Goal: Transaction & Acquisition: Obtain resource

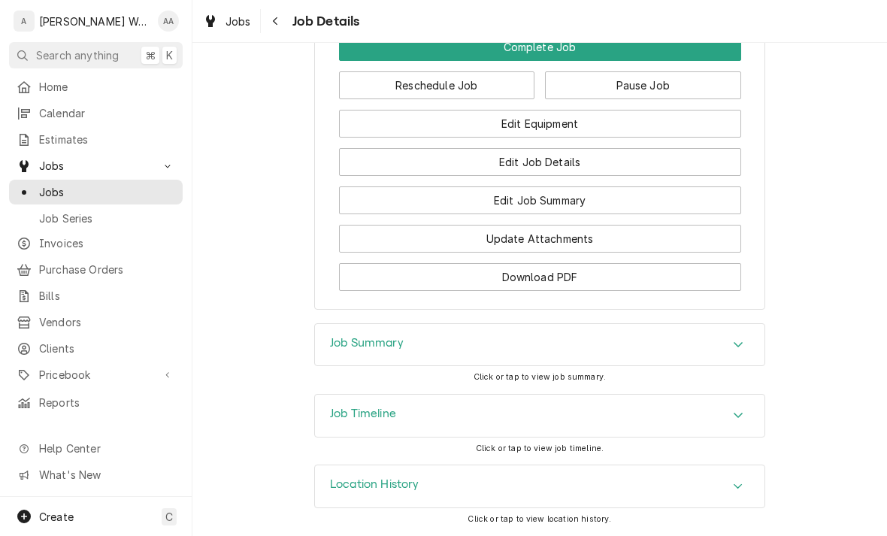
scroll to position [1227, 0]
click at [439, 125] on button "Edit Equipment" at bounding box center [540, 124] width 402 height 28
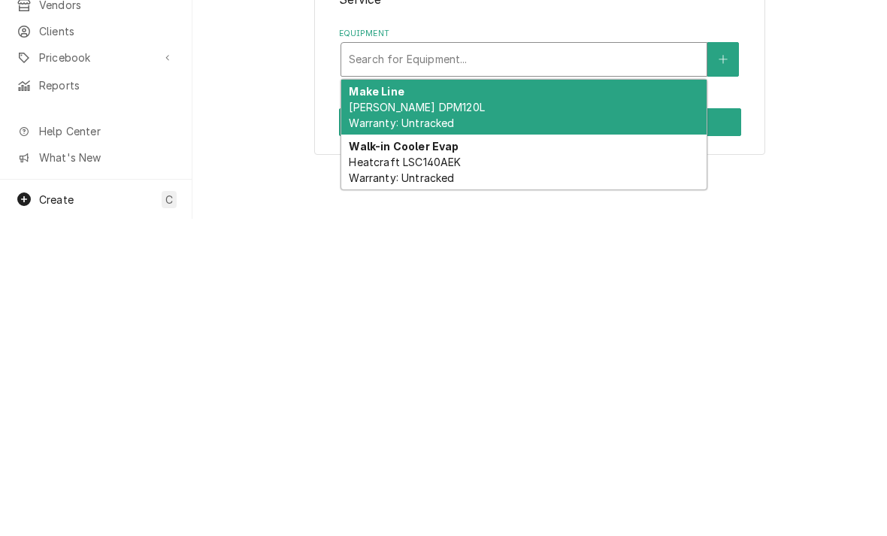
click at [375, 418] on span "Randell DPM120L Warranty: Untracked" at bounding box center [416, 432] width 135 height 29
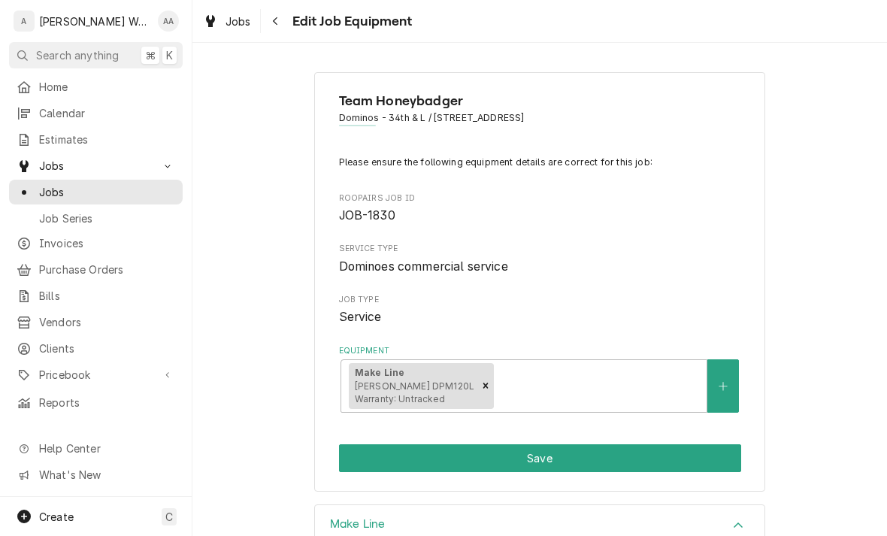
click at [376, 458] on button "Save" at bounding box center [540, 458] width 402 height 28
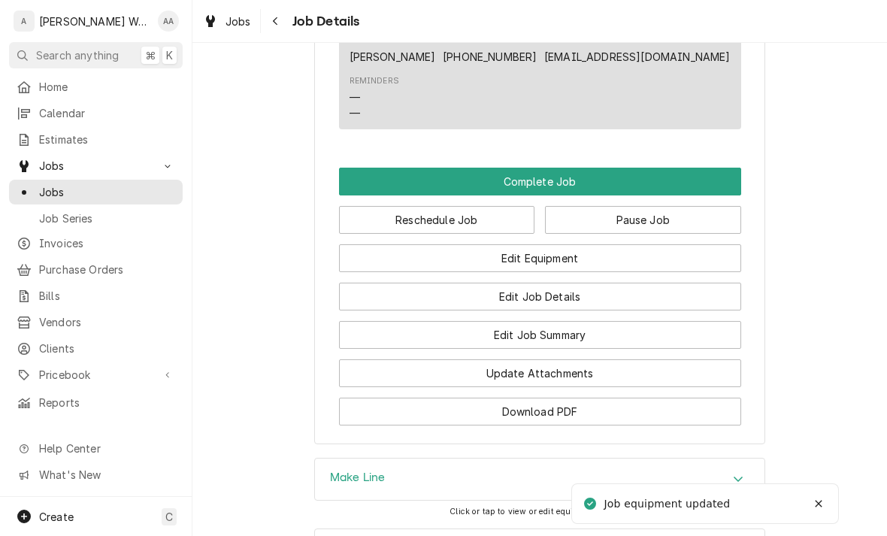
scroll to position [1178, 0]
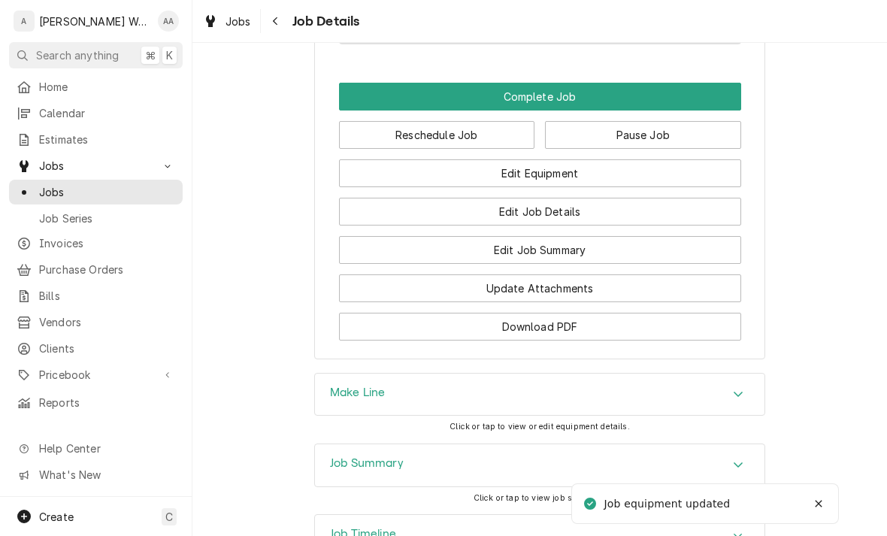
click at [408, 256] on button "Edit Job Summary" at bounding box center [540, 250] width 402 height 28
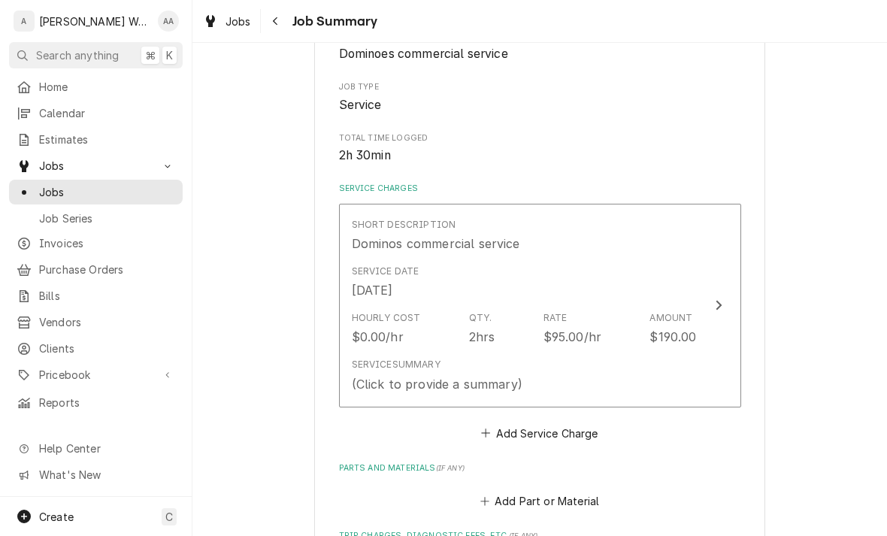
click at [386, 352] on div "Service Summary (Click to provide a summary)" at bounding box center [524, 375] width 345 height 47
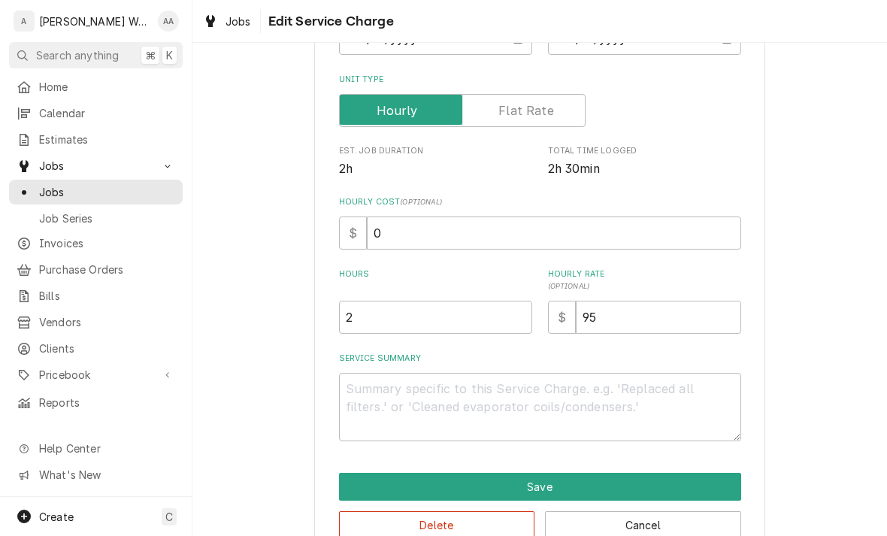
scroll to position [249, 0]
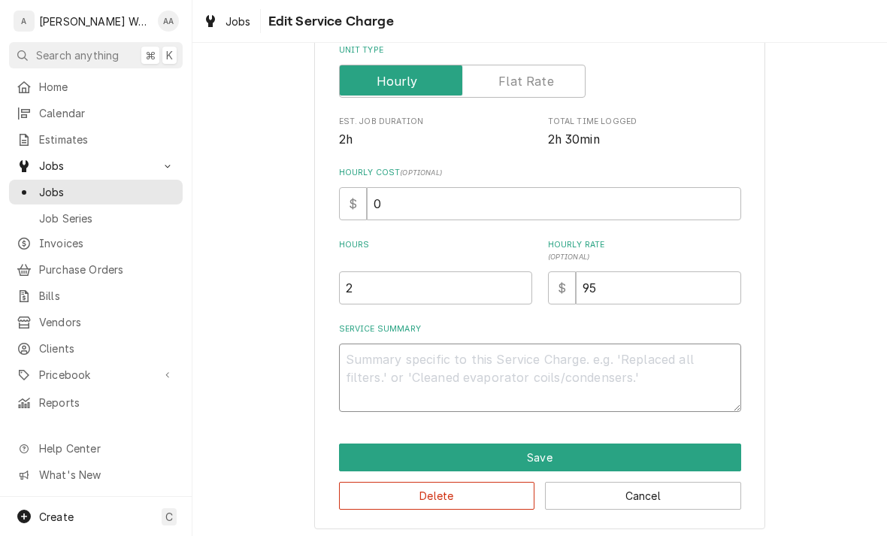
click at [370, 364] on textarea "Service Summary" at bounding box center [540, 377] width 402 height 68
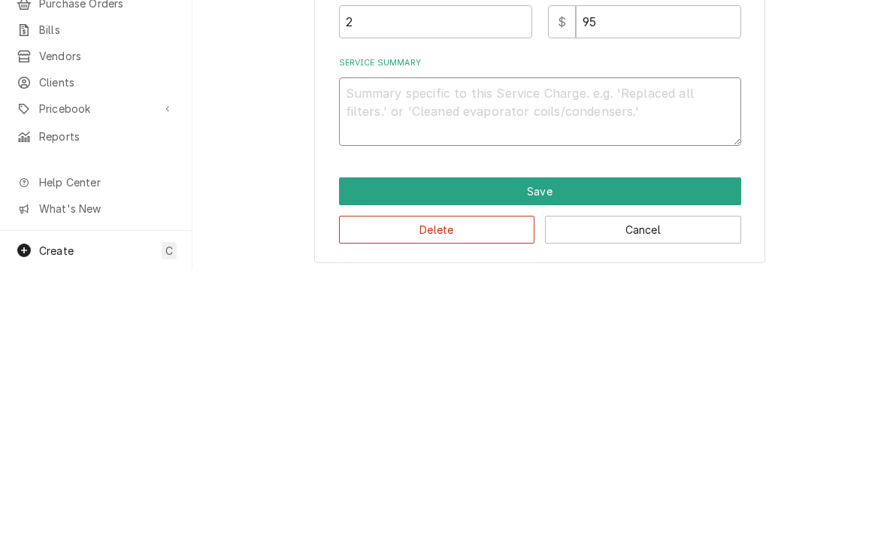
type textarea "x"
type textarea "To"
type textarea "x"
type textarea "Top"
type textarea "x"
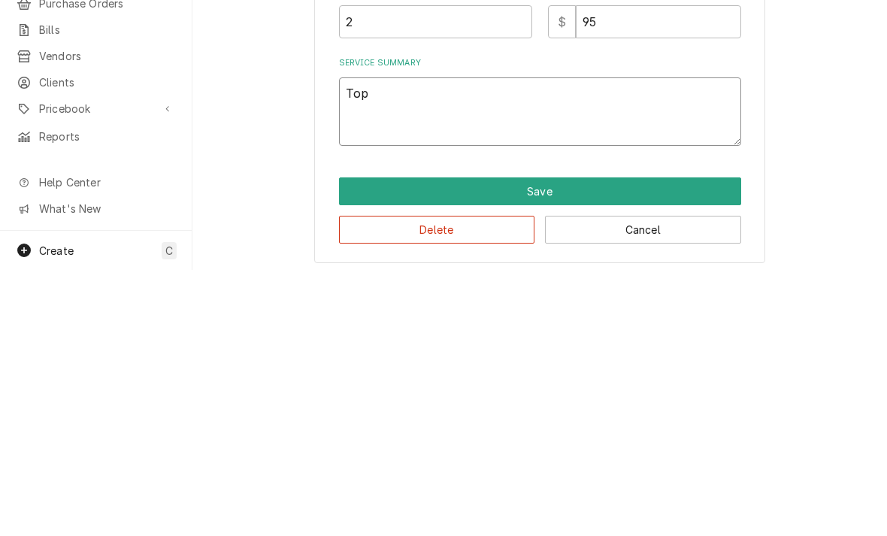
type textarea "Top"
type textarea "x"
type textarea "Top r"
type textarea "x"
type textarea "Top ra"
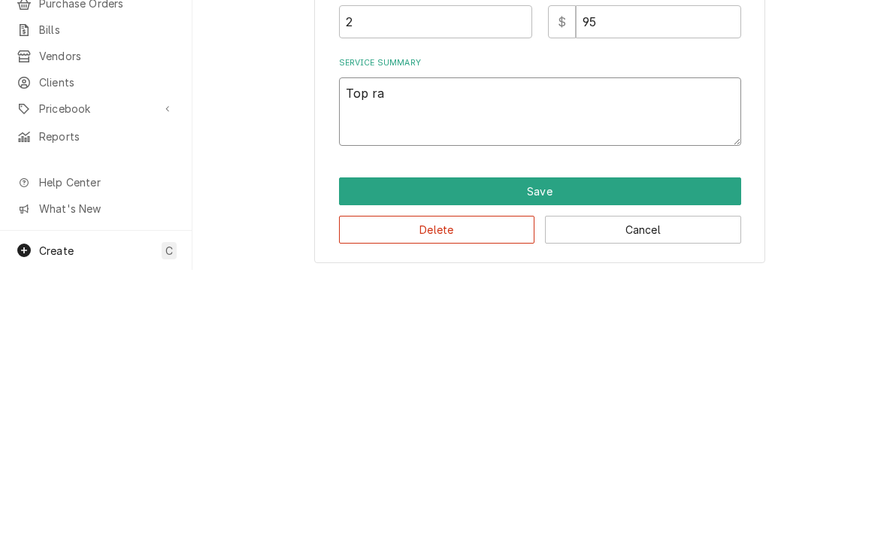
type textarea "x"
type textarea "Top rail"
type textarea "x"
type textarea "Top rail"
type textarea "x"
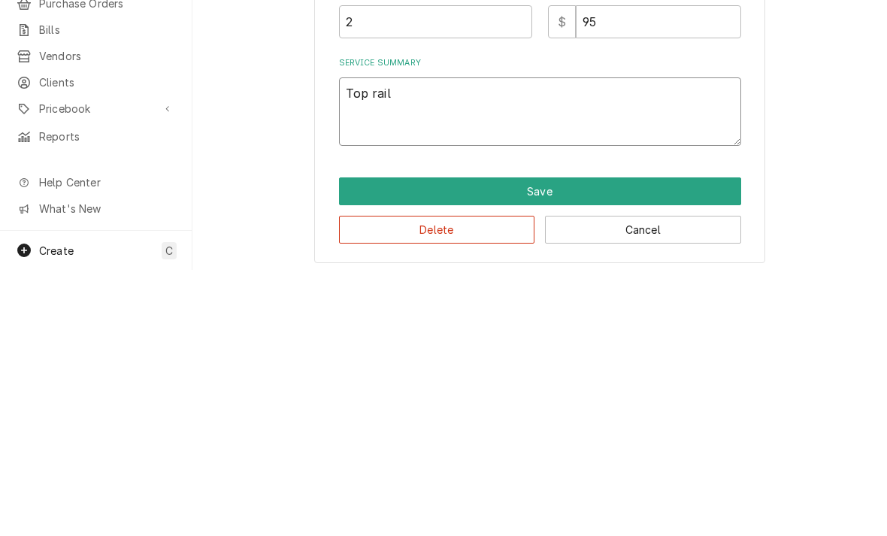
type textarea "Top rail a"
type textarea "x"
type textarea "Top rail an"
type textarea "x"
type textarea "Top rail and"
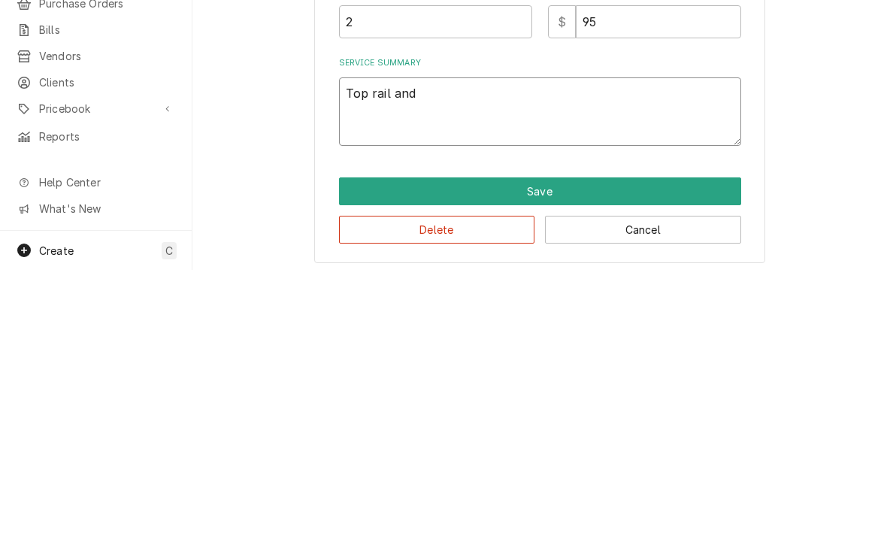
type textarea "x"
type textarea "Top rail and"
type textarea "x"
type textarea "Top rail and c"
type textarea "x"
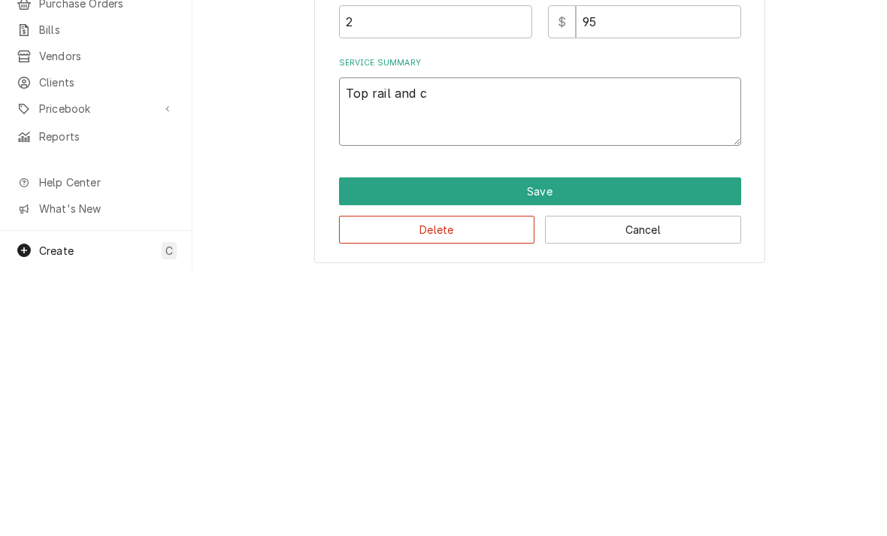
type textarea "Top rail and ca"
type textarea "x"
type textarea "Top rail and cat"
type textarea "x"
type textarea "Top rail and catc"
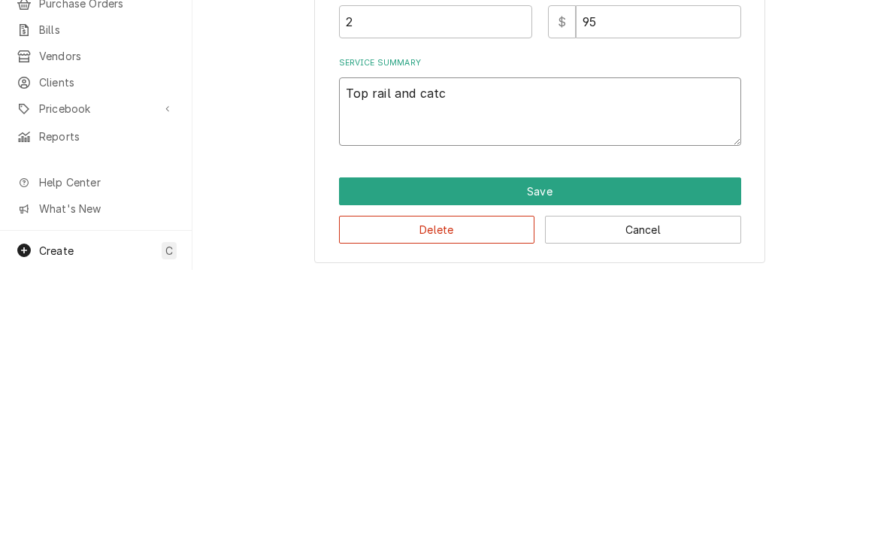
type textarea "x"
type textarea "Top rail and catch"
type textarea "x"
type textarea "Top rail and catch p"
type textarea "x"
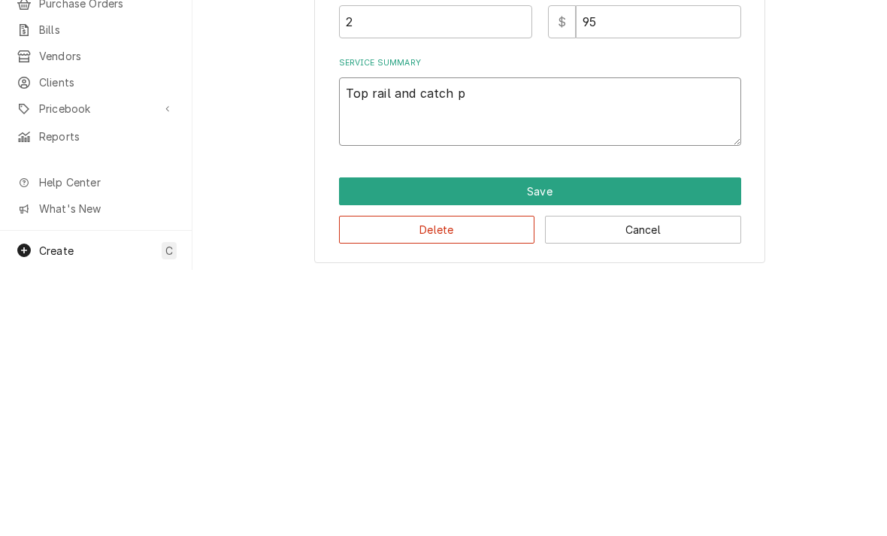
type textarea "Top rail and catch pa"
type textarea "x"
type textarea "Top rail and catch pan"
type textarea "x"
type textarea "Top rail and catch pans"
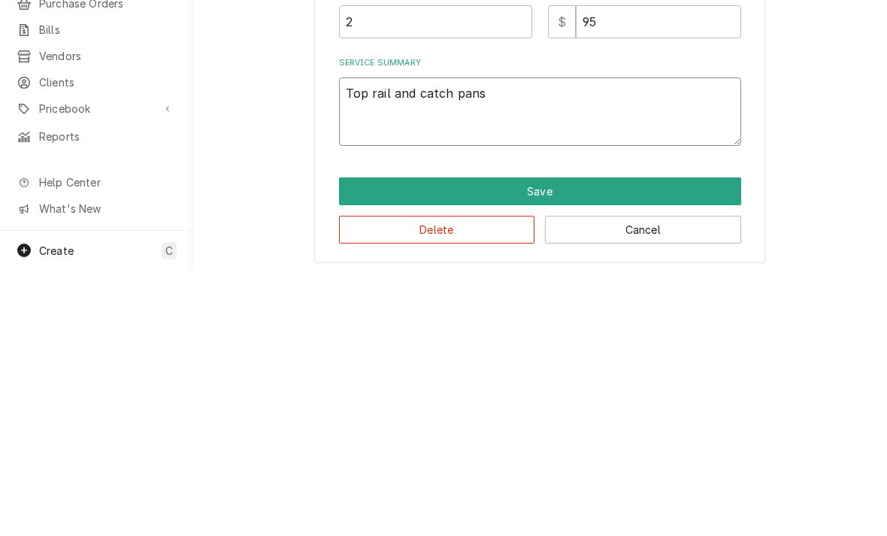
type textarea "x"
type textarea "Top rail and catch pans"
type textarea "x"
type textarea "Top rail and catch pans a"
type textarea "x"
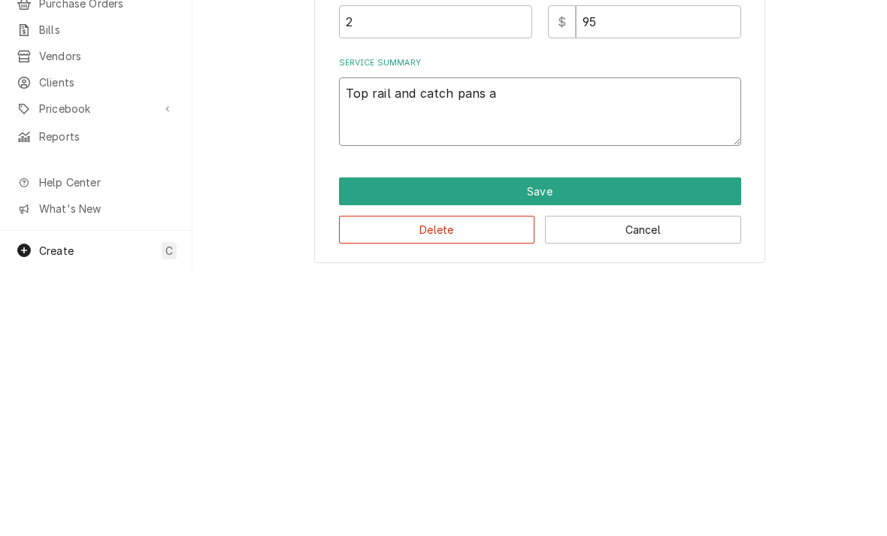
type textarea "Top rail and catch pans ar"
type textarea "x"
type textarea "Top rail and catch pans are"
type textarea "x"
type textarea "Top rail and catch pans are c"
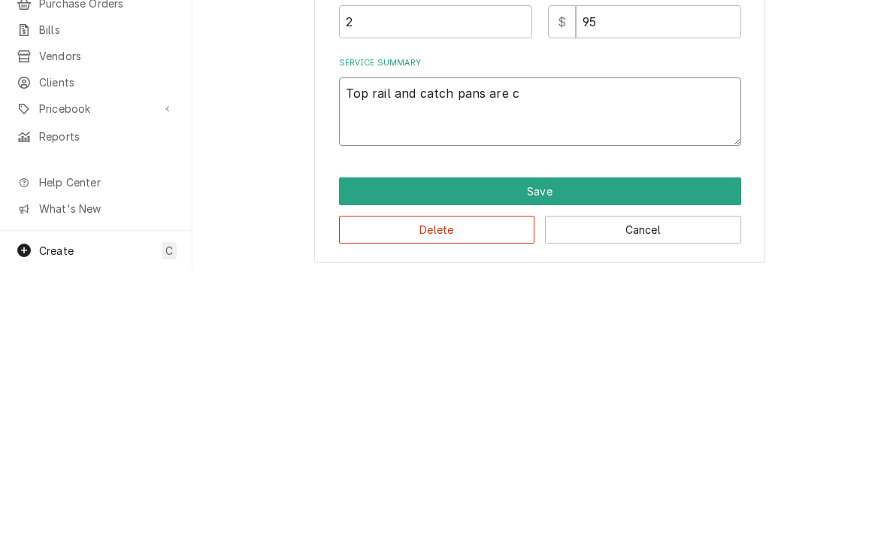
type textarea "x"
type textarea "Top rail and catch pans are co"
type textarea "x"
type textarea "Top rail and catch pans are cov"
type textarea "x"
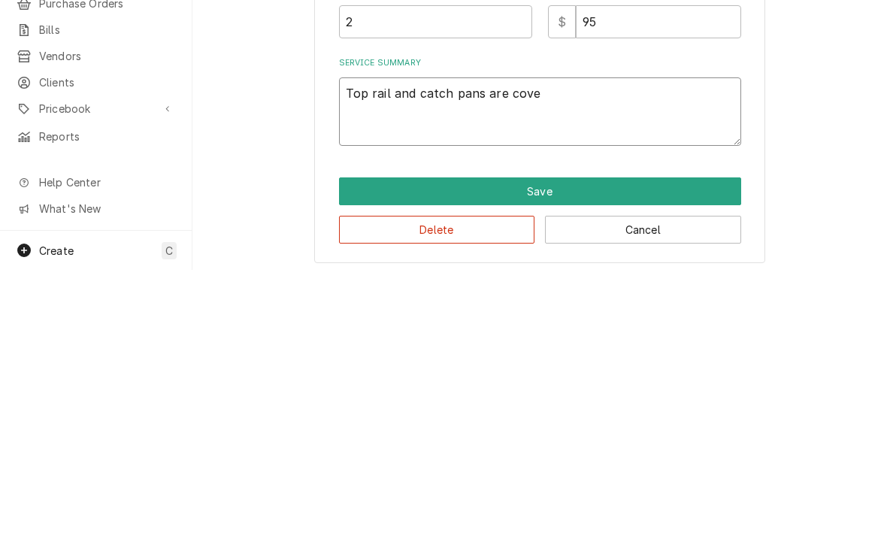
type textarea "Top rail and catch pans are cover"
type textarea "x"
type textarea "Top rail and catch pans are covere"
type textarea "x"
type textarea "Top rail and catch pans are covered"
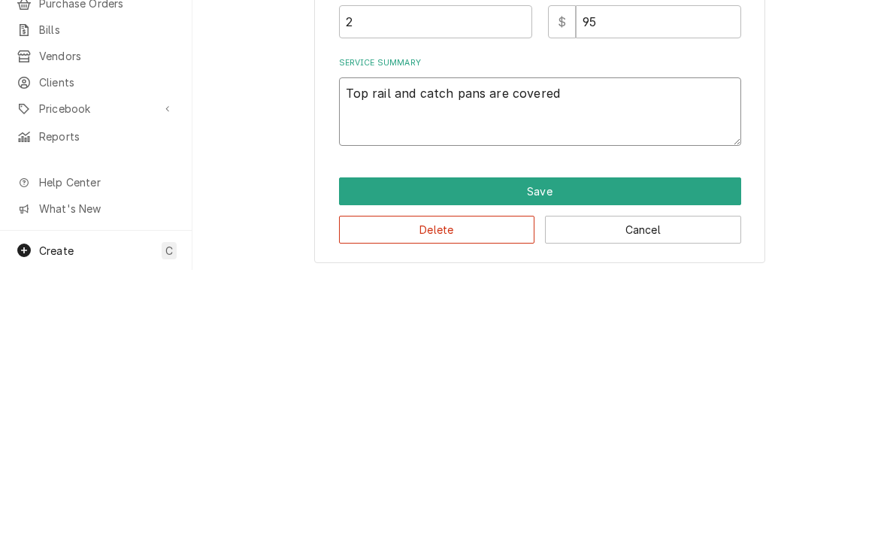
type textarea "x"
type textarea "Top rail and catch pans are covered"
type textarea "x"
type textarea "Top rail and catch pans are covered in"
type textarea "x"
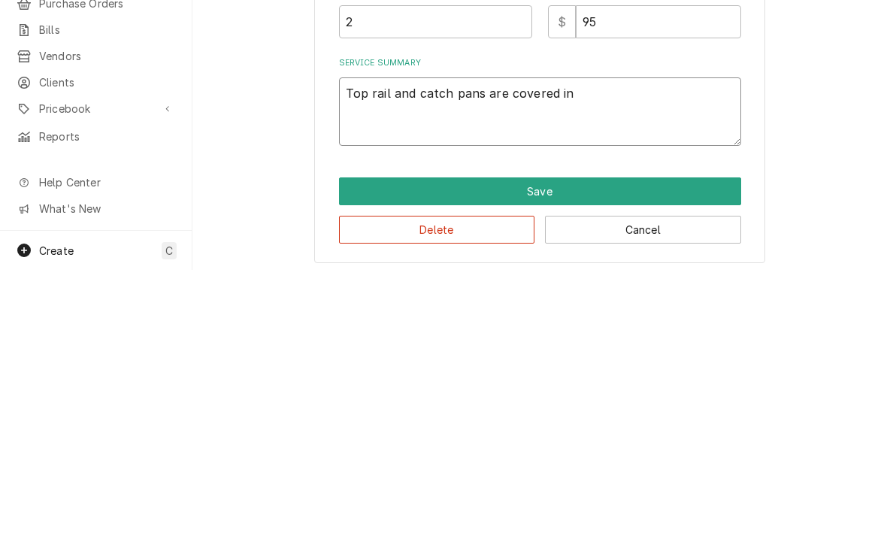
type textarea "Top rail and catch pans are covered in a"
type textarea "x"
type textarea "Top rail and catch pans are covered in a"
type textarea "x"
type textarea "Top rail and catch pans are covered in a g"
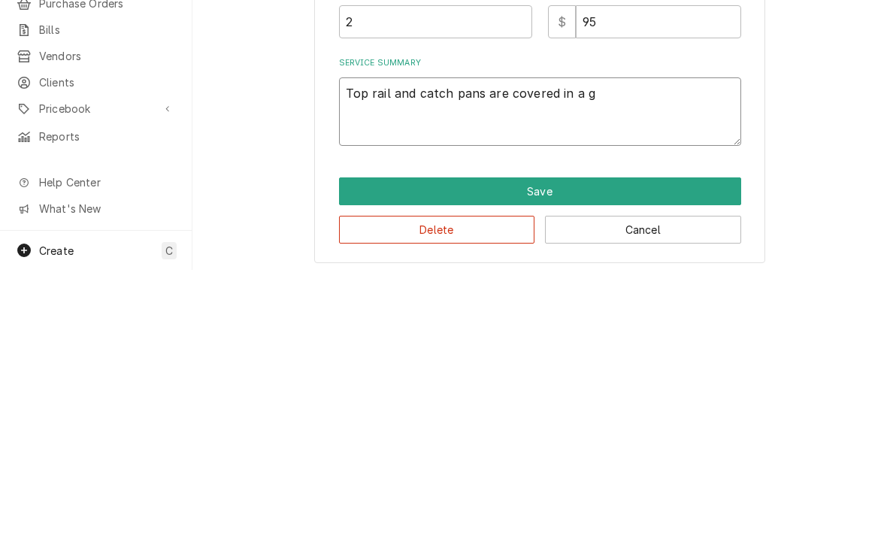
type textarea "x"
type textarea "Top rail and catch pans are covered in a gr"
type textarea "x"
type textarea "Top rail and catch pans are covered in a gre"
type textarea "x"
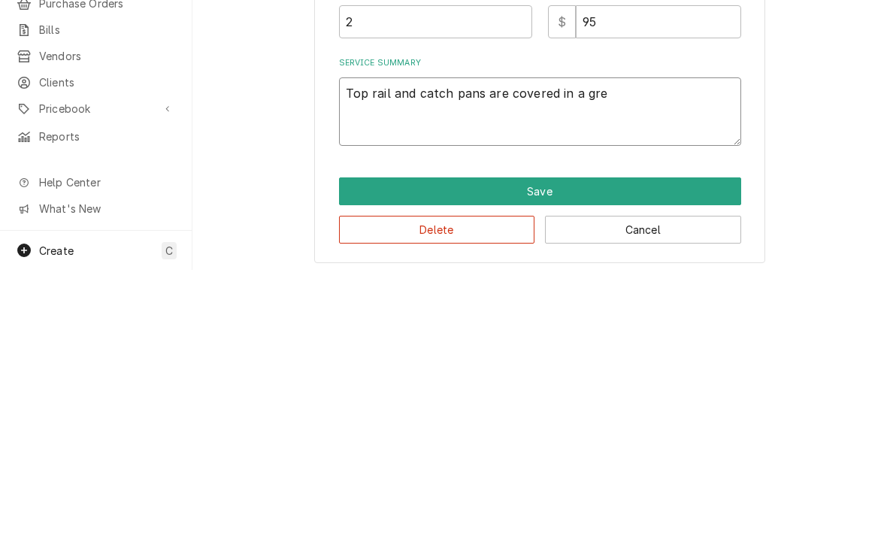
type textarea "Top rail and catch pans are covered in a grea"
type textarea "x"
type textarea "Top rail and catch pans are covered in a great"
type textarea "x"
type textarea "Top rail and catch pans are covered in a great"
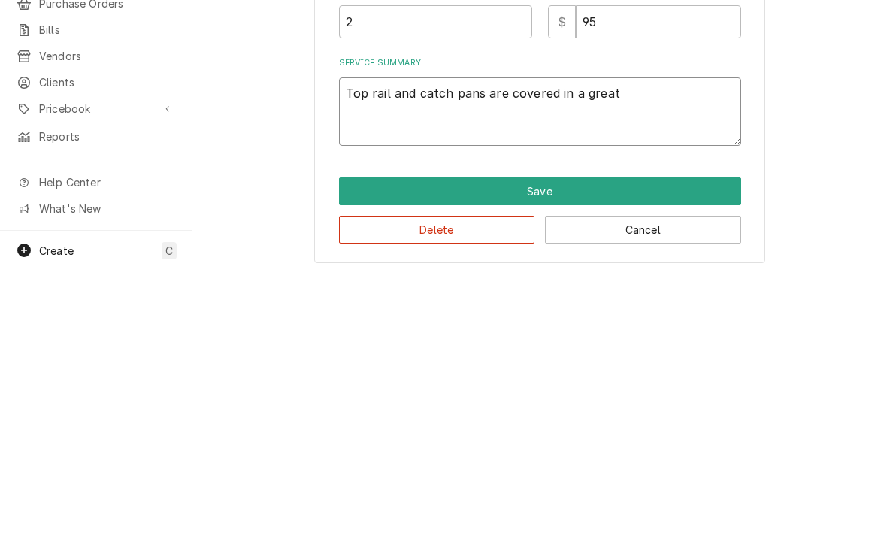
type textarea "x"
type textarea "Top rail and catch pans are covered in a great f"
type textarea "x"
type textarea "Top rail and catch pans are covered in a great fr"
type textarea "x"
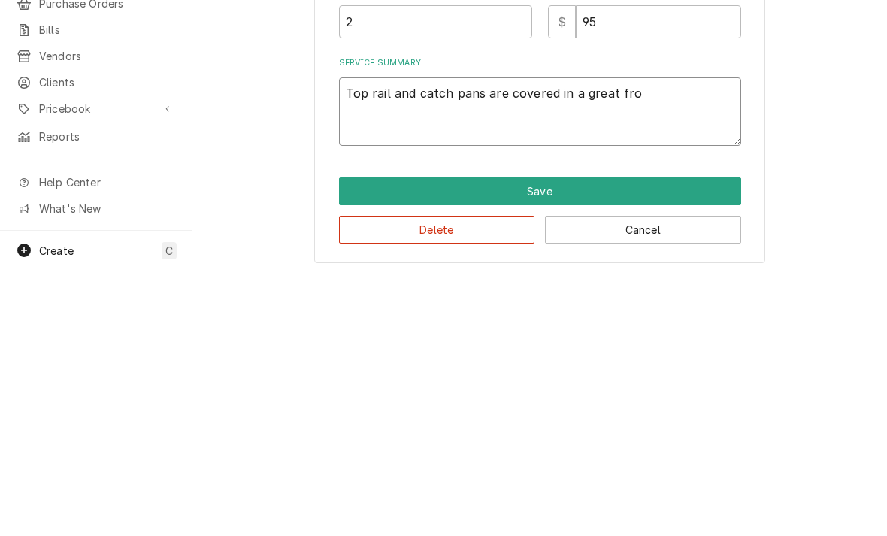
type textarea "Top rail and catch pans are covered in a great fros"
type textarea "x"
type textarea "Top rail and catch pans are covered in a great frost"
type textarea "x"
type textarea "Top rail and catch pans are covered in a great frost"
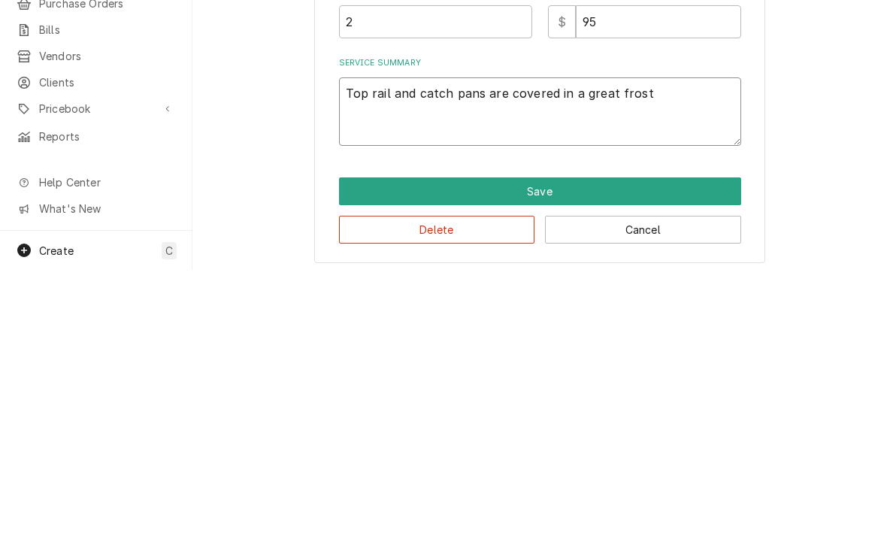
type textarea "x"
type textarea "Top rail and catch pans are covered in a great frost pa"
type textarea "x"
type textarea "Top rail and catch pans are covered in a great frost pat"
type textarea "x"
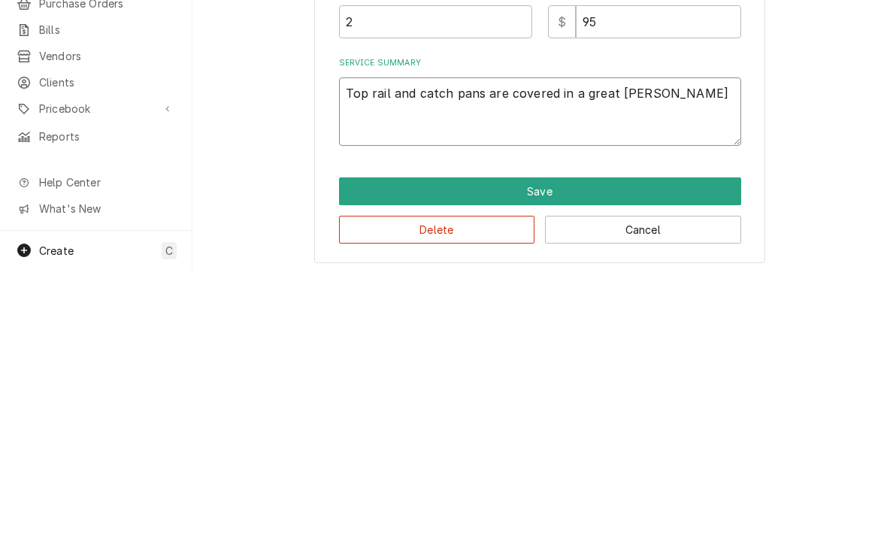
type textarea "Top rail and catch pans are covered in a great frost patt"
type textarea "x"
type textarea "Top rail and catch pans are covered in a great frost patte"
type textarea "x"
type textarea "Top rail and catch pans are covered in a great frost patter"
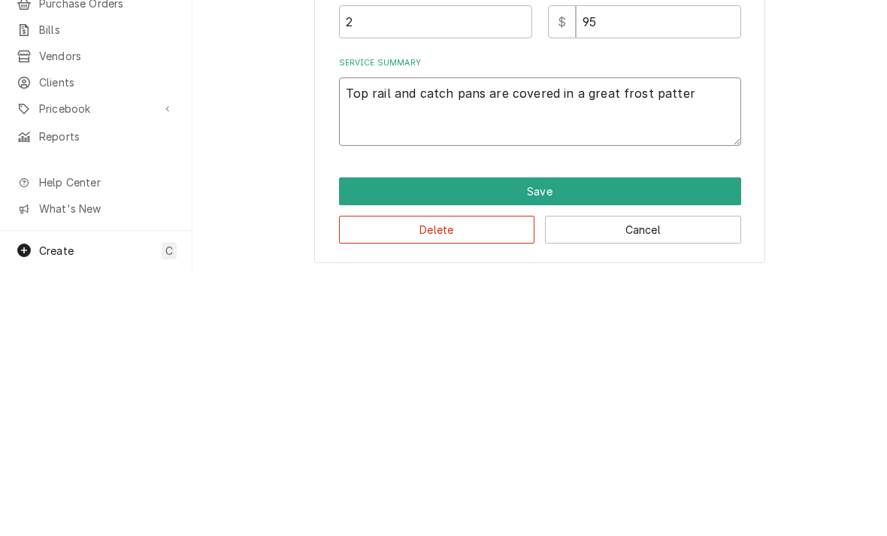
type textarea "x"
type textarea "Top rail and catch pans are covered in a great frost pattern"
type textarea "x"
type textarea "Top rail and catch pans are covered in a great frost pattern"
type textarea "x"
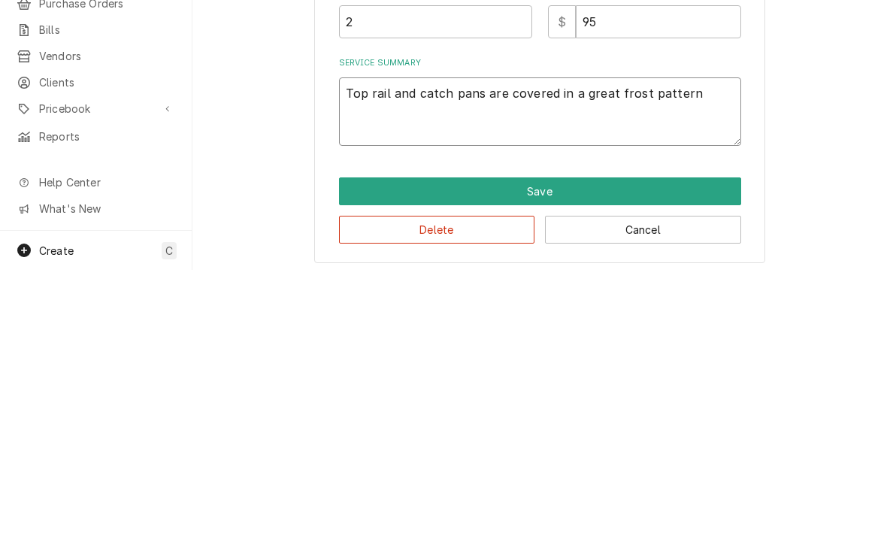
type textarea "Top rail and catch pans are covered in a great frost pattern o"
type textarea "x"
type textarea "Top rail and catch pans are covered in a great frost pattern on"
type textarea "x"
type textarea "Top rail and catch pans are covered in a great frost pattern on"
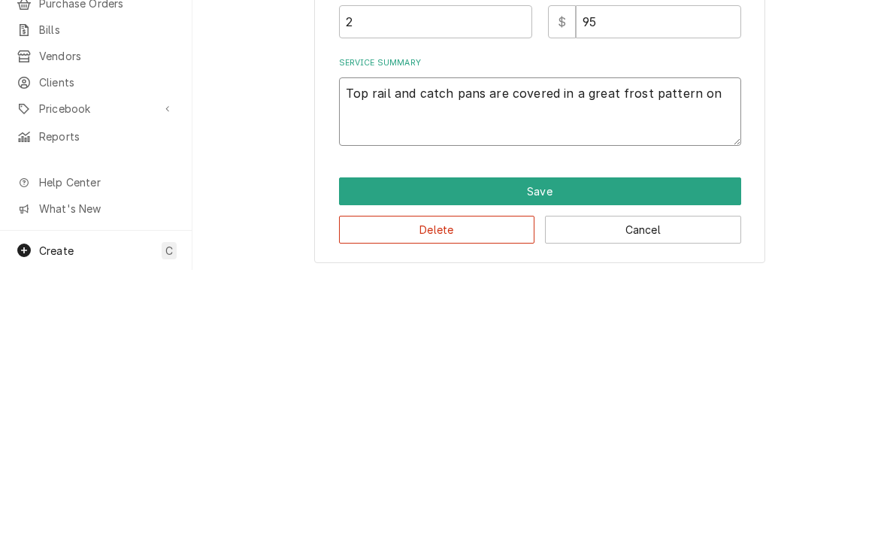
type textarea "x"
type textarea "Top rail and catch pans are covered in a great frost pattern on a"
type textarea "x"
type textarea "Top rail and catch pans are covered in a great frost pattern on ar"
type textarea "x"
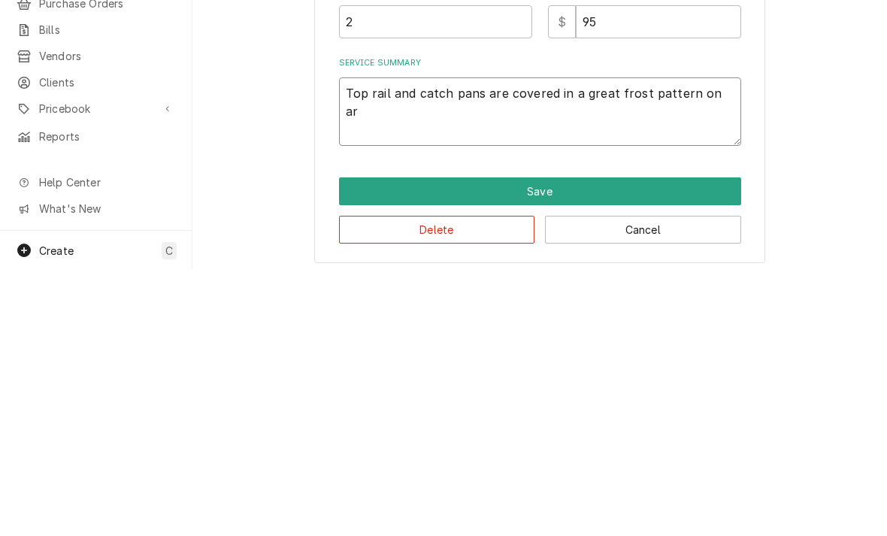
type textarea "Top rail and catch pans are covered in a great frost pattern on arr"
type textarea "x"
type textarea "Top rail and catch pans are covered in a great frost pattern on arri"
type textarea "x"
type textarea "Top rail and catch pans are covered in a great frost pattern on arriv"
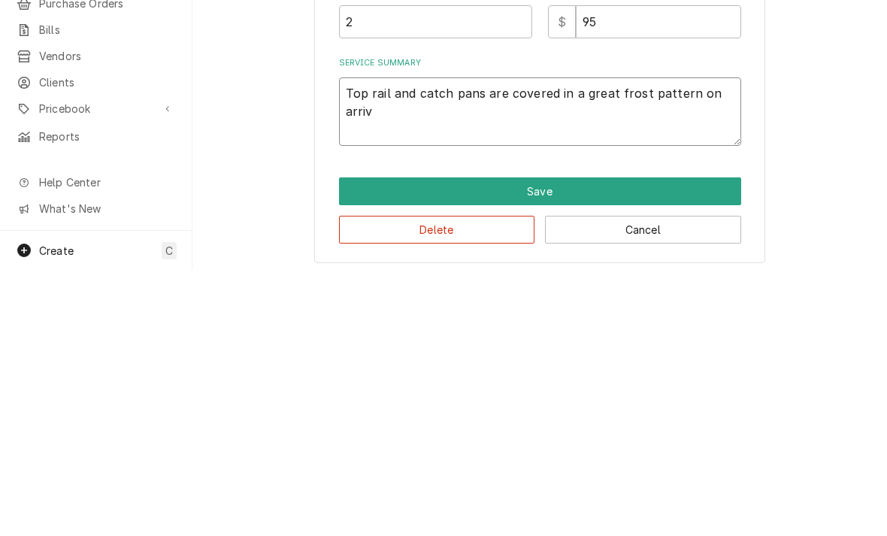
type textarea "x"
type textarea "Top rail and catch pans are covered in a great frost pattern on arriva"
type textarea "x"
type textarea "Top rail and catch pans are covered in a great frost pattern on arrival"
type textarea "x"
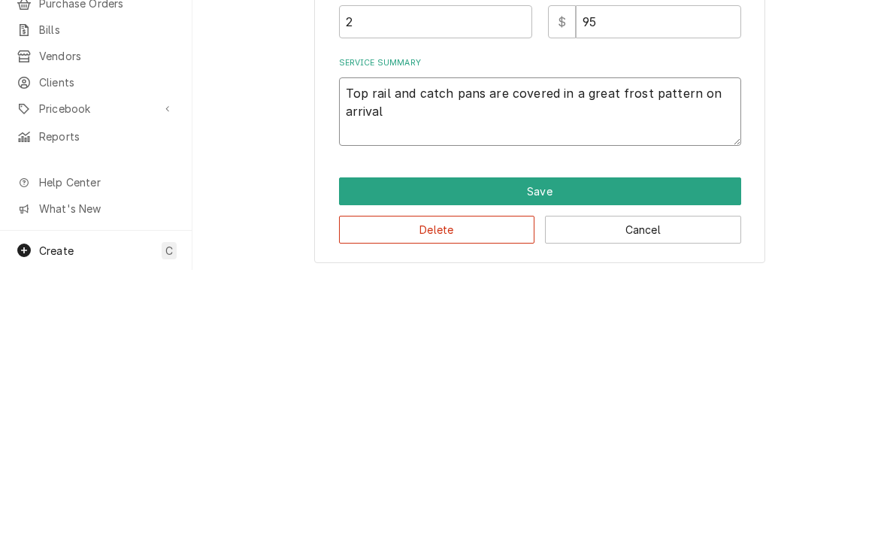
type textarea "Top rail and catch pans are covered in a great frost pattern on arrival"
type textarea "x"
type textarea "Top rail and catch pans are covered in a great frost pattern on arrival."
type textarea "x"
type textarea "Top rail and catch pans are covered in a great frost pattern on arrival. E"
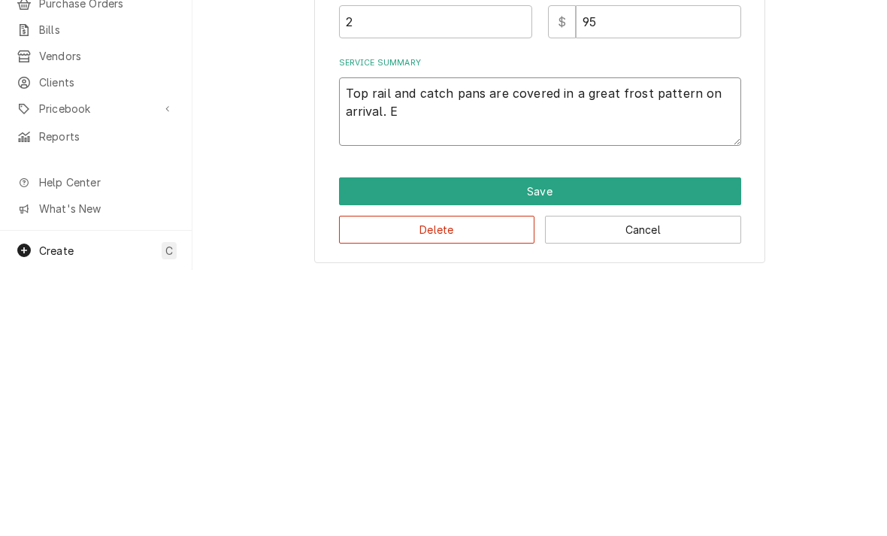
type textarea "x"
type textarea "Top rail and catch pans are covered in a great frost pattern on arrival. Ev"
type textarea "x"
type textarea "Top rail and catch pans are covered in a great frost pattern on arrival. Eva"
type textarea "x"
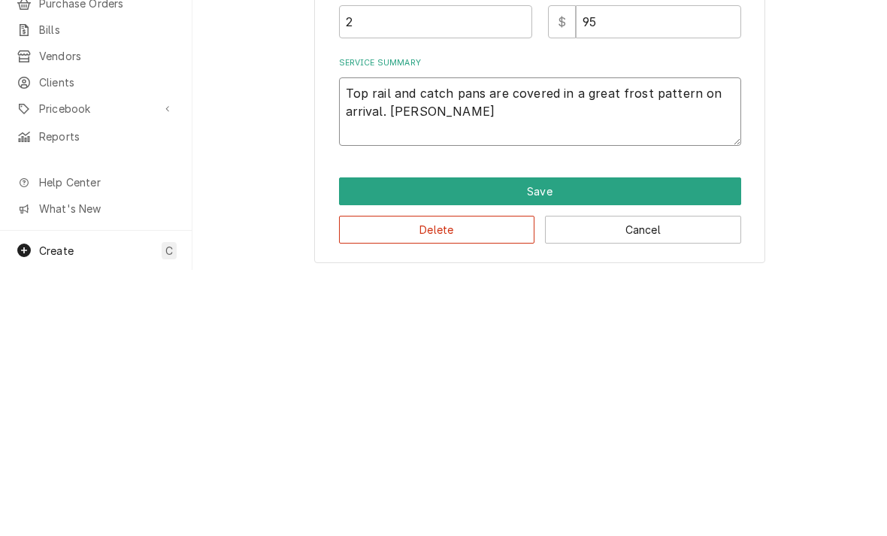
type textarea "Top rail and catch pans are covered in a great frost pattern on arrival. Evap"
type textarea "x"
type textarea "Top rail and catch pans are covered in a great frost pattern on arrival. Evapor"
type textarea "x"
type textarea "Top rail and catch pans are covered in a great frost pattern on arrival. Evapor…"
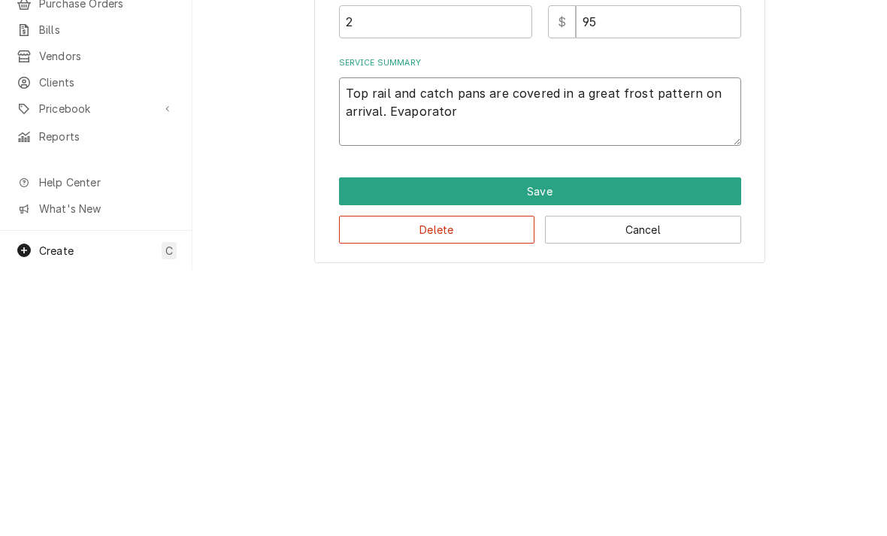
type textarea "x"
type textarea "Top rail and catch pans are covered in a great frost pattern on arrival. Evapor…"
type textarea "x"
type textarea "Top rail and catch pans are covered in a great frost pattern on arrival. Evapor…"
type textarea "x"
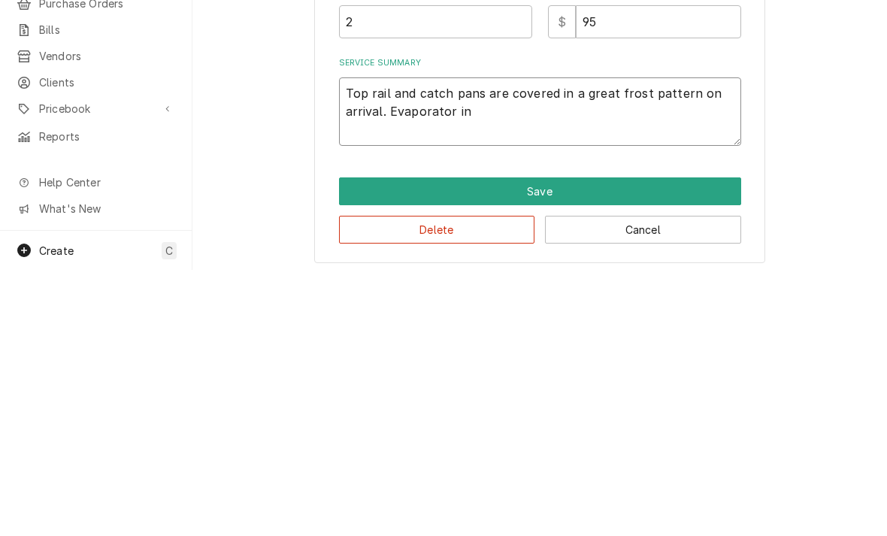
type textarea "Top rail and catch pans are covered in a great frost pattern on arrival. Evapor…"
type textarea "x"
type textarea "Top rail and catch pans are covered in a great frost pattern on arrival. Evapor…"
type textarea "x"
type textarea "Top rail and catch pans are covered in a great frost pattern on arrival. Evapor…"
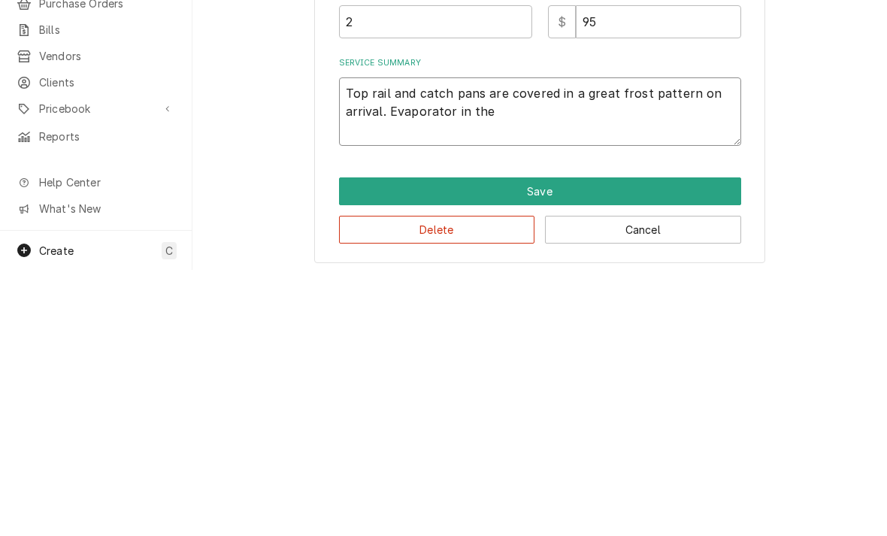
type textarea "x"
type textarea "Top rail and catch pans are covered in a great frost pattern on arrival. Evapor…"
type textarea "x"
type textarea "Top rail and catch pans are covered in a great frost pattern on arrival. Evapor…"
type textarea "x"
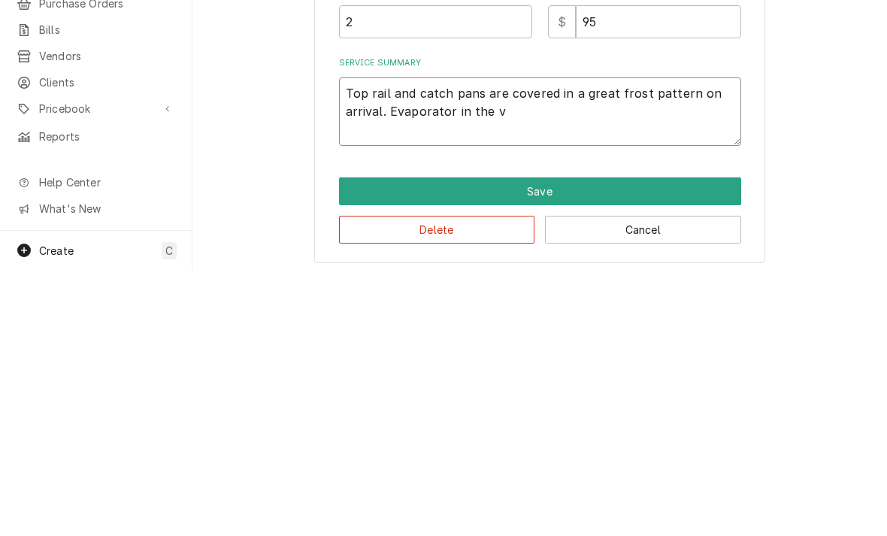
type textarea "Top rail and catch pans are covered in a great frost pattern on arrival. Evapor…"
type textarea "x"
type textarea "Top rail and catch pans are covered in a great frost pattern on arrival. Evapor…"
type textarea "x"
type textarea "Top rail and catch pans are covered in a great frost pattern on arrival. Evapor…"
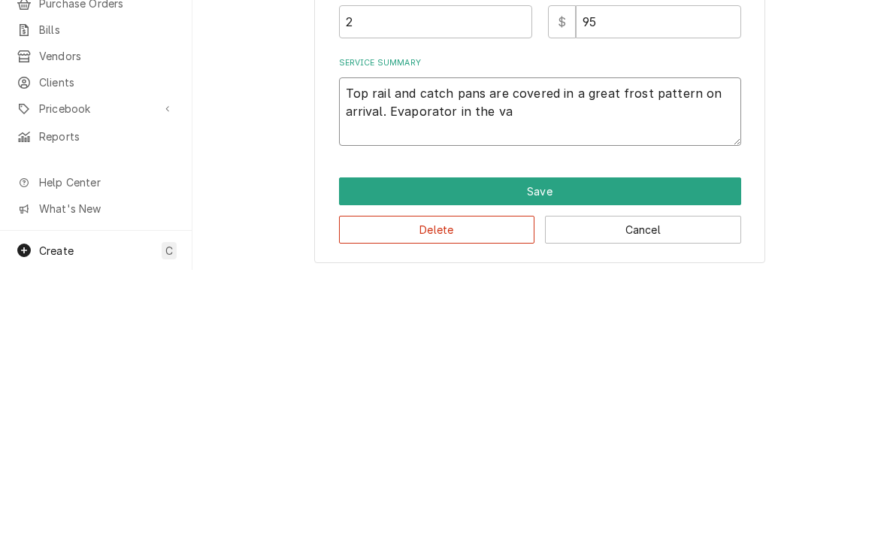
type textarea "x"
type textarea "Top rail and catch pans are covered in a great frost pattern on arrival. Evapor…"
type textarea "x"
type textarea "Top rail and catch pans are covered in a great frost pattern on arrival. Evapor…"
type textarea "x"
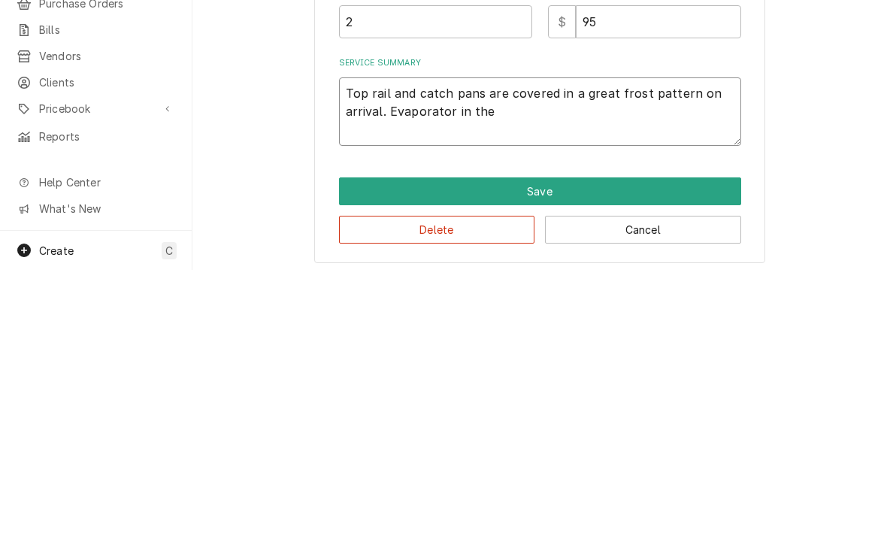
type textarea "Top rail and catch pans are covered in a great frost pattern on arrival. Evapor…"
type textarea "x"
type textarea "Top rail and catch pans are covered in a great frost pattern on arrival. Evapor…"
type textarea "x"
type textarea "Top rail and catch pans are covered in a great frost pattern on arrival. Evapor…"
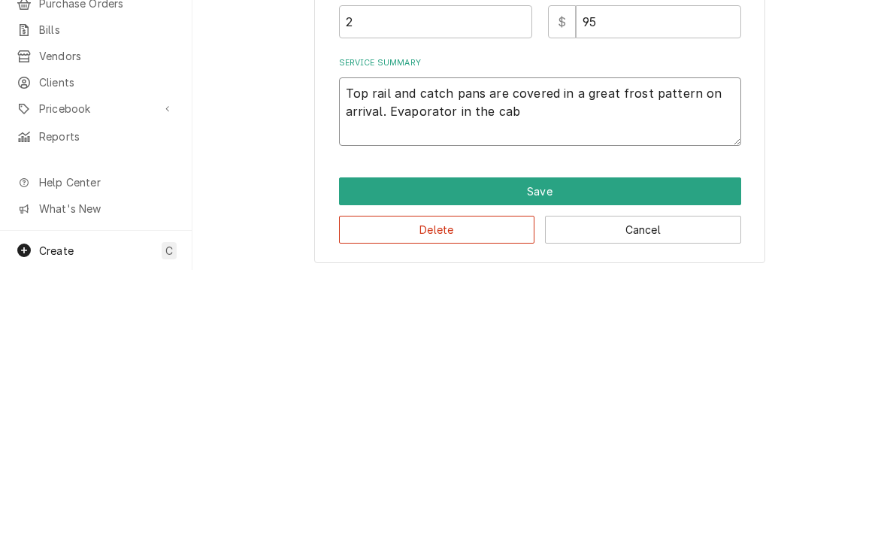
type textarea "x"
type textarea "Top rail and catch pans are covered in a great frost pattern on arrival. Evapor…"
type textarea "x"
type textarea "Top rail and catch pans are covered in a great frost pattern on arrival. Evapor…"
type textarea "x"
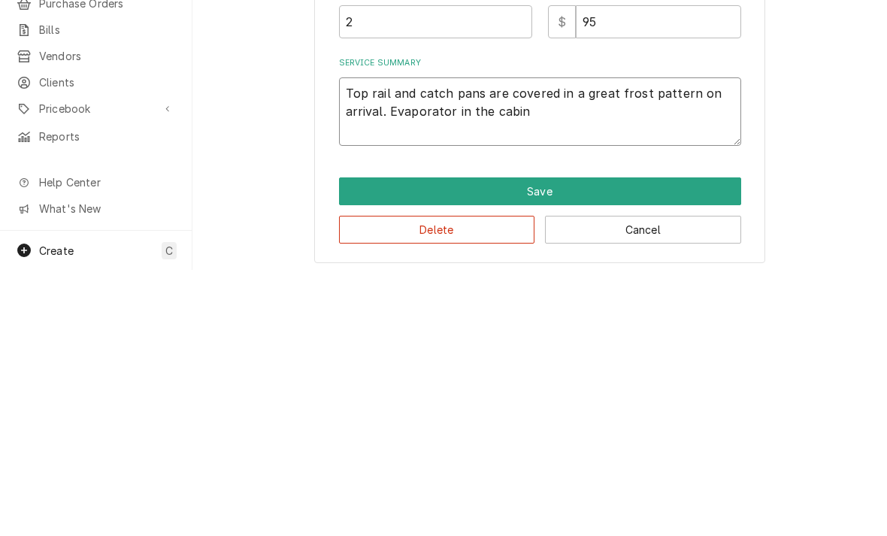
type textarea "Top rail and catch pans are covered in a great frost pattern on arrival. Evapor…"
type textarea "x"
type textarea "Top rail and catch pans are covered in a great frost pattern on arrival. Evapor…"
type textarea "x"
type textarea "Top rail and catch pans are covered in a great frost pattern on arrival. Evapor…"
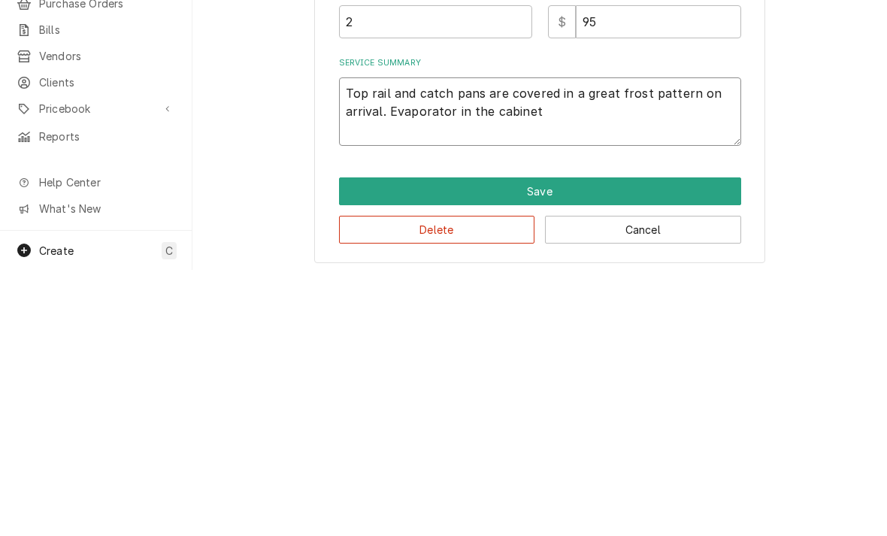
type textarea "x"
type textarea "Top rail and catch pans are covered in a great frost pattern on arrival. Evapor…"
type textarea "x"
type textarea "Top rail and catch pans are covered in a great frost pattern on arrival. Evapor…"
type textarea "x"
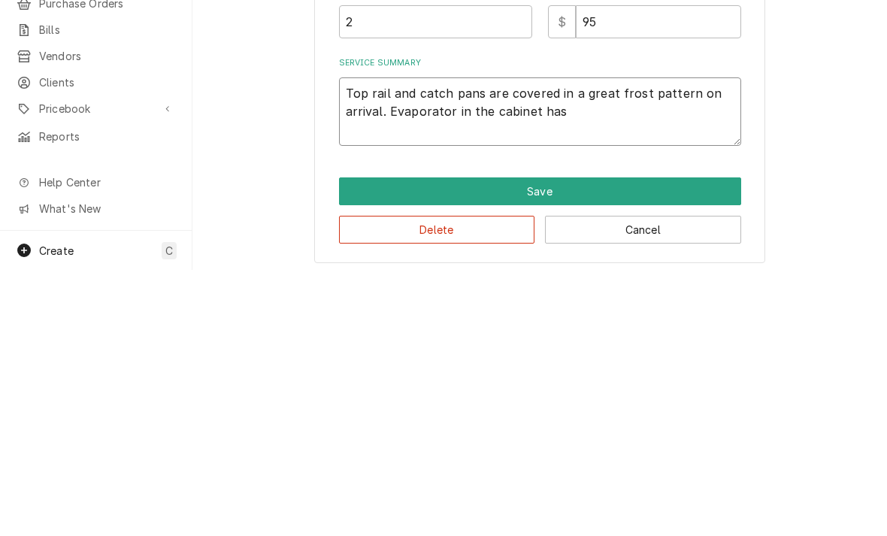
type textarea "Top rail and catch pans are covered in a great frost pattern on arrival. Evapor…"
type textarea "x"
type textarea "Top rail and catch pans are covered in a great frost pattern on arrival. Evapor…"
type textarea "x"
type textarea "Top rail and catch pans are covered in a great frost pattern on arrival. Evapor…"
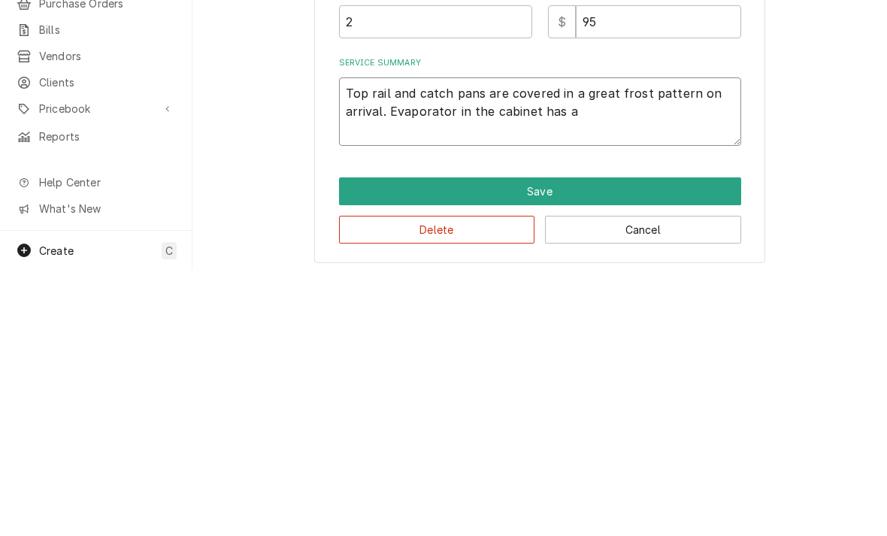
type textarea "x"
type textarea "Top rail and catch pans are covered in a great frost pattern on arrival. Evapor…"
type textarea "x"
type textarea "Top rail and catch pans are covered in a great frost pattern on arrival. Evapor…"
type textarea "x"
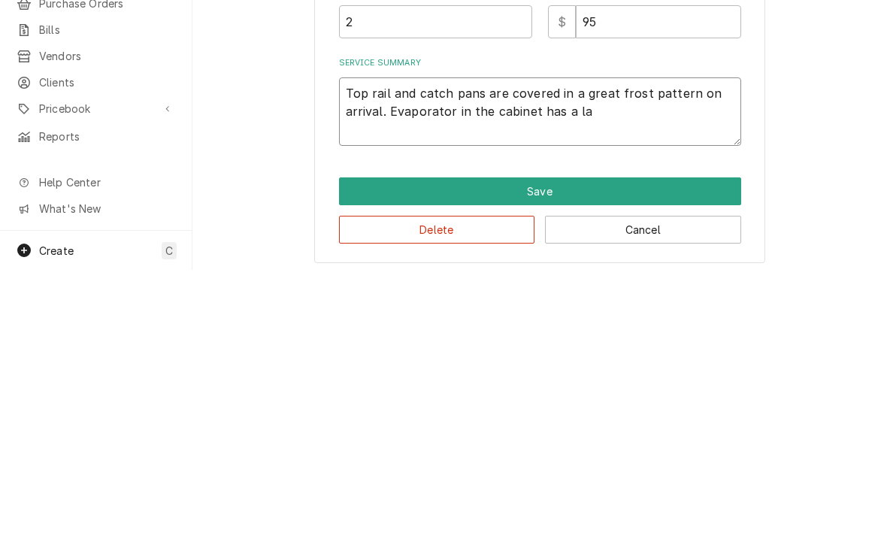
type textarea "Top rail and catch pans are covered in a great frost pattern on arrival. Evapor…"
type textarea "x"
type textarea "Top rail and catch pans are covered in a great frost pattern on arrival. Evapor…"
type textarea "x"
type textarea "Top rail and catch pans are covered in a great frost pattern on arrival. Evapor…"
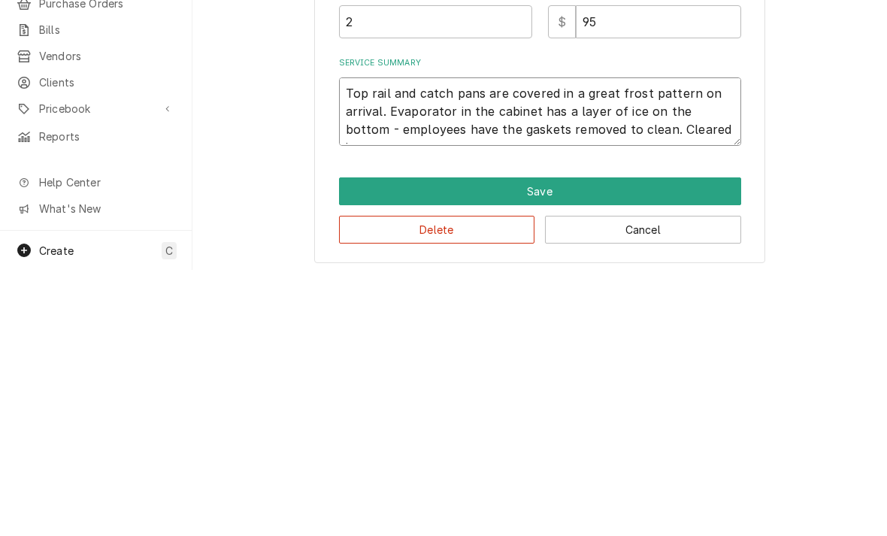
click at [704, 343] on textarea "Top rail and catch pans are covered in a great frost pattern on arrival. Evapor…" at bounding box center [540, 377] width 402 height 68
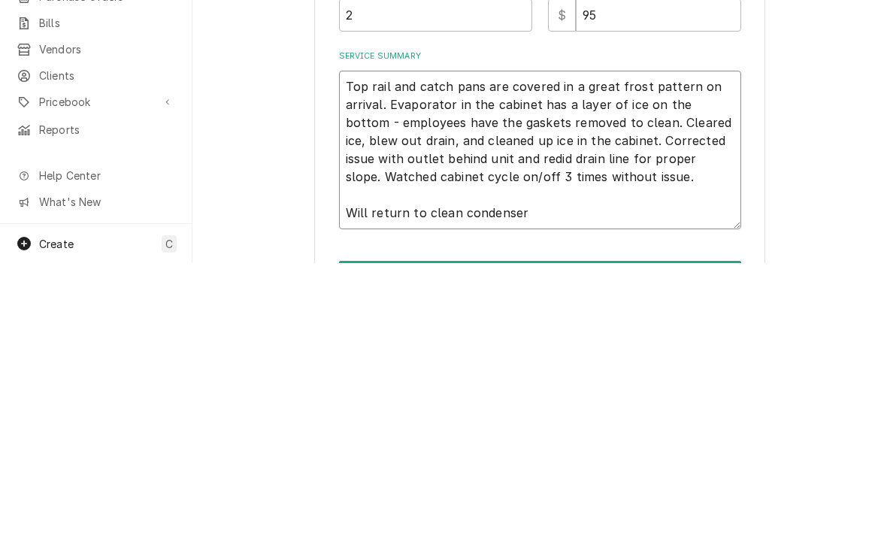
click at [396, 343] on textarea "Top rail and catch pans are covered in a great frost pattern on arrival. Evapor…" at bounding box center [540, 422] width 402 height 159
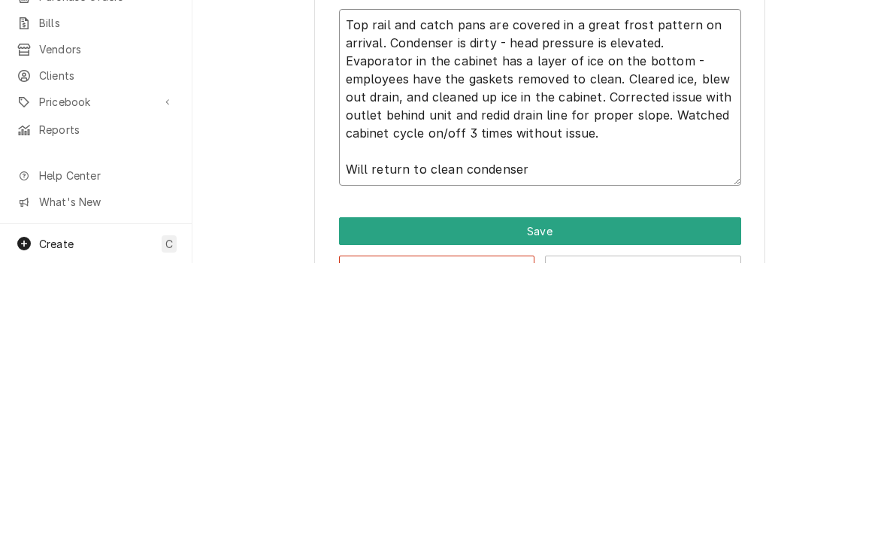
scroll to position [318, 0]
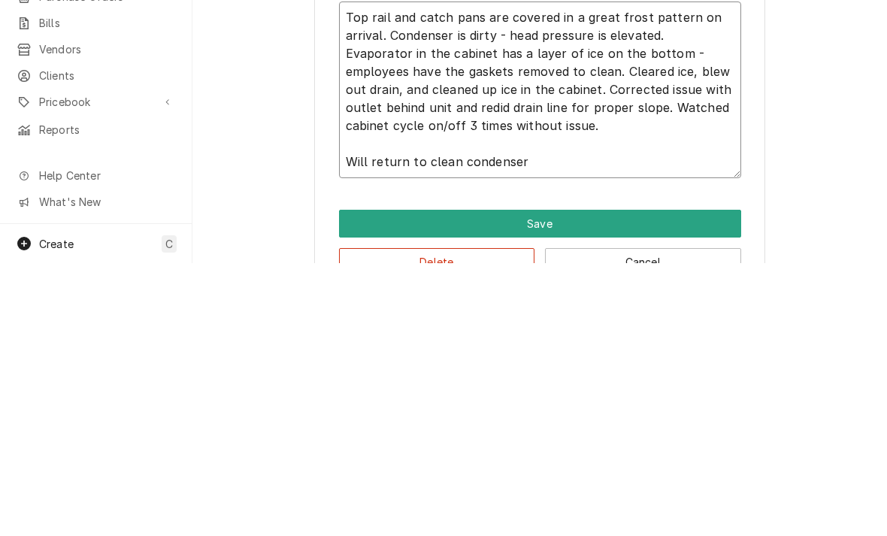
click at [541, 274] on textarea "Top rail and catch pans are covered in a great frost pattern on arrival. Conden…" at bounding box center [540, 362] width 402 height 177
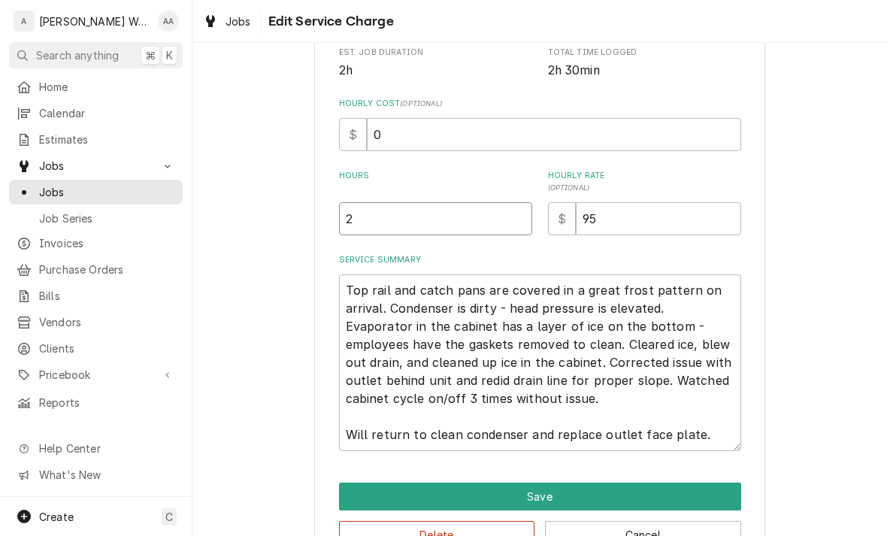
click at [383, 224] on input "2" at bounding box center [435, 218] width 193 height 33
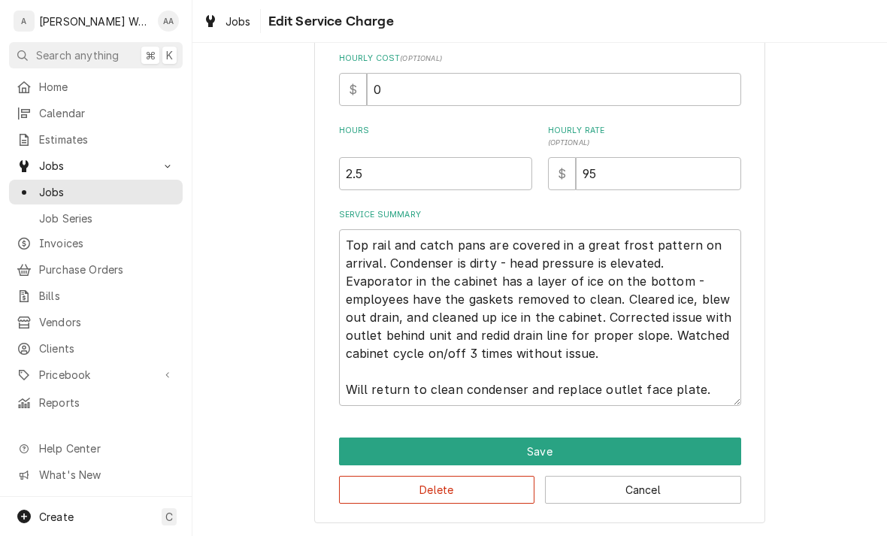
scroll to position [362, 0]
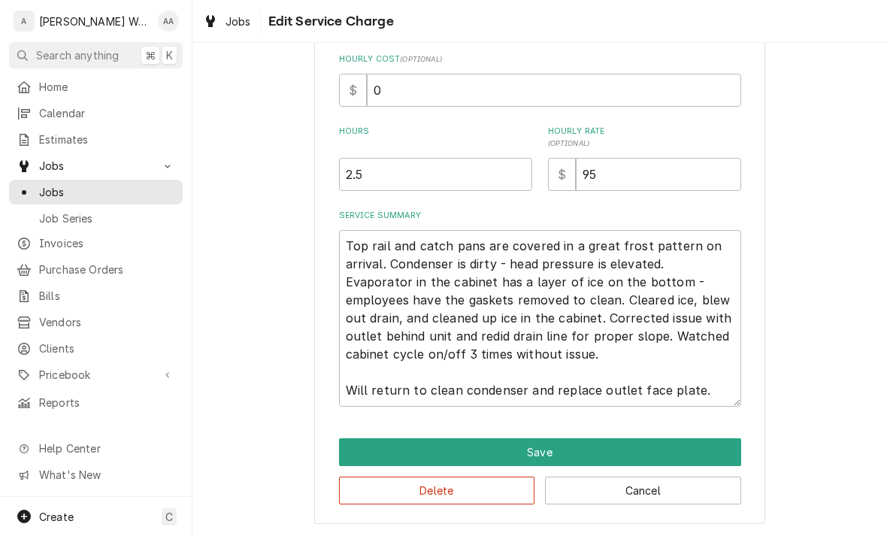
click at [372, 450] on button "Save" at bounding box center [540, 452] width 402 height 28
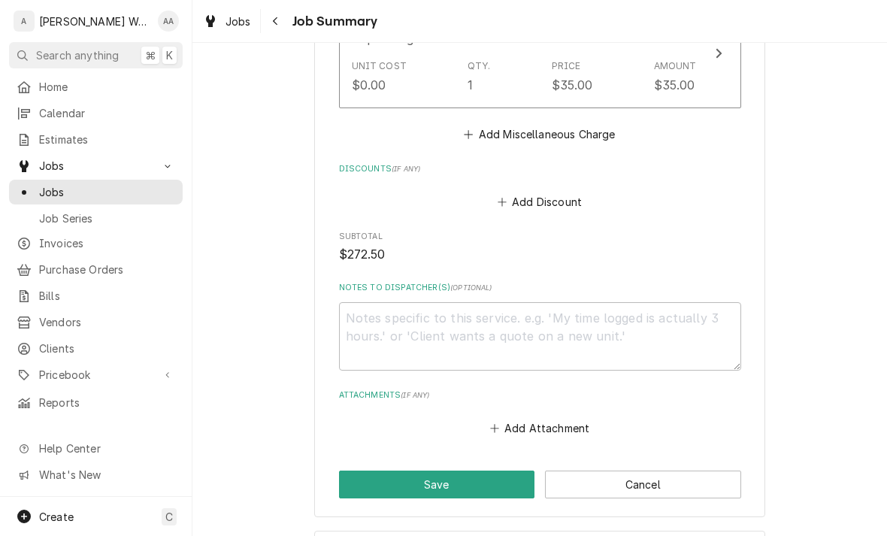
scroll to position [969, 0]
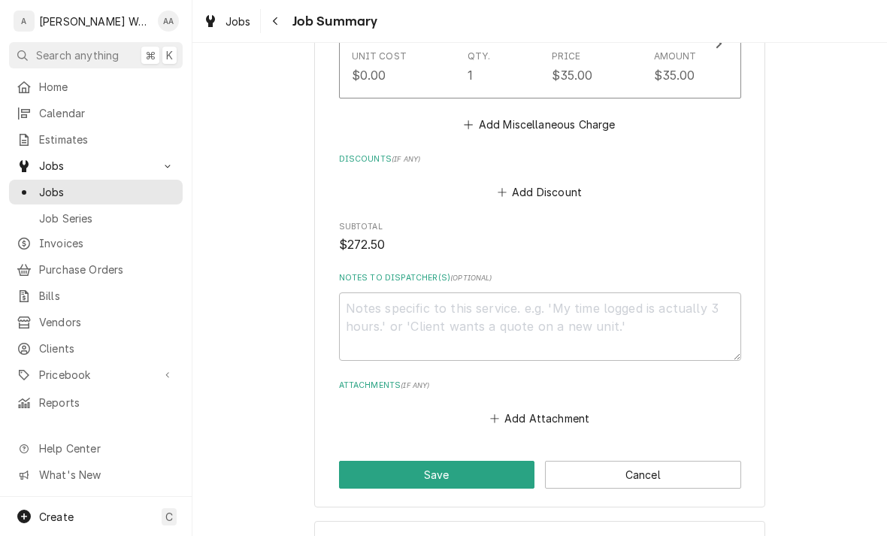
click at [352, 461] on button "Save" at bounding box center [437, 475] width 196 height 28
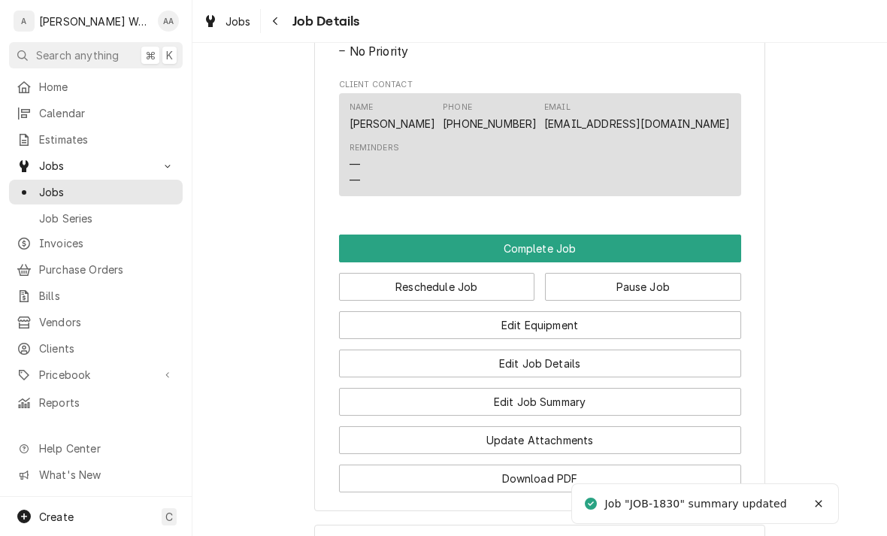
scroll to position [1108, 0]
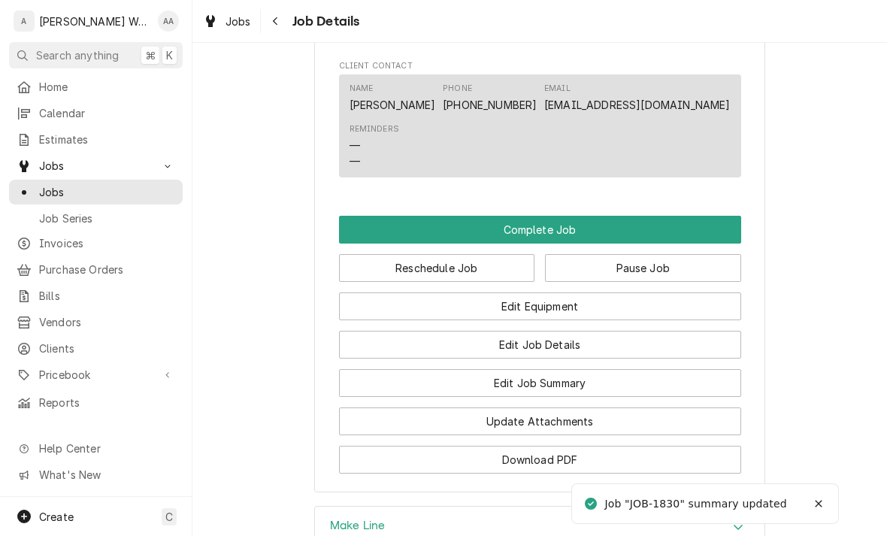
click at [365, 274] on button "Reschedule Job" at bounding box center [437, 268] width 196 height 28
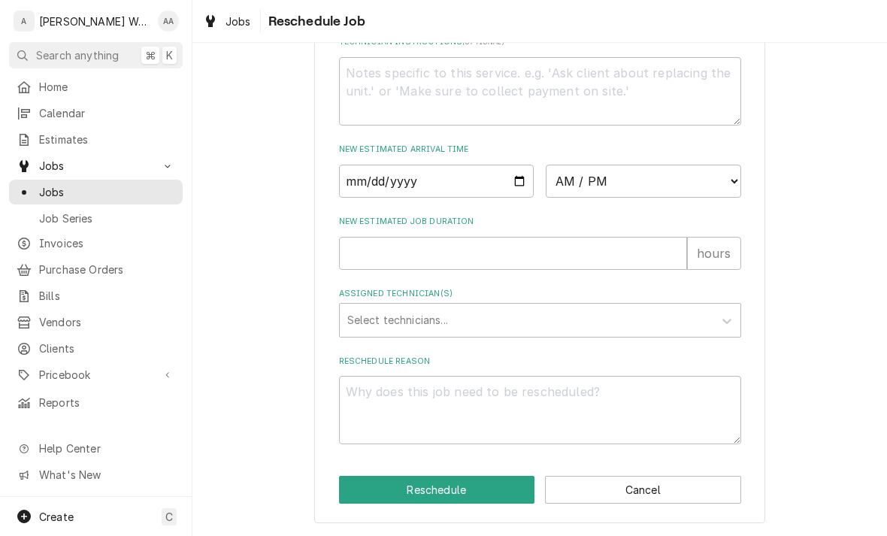
scroll to position [654, 0]
click at [362, 185] on input "Date" at bounding box center [436, 181] width 195 height 33
type input "[DATE]"
type textarea "x"
type input "2025-09-19"
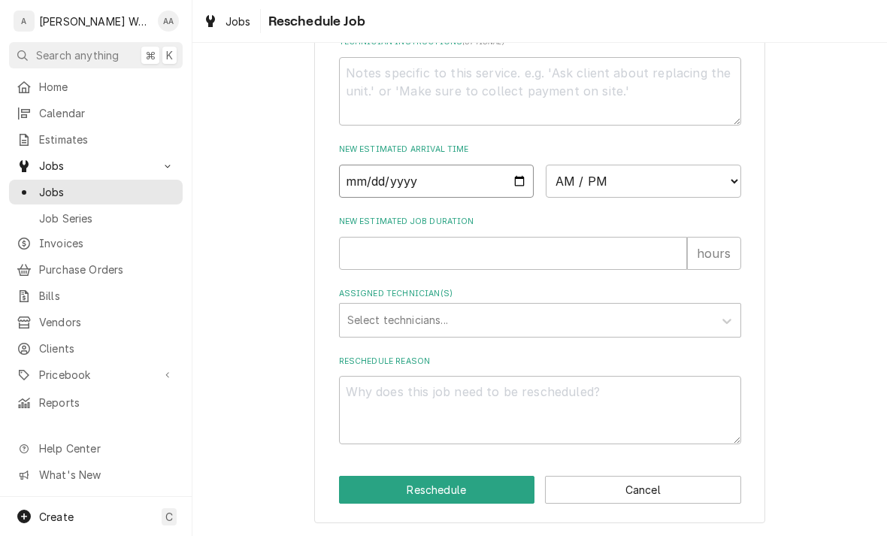
type textarea "x"
click at [601, 178] on select "AM / PM 6:00 AM 6:15 AM 6:30 AM 6:45 AM 7:00 AM 7:15 AM 7:30 AM 7:45 AM 8:00 AM…" at bounding box center [643, 181] width 195 height 33
select select "13:30:00"
type textarea "x"
click at [360, 253] on input "New Estimated Job Duration" at bounding box center [513, 253] width 348 height 33
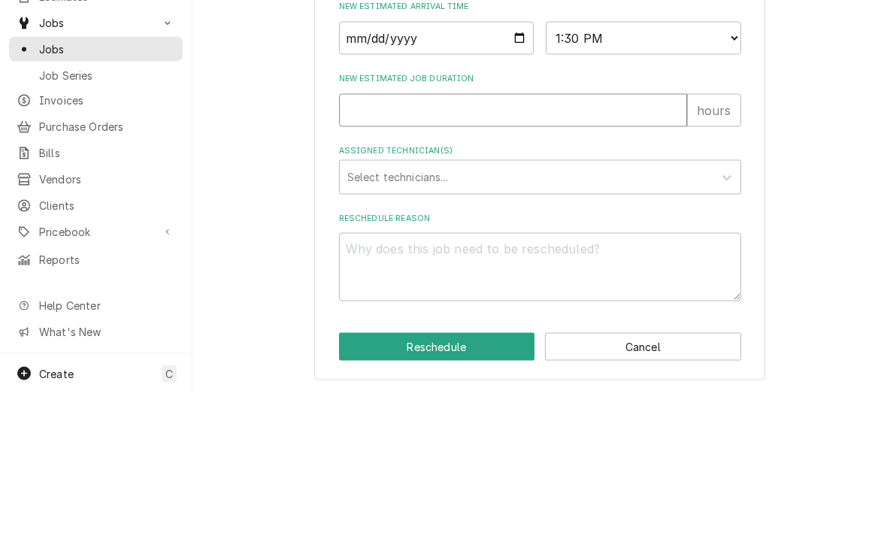
type input "1"
type textarea "x"
type input "1.5"
type textarea "x"
type input "1.5"
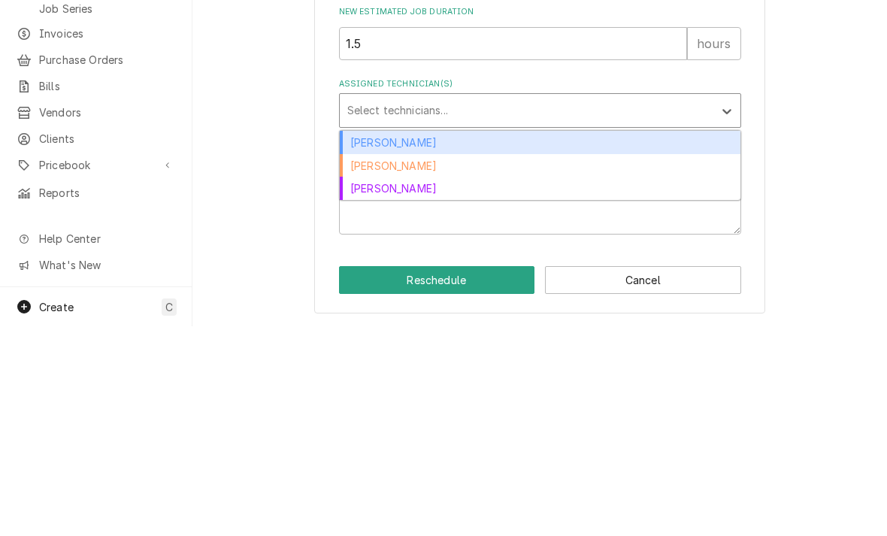
click at [372, 386] on div "Kenna Anderson" at bounding box center [540, 397] width 401 height 23
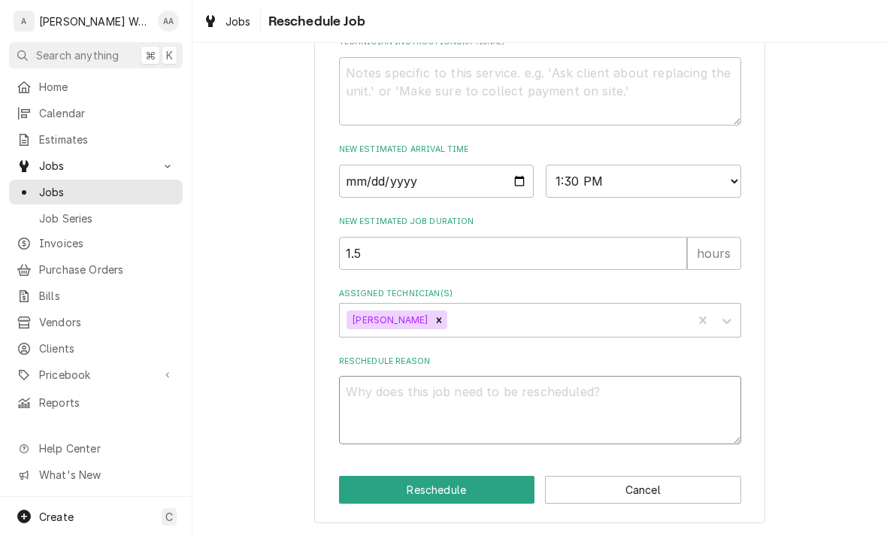
click at [369, 412] on textarea "Reschedule Reason" at bounding box center [540, 410] width 402 height 68
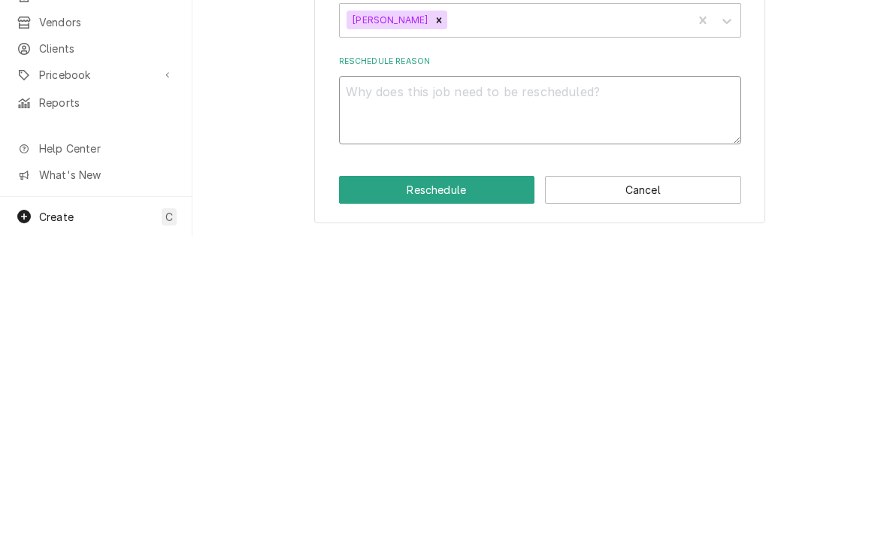
type textarea "x"
type textarea "Cl"
type textarea "x"
type textarea "Cle"
type textarea "x"
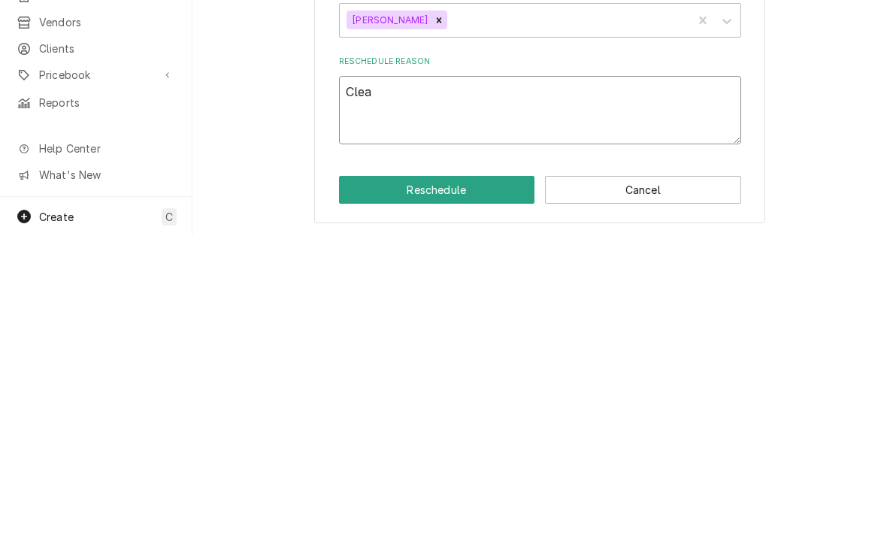
type textarea "Clean"
type textarea "x"
type textarea "Clean"
type textarea "x"
type textarea "Clean c"
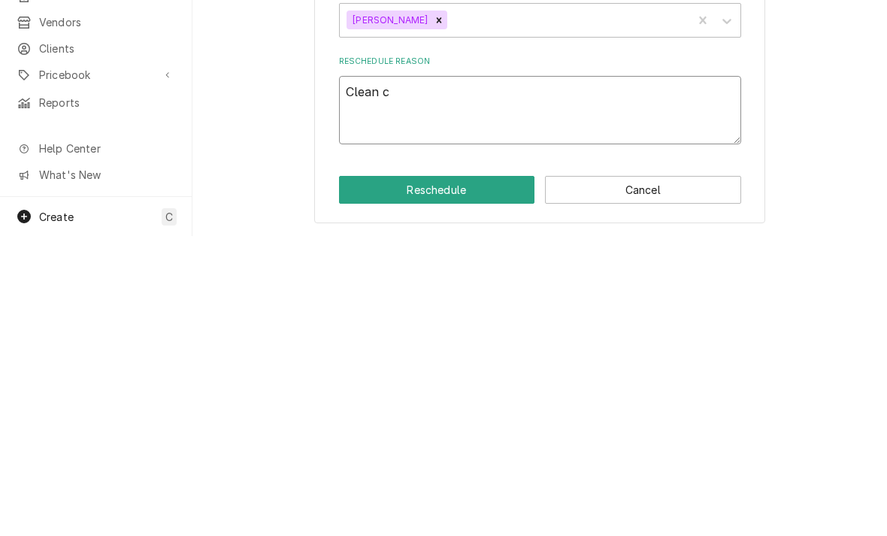
type textarea "x"
type textarea "Clean co"
type textarea "x"
type textarea "Clean con"
type textarea "x"
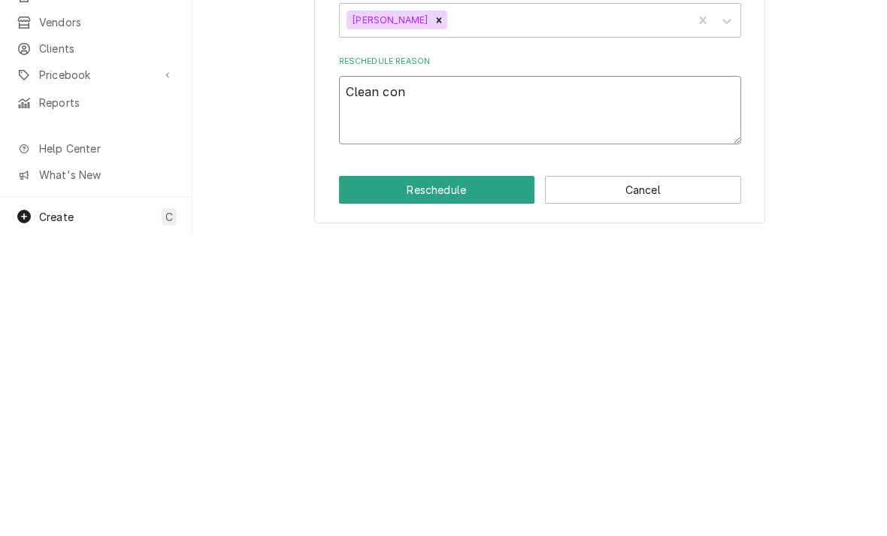
type textarea "Clean cond"
type textarea "x"
type textarea "Clean conde"
type textarea "x"
type textarea "Clean condens"
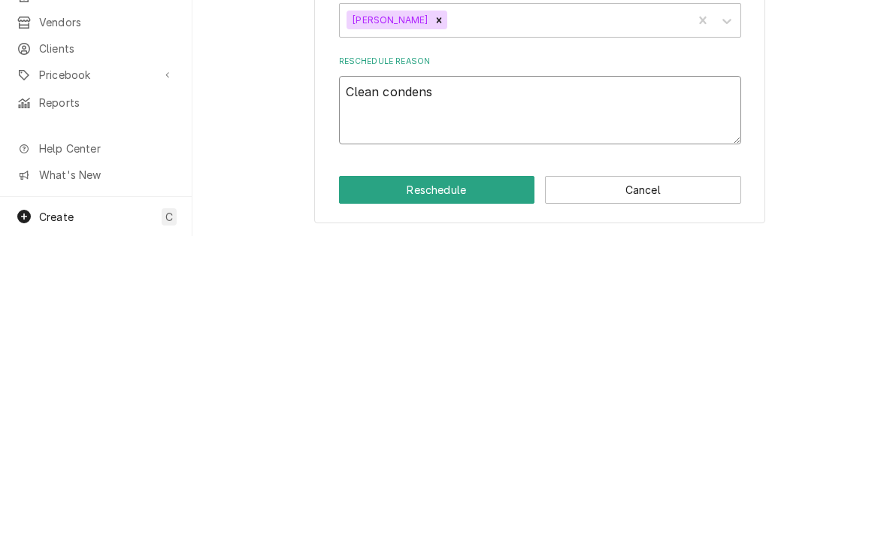
type textarea "x"
type textarea "Clean condense"
type textarea "x"
type textarea "Clean condenser"
type textarea "x"
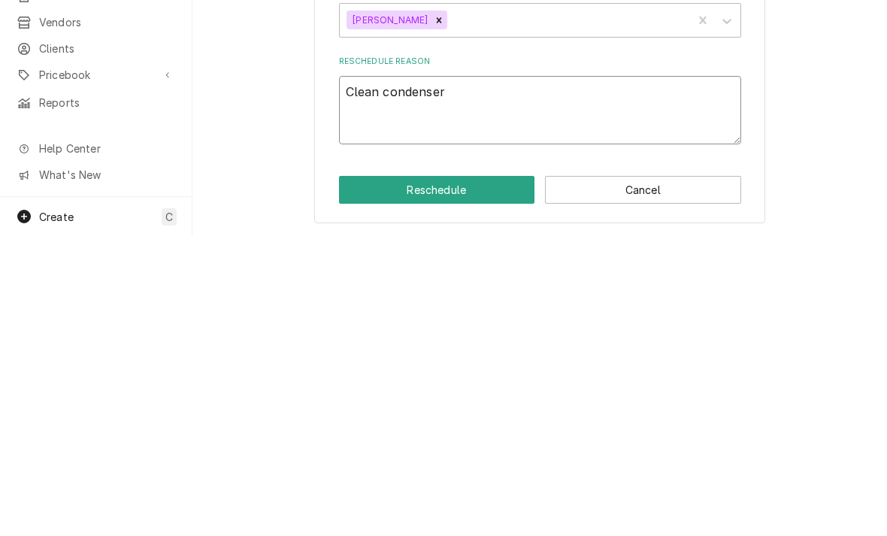
type textarea "Clean condenser w"
type textarea "x"
type textarea "Clean condenser wit"
type textarea "x"
type textarea "Clean condenser with"
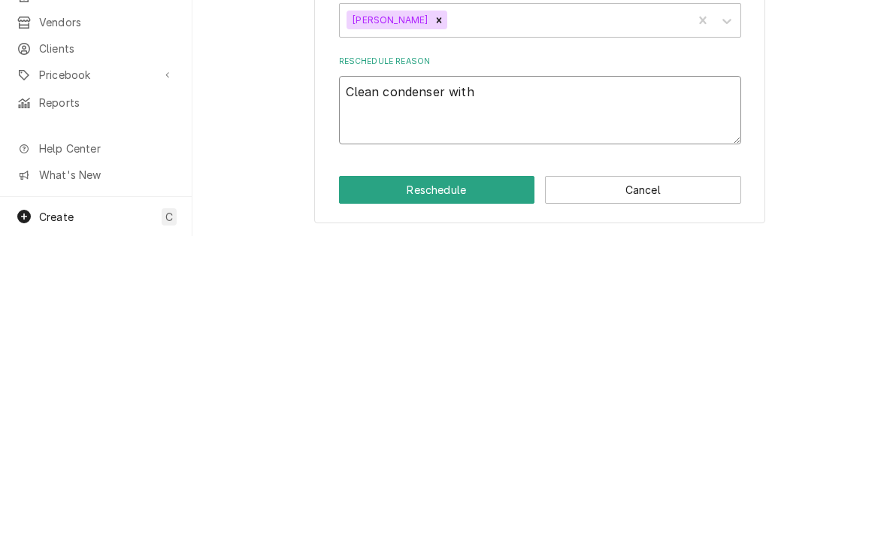
type textarea "x"
type textarea "Clean condenser with"
type textarea "x"
type textarea "Clean condenser with c"
type textarea "x"
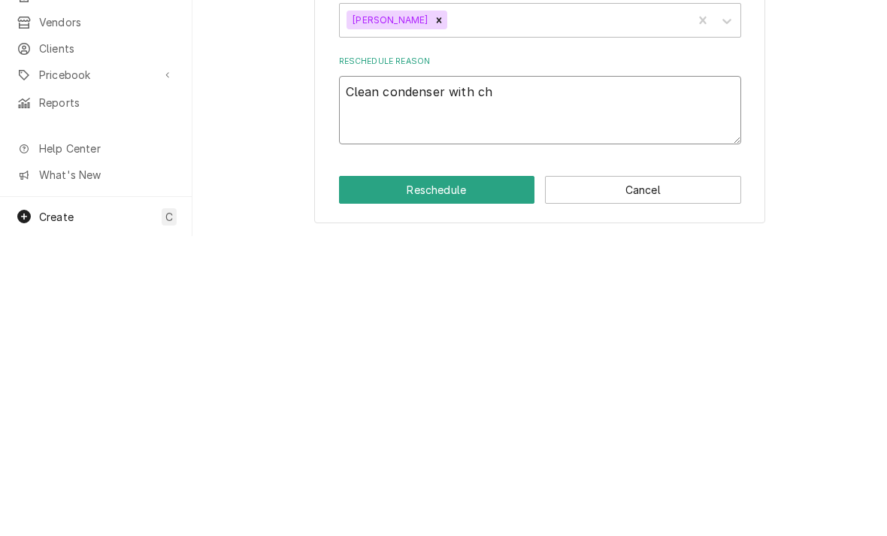
type textarea "Clean condenser with che"
type textarea "x"
type textarea "Clean condenser with chem"
type textarea "x"
type textarea "Clean condenser with chemi"
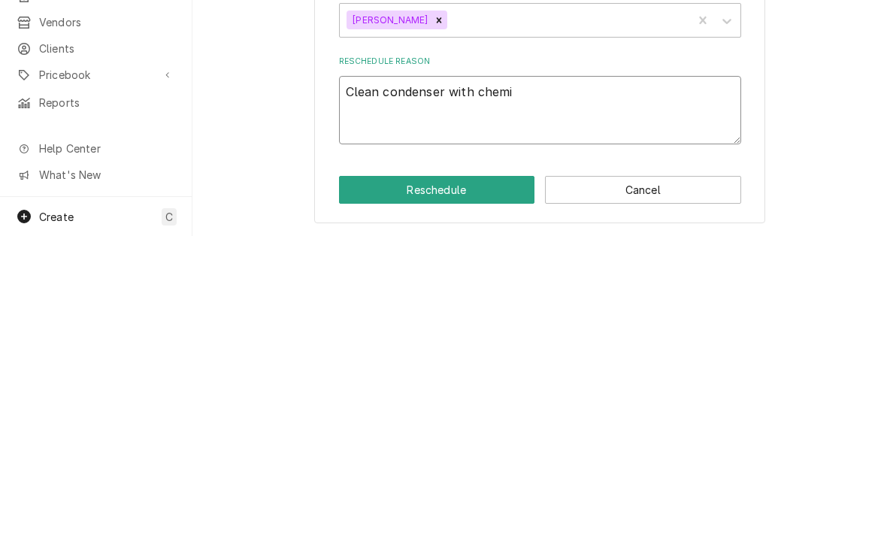
type textarea "x"
type textarea "Clean condenser with chemic"
type textarea "x"
type textarea "Clean condenser with chemica"
type textarea "x"
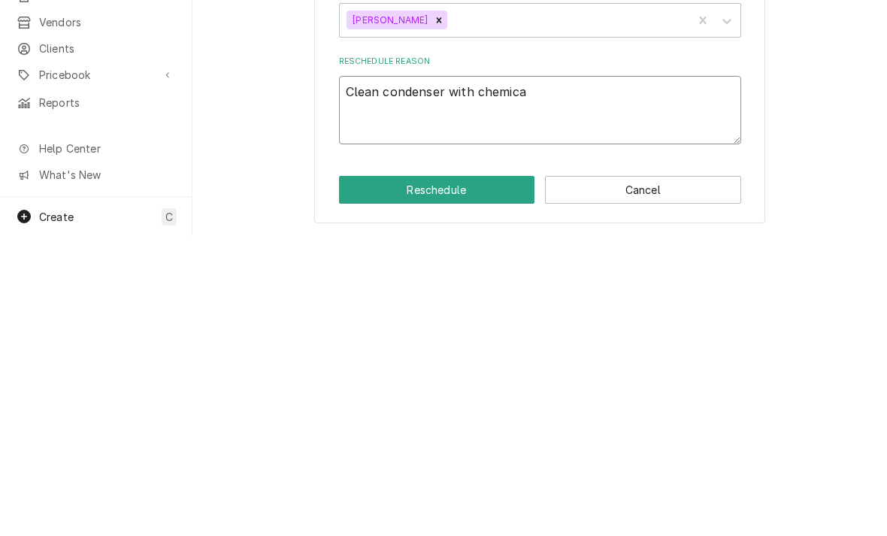
type textarea "Clean condenser with chemical"
type textarea "x"
type textarea "Clean condenser with chemical"
type textarea "x"
type textarea "Clean condenser with chemical."
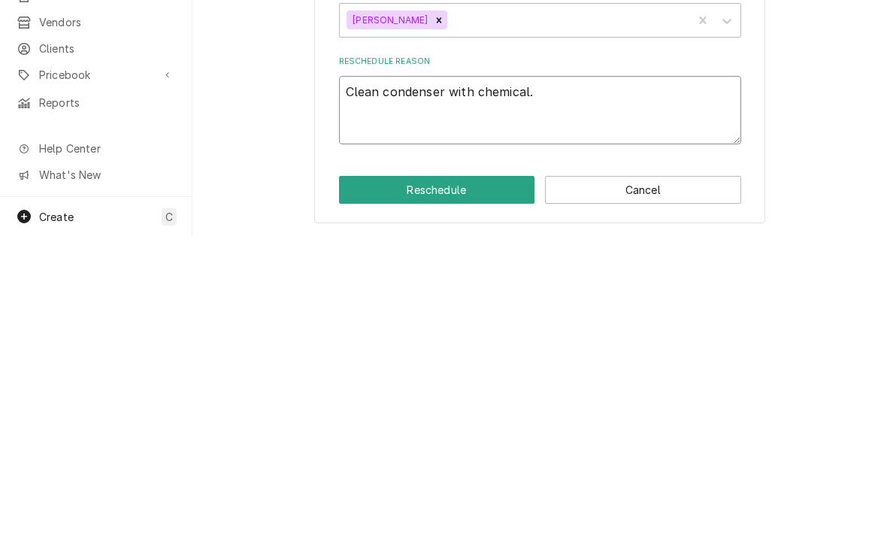
type textarea "x"
type textarea "Clean condenser with chemical."
type textarea "x"
type textarea "Clean condenser with chemical."
type textarea "x"
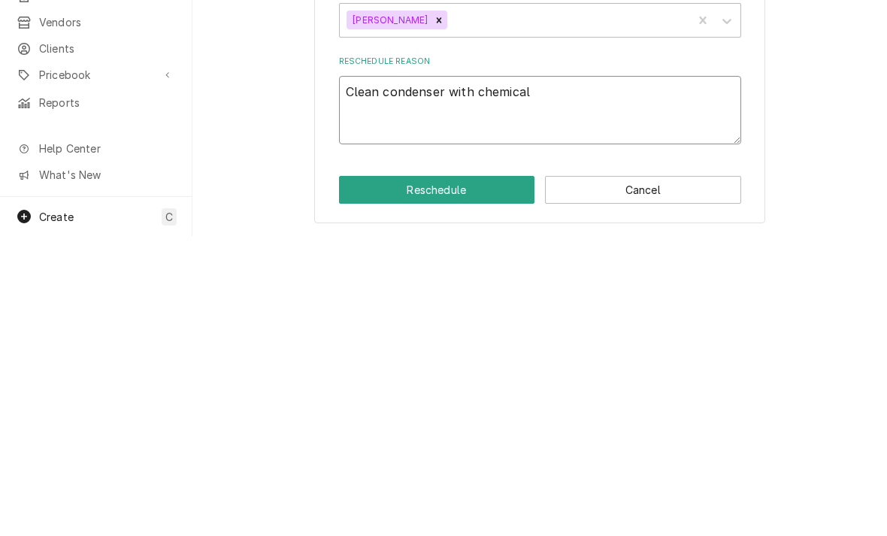
type textarea "Clean condenser with chemical,"
type textarea "x"
type textarea "Clean condenser with chemical,"
type textarea "x"
type textarea "Clean condenser with chemical, re"
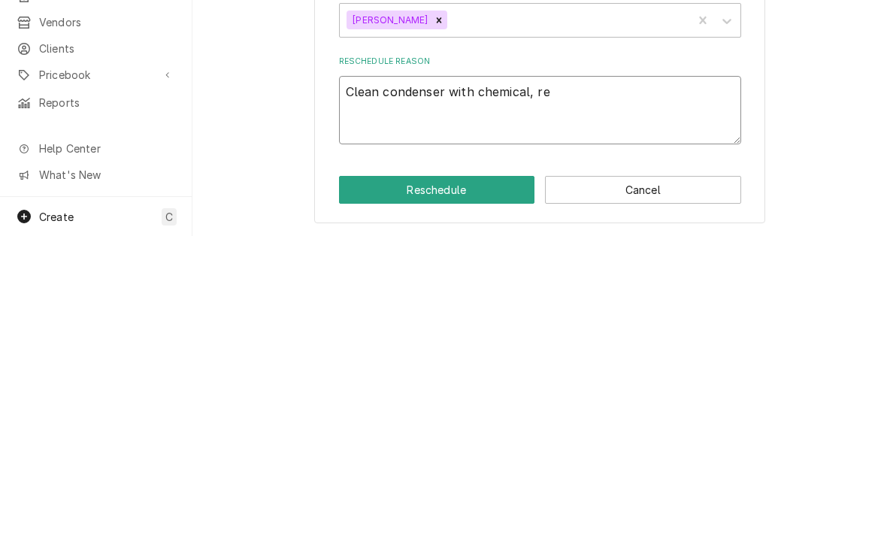
type textarea "x"
type textarea "Clean condenser with chemical, rep"
type textarea "x"
type textarea "Clean condenser with chemical, repl"
type textarea "x"
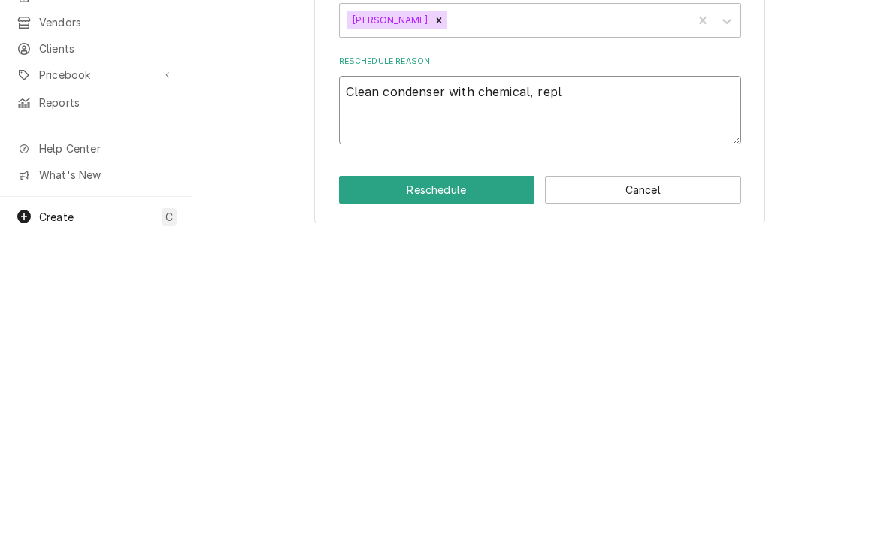
type textarea "Clean condenser with chemical, repla"
type textarea "x"
type textarea "Clean condenser with chemical, replac"
type textarea "x"
type textarea "Clean condenser with chemical, replace"
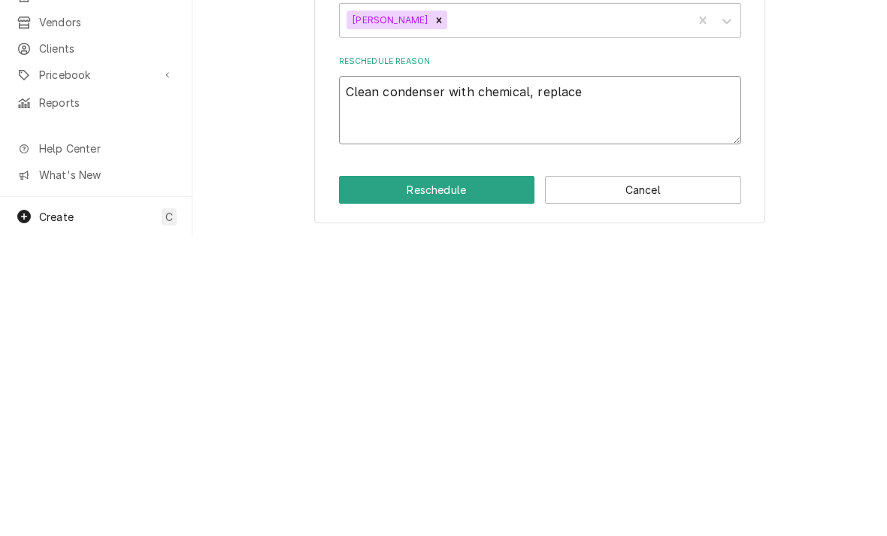
type textarea "x"
type textarea "Clean condenser with chemical, replace"
type textarea "x"
type textarea "Clean condenser with chemical, replace o"
type textarea "x"
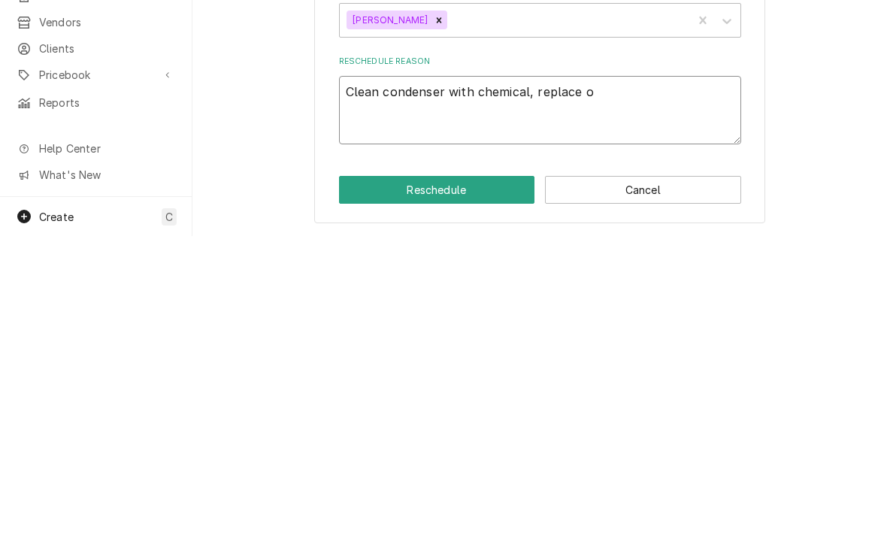
type textarea "Clean condenser with chemical, replace ou"
type textarea "x"
type textarea "Clean condenser with chemical, replace out"
type textarea "x"
type textarea "Clean condenser with chemical, replace outl"
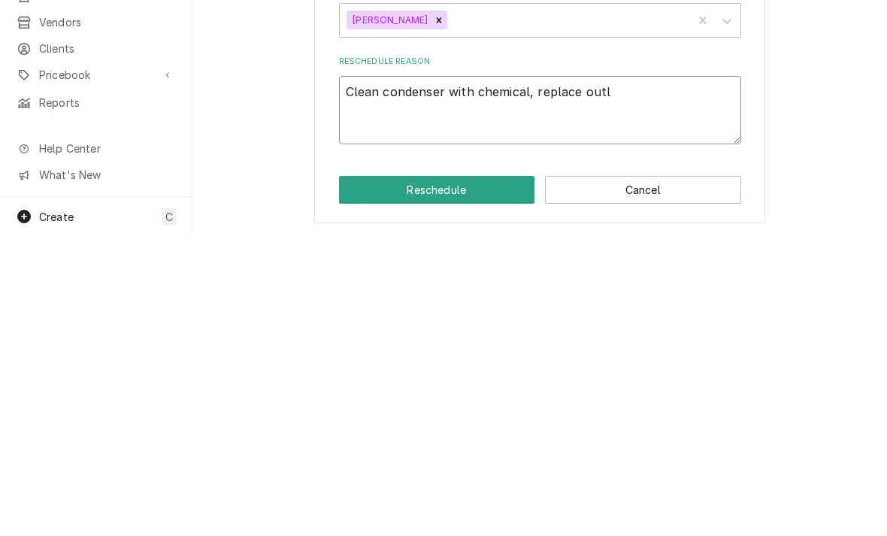
type textarea "x"
type textarea "Clean condenser with chemical, replace outle"
type textarea "x"
type textarea "Clean condenser with chemical, replace outlet"
type textarea "x"
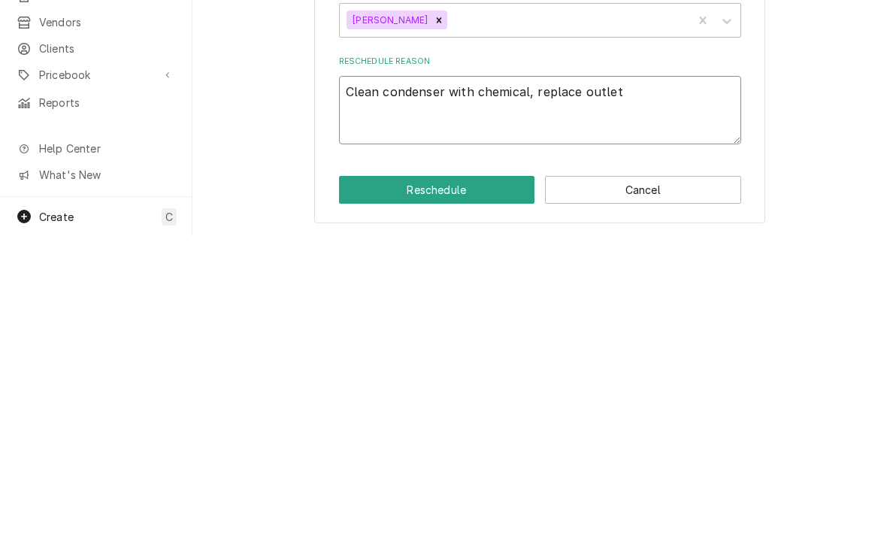
type textarea "Clean condenser with chemical, replace outlet"
type textarea "x"
type textarea "Clean condenser with chemical, replace outlet c"
type textarea "x"
type textarea "Clean condenser with chemical, replace outlet co"
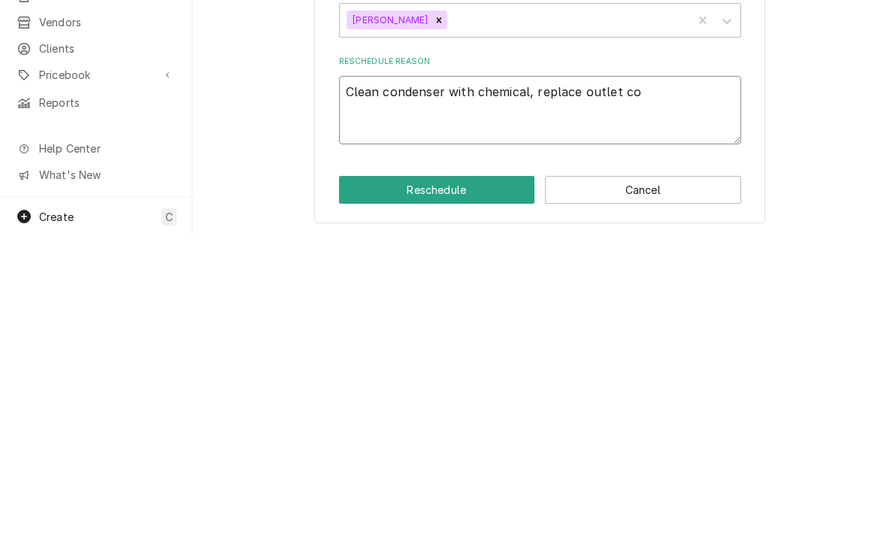
type textarea "x"
type textarea "Clean condenser with chemical, replace outlet cov"
type textarea "x"
type textarea "Clean condenser with chemical, replace outlet cover"
type textarea "x"
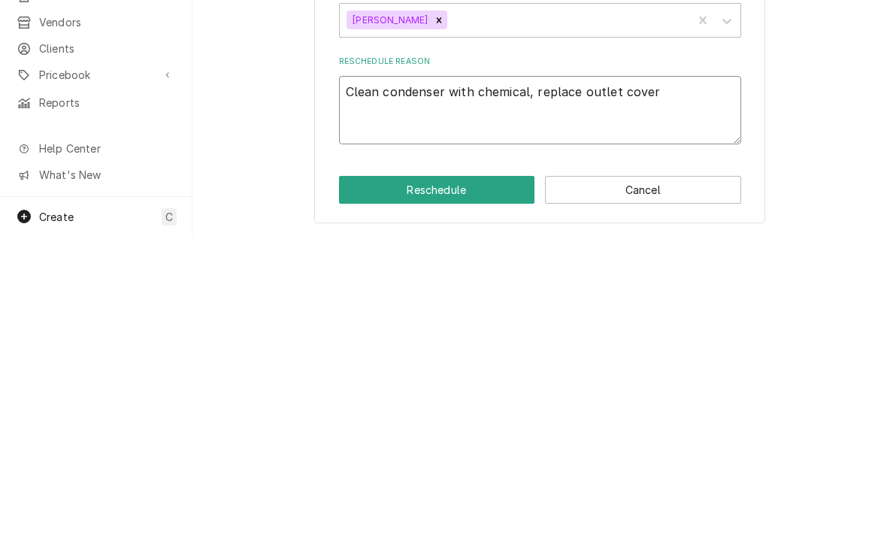
type textarea "Clean condenser with chemical, replace outlet cover"
type textarea "x"
type textarea "Clean condenser with chemical, replace outlet cover ("
type textarea "x"
type textarea "Clean condenser with chemical, replace outlet cover (d"
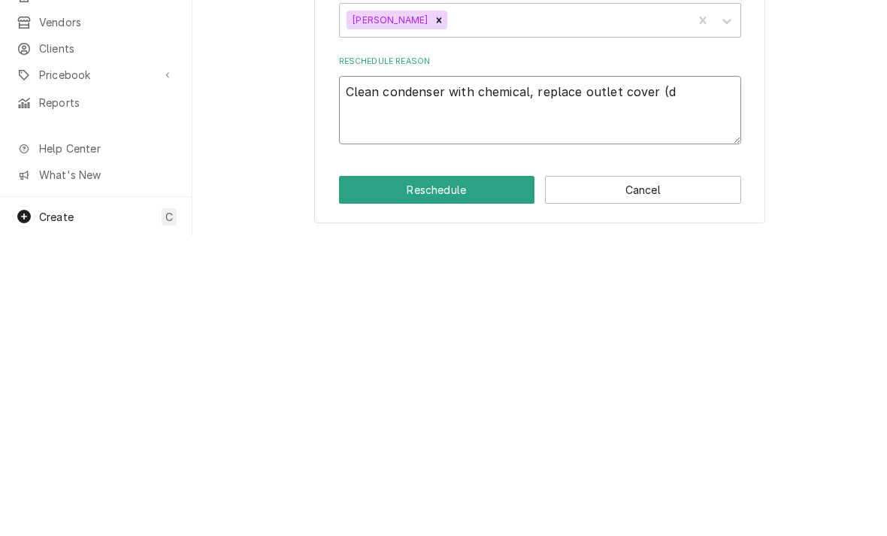
type textarea "x"
type textarea "Clean condenser with chemical, replace outlet cover (du"
type textarea "x"
type textarea "Clean condenser with chemical, replace outlet cover (dup"
type textarea "x"
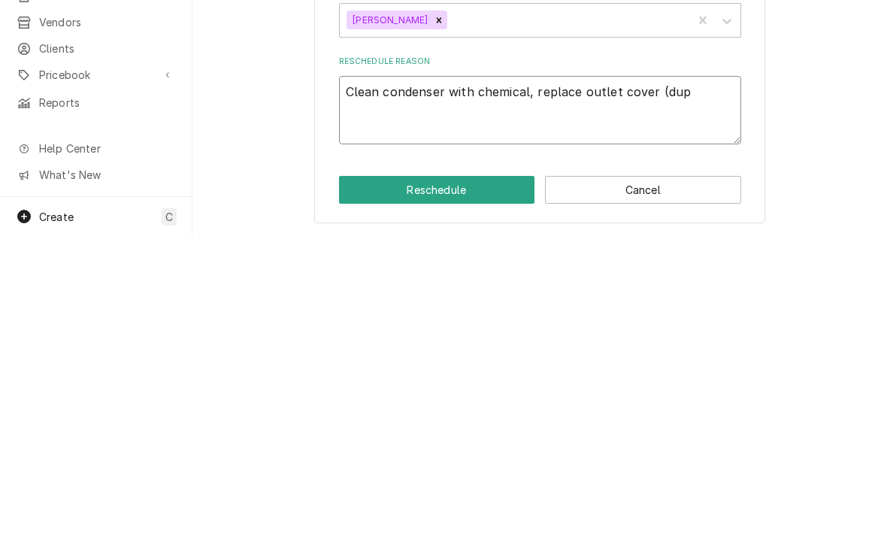
type textarea "Clean condenser with chemical, replace outlet cover (dupl"
type textarea "x"
type textarea "Clean condenser with chemical, replace outlet cover (duple"
type textarea "x"
type textarea "Clean condenser with chemical, replace outlet cover (duplex"
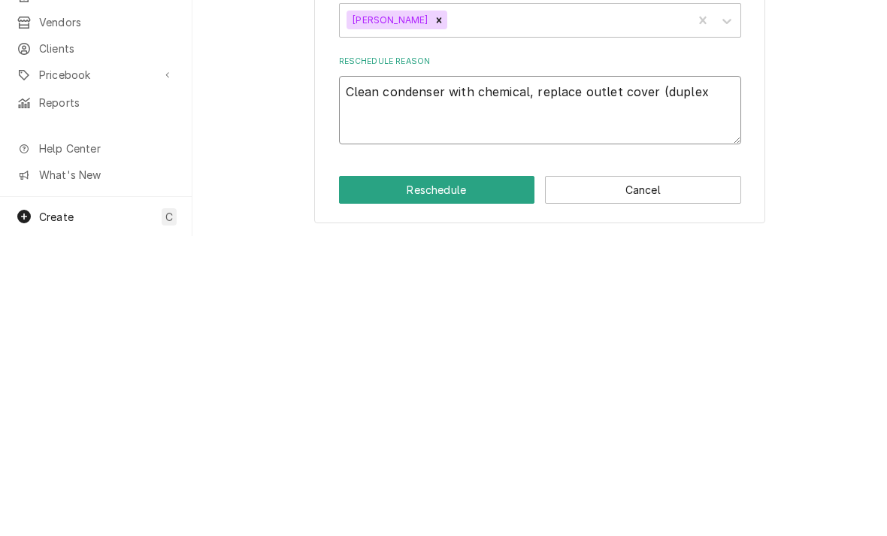
type textarea "x"
type textarea "Clean condenser with chemical, replace outlet cover (duplex"
type textarea "x"
type textarea "Clean condenser with chemical, replace outlet cover (duplex c"
type textarea "x"
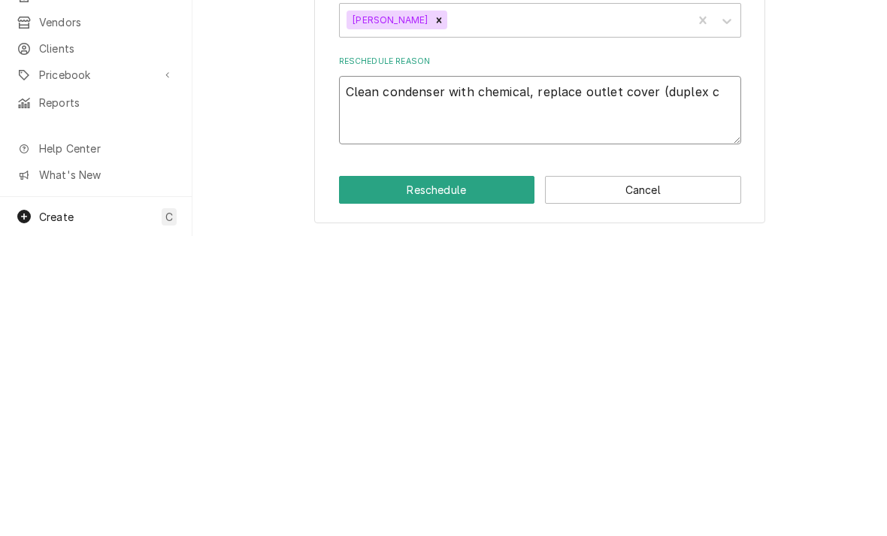
type textarea "Clean condenser with chemical, replace outlet cover (duplex co"
type textarea "x"
type textarea "Clean condenser with chemical, replace outlet cover (duplex com"
type textarea "x"
type textarea "Clean condenser with chemical, replace outlet cover (duplex comd"
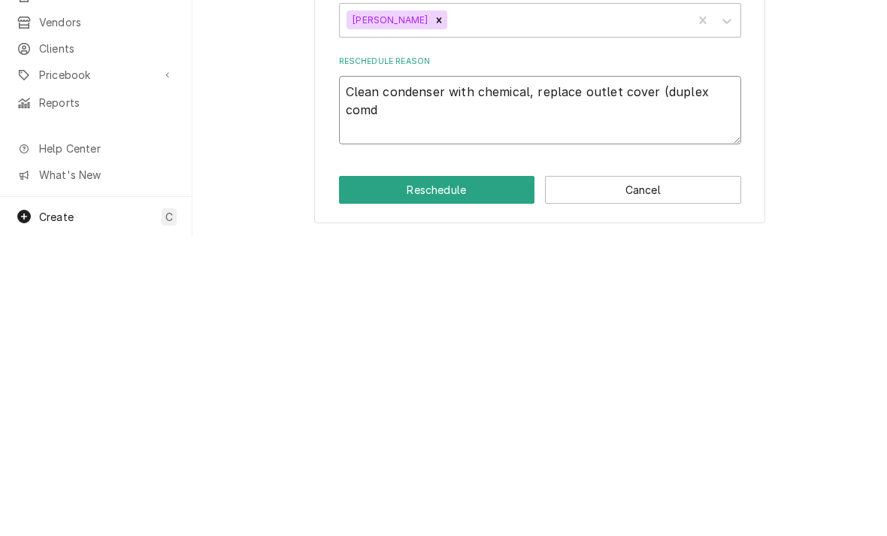
type textarea "x"
type textarea "Clean condenser with chemical, replace outlet cover (duplex comdu"
type textarea "x"
type textarea "Clean condenser with chemical, replace outlet cover (duplex comdui"
type textarea "x"
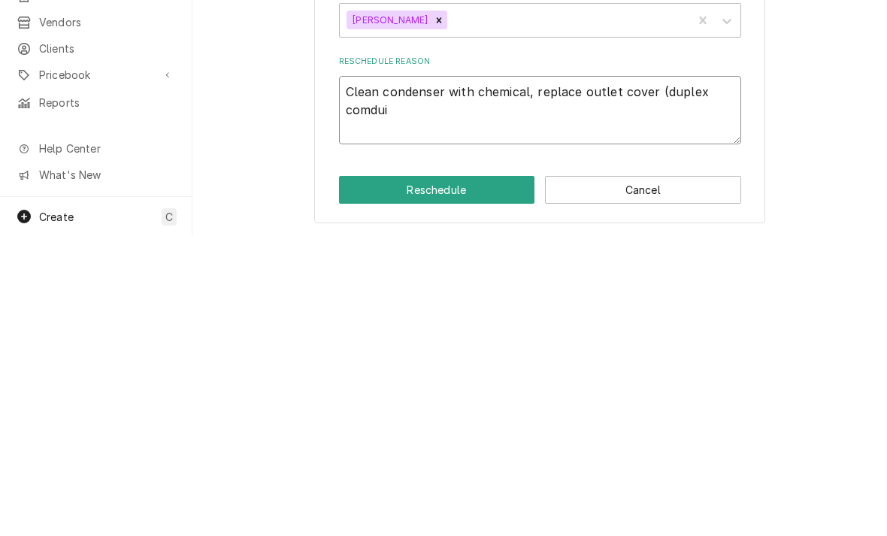
type textarea "Clean condenser with chemical, replace outlet cover (duplex comduit"
type textarea "x"
type textarea "Clean condenser with chemical, replace outlet cover (duplex conduit"
type textarea "x"
type textarea "Clean condenser with chemical, replace outlet cover (duplex conduit b"
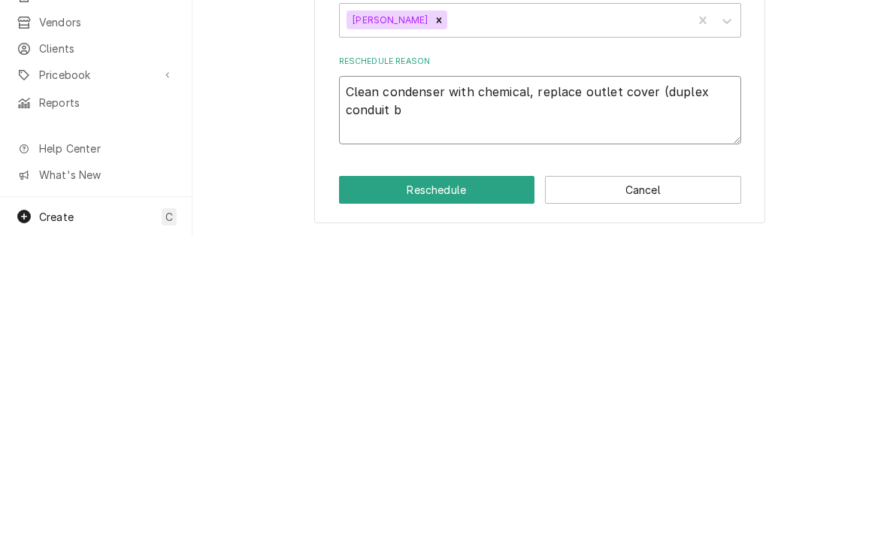
type textarea "x"
type textarea "Clean condenser with chemical, replace outlet cover (duplex conduit bo"
type textarea "x"
type textarea "Clean condenser with chemical, replace outlet cover (duplex conduit box"
type textarea "x"
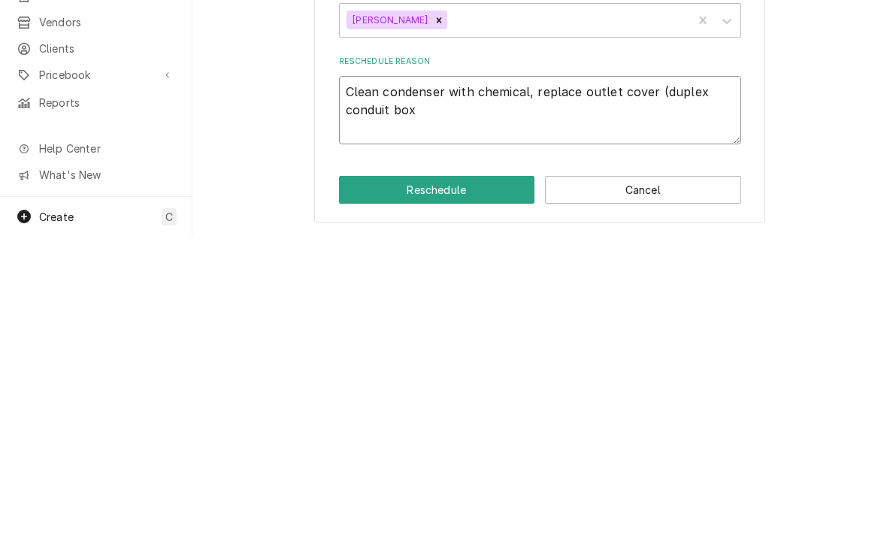
type textarea "Clean condenser with chemical, replace outlet cover (duplex conduit box"
type textarea "x"
type textarea "Clean condenser with chemical, replace outlet cover (duplex conduit box."
type textarea "x"
type textarea "Clean condenser with chemical, replace outlet cover (duplex conduit box."
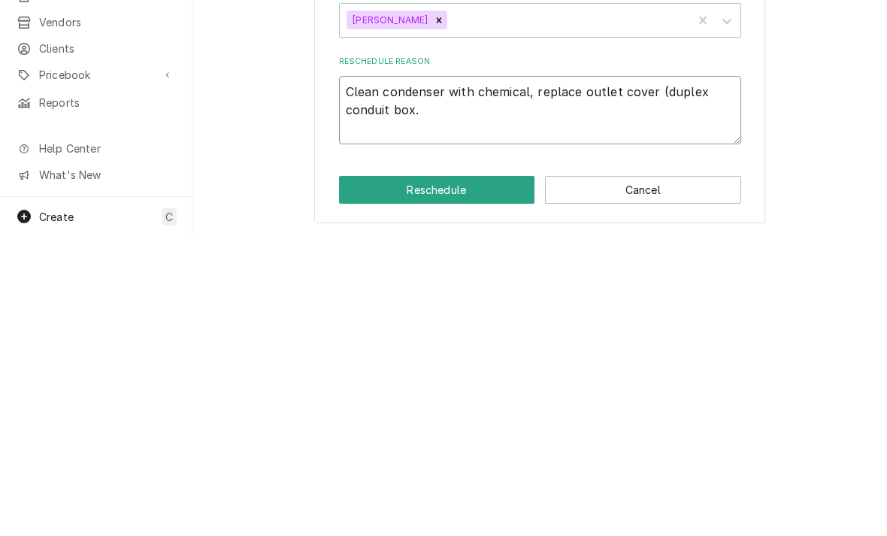
type textarea "x"
type textarea "Clean condenser with chemical, replace outlet cover (duplex conduit box."
type textarea "x"
type textarea "Clean condenser with chemical, replace outlet cover (duplex conduit box)"
type textarea "x"
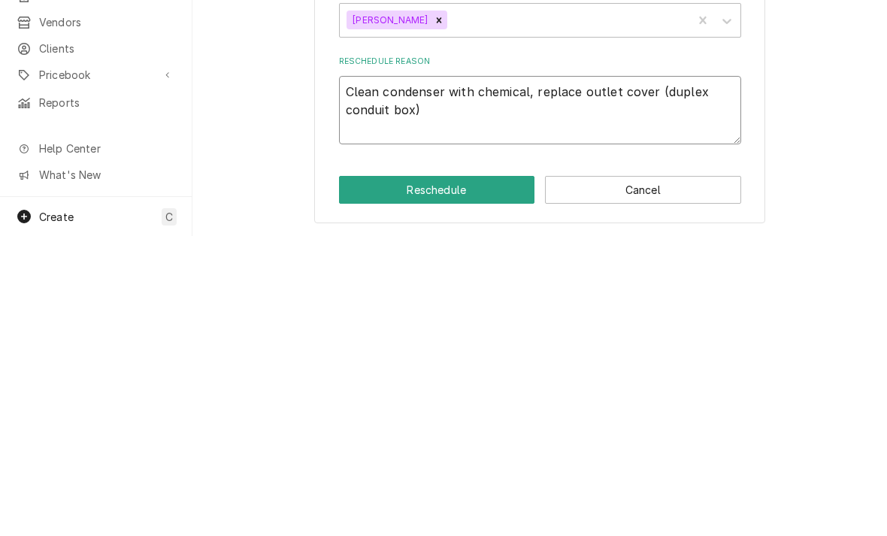
type textarea "Clean condenser with chemical, replace outlet cover (duplex conduit box)"
click at [362, 476] on button "Reschedule" at bounding box center [437, 490] width 196 height 28
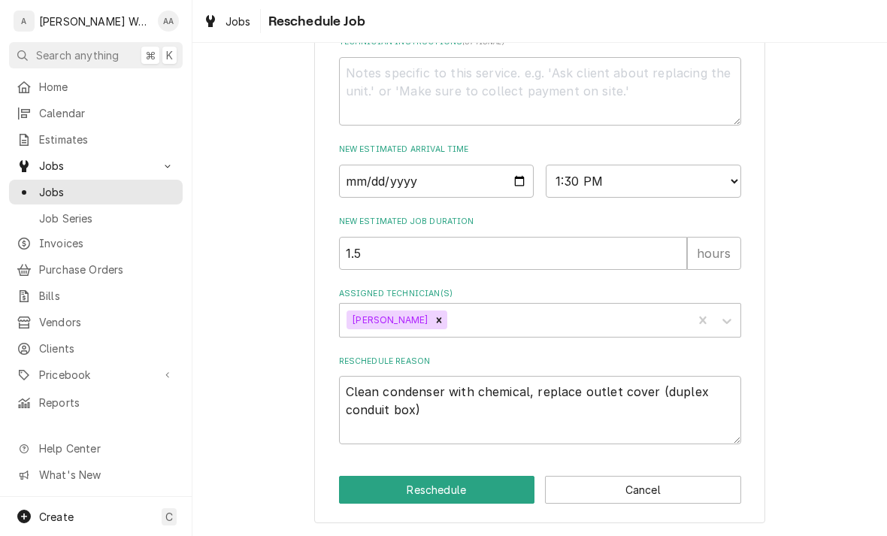
type textarea "x"
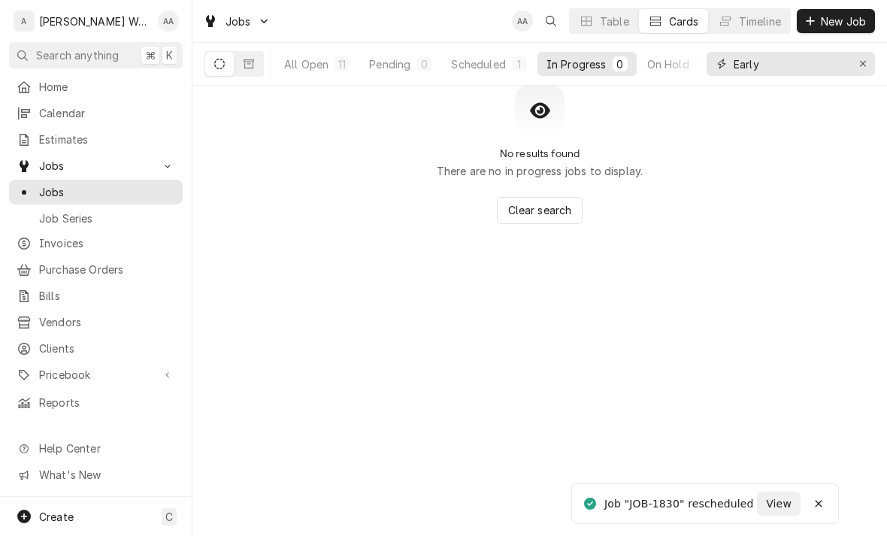
click at [862, 67] on icon "Erase input" at bounding box center [863, 64] width 8 height 11
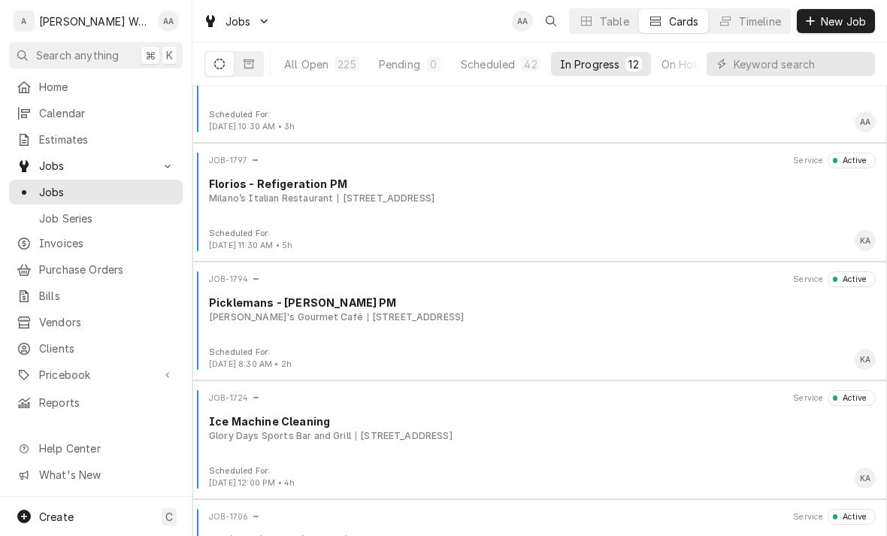
scroll to position [183, 0]
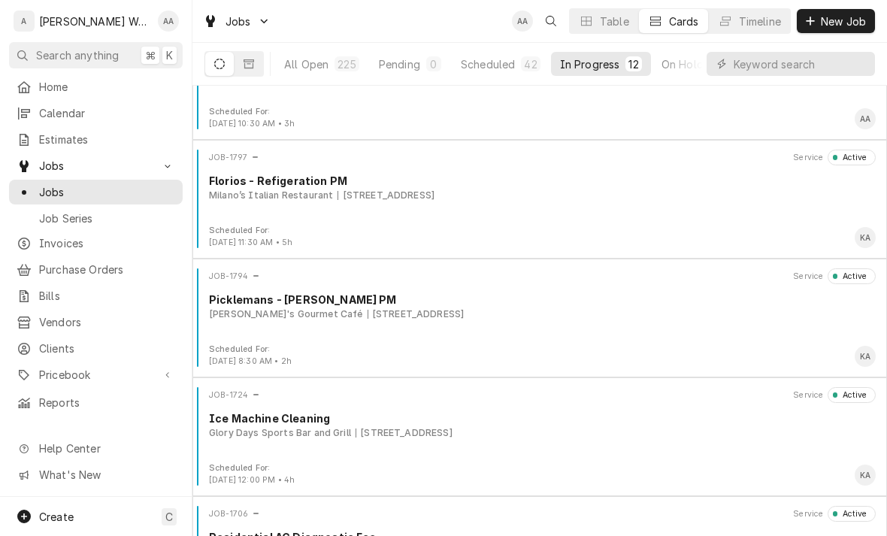
click at [262, 207] on div "JOB-1797 Service Active Florios - Refigeration PM Milano’s Italian Restaurant 7…" at bounding box center [539, 187] width 682 height 75
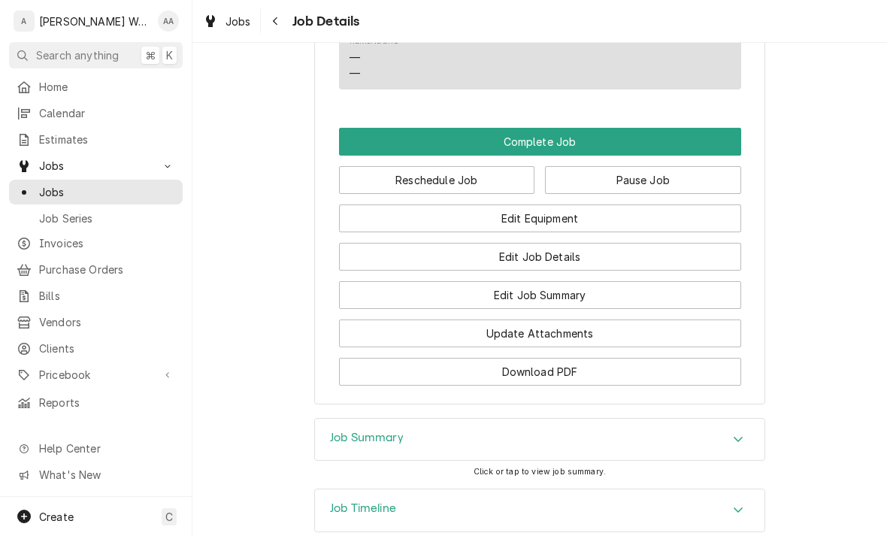
scroll to position [923, 0]
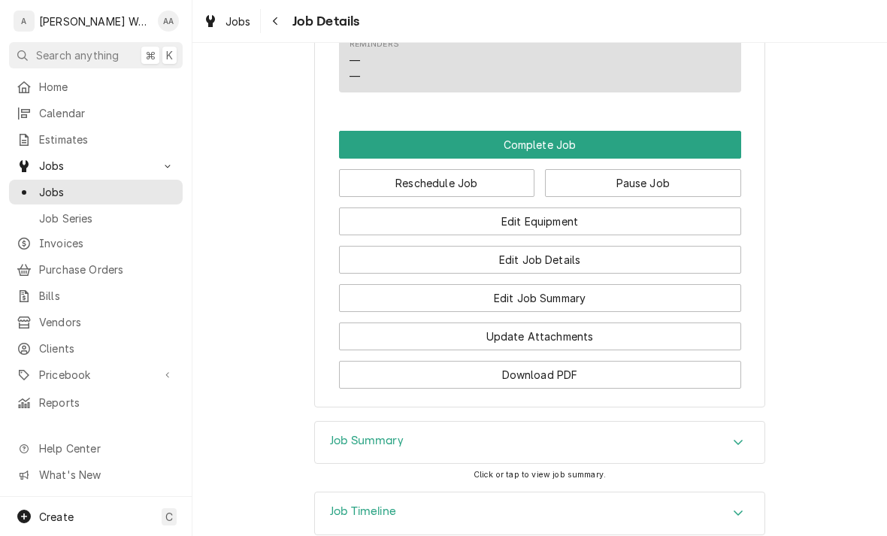
click at [374, 149] on button "Complete Job" at bounding box center [540, 145] width 402 height 28
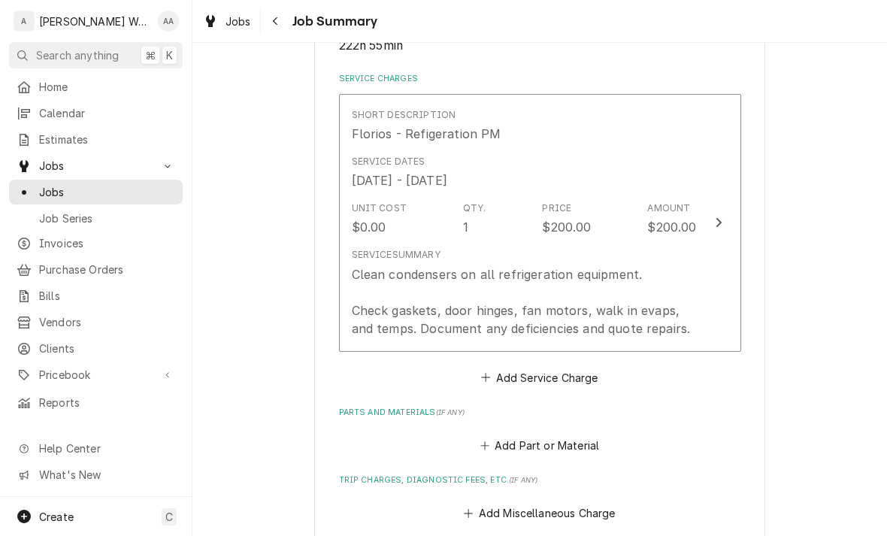
scroll to position [337, 0]
click at [429, 299] on div "Clean condensers on all refrigeration equipment. Check gaskets, door hinges, fa…" at bounding box center [524, 300] width 345 height 72
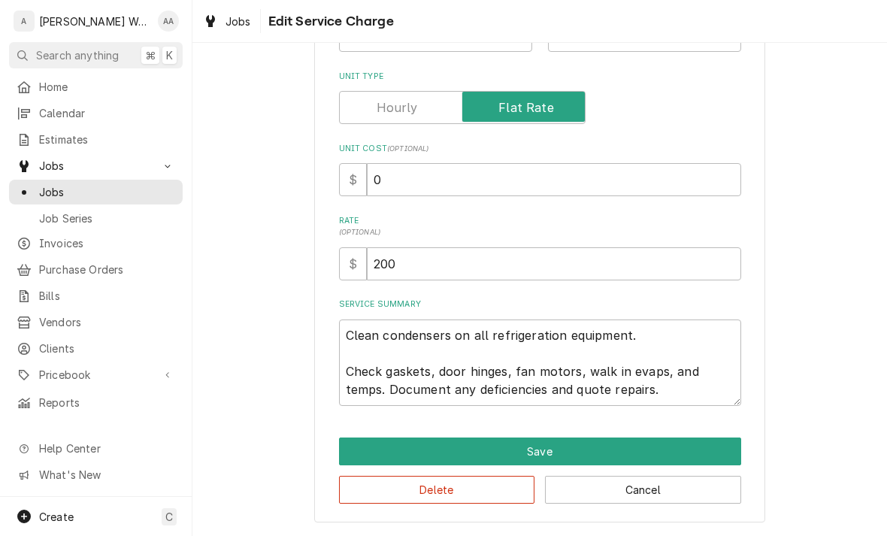
scroll to position [157, 0]
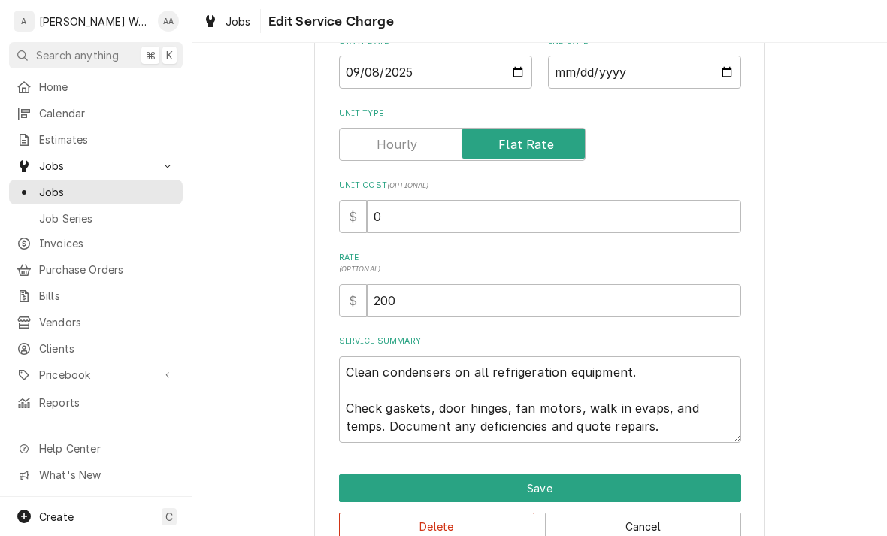
type textarea "x"
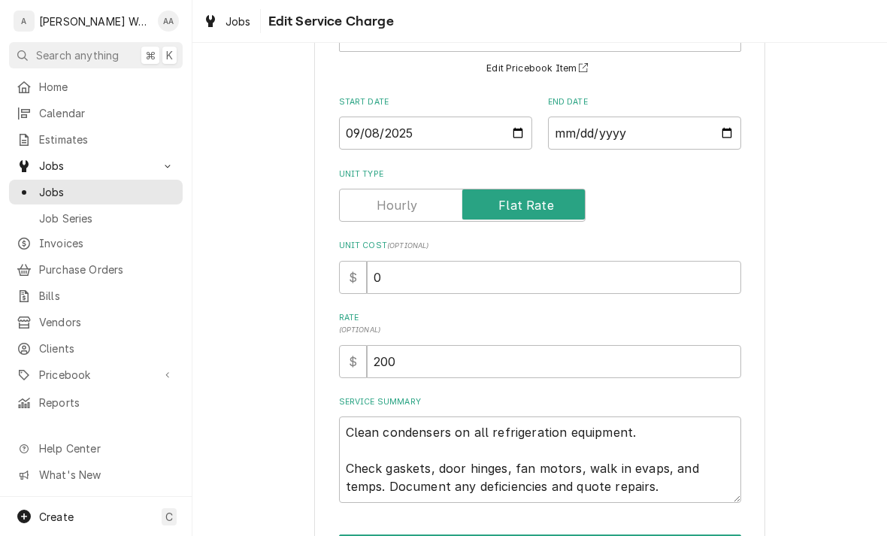
scroll to position [141, 0]
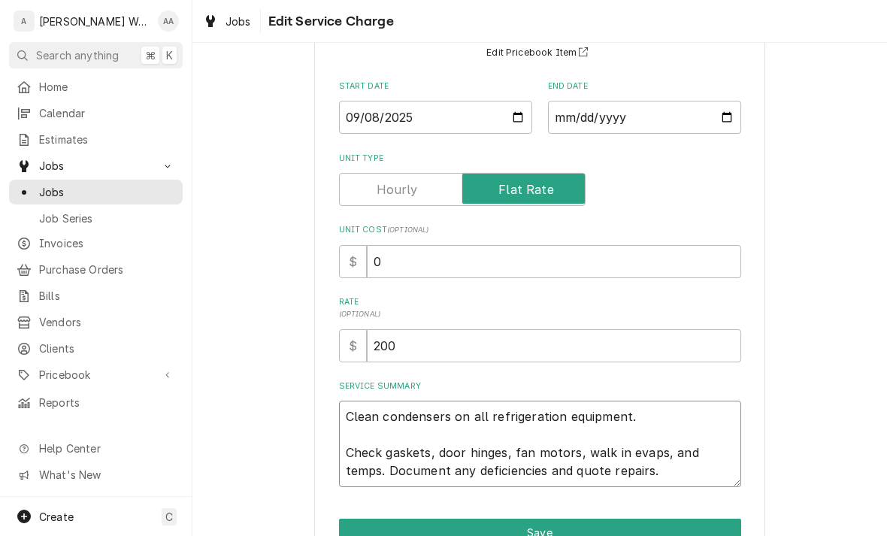
click at [697, 475] on textarea "Clean condensers on all refrigeration equipment. Check gaskets, door hinges, fa…" at bounding box center [540, 444] width 402 height 86
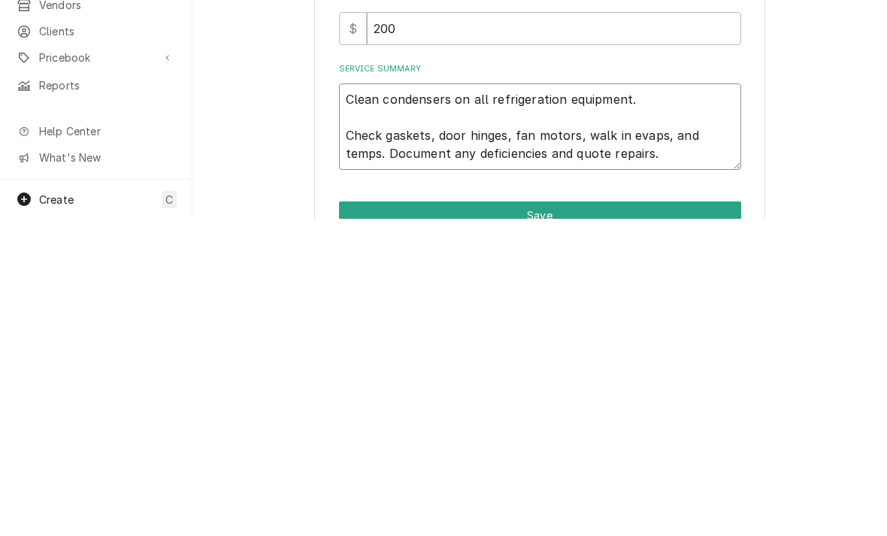
type textarea "Clean condensers on all refrigeration equipment. Check gaskets, door hinges, fa…"
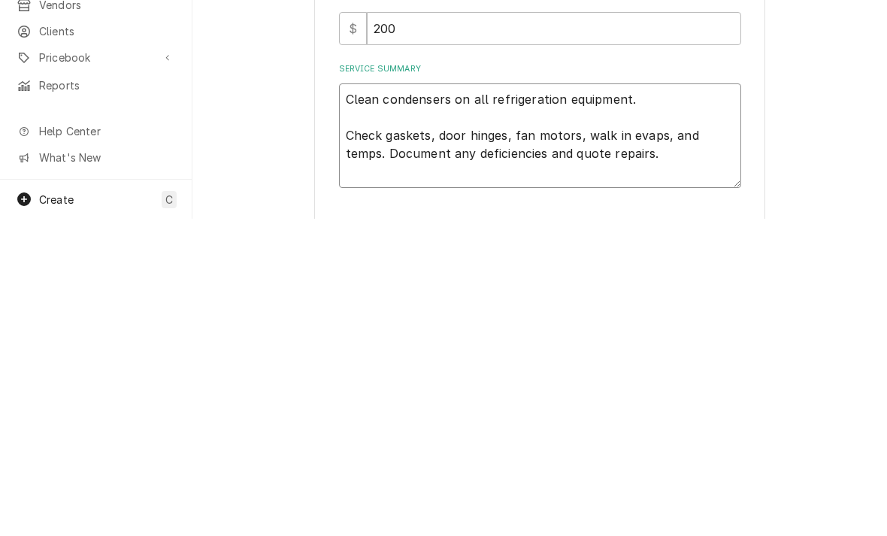
type textarea "x"
type textarea "Clean condensers on all refrigeration equipment. Check gaskets, door hinges, fa…"
type textarea "x"
type textarea "Clean condensers on all refrigeration equipment. Check gaskets, door hinges, fa…"
type textarea "x"
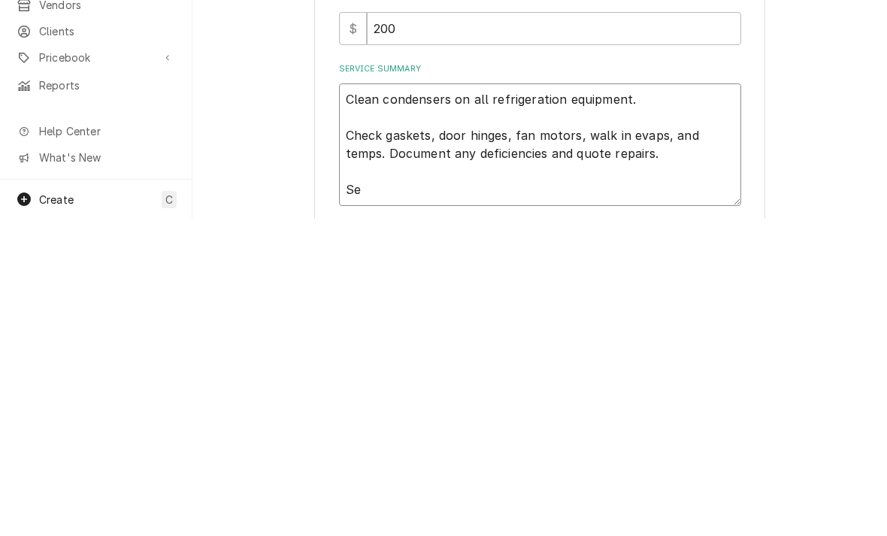
type textarea "Clean condensers on all refrigeration equipment. Check gaskets, door hinges, fa…"
type textarea "x"
type textarea "Clean condensers on all refrigeration equipment. Check gaskets, door hinges, fa…"
type textarea "x"
type textarea "Clean condensers on all refrigeration equipment. Check gaskets, door hinges, fa…"
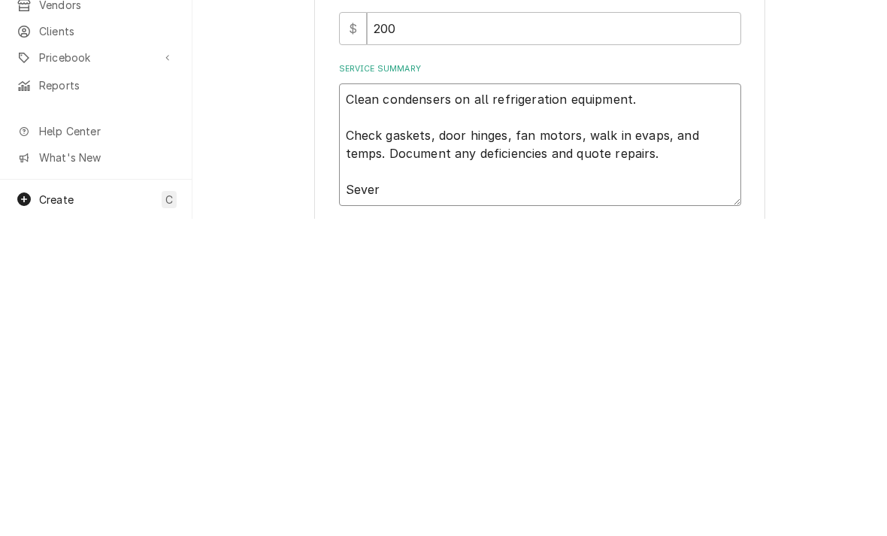
type textarea "x"
type textarea "Clean condensers on all refrigeration equipment. Check gaskets, door hinges, fa…"
type textarea "x"
type textarea "Clean condensers on all refrigeration equipment. Check gaskets, door hinges, fa…"
type textarea "x"
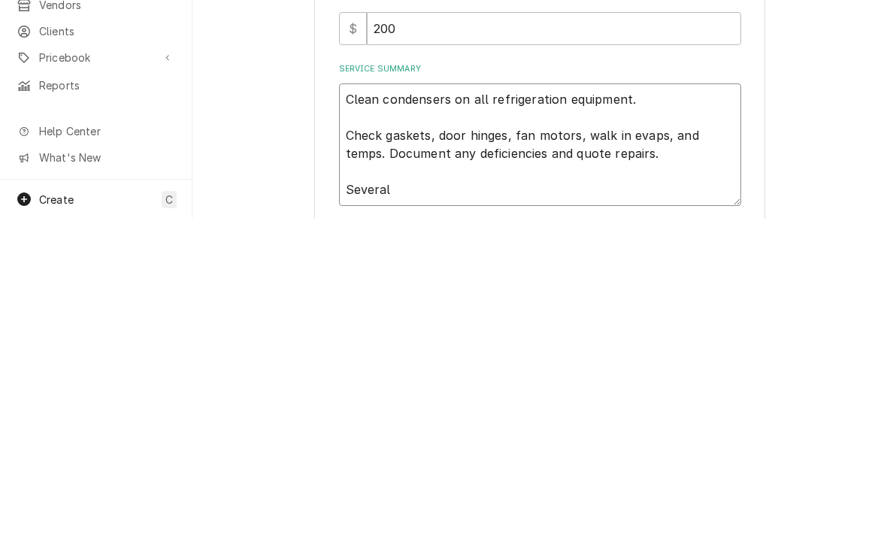
type textarea "Clean condensers on all refrigeration equipment. Check gaskets, door hinges, fa…"
type textarea "x"
type textarea "Clean condensers on all refrigeration equipment. Check gaskets, door hinges, fa…"
type textarea "x"
type textarea "Clean condensers on all refrigeration equipment. Check gaskets, door hinges, fa…"
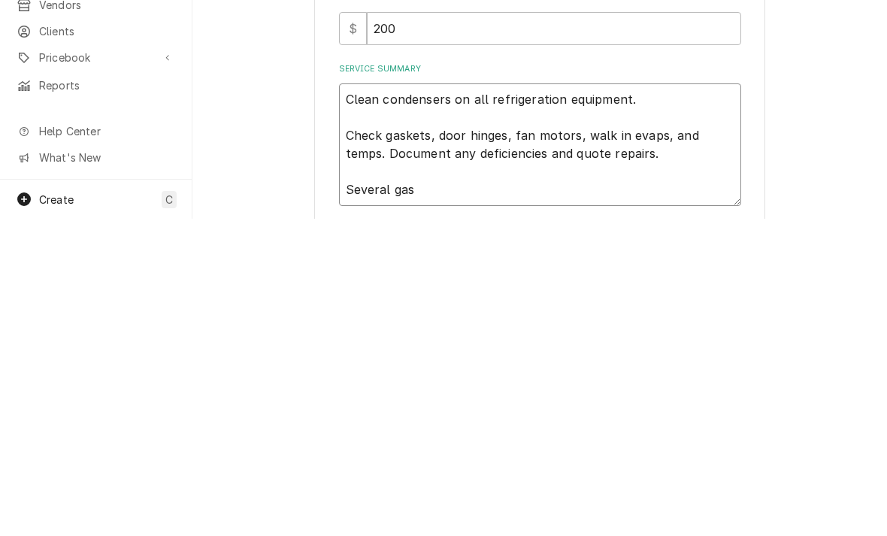
type textarea "x"
type textarea "Clean condensers on all refrigeration equipment. Check gaskets, door hinges, fa…"
type textarea "x"
type textarea "Clean condensers on all refrigeration equipment. Check gaskets, door hinges, fa…"
type textarea "x"
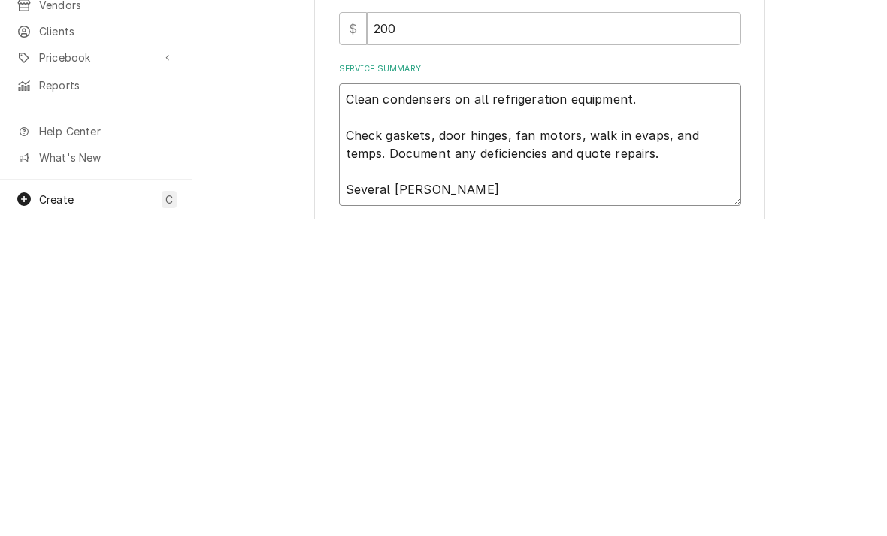
type textarea "Clean condensers on all refrigeration equipment. Check gaskets, door hinges, fa…"
type textarea "x"
type textarea "Clean condensers on all refrigeration equipment. Check gaskets, door hinges, fa…"
type textarea "x"
type textarea "Clean condensers on all refrigeration equipment. Check gaskets, door hinges, fa…"
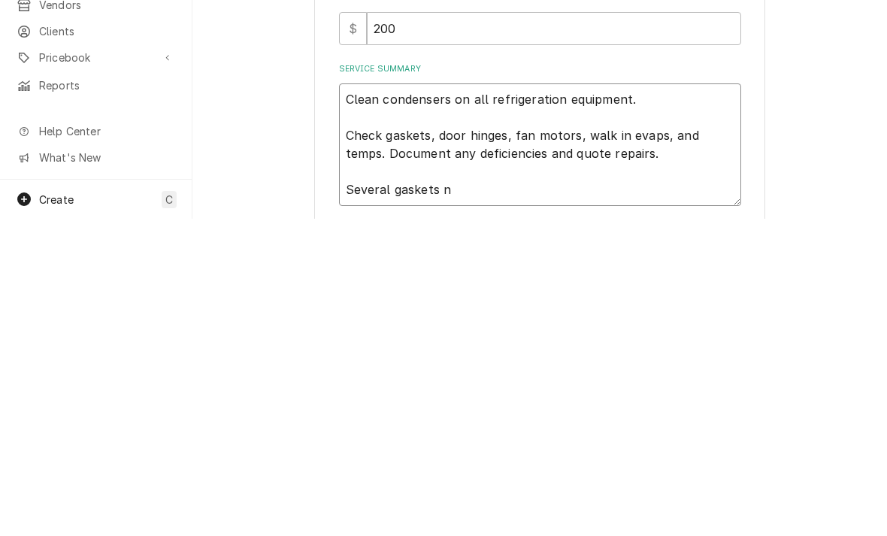
type textarea "x"
type textarea "Clean condensers on all refrigeration equipment. Check gaskets, door hinges, fa…"
type textarea "x"
type textarea "Clean condensers on all refrigeration equipment. Check gaskets, door hinges, fa…"
type textarea "x"
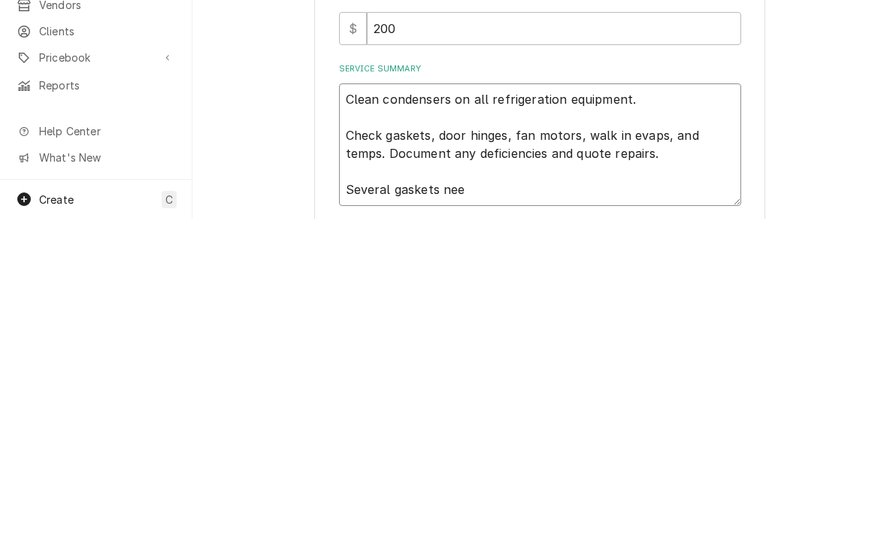
type textarea "Clean condensers on all refrigeration equipment. Check gaskets, door hinges, fa…"
type textarea "x"
type textarea "Clean condensers on all refrigeration equipment. Check gaskets, door hinges, fa…"
type textarea "x"
type textarea "Clean condensers on all refrigeration equipment. Check gaskets, door hinges, fa…"
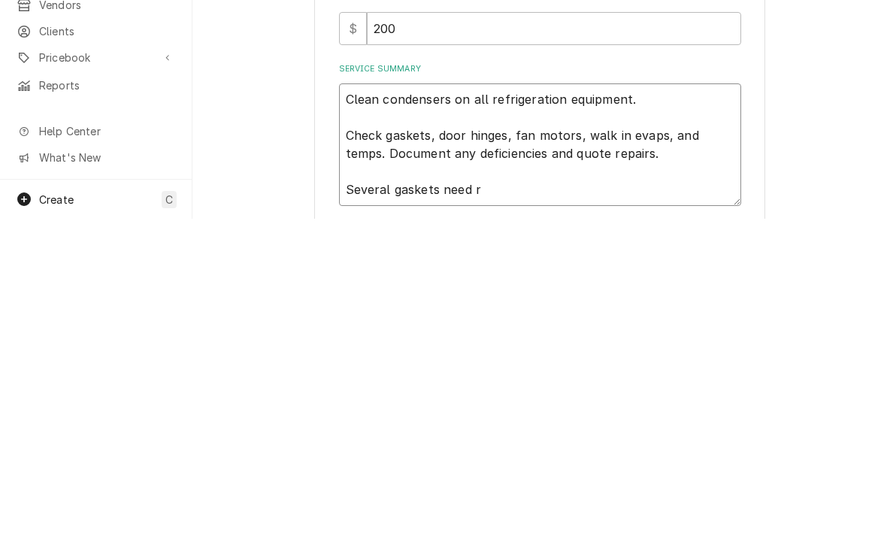
type textarea "x"
type textarea "Clean condensers on all refrigeration equipment. Check gaskets, door hinges, fa…"
type textarea "x"
type textarea "Clean condensers on all refrigeration equipment. Check gaskets, door hinges, fa…"
type textarea "x"
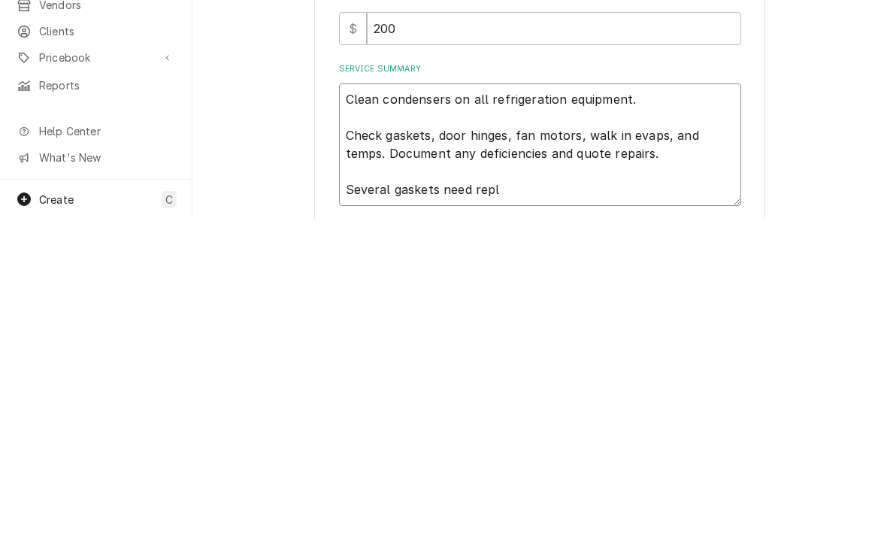
type textarea "Clean condensers on all refrigeration equipment. Check gaskets, door hinges, fa…"
type textarea "x"
type textarea "Clean condensers on all refrigeration equipment. Check gaskets, door hinges, fa…"
type textarea "x"
type textarea "Clean condensers on all refrigeration equipment. Check gaskets, door hinges, fa…"
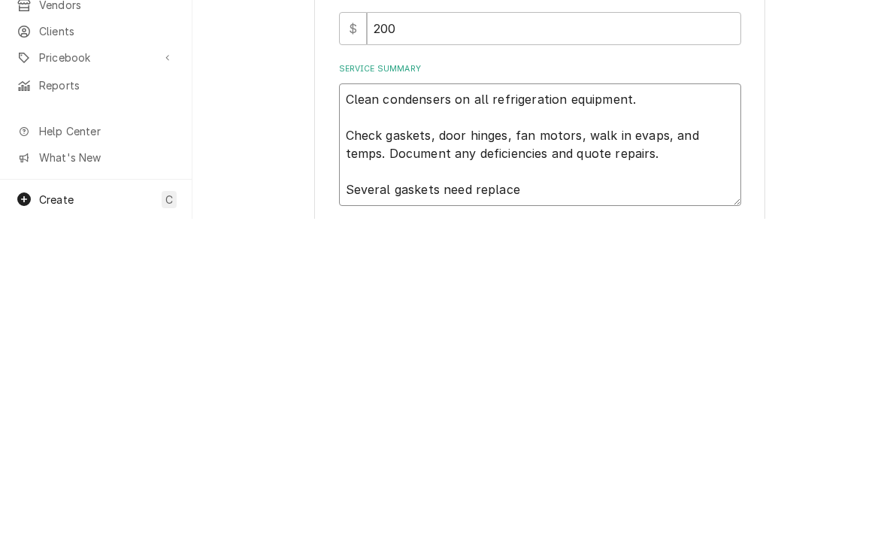
type textarea "x"
type textarea "Clean condensers on all refrigeration equipment. Check gaskets, door hinges, fa…"
type textarea "x"
type textarea "Clean condensers on all refrigeration equipment. Check gaskets, door hinges, fa…"
type textarea "x"
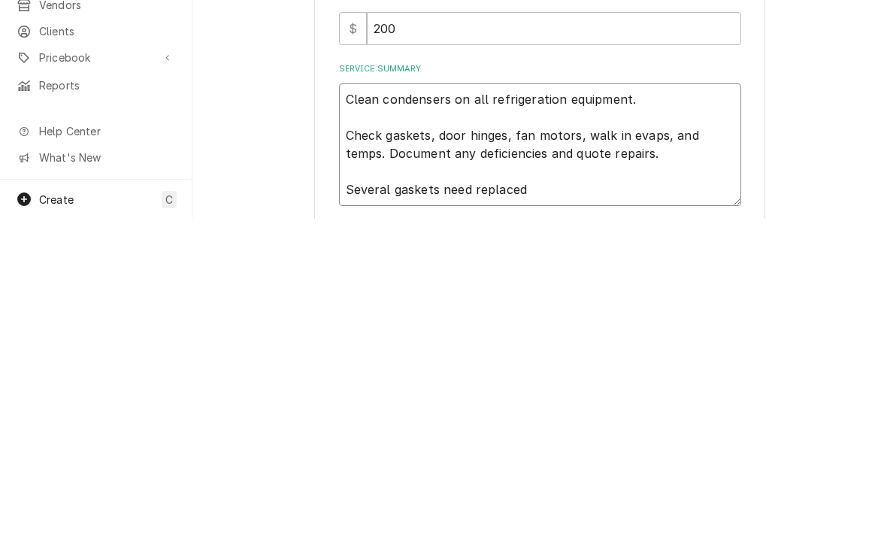
type textarea "Clean condensers on all refrigeration equipment. Check gaskets, door hinges, fa…"
type textarea "x"
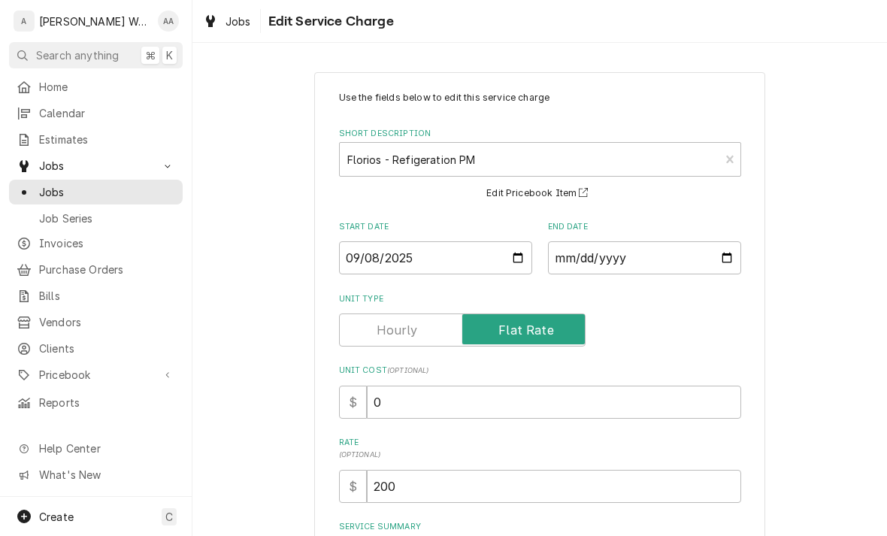
scroll to position [0, 0]
type textarea "Clean condensers on all refrigeration equipment. Check gaskets, door hinges, fa…"
click at [606, 257] on input "[DATE]" at bounding box center [644, 257] width 193 height 33
type input "2025-09-09"
type textarea "x"
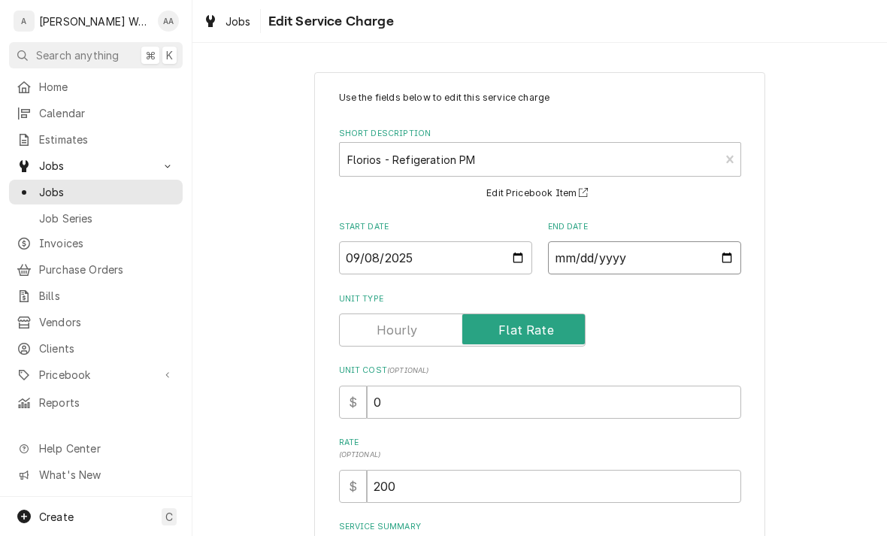
type input "2025-09-08"
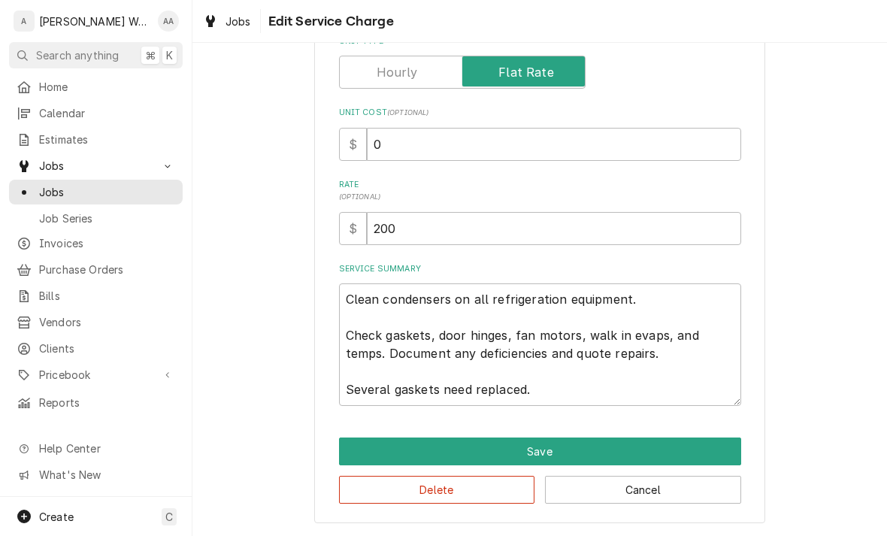
click at [369, 454] on button "Save" at bounding box center [540, 451] width 402 height 28
type textarea "x"
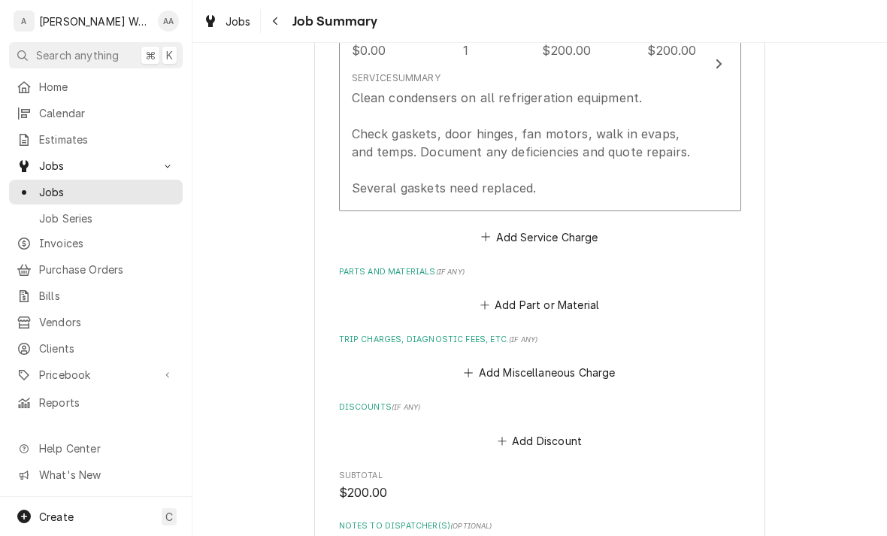
scroll to position [545, 0]
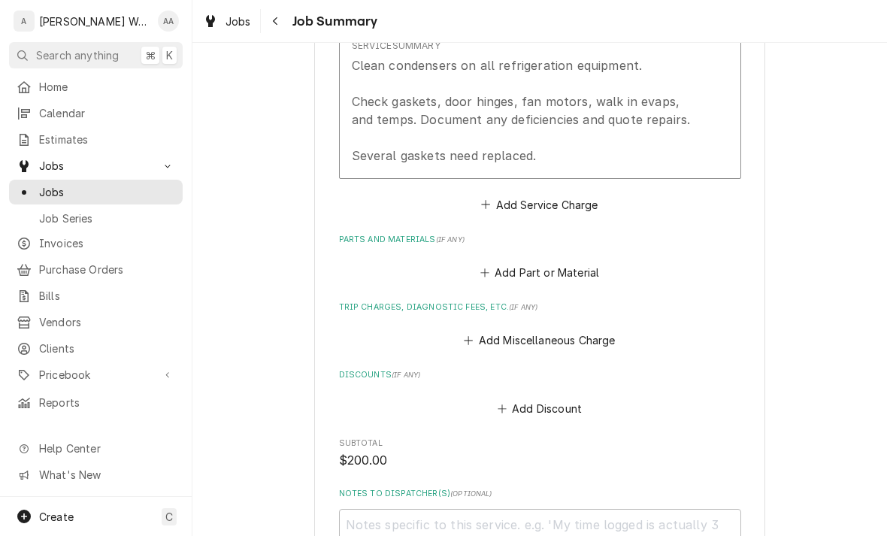
click at [488, 339] on button "Add Miscellaneous Charge" at bounding box center [539, 340] width 156 height 21
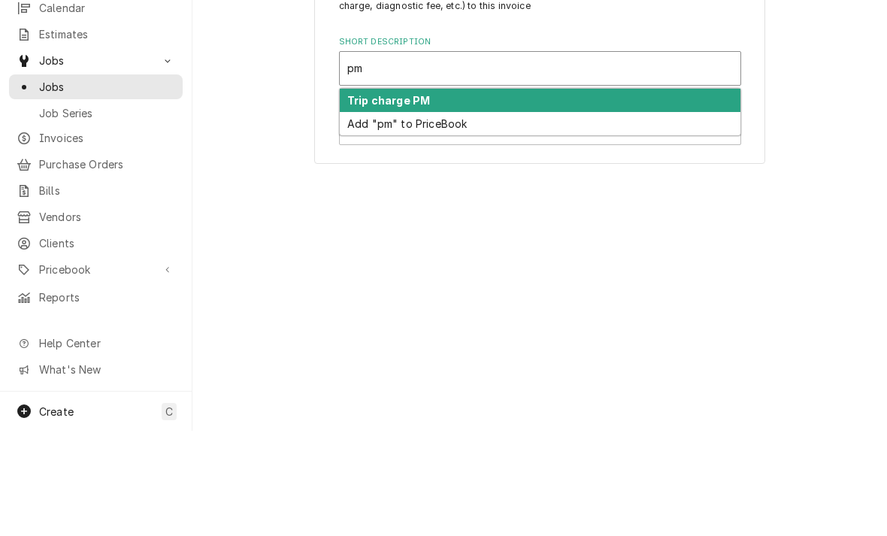
click at [360, 199] on strong "Trip charge PM" at bounding box center [388, 205] width 83 height 13
type input "pm"
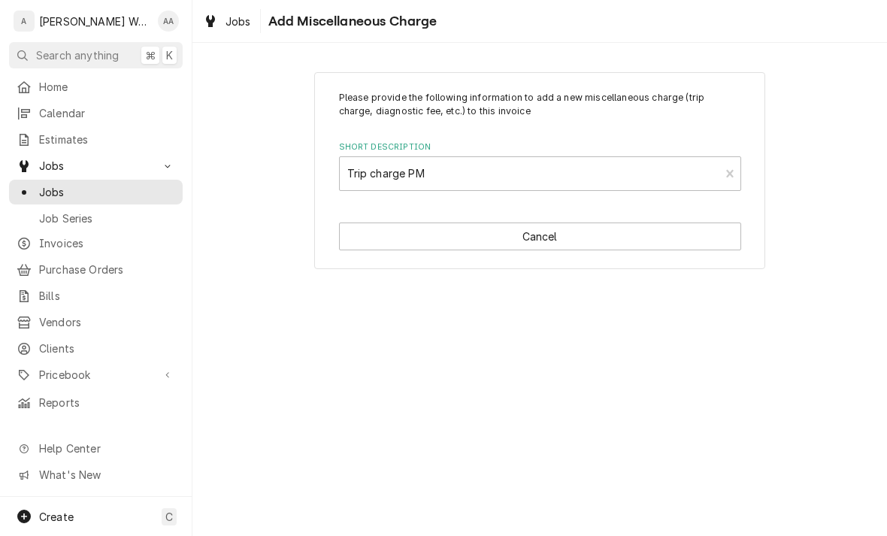
type textarea "x"
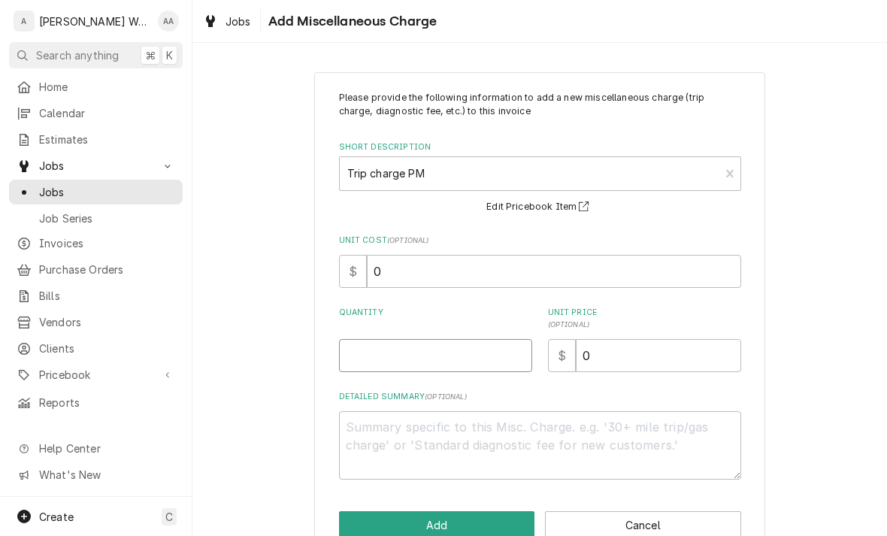
click at [380, 364] on input "Quantity" at bounding box center [435, 355] width 193 height 33
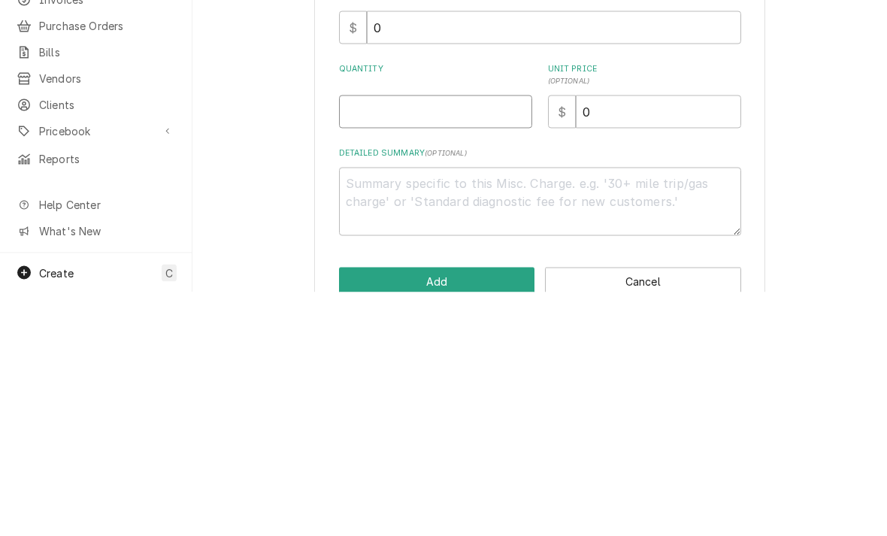
type input "1"
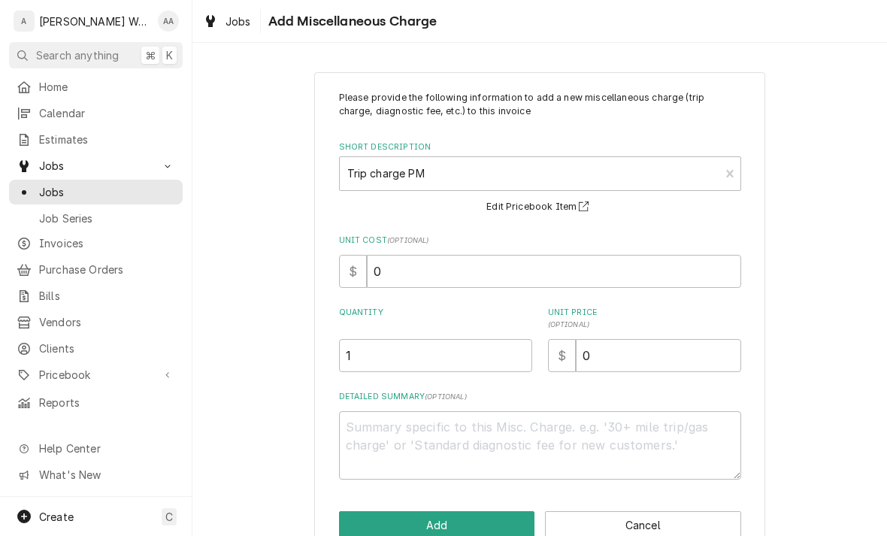
click at [358, 522] on button "Add" at bounding box center [437, 525] width 196 height 28
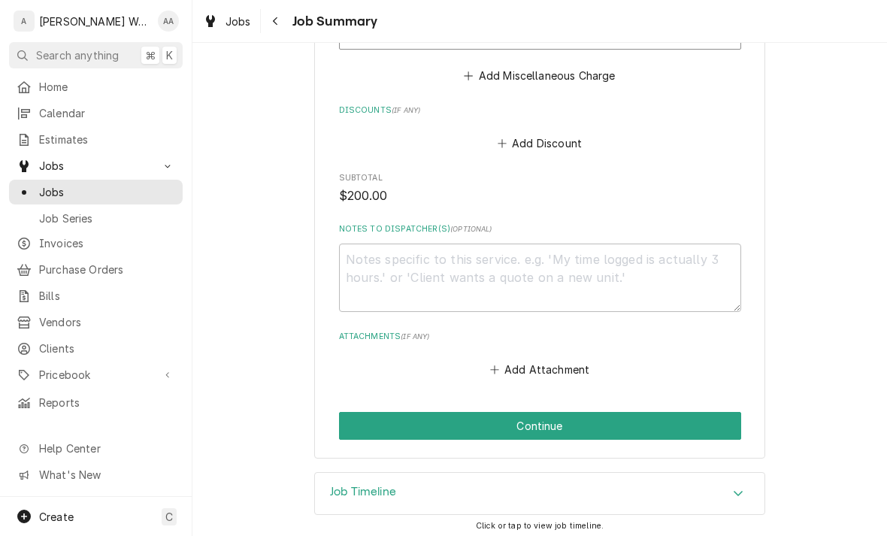
scroll to position [926, 0]
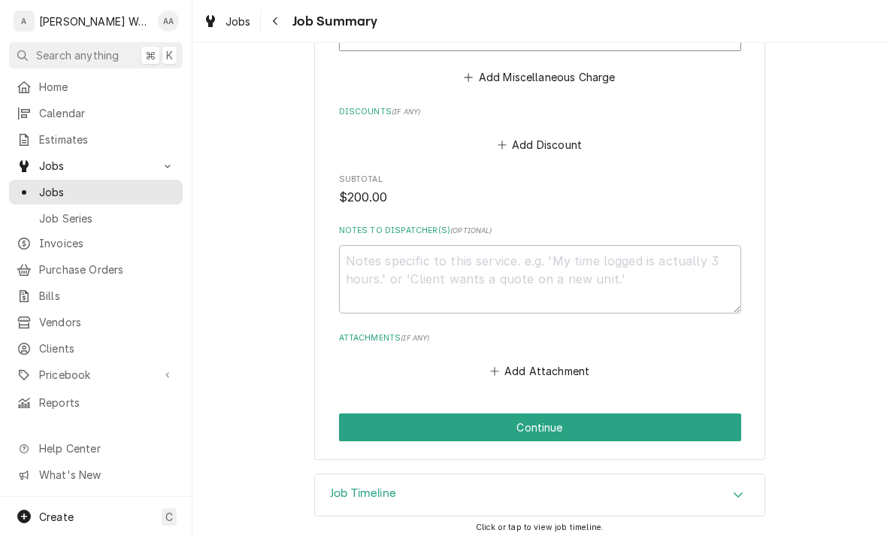
click at [359, 416] on button "Continue" at bounding box center [540, 427] width 402 height 28
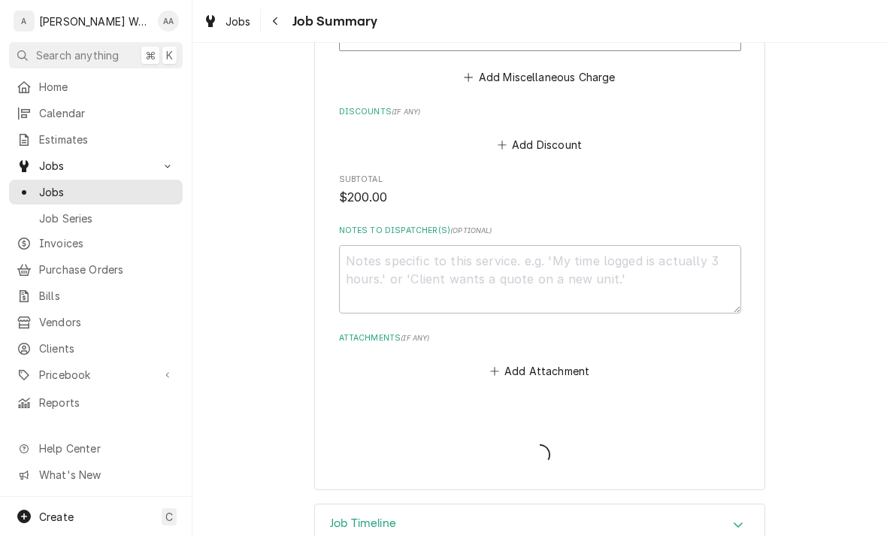
type textarea "x"
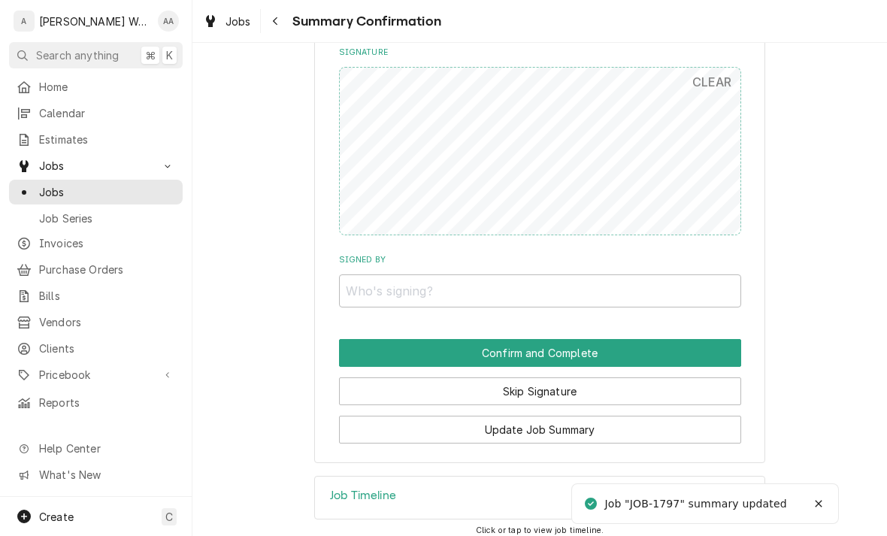
scroll to position [940, 0]
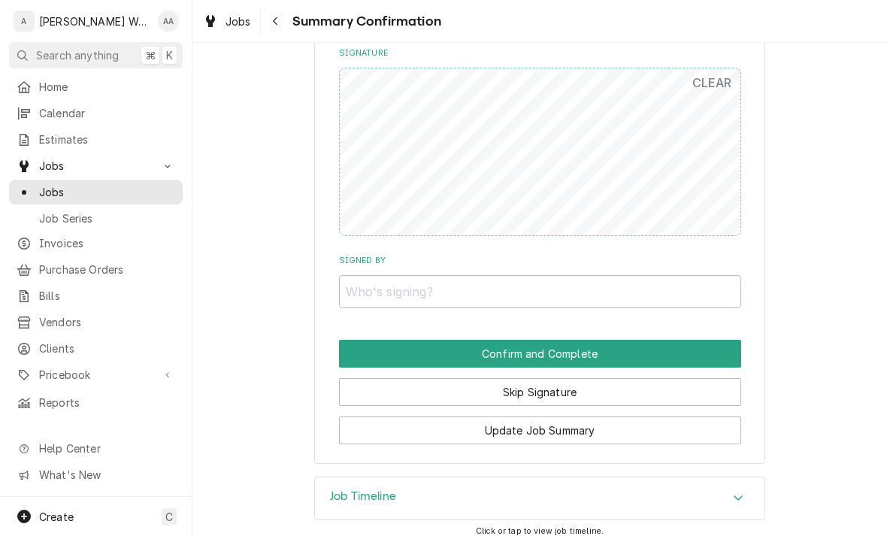
click at [283, 26] on div "Navigate back" at bounding box center [275, 21] width 15 height 15
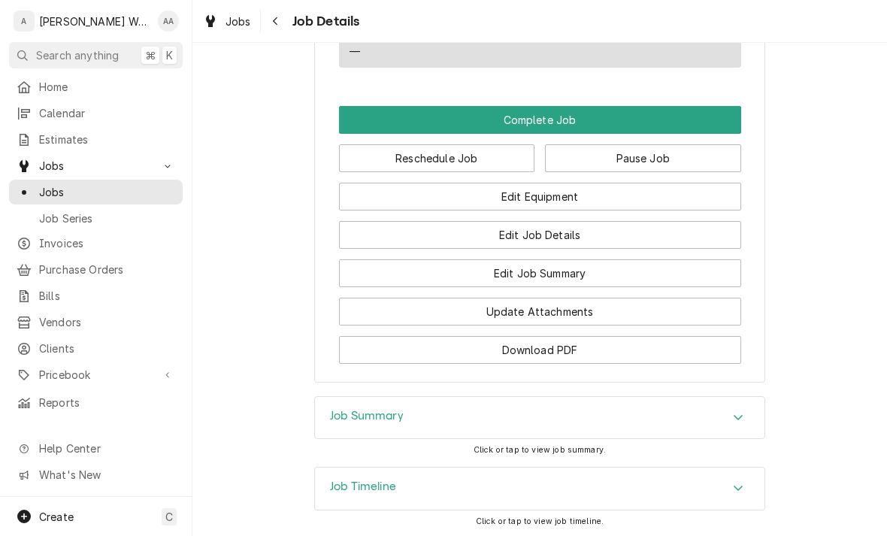
scroll to position [1175, 0]
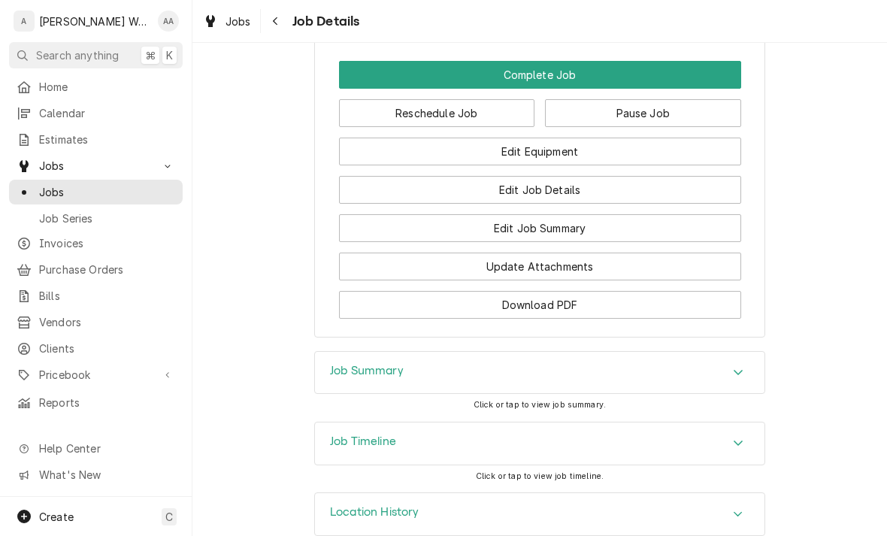
click at [386, 152] on button "Edit Equipment" at bounding box center [540, 152] width 402 height 28
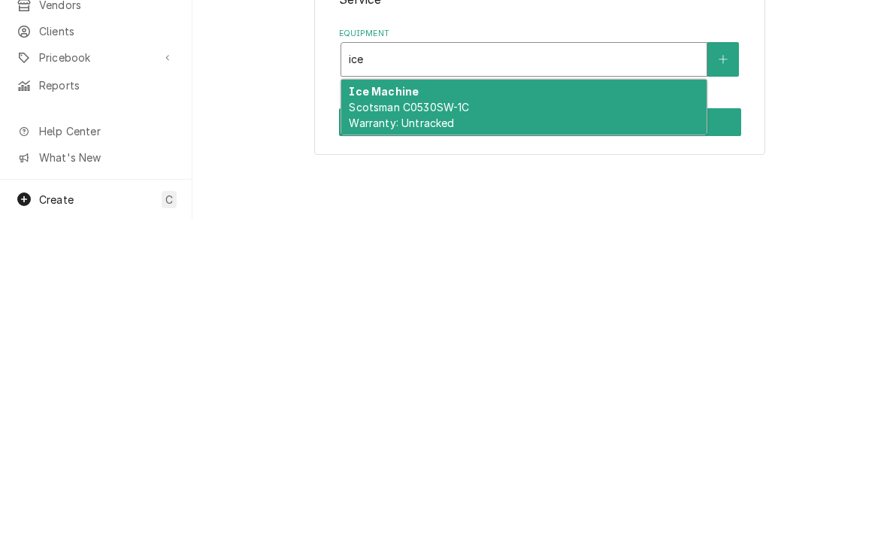
click at [377, 397] on div "Ice Machine Scotsman C0530SW-1C Warranty: Untracked" at bounding box center [523, 424] width 365 height 55
type input "ice"
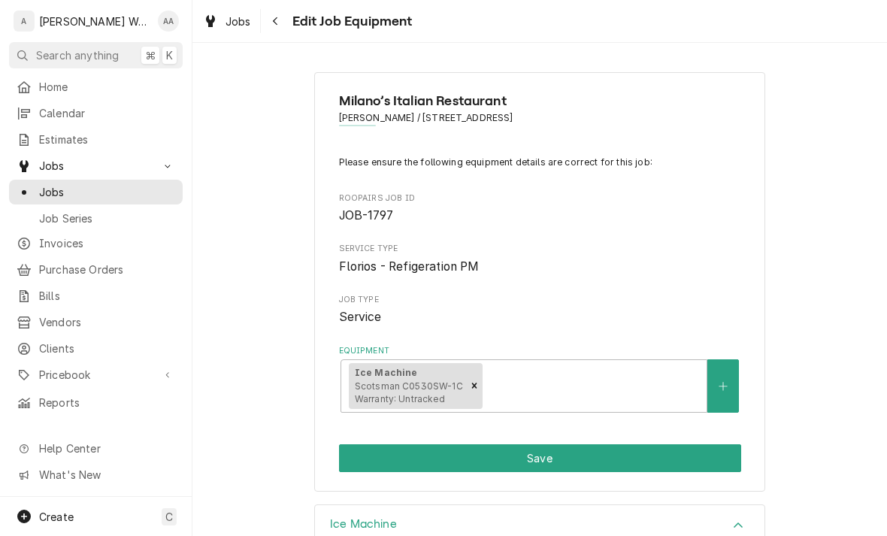
click at [377, 449] on button "Save" at bounding box center [540, 458] width 402 height 28
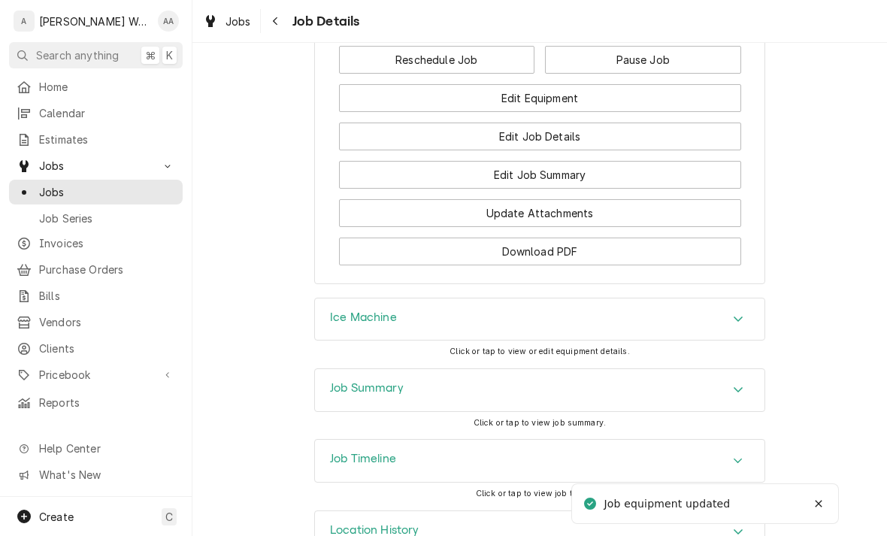
scroll to position [1235, 0]
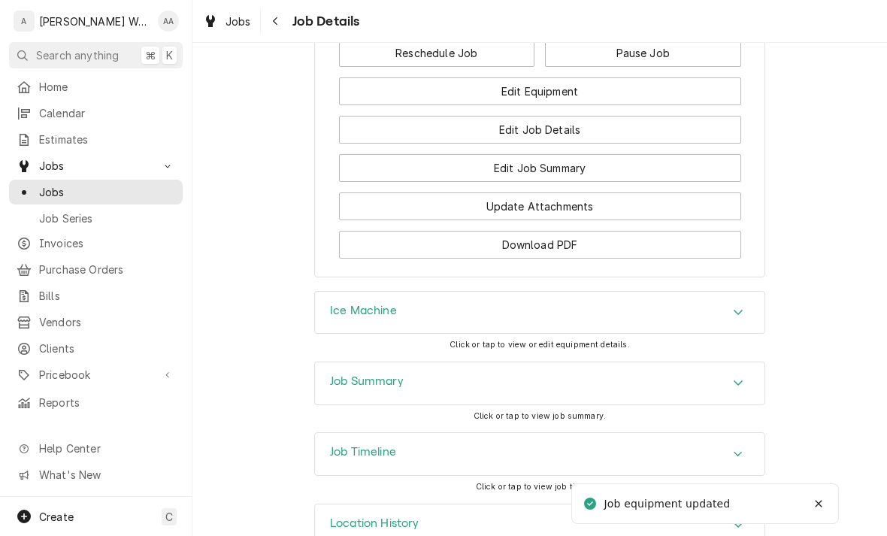
click at [331, 316] on h3 "Ice Machine" at bounding box center [363, 311] width 67 height 14
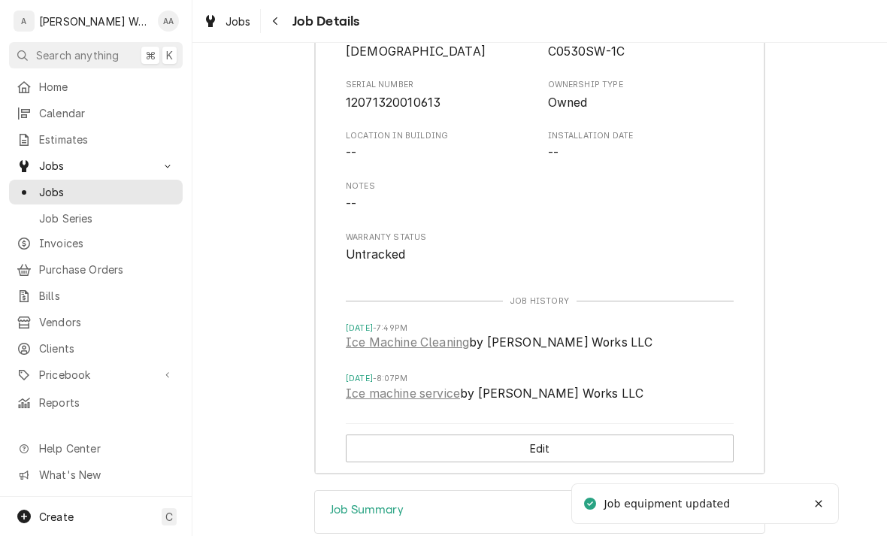
scroll to position [1626, 0]
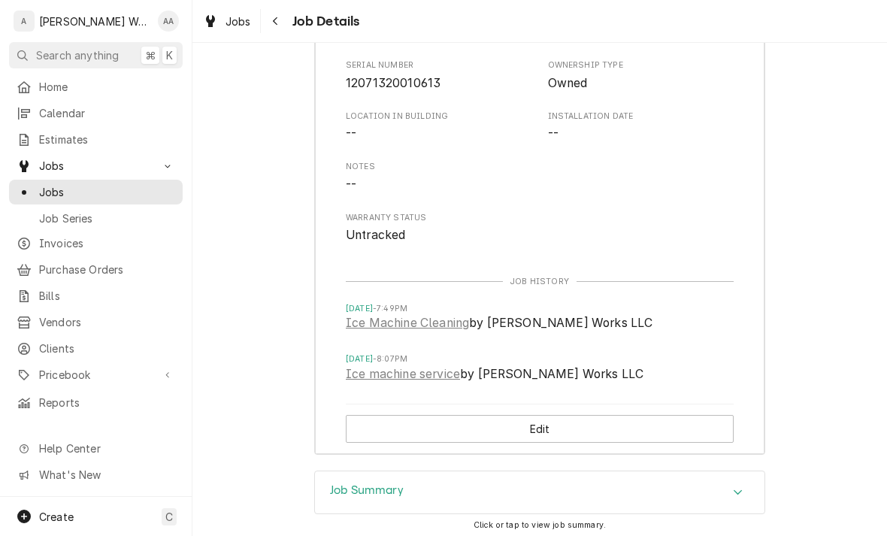
click at [372, 322] on link "Ice Machine Cleaning" at bounding box center [407, 323] width 123 height 18
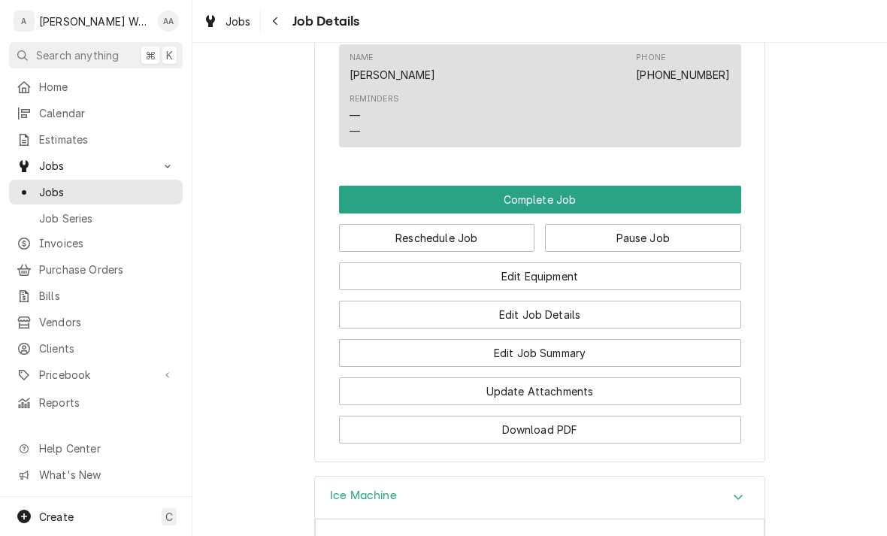
scroll to position [1166, 0]
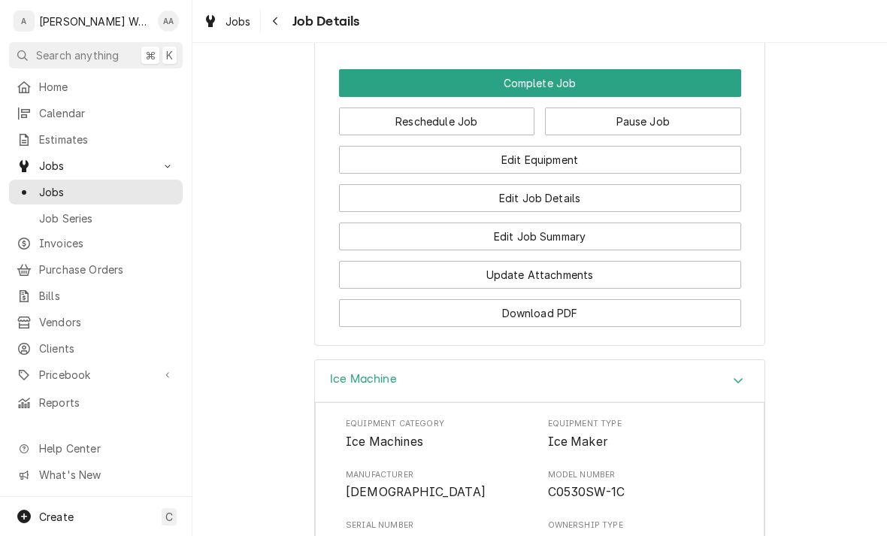
click at [413, 233] on button "Edit Job Summary" at bounding box center [540, 236] width 402 height 28
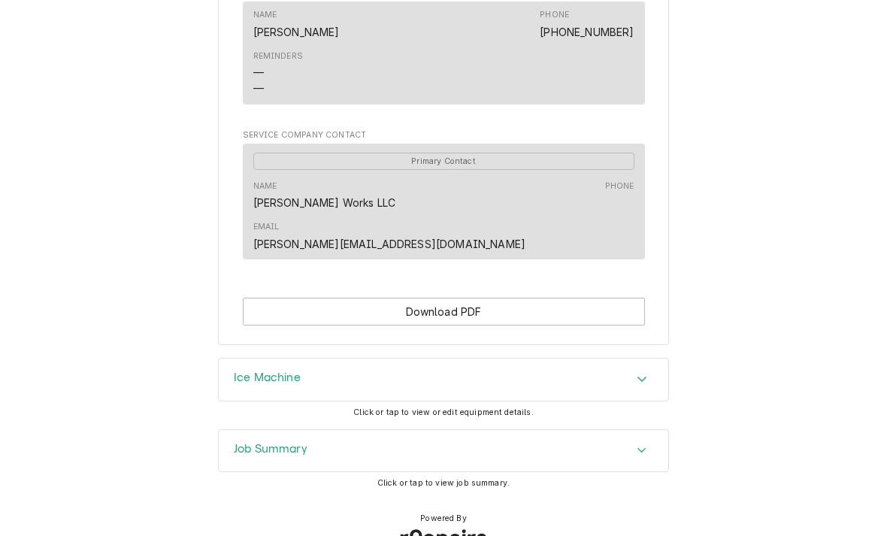
scroll to position [724, 0]
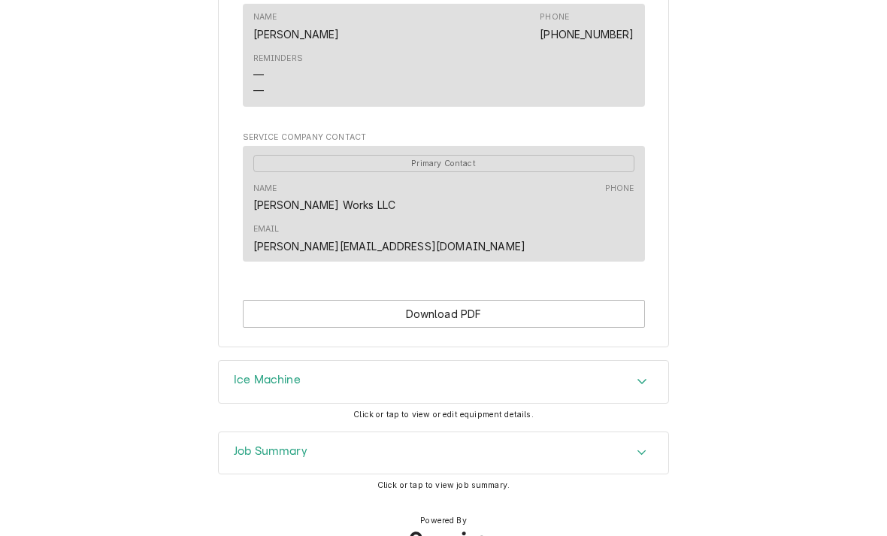
click at [256, 373] on h3 "Ice Machine" at bounding box center [267, 380] width 67 height 14
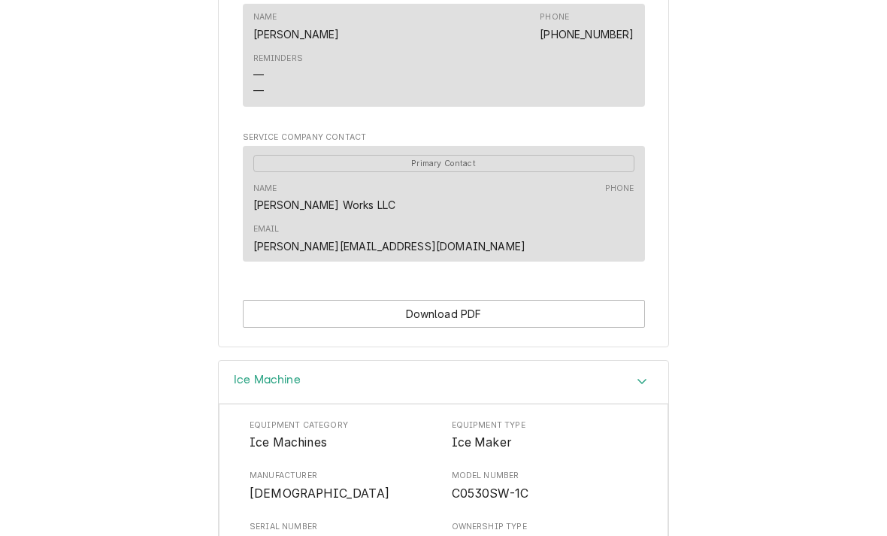
click at [249, 373] on h3 "Ice Machine" at bounding box center [267, 380] width 67 height 14
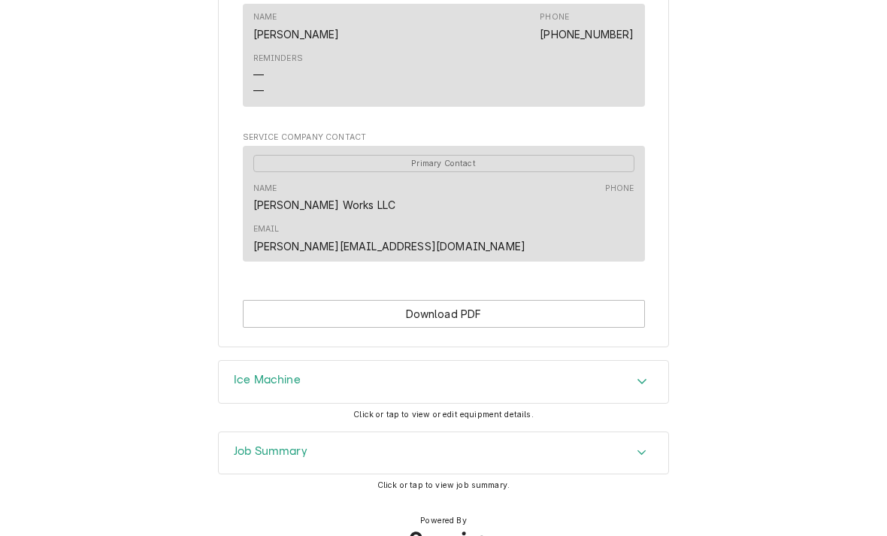
click at [246, 444] on h3 "Job Summary" at bounding box center [271, 451] width 74 height 14
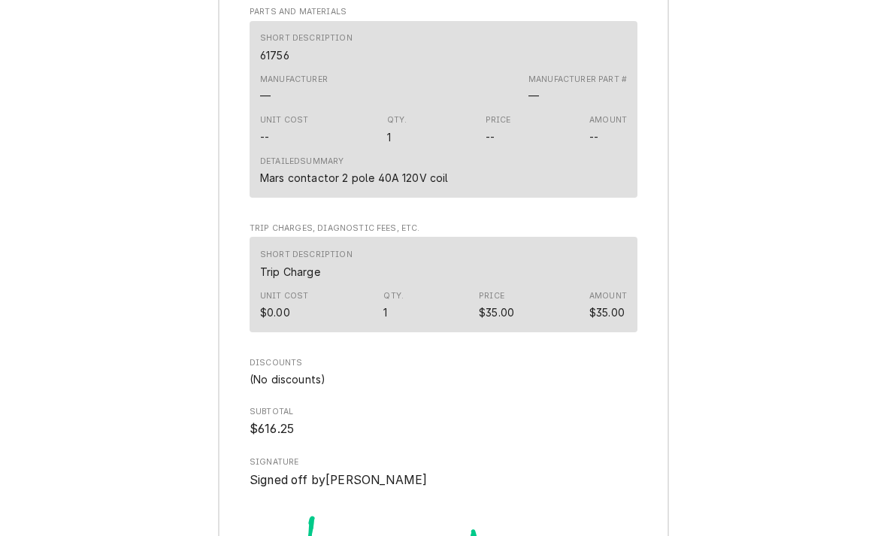
scroll to position [1872, 0]
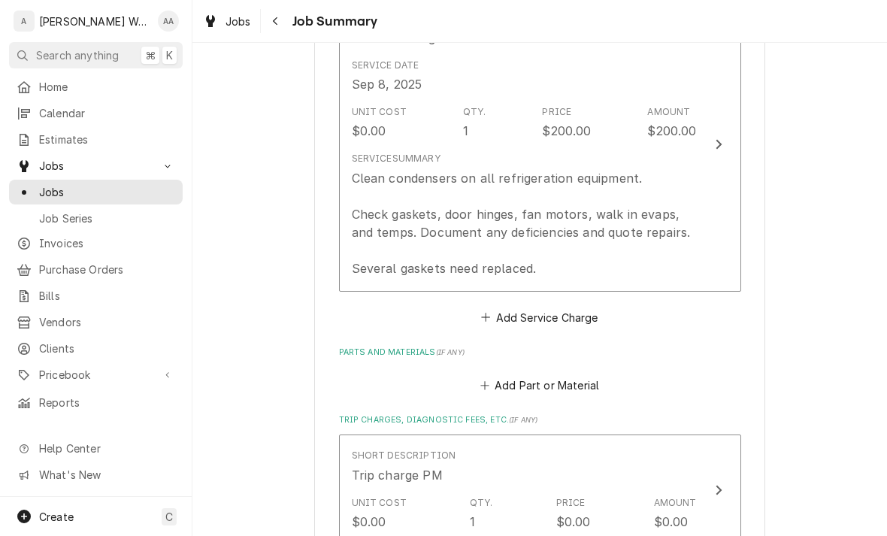
scroll to position [460, 0]
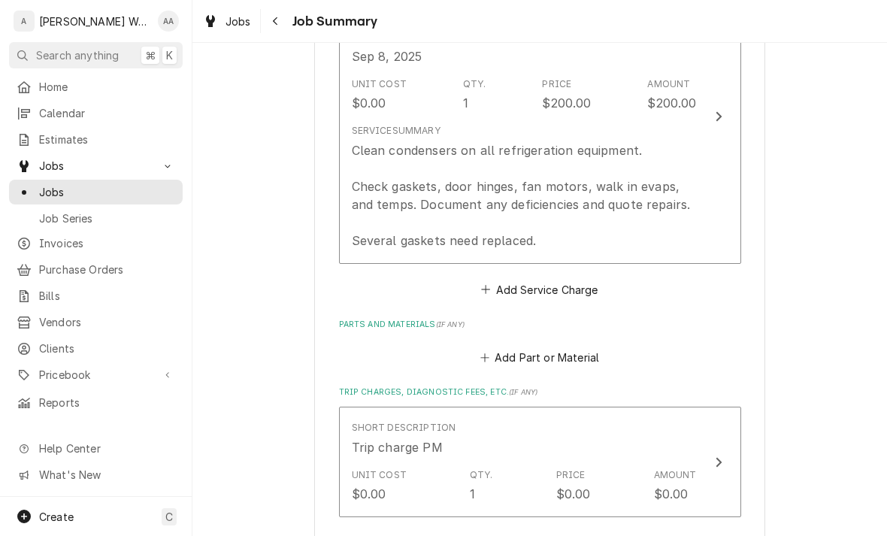
click at [525, 284] on button "Add Service Charge" at bounding box center [540, 289] width 122 height 21
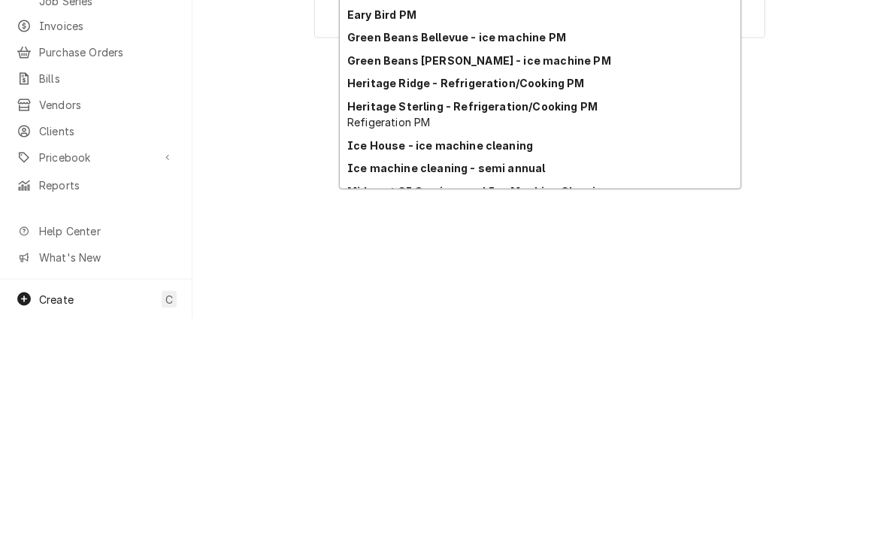
scroll to position [77, 0]
click at [377, 378] on strong "Ice machine cleaning - semi annual" at bounding box center [446, 384] width 198 height 13
type input "ice machine cl semi"
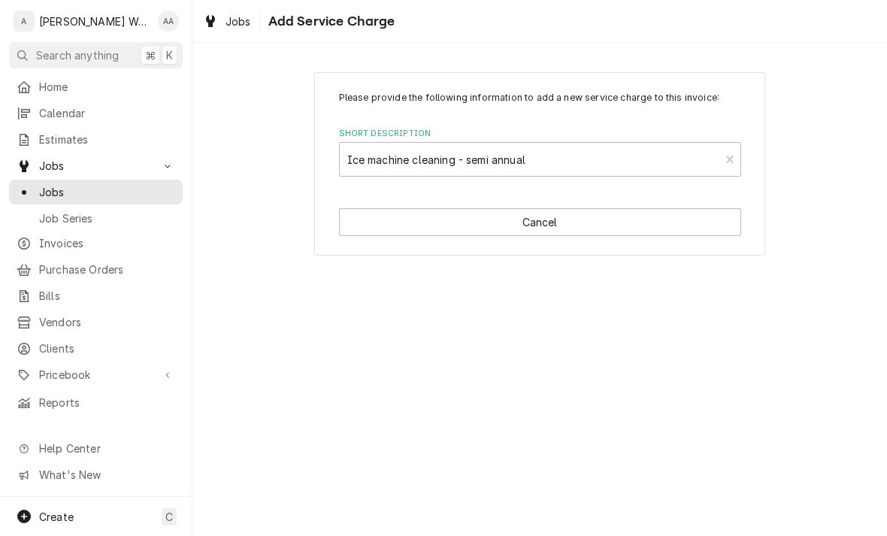
type textarea "x"
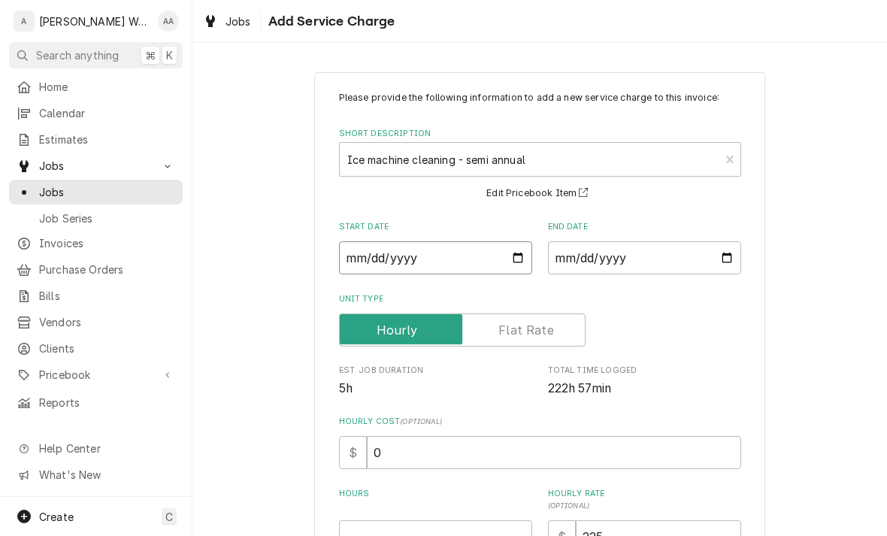
click at [358, 257] on input "Start Date" at bounding box center [435, 257] width 193 height 33
type input "[DATE]"
type textarea "x"
type input "2025-09-08"
type textarea "x"
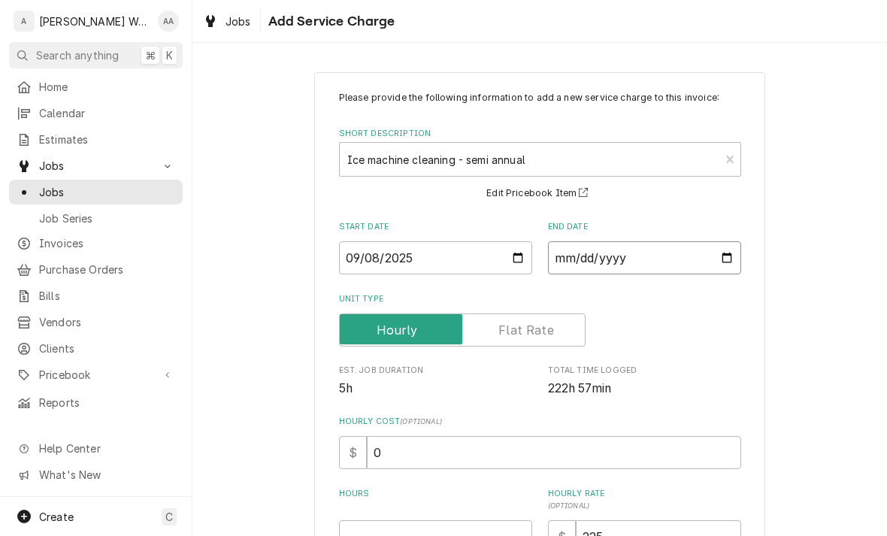
click at [604, 253] on input "End Date" at bounding box center [644, 257] width 193 height 33
type input "[DATE]"
type textarea "x"
type input "2025-09-08"
type textarea "x"
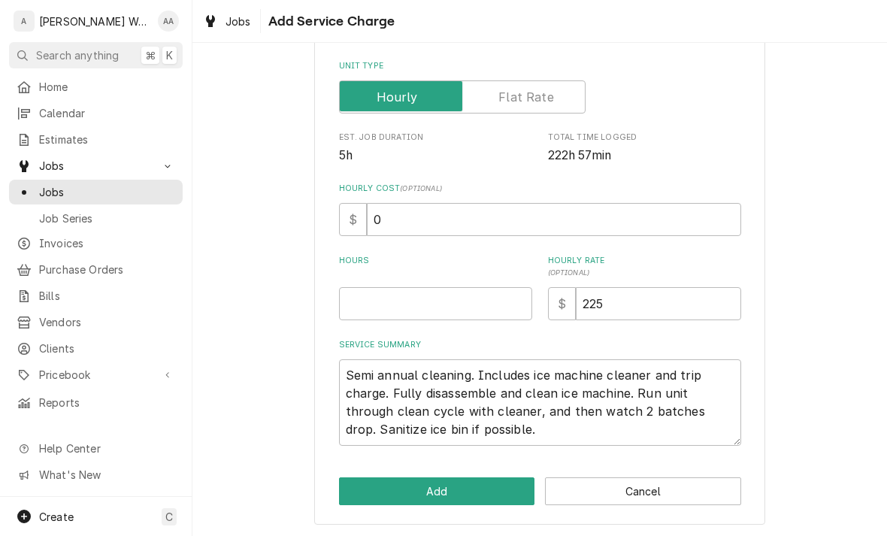
scroll to position [233, 0]
click at [361, 310] on input "Hours" at bounding box center [435, 303] width 193 height 33
click at [513, 99] on label "Unit Type" at bounding box center [462, 96] width 246 height 33
click at [513, 99] on input "Unit Type" at bounding box center [462, 96] width 233 height 33
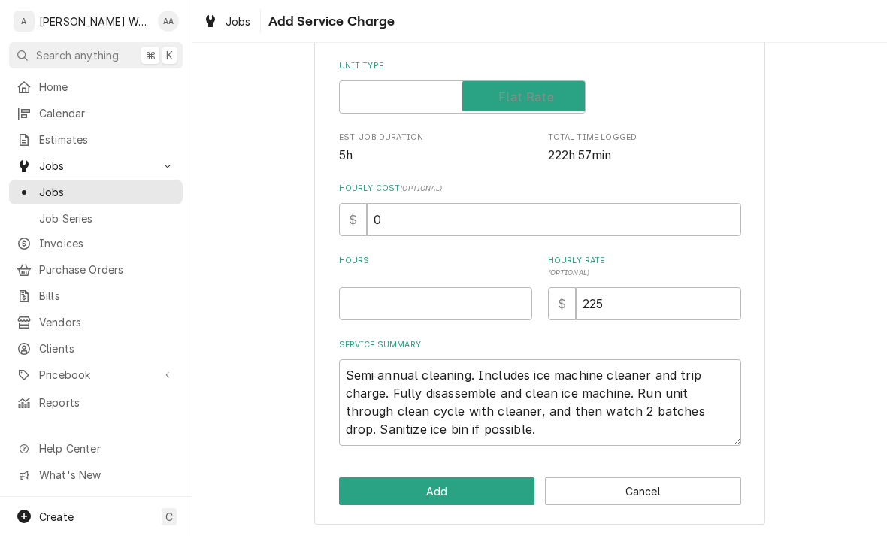
checkbox input "true"
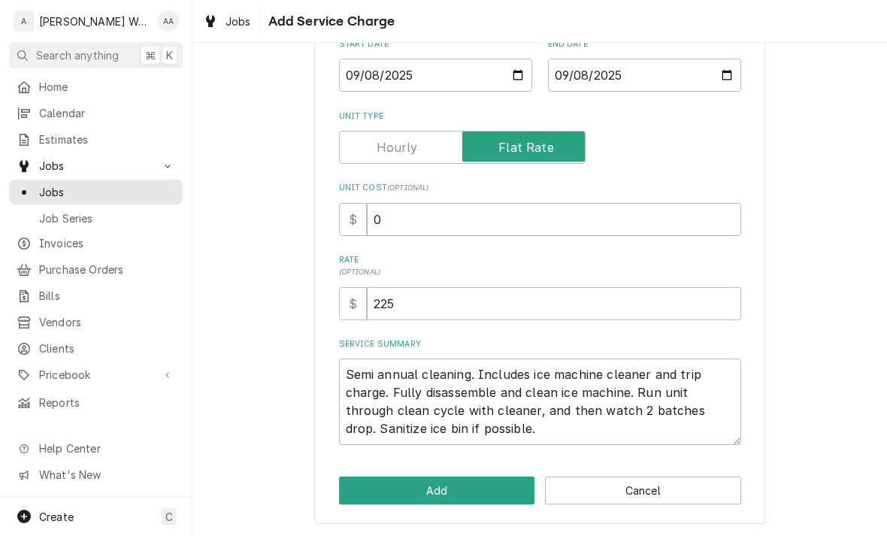
click at [443, 494] on button "Add" at bounding box center [437, 490] width 196 height 28
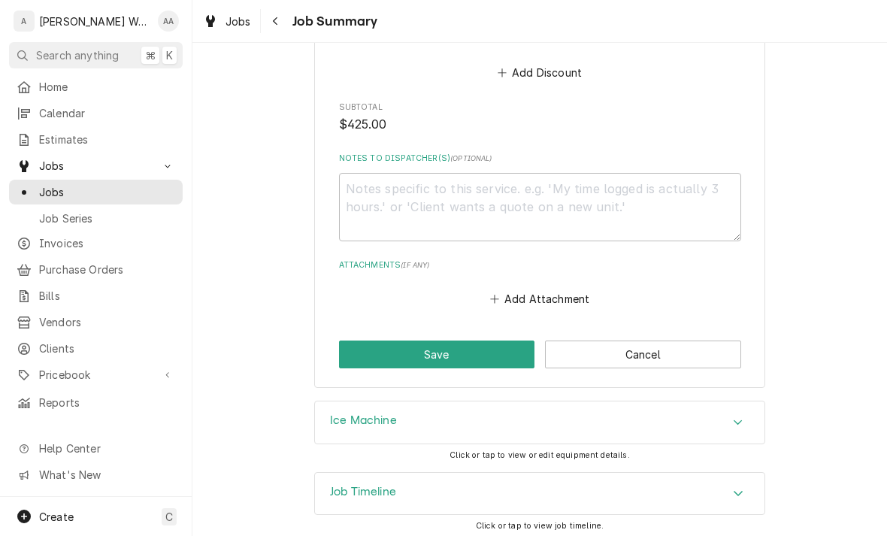
scroll to position [1262, 0]
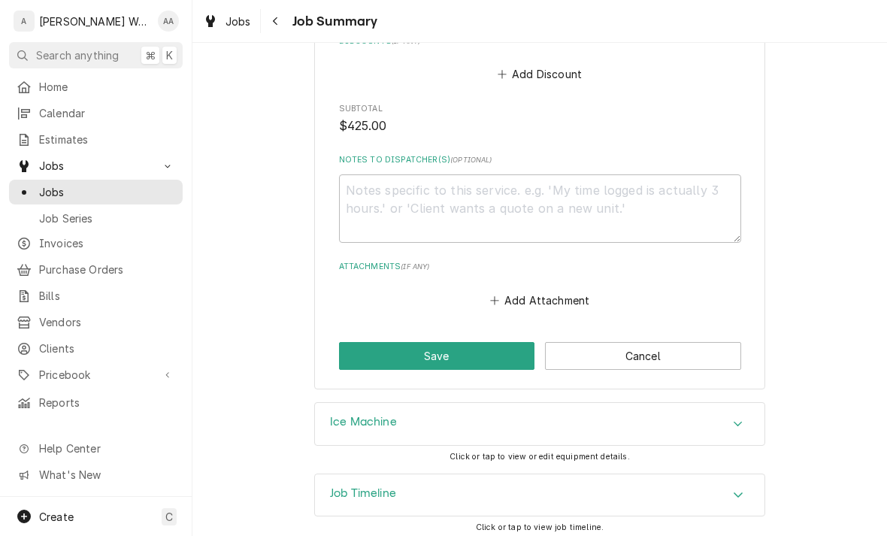
click at [379, 362] on button "Save" at bounding box center [437, 356] width 196 height 28
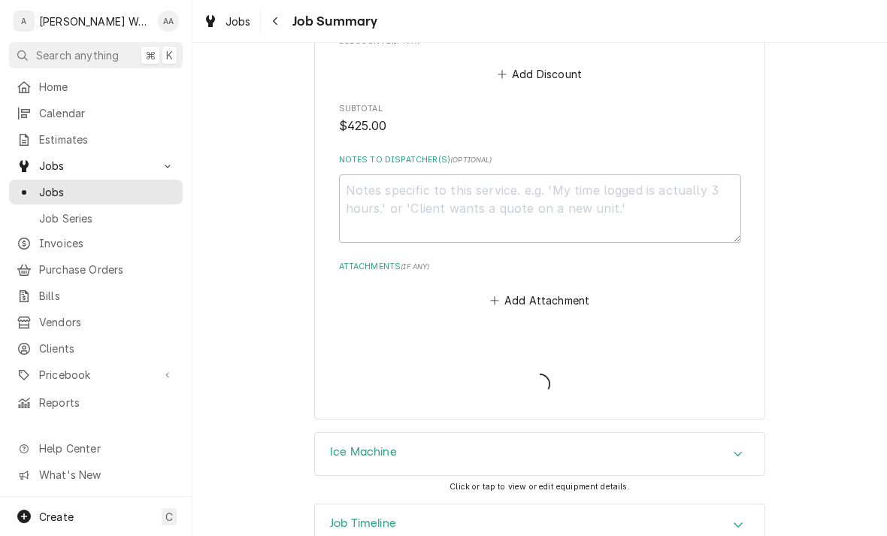
type textarea "x"
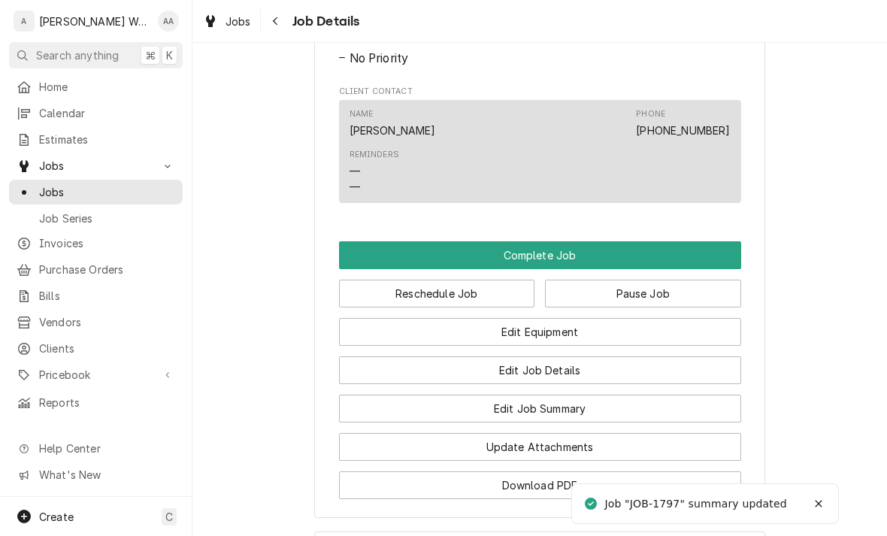
scroll to position [1129, 0]
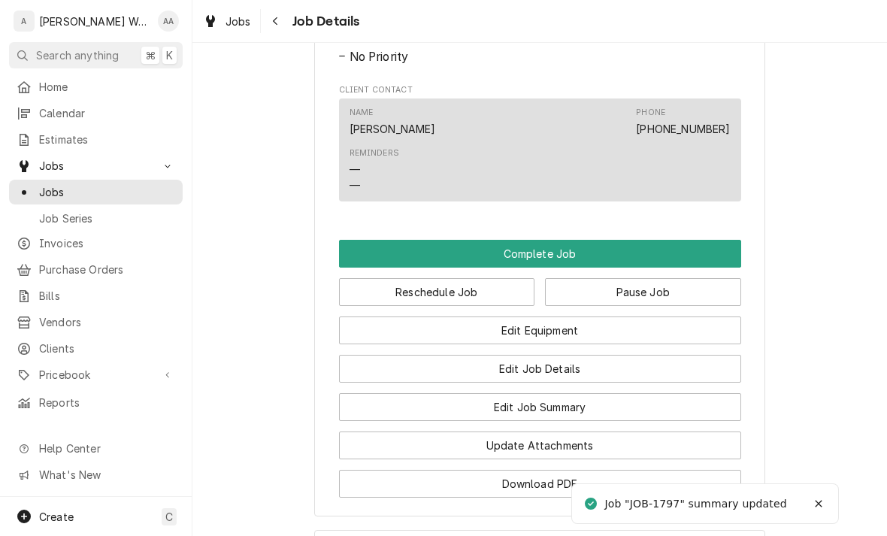
click at [370, 261] on button "Complete Job" at bounding box center [540, 254] width 402 height 28
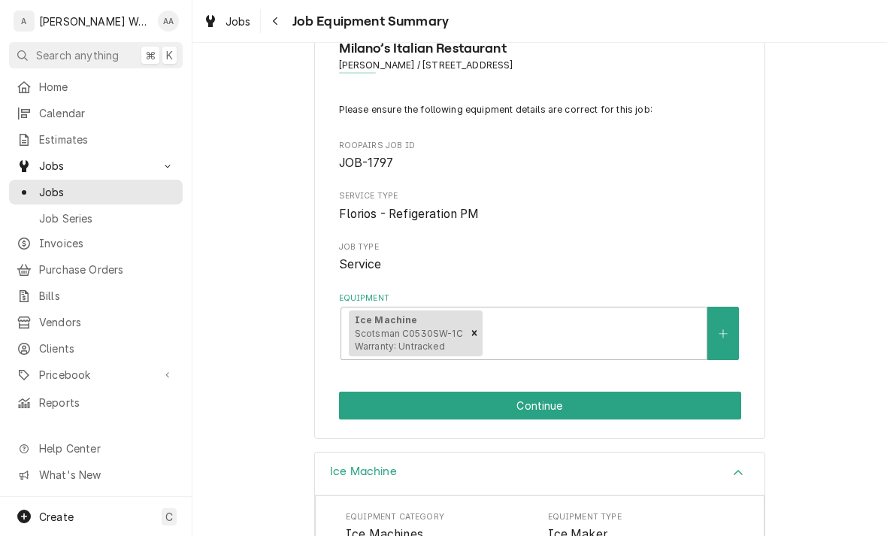
scroll to position [50, 0]
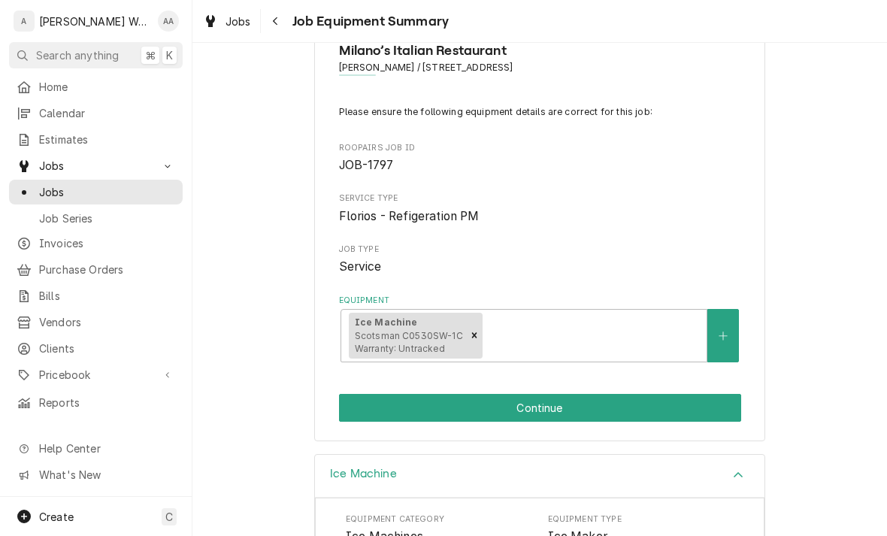
click at [361, 406] on button "Continue" at bounding box center [540, 408] width 402 height 28
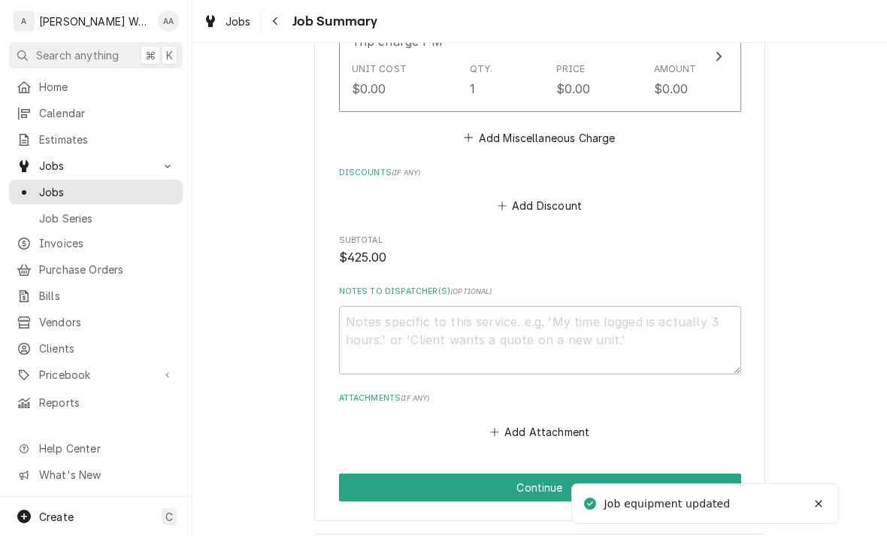
scroll to position [1167, 0]
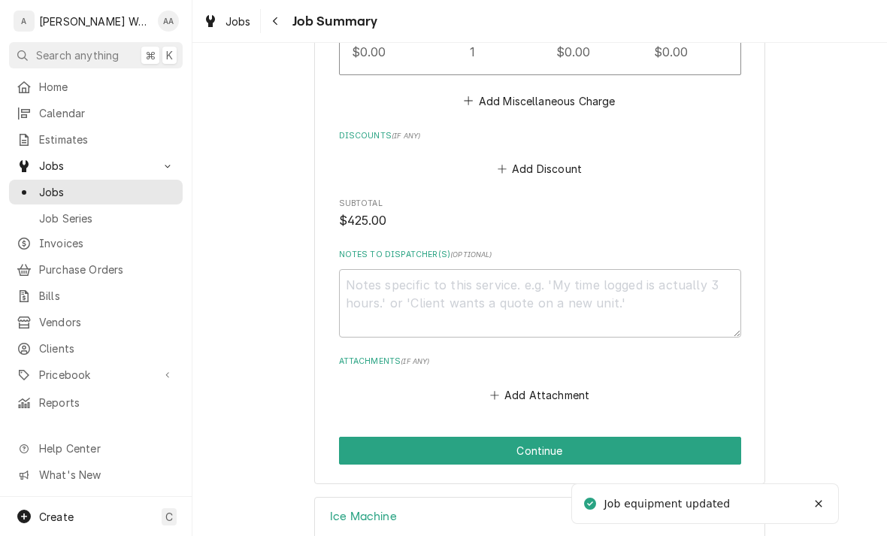
click at [358, 439] on button "Continue" at bounding box center [540, 451] width 402 height 28
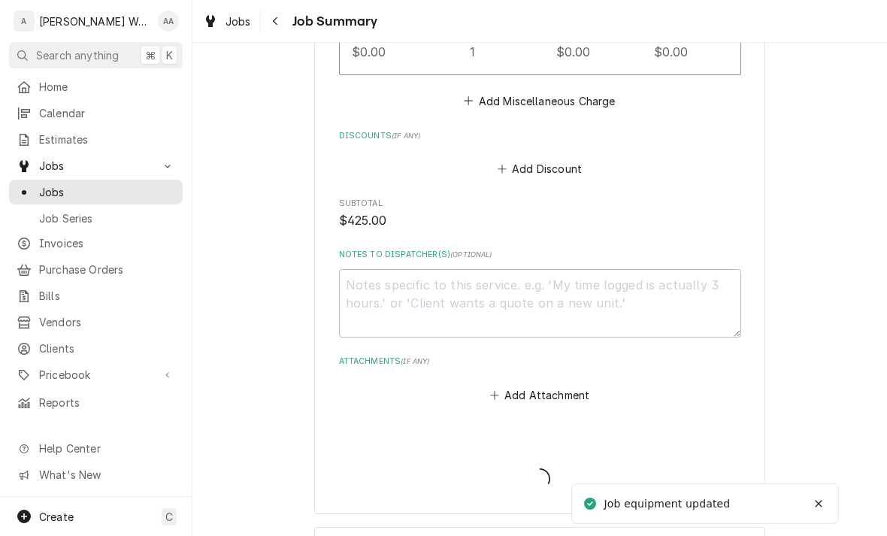
type textarea "x"
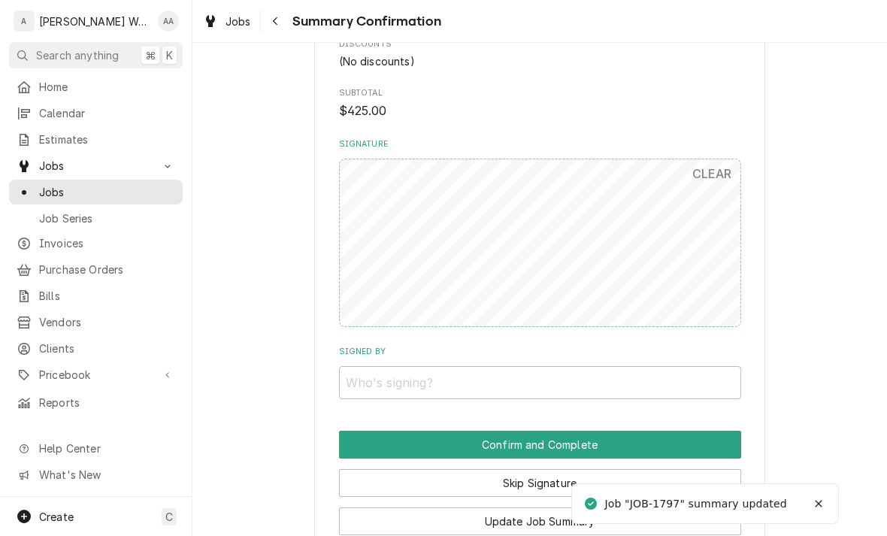
scroll to position [1077, 0]
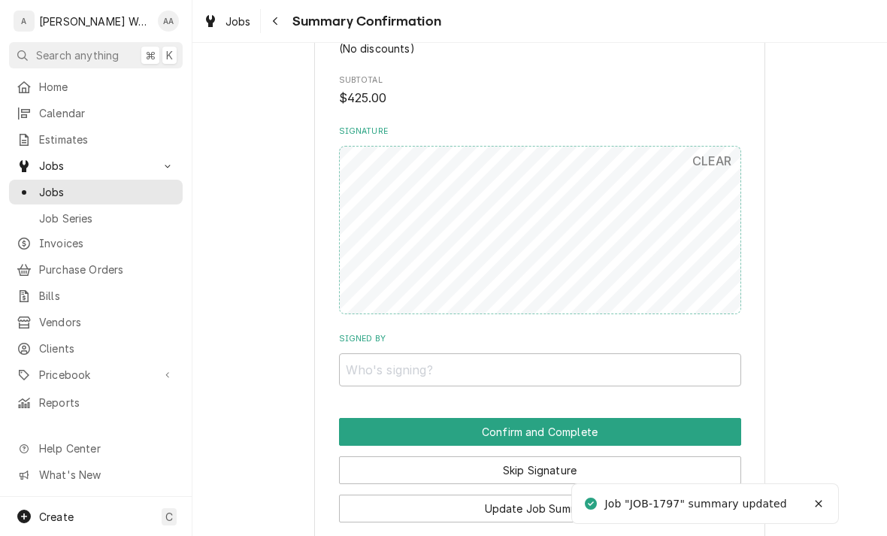
click at [392, 467] on button "Skip Signature" at bounding box center [540, 470] width 402 height 28
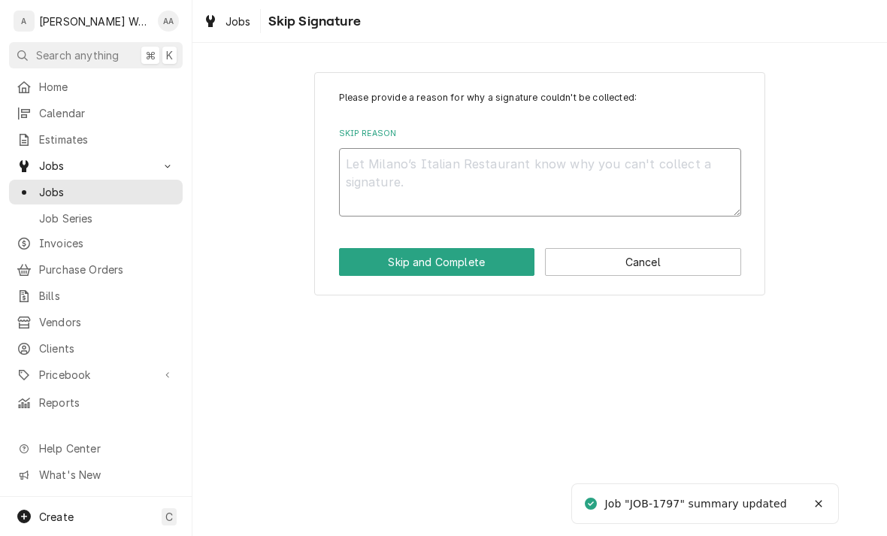
click at [366, 168] on textarea "Skip Reason" at bounding box center [540, 182] width 402 height 68
type textarea "x"
type textarea "N"
type textarea "x"
type textarea "No"
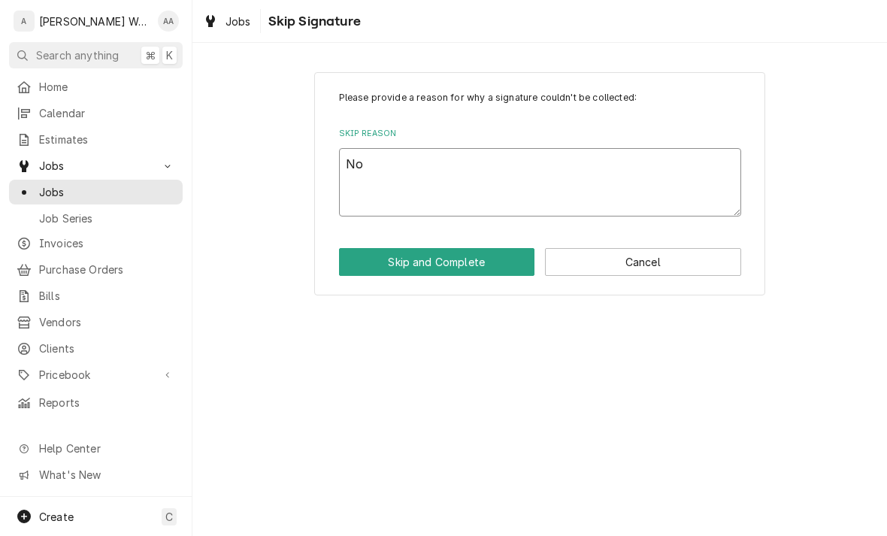
type textarea "x"
type textarea "No l"
type textarea "x"
type textarea "No lo"
type textarea "x"
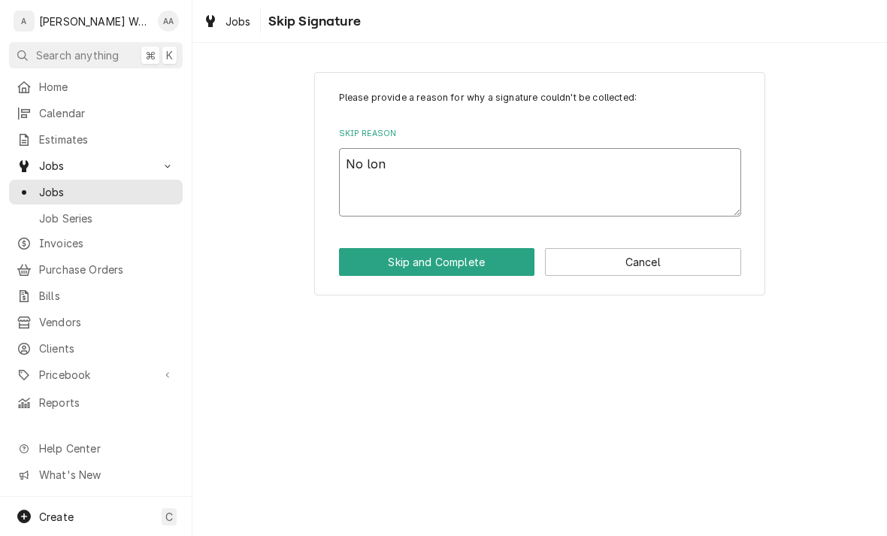
type textarea "No long"
type textarea "x"
type textarea "No longe"
type textarea "x"
type textarea "No longer"
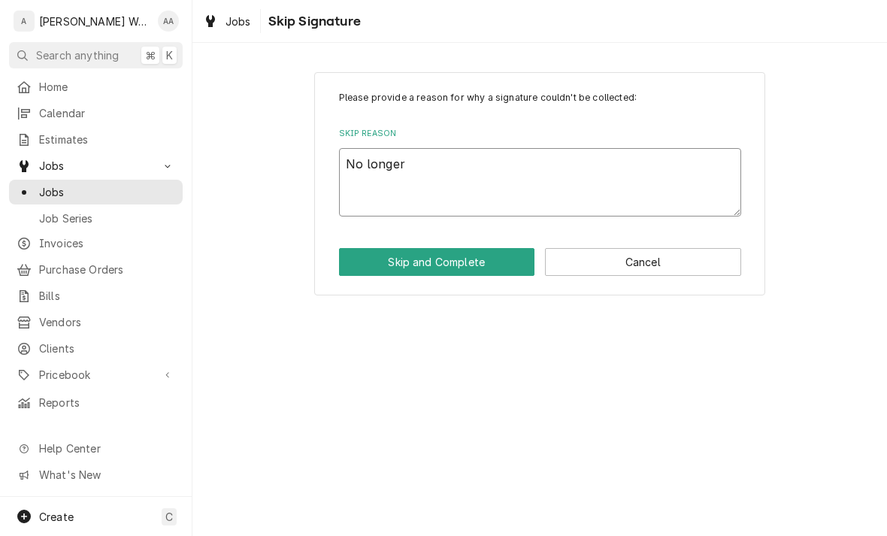
type textarea "x"
type textarea "No longer"
type textarea "x"
type textarea "No longer o"
type textarea "x"
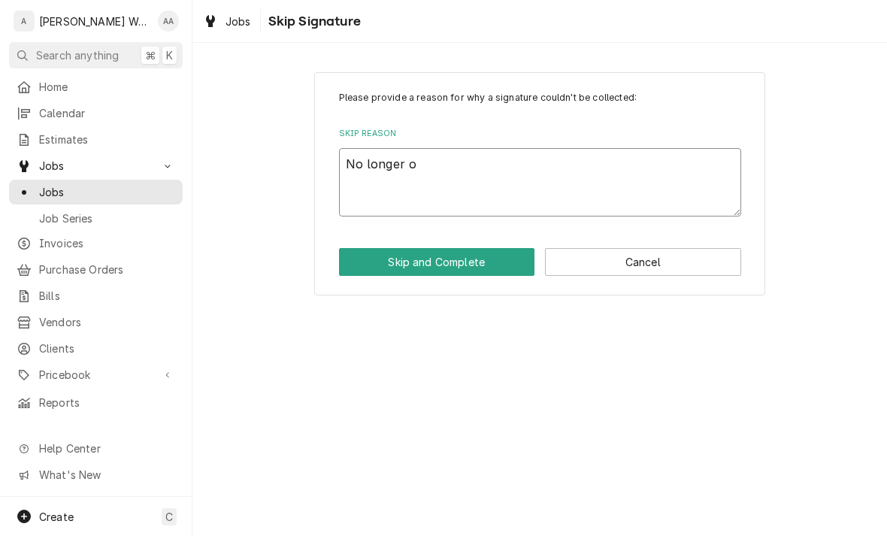
type textarea "No longer on"
type textarea "x"
type textarea "No longer on"
type textarea "x"
type textarea "No longer on si"
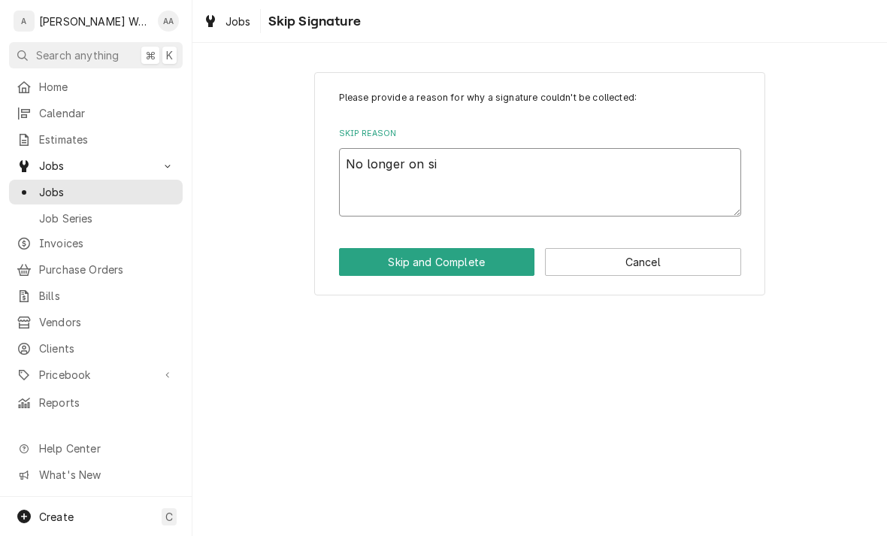
type textarea "x"
type textarea "No longer on site"
type textarea "x"
type textarea "No longer on site"
click at [364, 269] on button "Skip and Complete" at bounding box center [437, 262] width 196 height 28
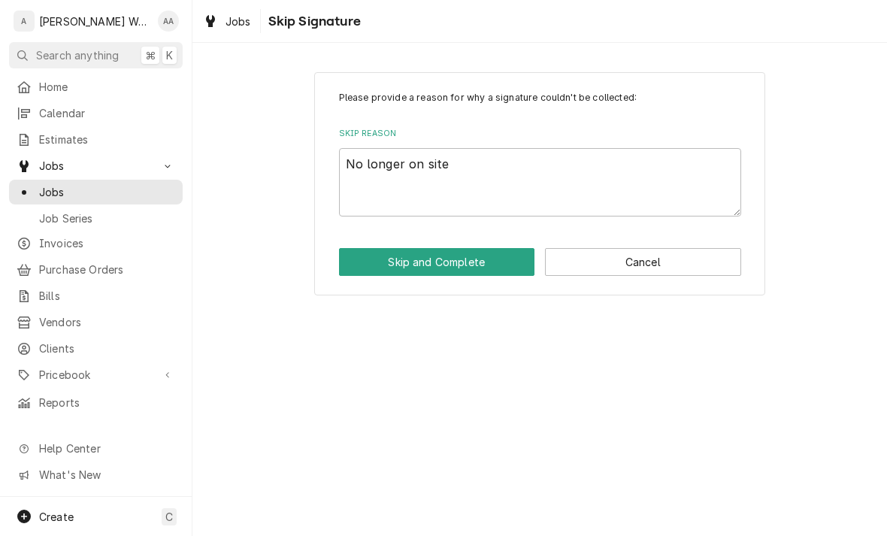
type textarea "x"
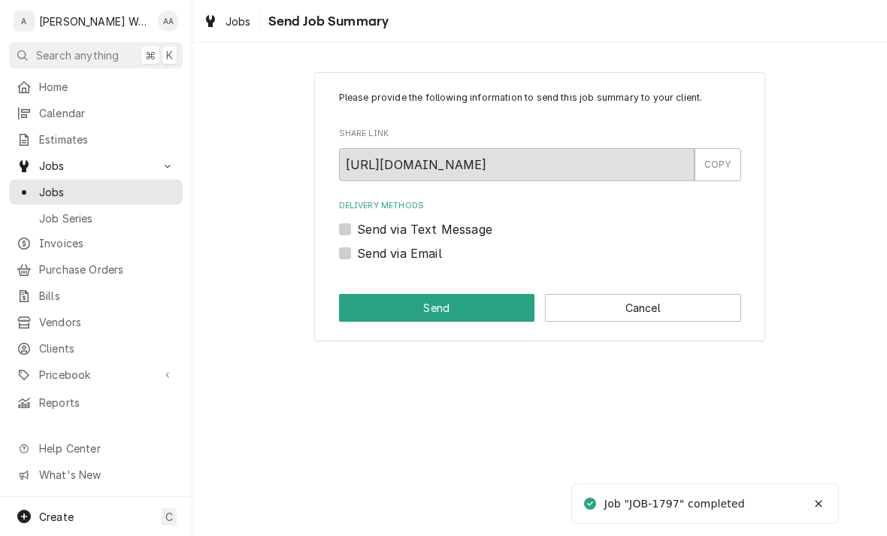
click at [690, 307] on button "Cancel" at bounding box center [643, 308] width 196 height 28
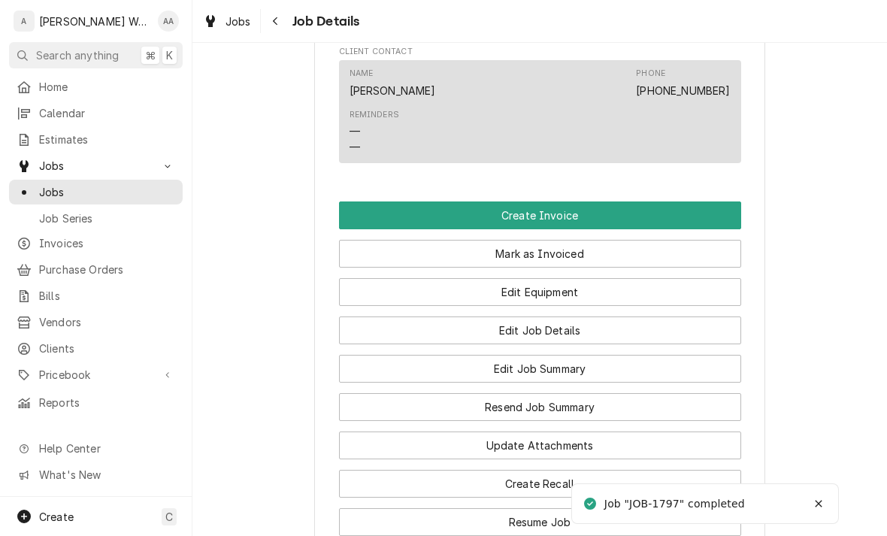
scroll to position [843, 0]
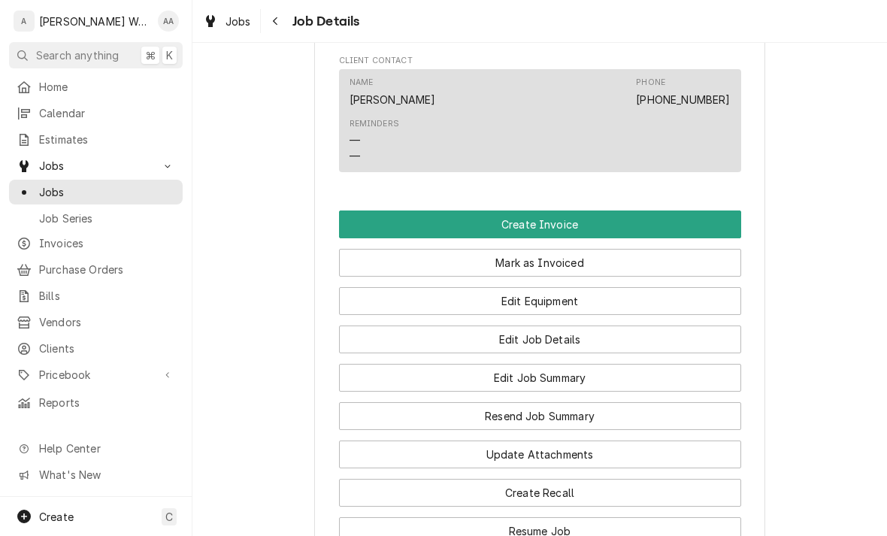
click at [367, 215] on button "Create Invoice" at bounding box center [540, 224] width 402 height 28
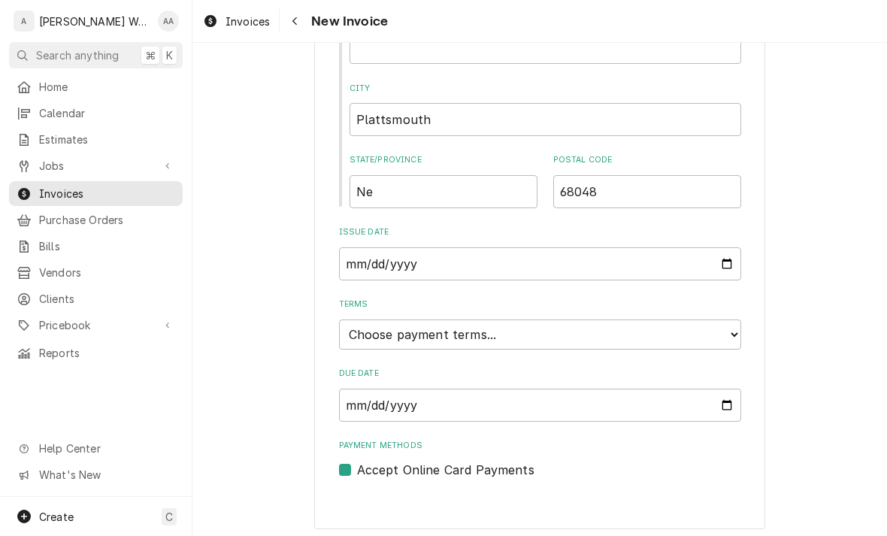
scroll to position [719, 0]
click at [364, 337] on select "Choose payment terms... Same Day Net 7 Net 14 Net 21 Net 30 Net 45 Net 60 Net 90" at bounding box center [540, 335] width 402 height 30
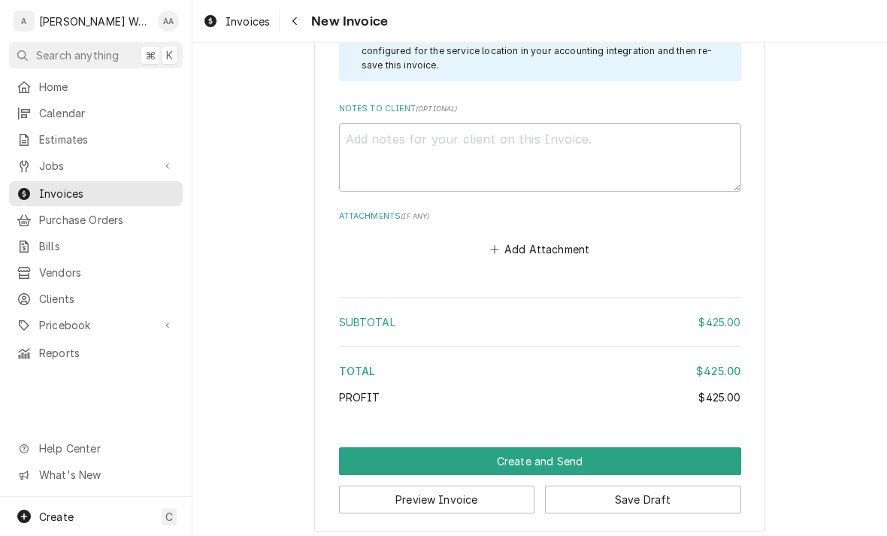
click at [369, 449] on button "Create and Send" at bounding box center [540, 461] width 402 height 28
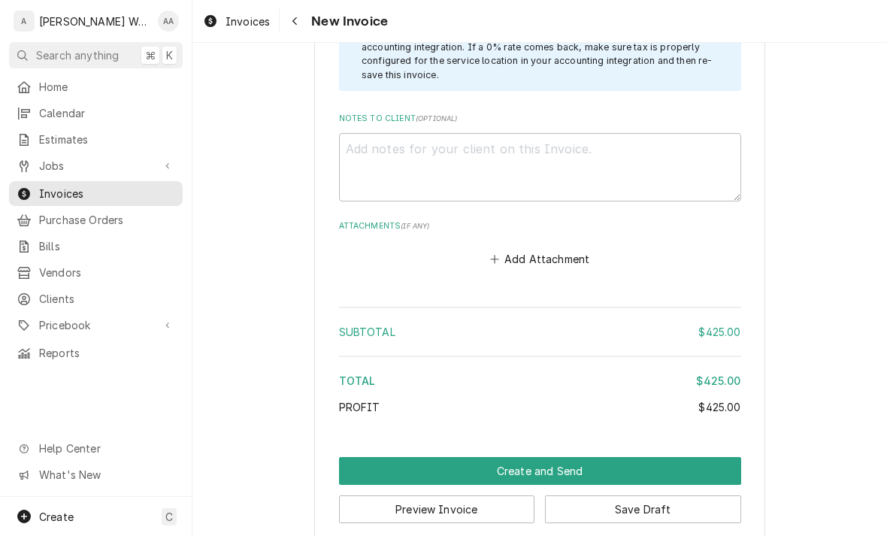
scroll to position [2252, 0]
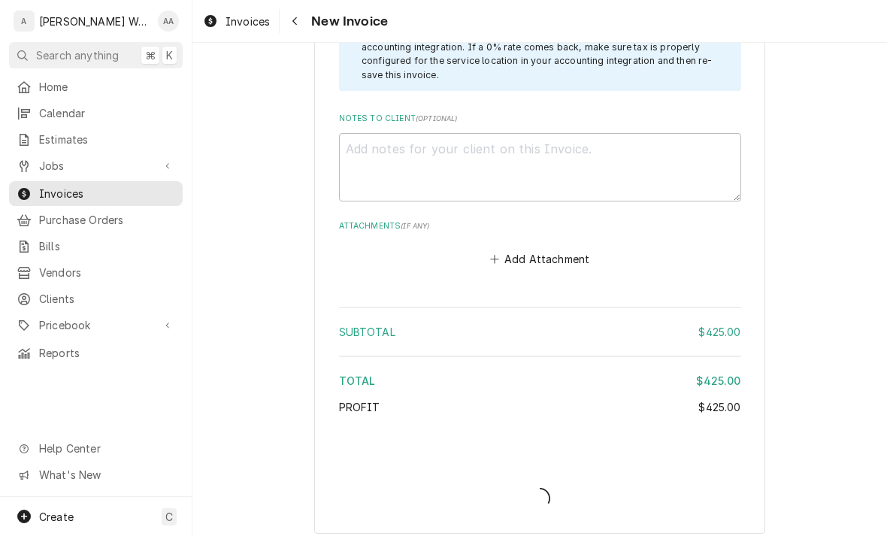
type textarea "x"
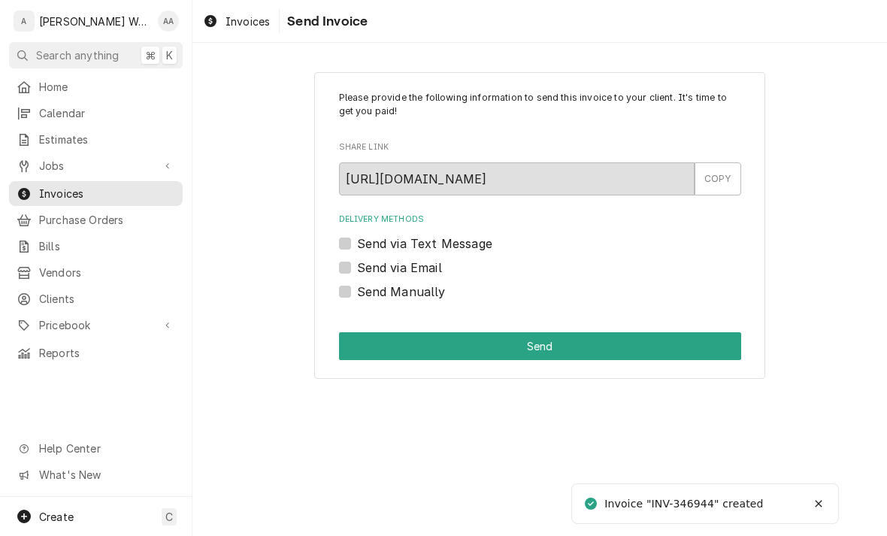
click at [357, 271] on label "Send via Email" at bounding box center [399, 268] width 85 height 18
click at [357, 271] on input "Send via Email" at bounding box center [558, 275] width 402 height 33
checkbox input "true"
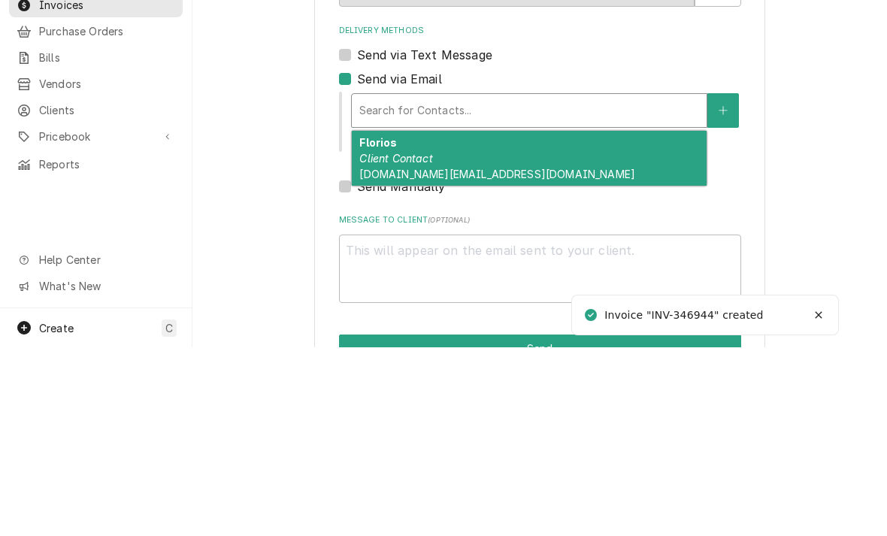
click at [366, 356] on span "[DOMAIN_NAME][EMAIL_ADDRESS][DOMAIN_NAME]" at bounding box center [497, 362] width 276 height 13
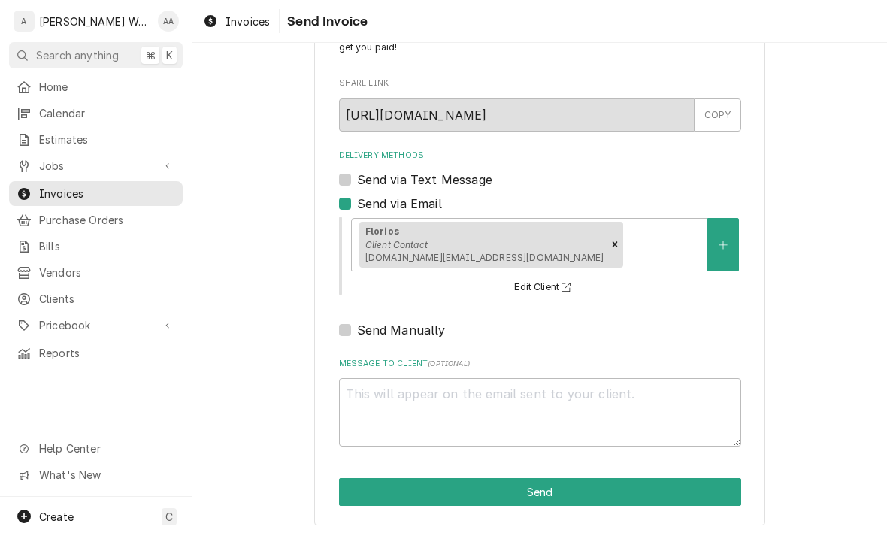
scroll to position [63, 0]
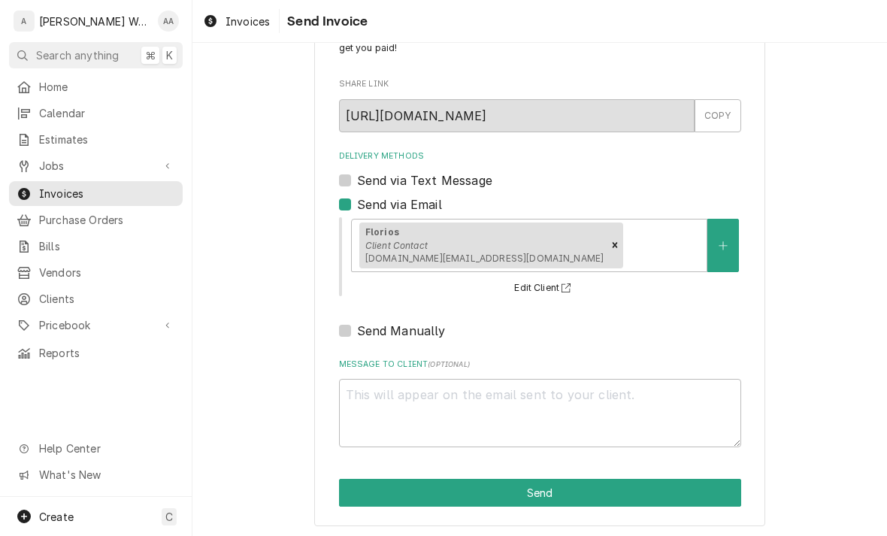
click at [364, 489] on button "Send" at bounding box center [540, 493] width 402 height 28
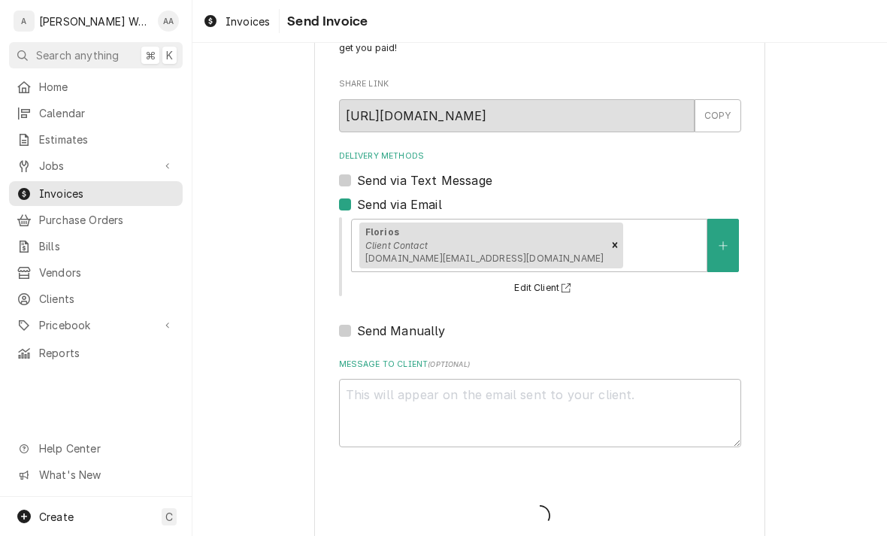
type textarea "x"
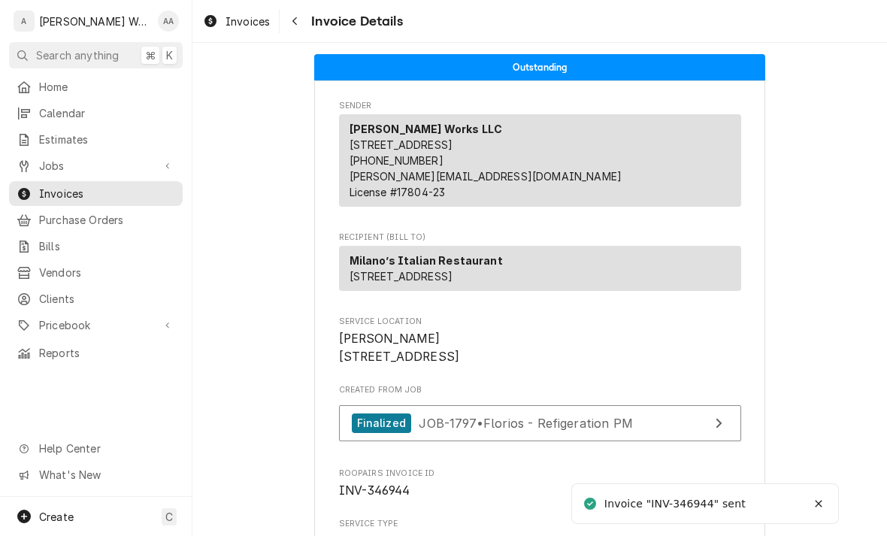
click at [70, 135] on span "Estimates" at bounding box center [107, 140] width 136 height 16
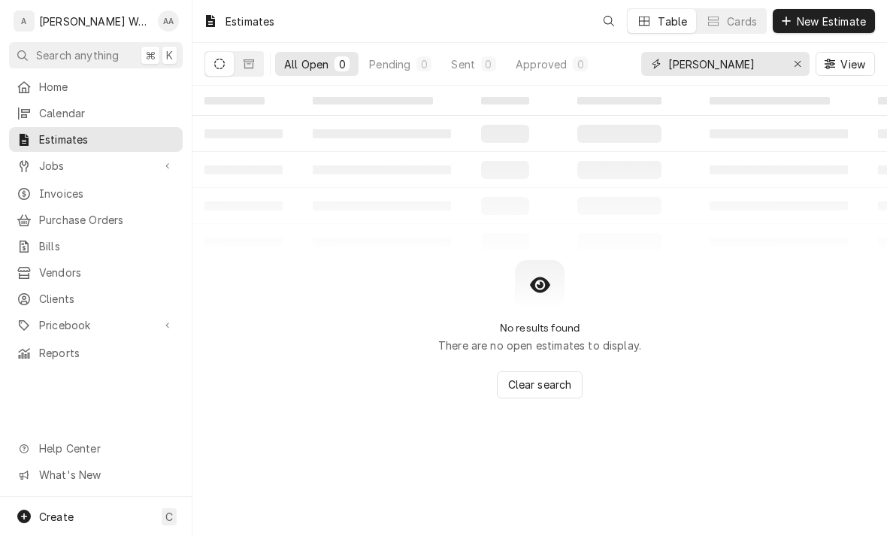
click at [790, 68] on div "Erase input" at bounding box center [797, 63] width 15 height 15
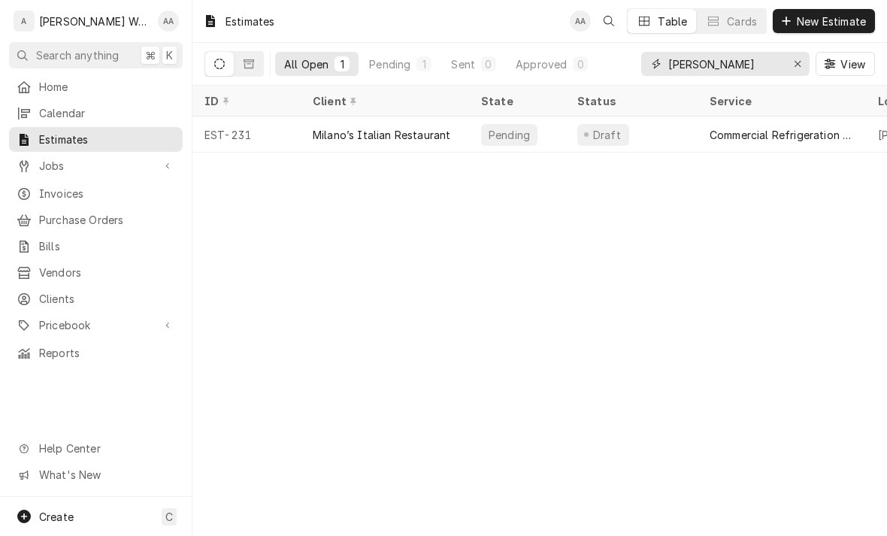
type input "[PERSON_NAME]"
click at [277, 130] on div "EST-231" at bounding box center [246, 134] width 108 height 36
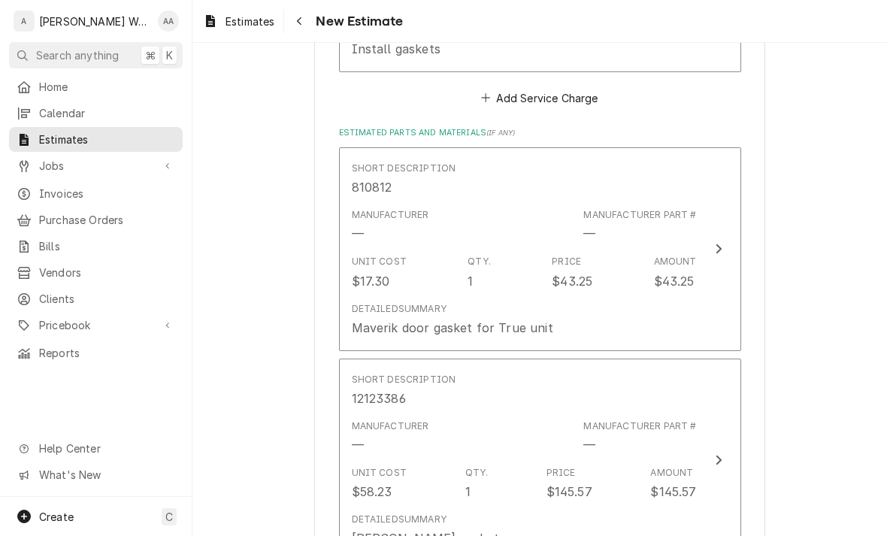
scroll to position [1649, 0]
click at [671, 302] on div "Detailed Summary Maverik door gasket for True unit" at bounding box center [524, 318] width 345 height 47
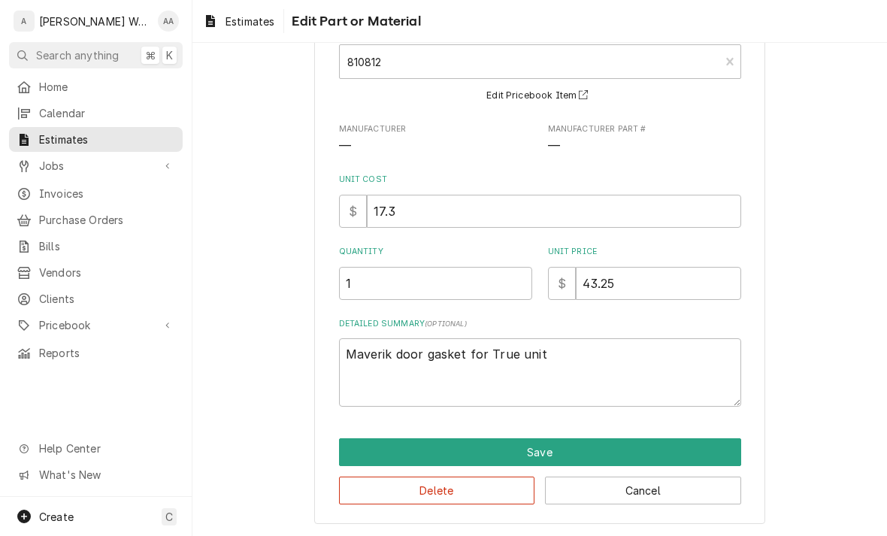
scroll to position [97, 0]
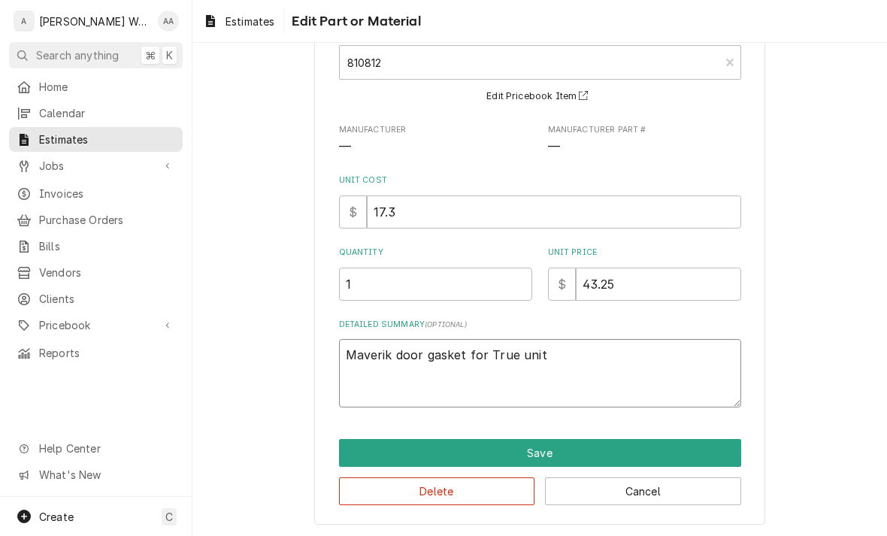
click at [537, 344] on textarea "Maverik door gasket for True unit" at bounding box center [540, 373] width 402 height 68
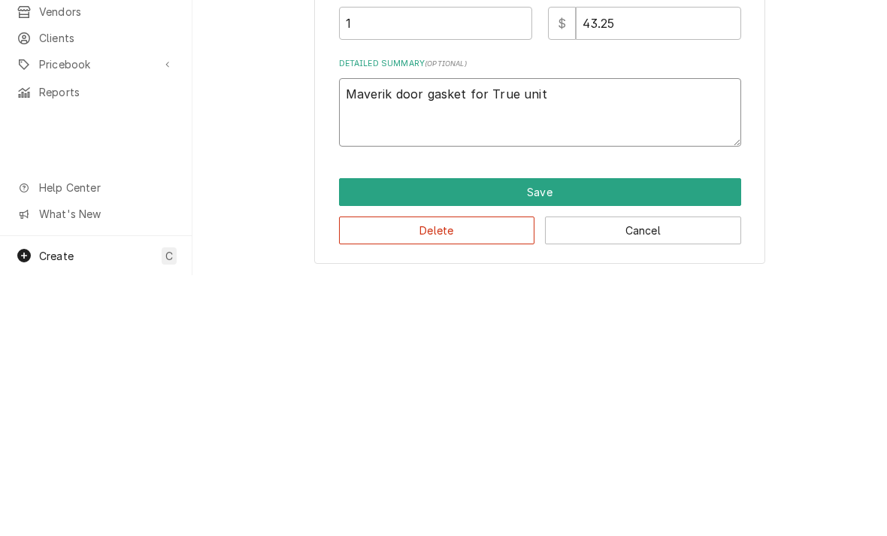
click at [540, 339] on textarea "Maverik door gasket for True unit" at bounding box center [540, 373] width 402 height 68
type textarea "x"
type textarea "Tr"
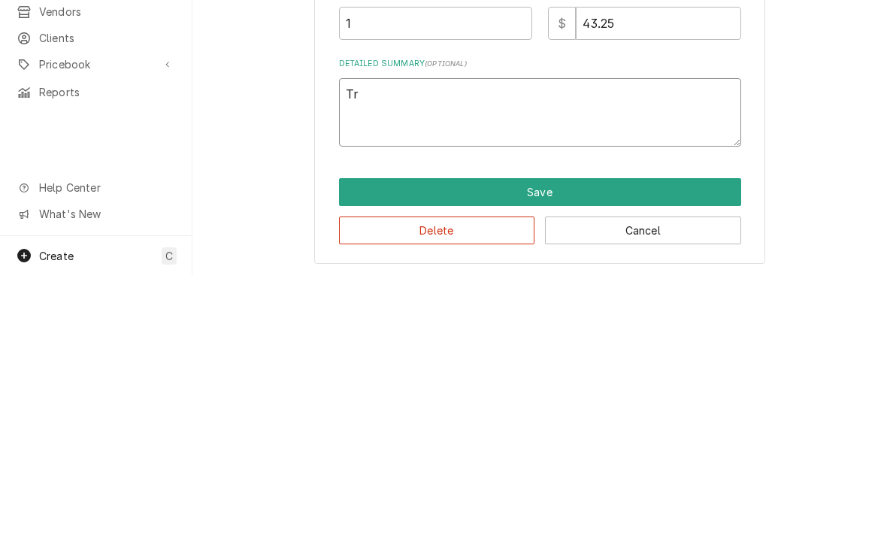
type textarea "x"
type textarea "True"
type textarea "x"
type textarea "True"
type textarea "x"
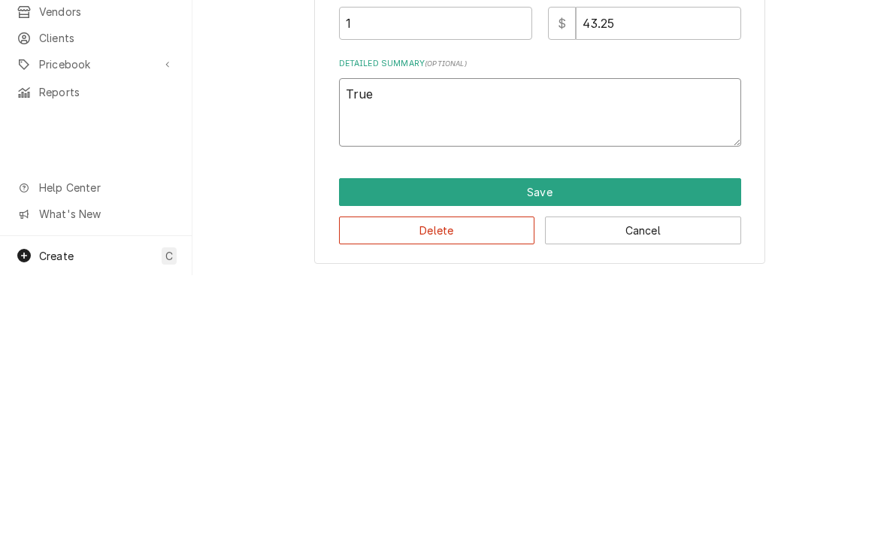
type textarea "True d"
type textarea "x"
type textarea "True do"
type textarea "x"
type textarea "True doo"
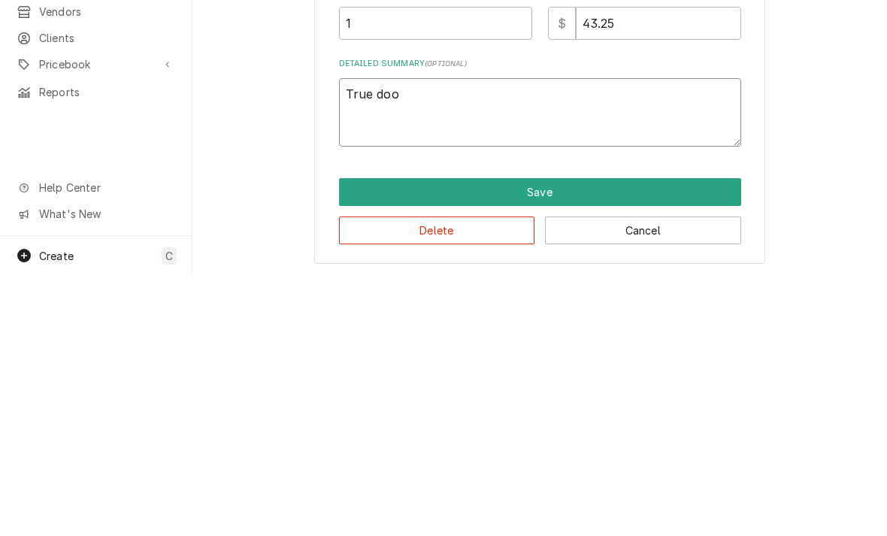
type textarea "x"
type textarea "True door"
type textarea "x"
type textarea "True door"
type textarea "x"
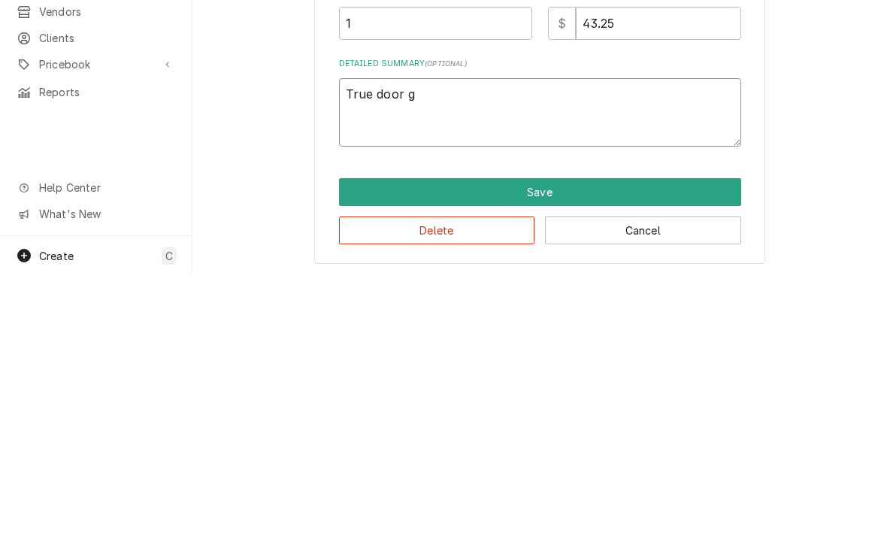
type textarea "True door ga"
type textarea "x"
type textarea "True door gask"
type textarea "x"
type textarea "True door gasket"
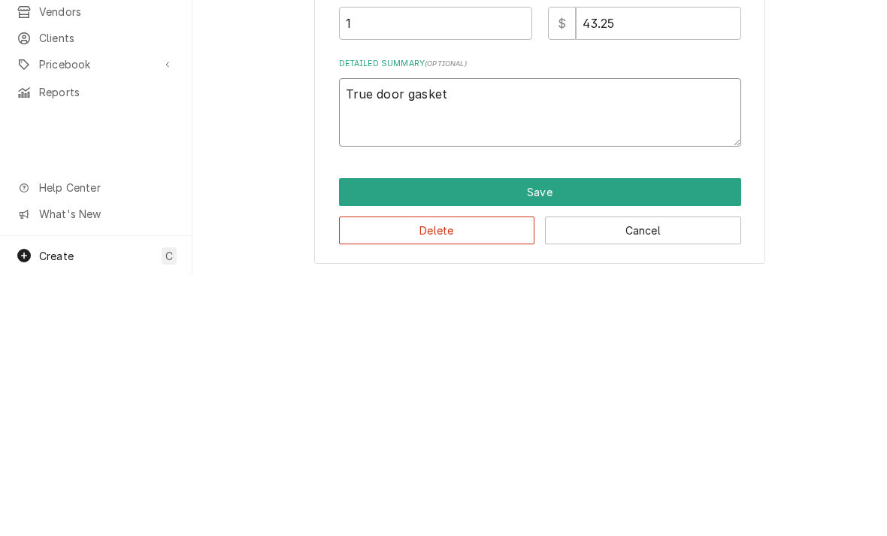
type textarea "x"
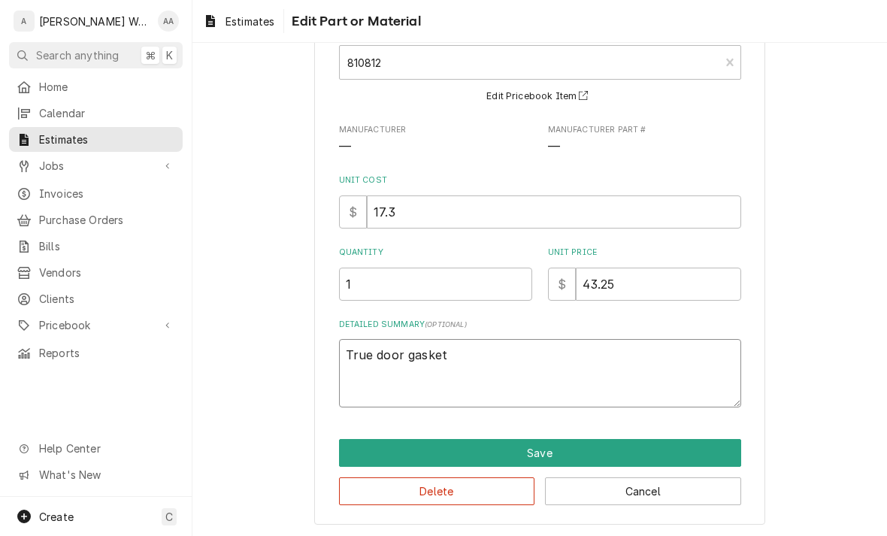
type textarea "True door gasket"
click at [712, 277] on input "43.25" at bounding box center [658, 284] width 165 height 33
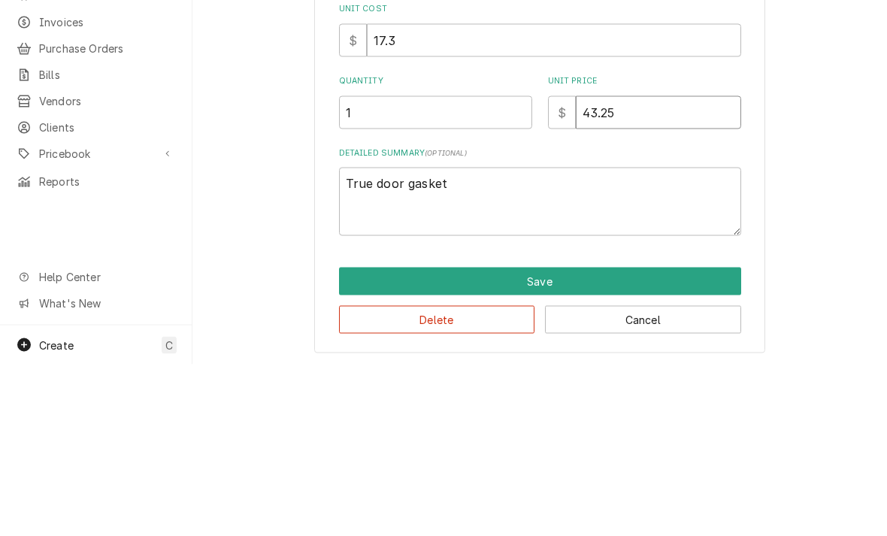
type input "3.25"
type textarea "x"
type input "53.25"
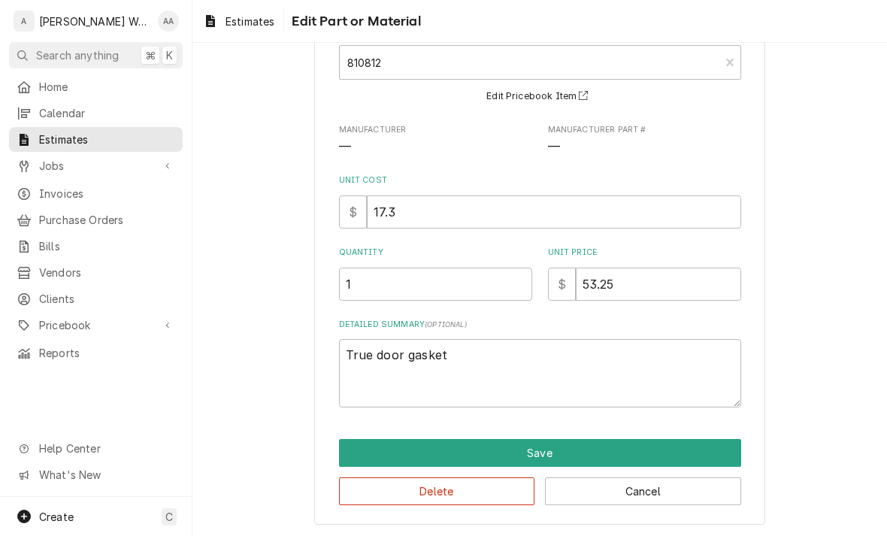
click at [346, 455] on button "Save" at bounding box center [540, 453] width 402 height 28
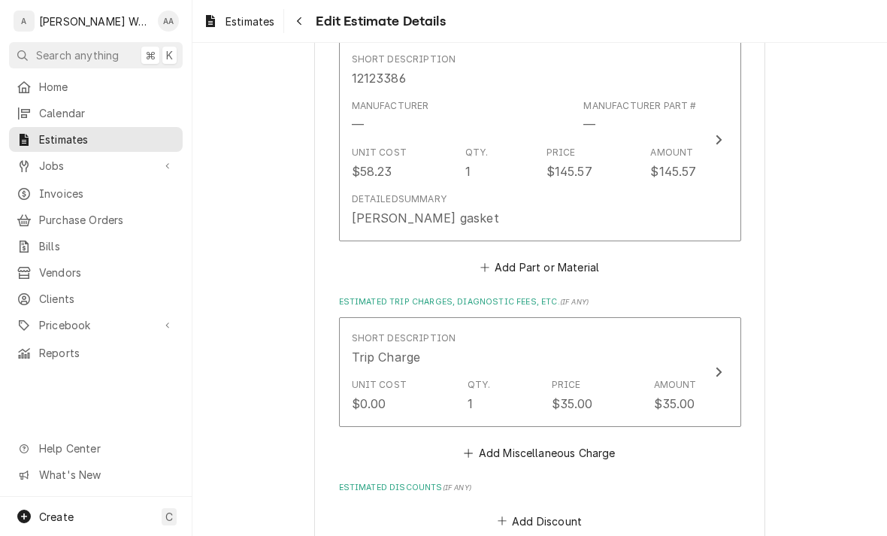
click at [389, 192] on div "Detailed Summary" at bounding box center [399, 199] width 95 height 14
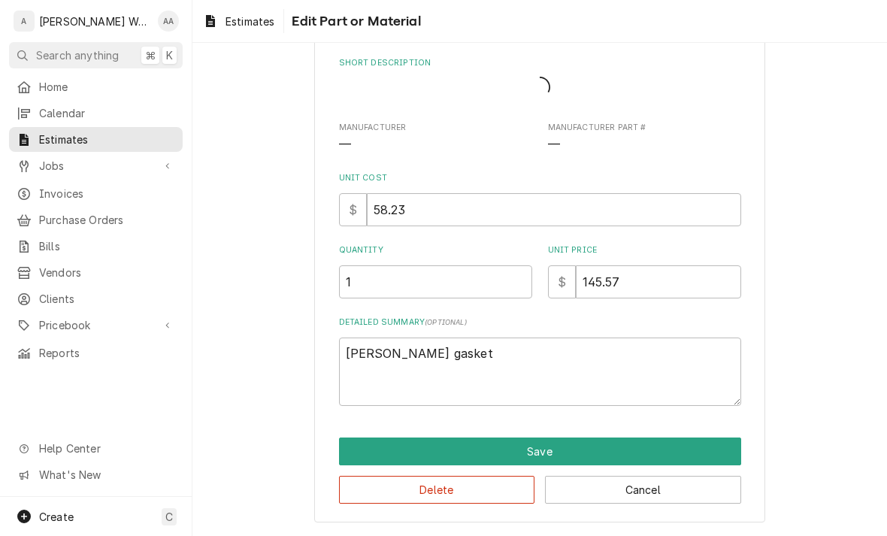
scroll to position [50, 0]
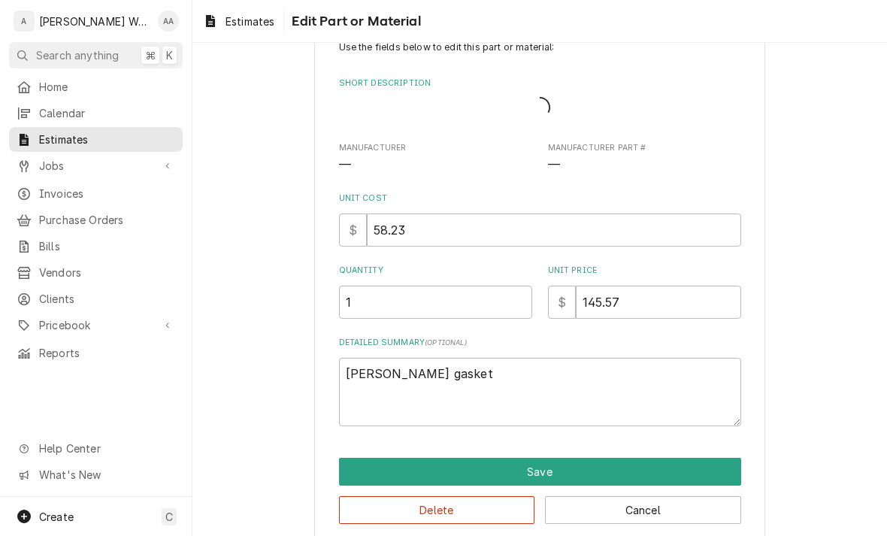
type textarea "x"
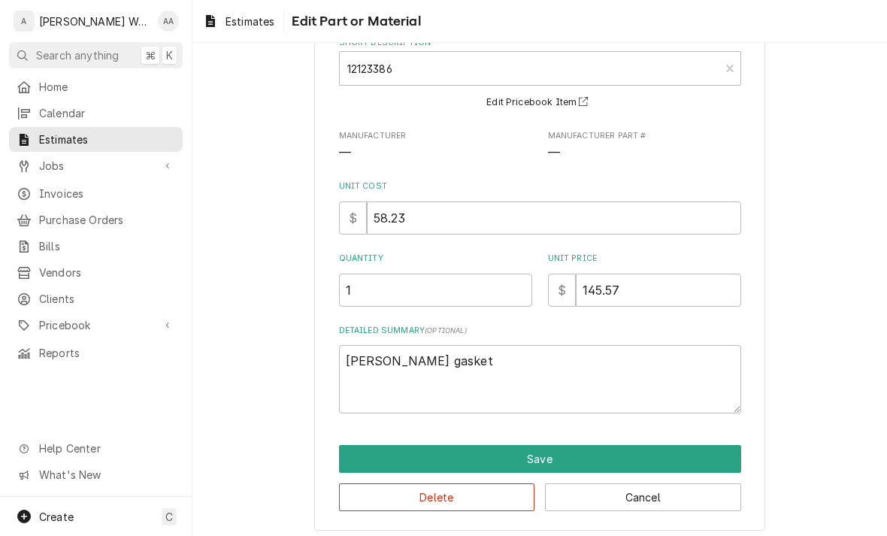
scroll to position [90, 0]
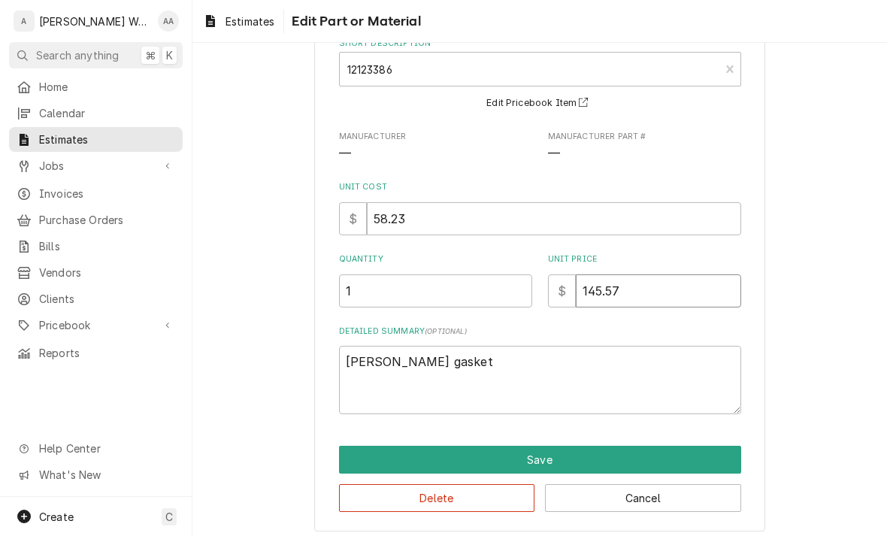
click at [594, 283] on input "145.57" at bounding box center [658, 290] width 165 height 33
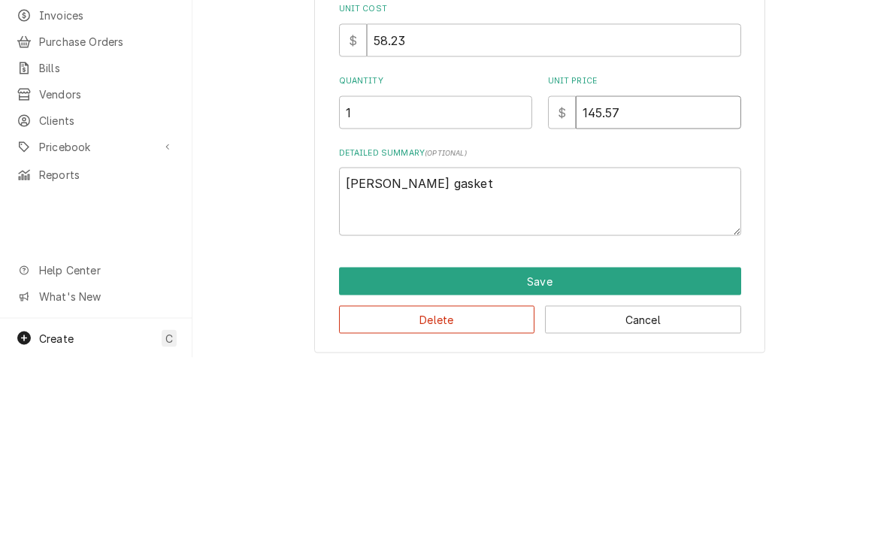
type input "15.57"
type textarea "x"
type input "135.57"
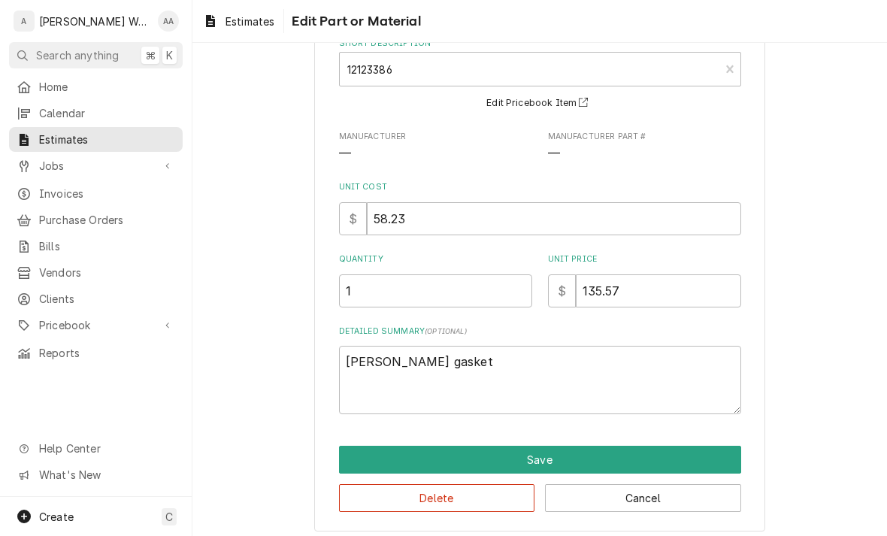
click at [364, 447] on button "Save" at bounding box center [540, 460] width 402 height 28
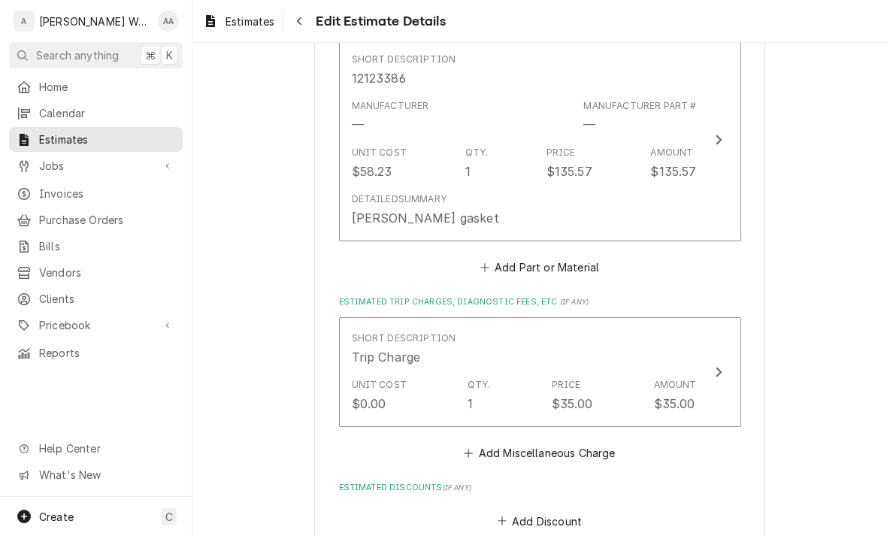
type textarea "x"
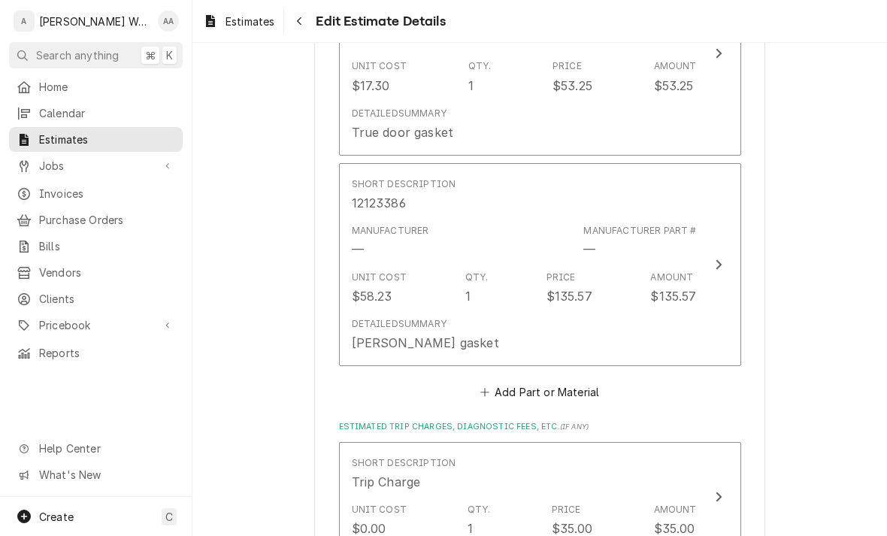
scroll to position [1853, 0]
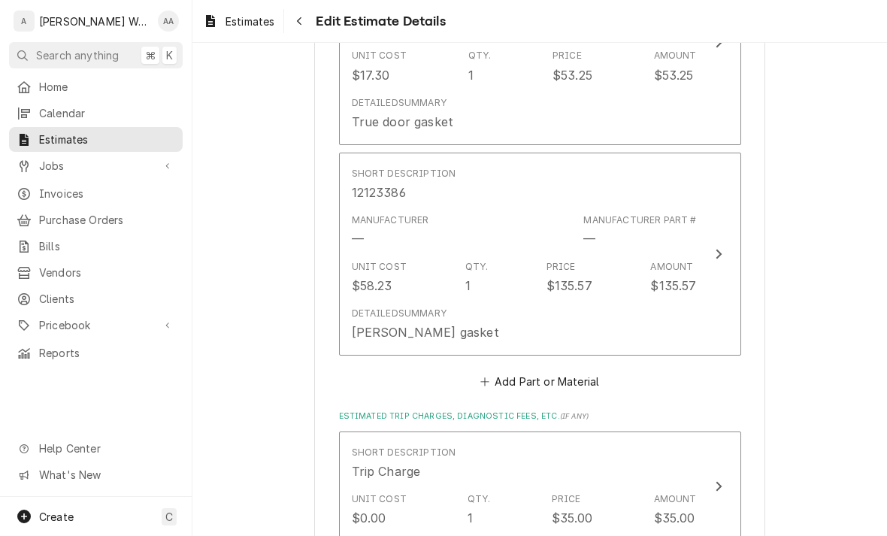
click at [516, 371] on button "Add Part or Material" at bounding box center [539, 381] width 124 height 21
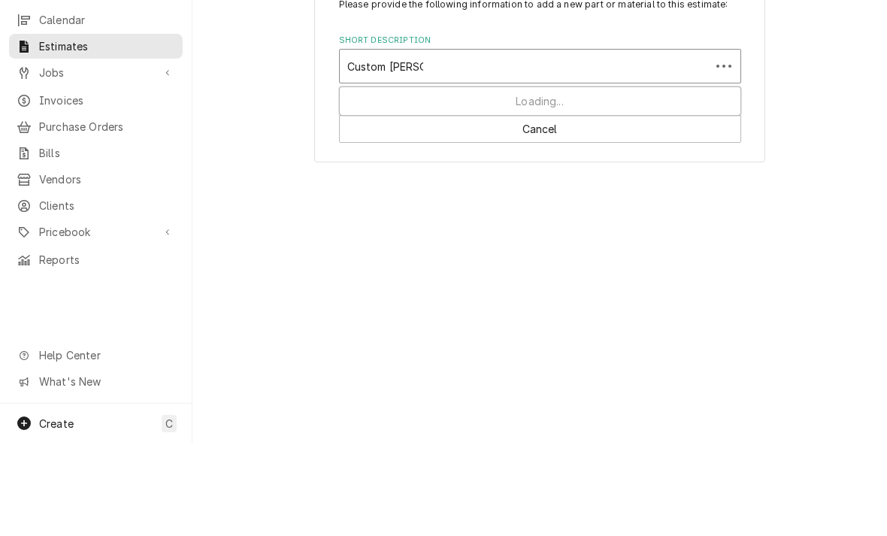
type input "Custom Gasket"
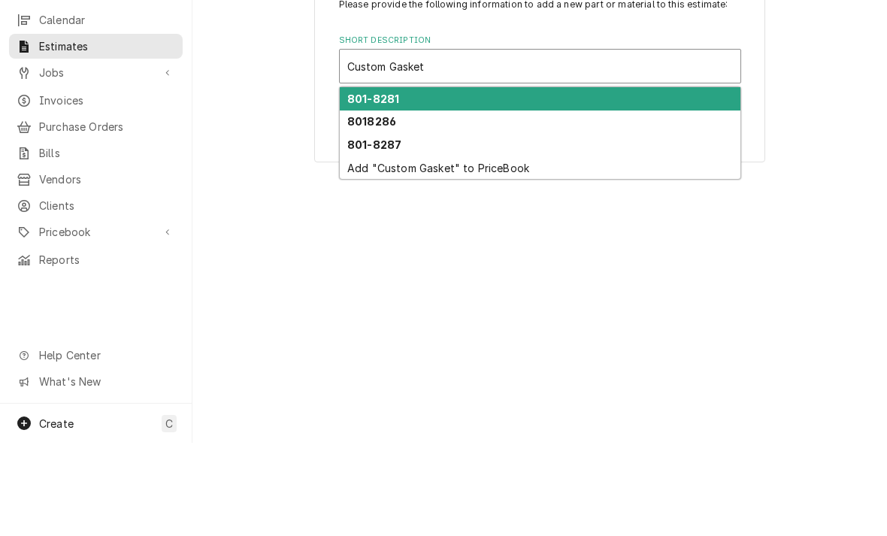
click at [372, 249] on div "Add "Custom Gasket" to PriceBook" at bounding box center [540, 260] width 401 height 23
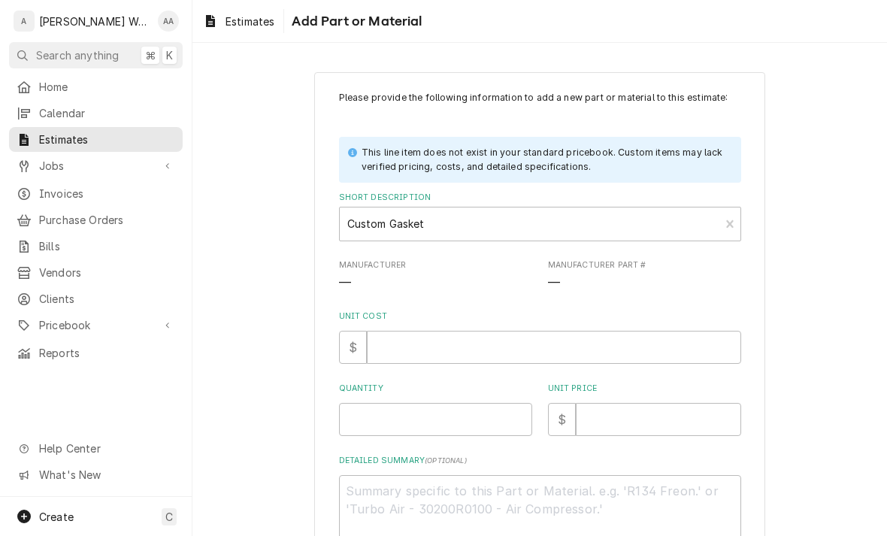
type textarea "x"
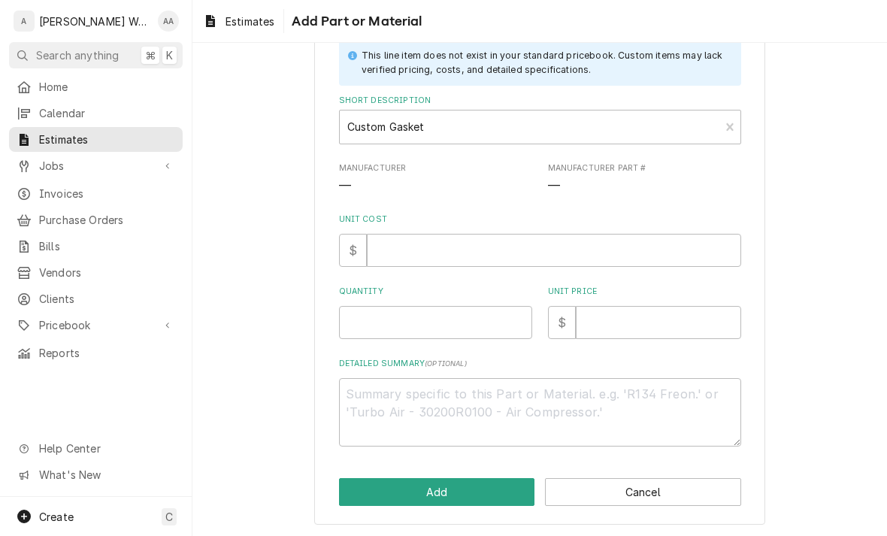
scroll to position [96, 0]
click at [364, 324] on input "Quantity" at bounding box center [435, 323] width 193 height 33
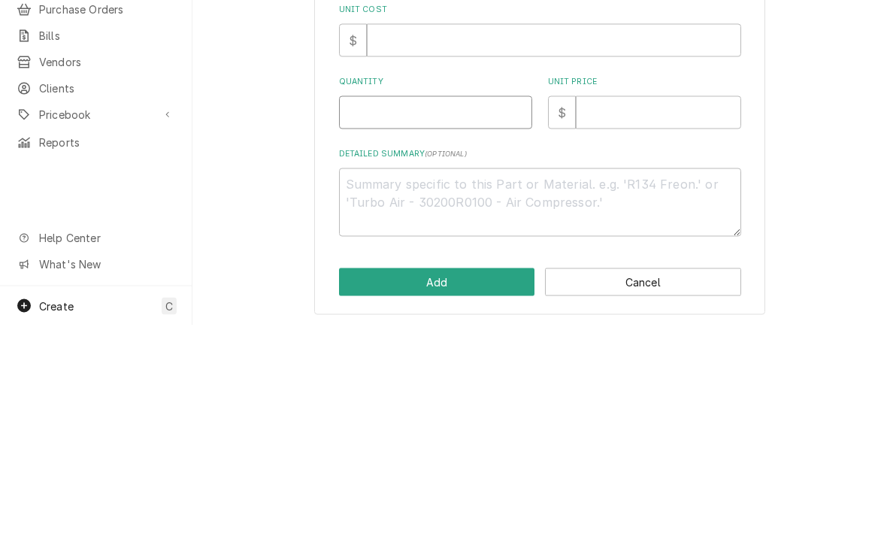
type input "1"
type textarea "x"
type input "1"
click at [631, 307] on input "Unit Price" at bounding box center [658, 323] width 165 height 33
type textarea "x"
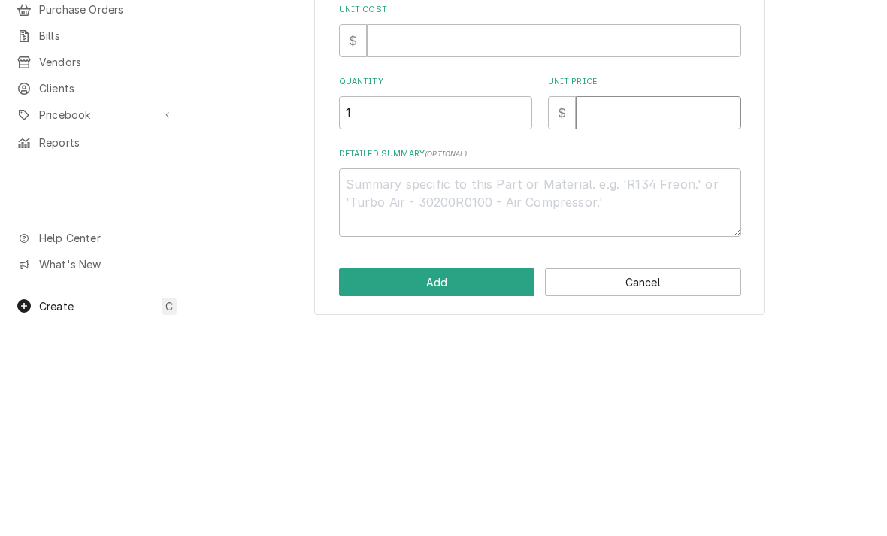
type input "1"
type textarea "x"
type input "16"
type textarea "x"
type input "164"
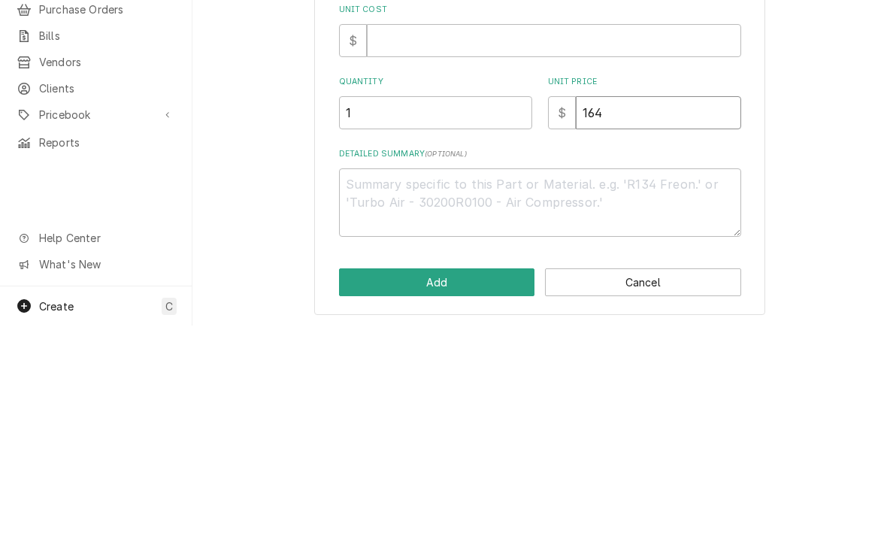
type textarea "x"
type input "164.8"
type textarea "x"
type input "164.89"
type textarea "x"
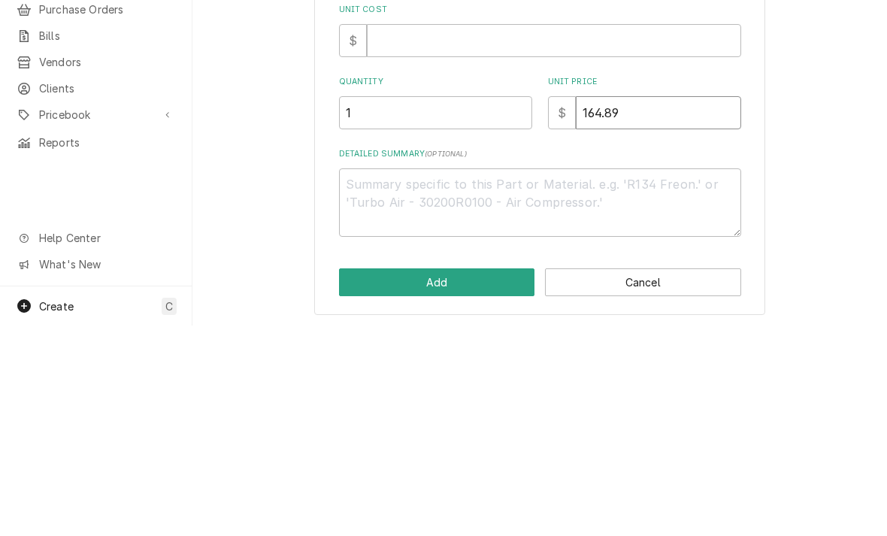
type input "164.89"
click at [392, 379] on textarea "Detailed Summary ( optional )" at bounding box center [540, 413] width 402 height 68
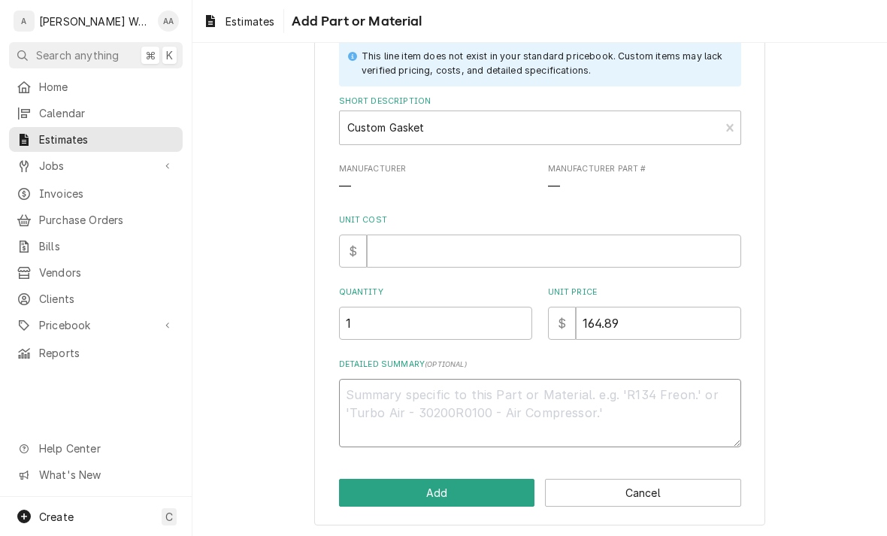
click at [372, 404] on textarea "Detailed Summary ( optional )" at bounding box center [540, 413] width 402 height 68
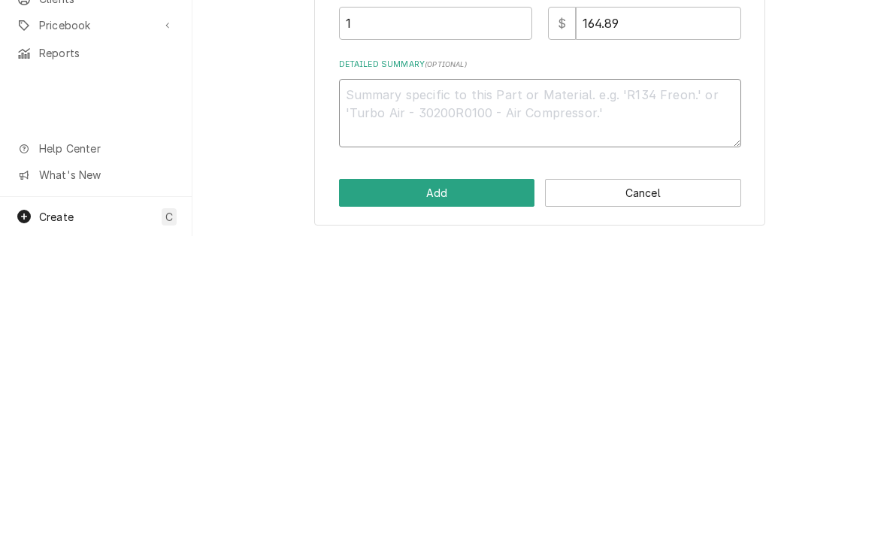
type textarea "x"
type textarea "Cu"
type textarea "x"
type textarea "Cus"
type textarea "x"
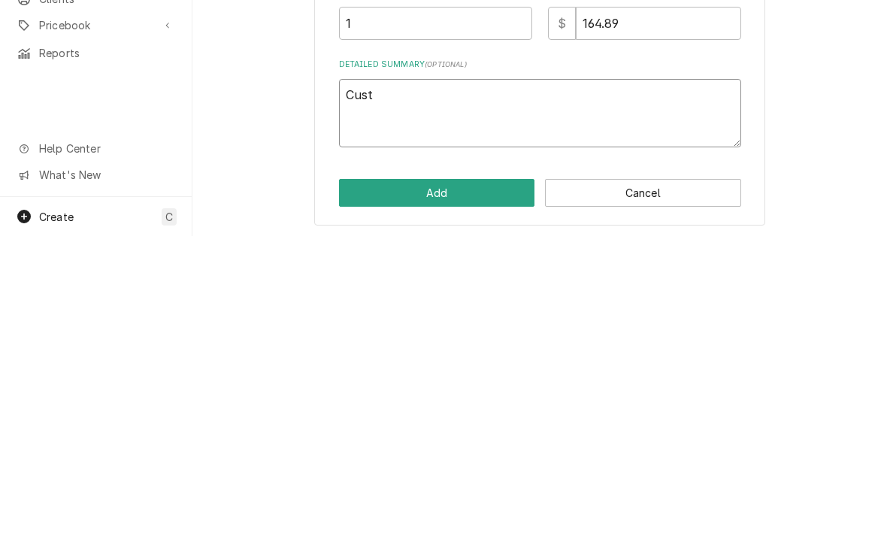
type textarea "Custo"
type textarea "x"
type textarea "Custom"
type textarea "x"
type textarea "Custom"
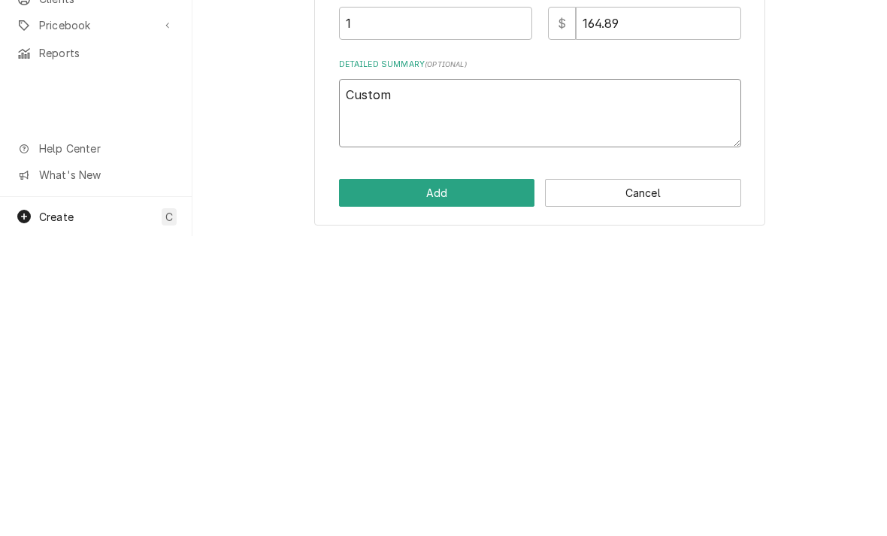
type textarea "x"
type textarea "Custom d"
type textarea "x"
type textarea "Custom do"
type textarea "x"
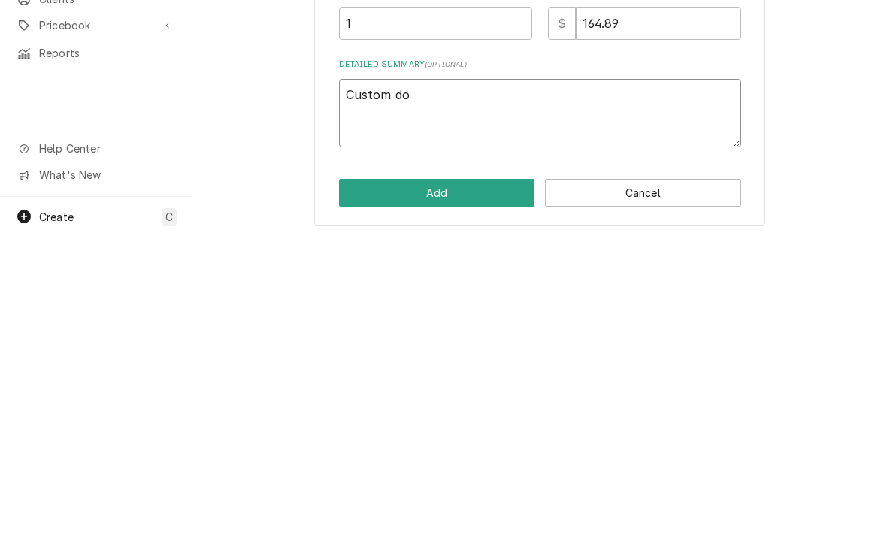
type textarea "Custom doo"
type textarea "x"
type textarea "Custom door"
type textarea "x"
type textarea "Custom door"
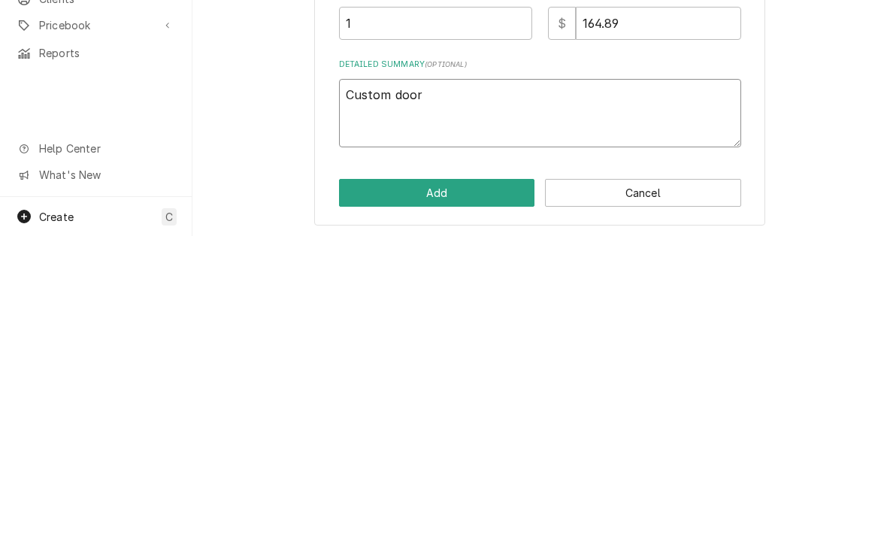
type textarea "x"
type textarea "Custom door g"
type textarea "x"
type textarea "Custom door ga"
type textarea "x"
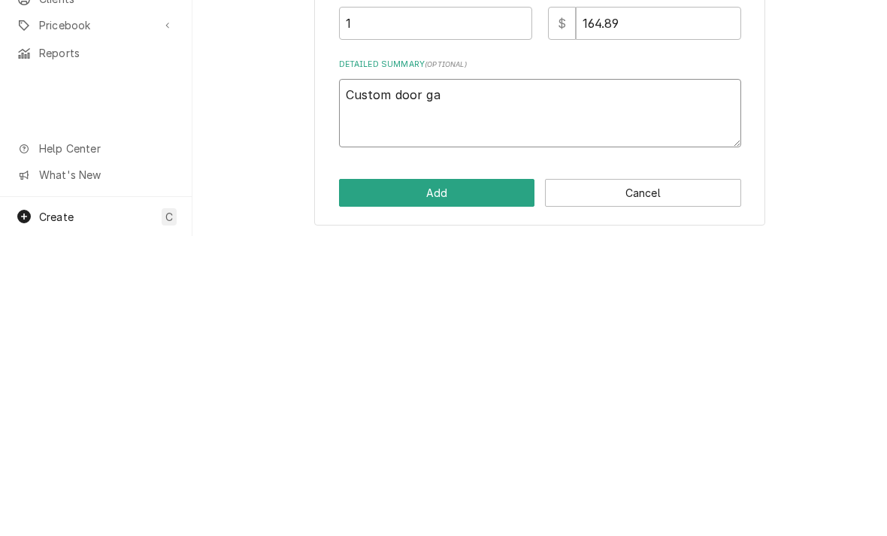
type textarea "Custom door gas"
type textarea "x"
type textarea "Custom door gask"
type textarea "x"
type textarea "Custom door gasket"
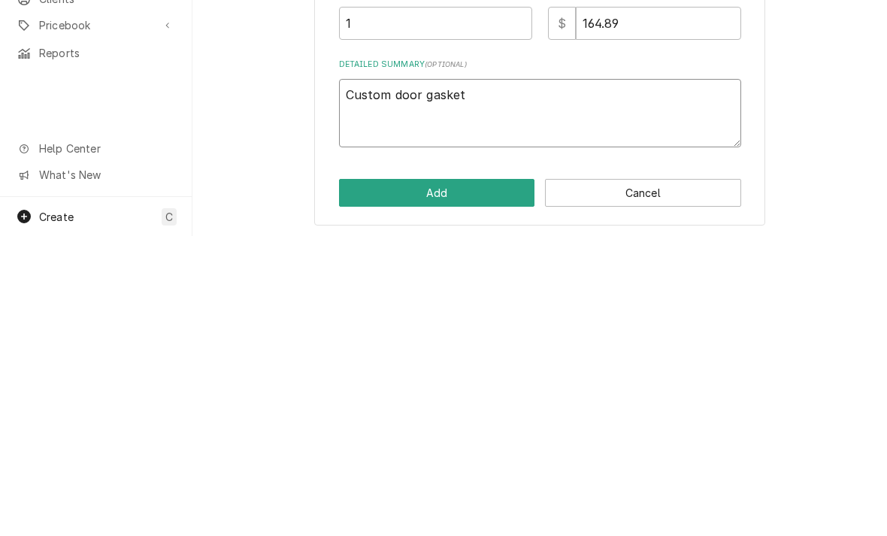
type textarea "x"
type textarea "Custom door gasket"
type textarea "x"
type textarea "Custom door gasket d"
type textarea "x"
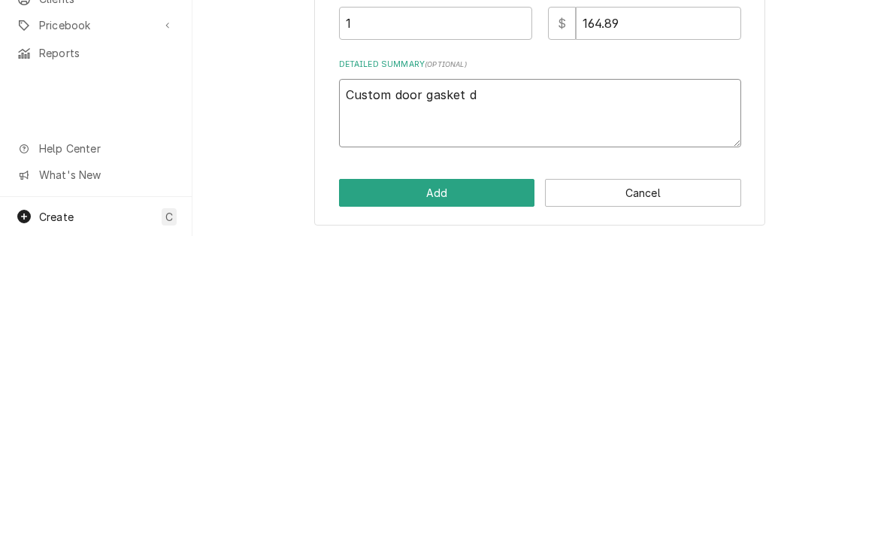
type textarea "Custom door gasket do"
type textarea "x"
type textarea "Custom door gasket dor"
type textarea "x"
type textarea "Custom door gasket for"
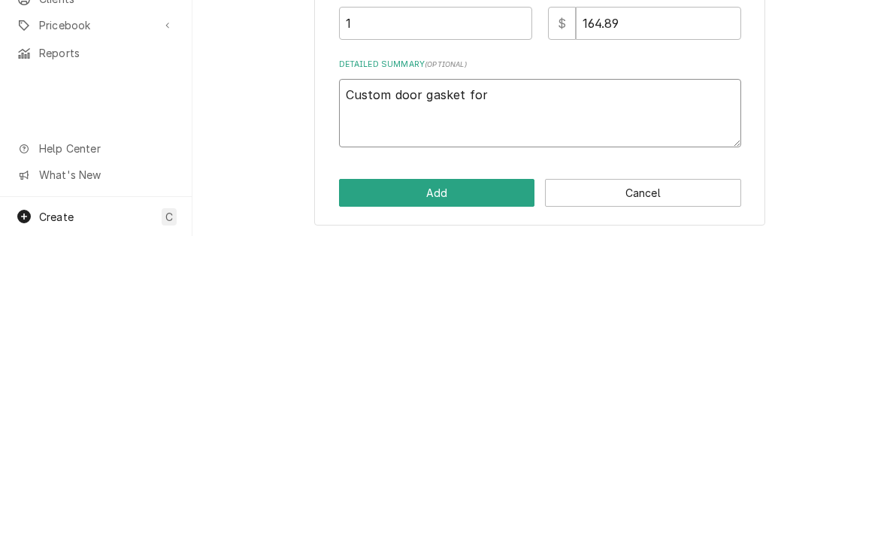
type textarea "x"
type textarea "Custom door gasket for"
type textarea "x"
type textarea "Custom door gasket for w"
type textarea "x"
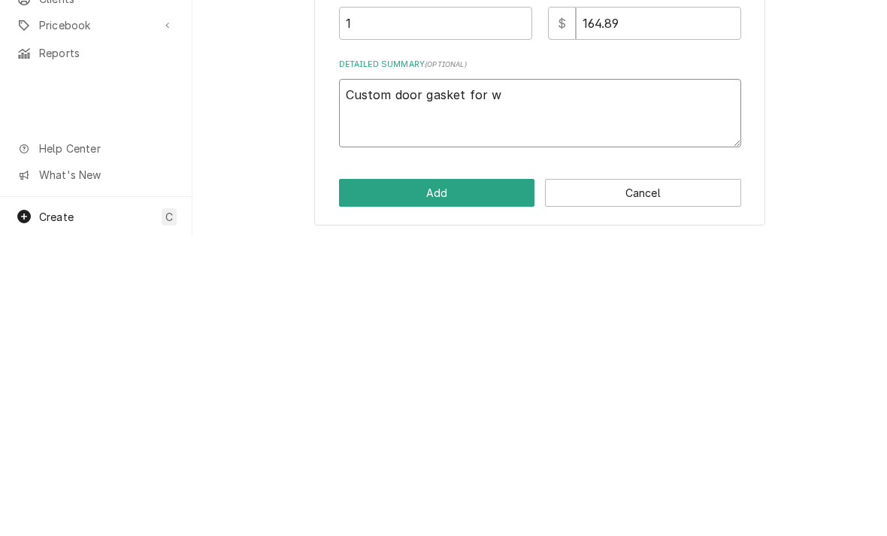
type textarea "Custom door gasket for wa"
type textarea "x"
type textarea "Custom door gasket for wal"
type textarea "x"
type textarea "Custom door gasket for walk"
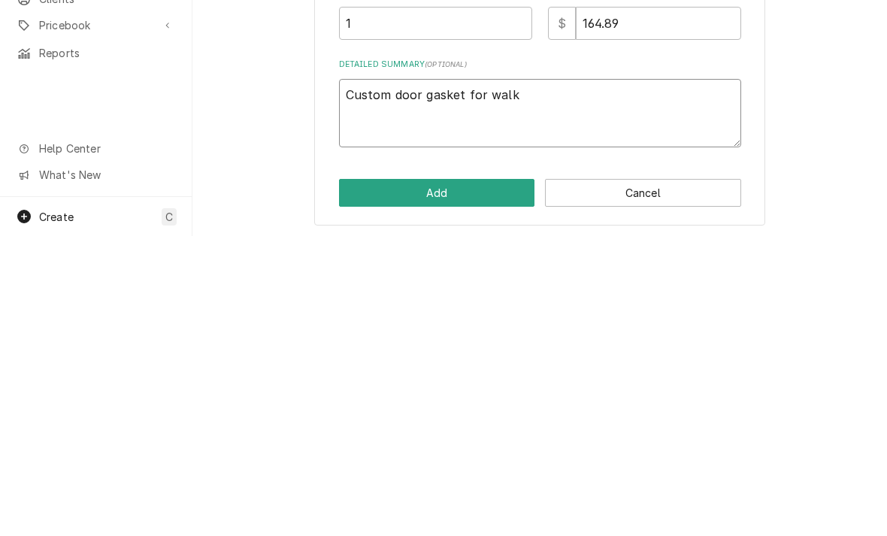
type textarea "x"
type textarea "Custom door gasket for walk"
type textarea "x"
type textarea "Custom door gasket for walk in"
type textarea "x"
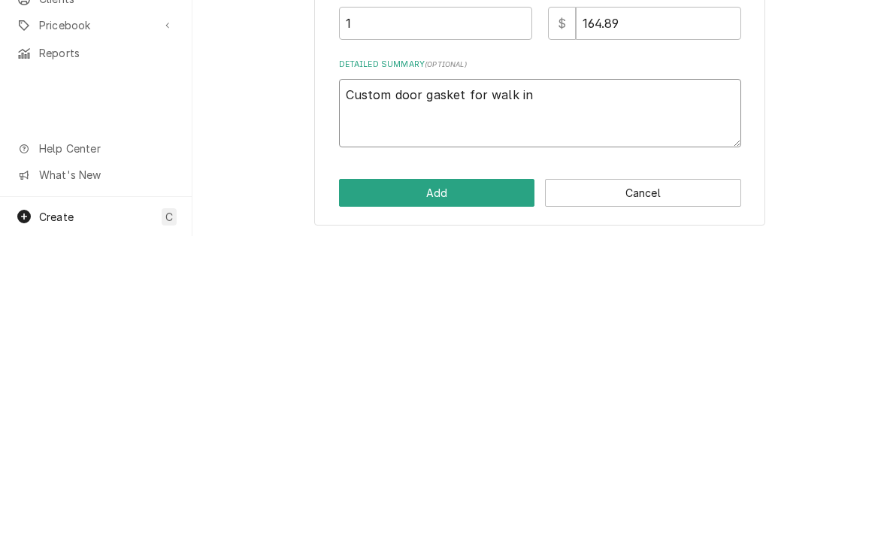
type textarea "Custom door gasket for walk in"
type textarea "x"
type textarea "Custom door gasket for walk in c"
type textarea "x"
type textarea "Custom door gasket for walk in co"
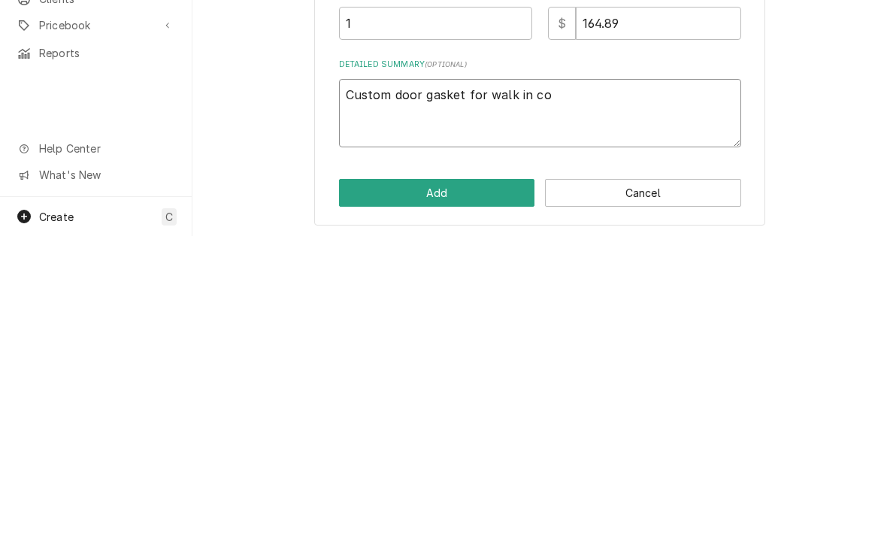
type textarea "x"
type textarea "Custom door gasket for walk in cool"
type textarea "x"
type textarea "Custom door gasket for walk in coole"
type textarea "x"
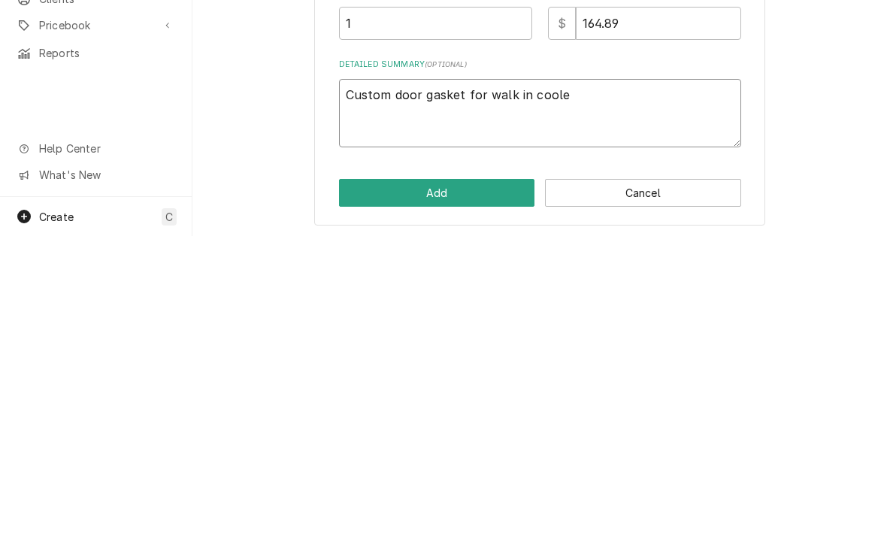
type textarea "Custom door gasket for walk in cooler"
type textarea "x"
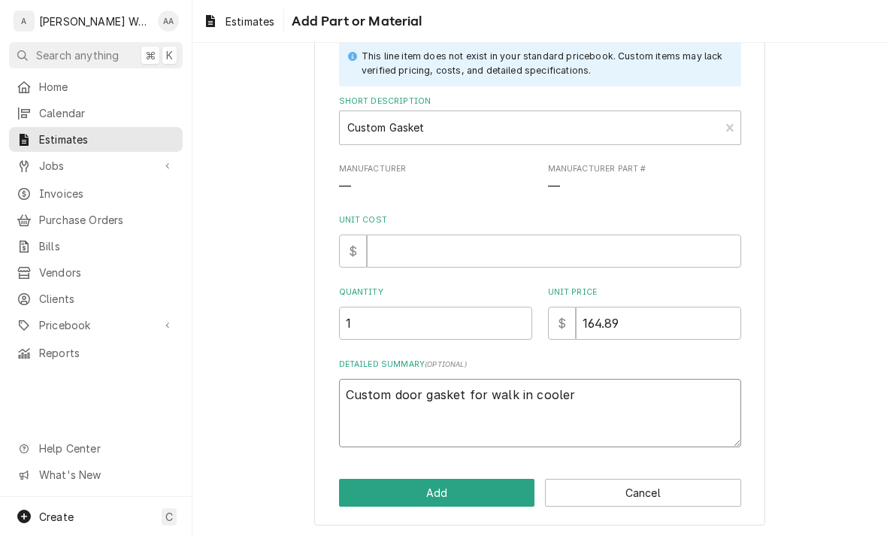
type textarea "Custom door gasket for walk in cooler"
click at [657, 316] on input "164.89" at bounding box center [658, 323] width 165 height 33
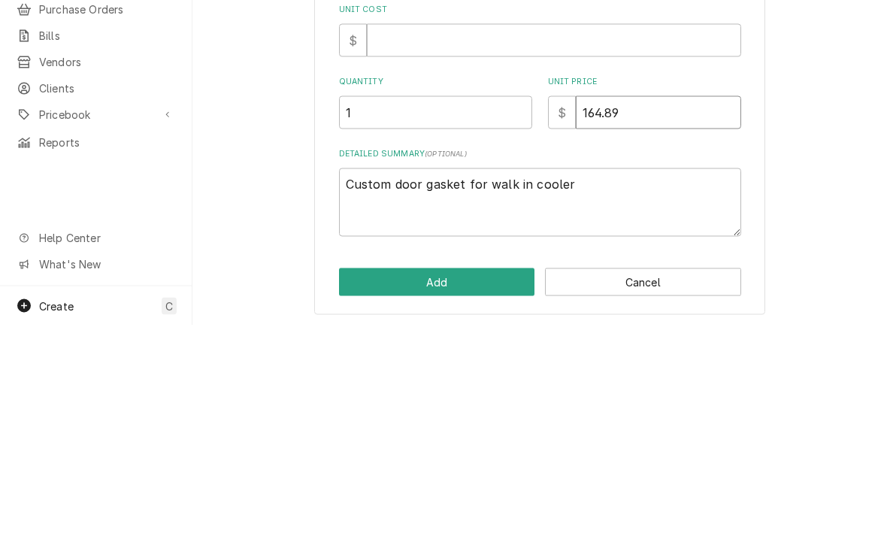
type input "164.8"
type textarea "x"
type input "164"
type textarea "x"
type input "16"
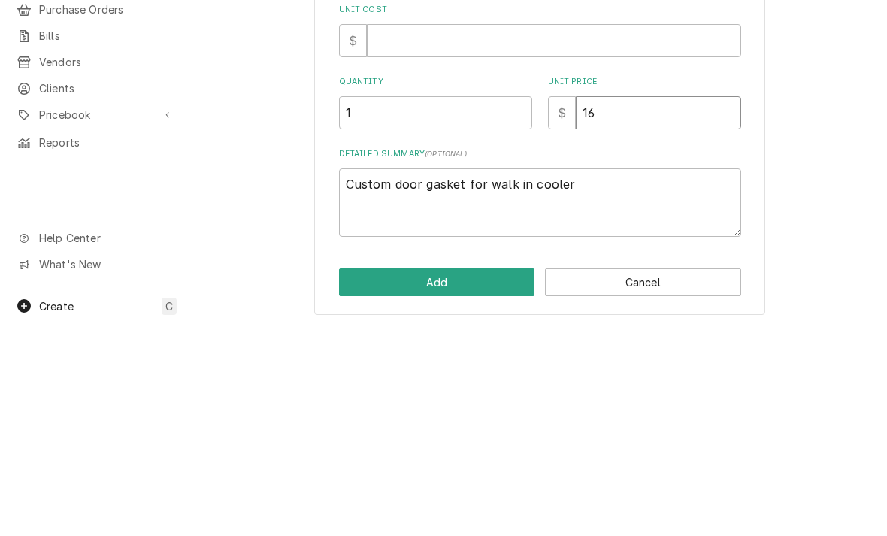
type textarea "x"
type input "1"
type textarea "x"
type input "17"
type textarea "x"
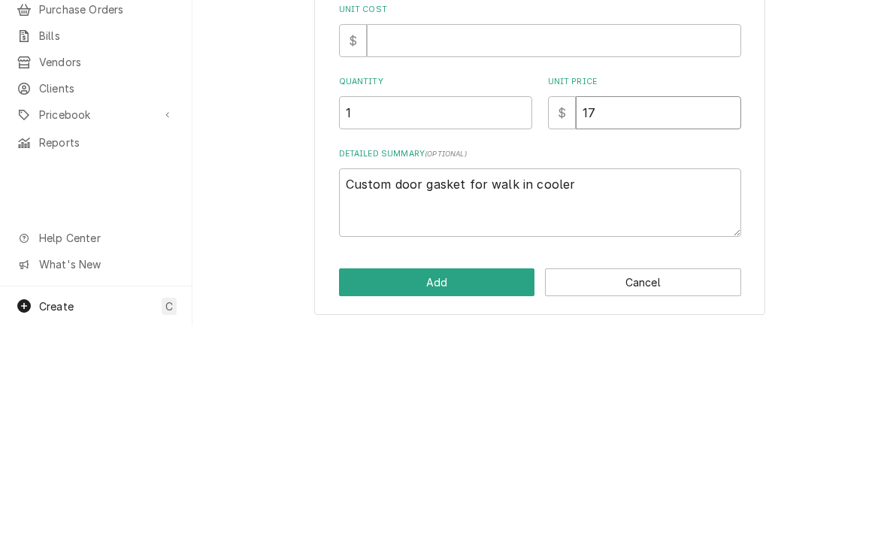
type input "172"
type textarea "x"
type input "172.0"
type textarea "x"
type input "172.02"
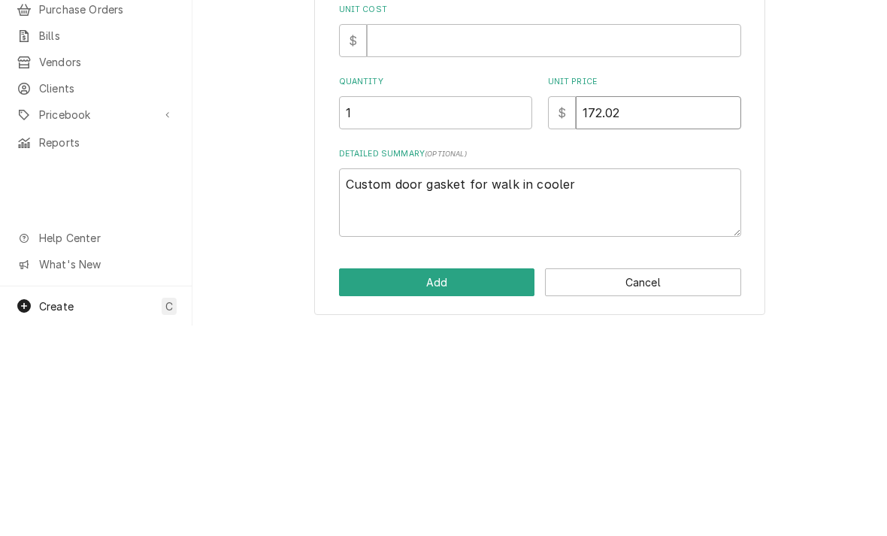
type textarea "x"
type input "172.0"
type textarea "x"
type input "172"
type textarea "x"
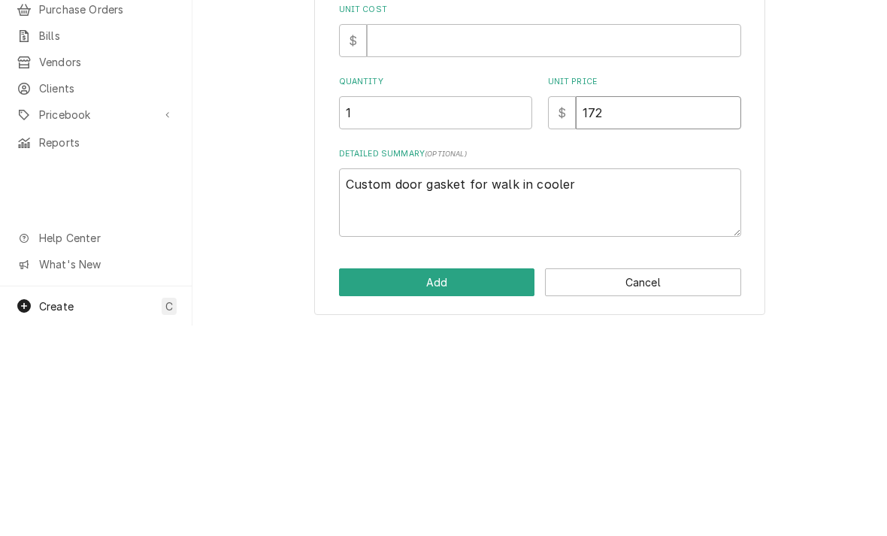
type input "17"
type textarea "x"
type input "1"
type textarea "x"
type input "16"
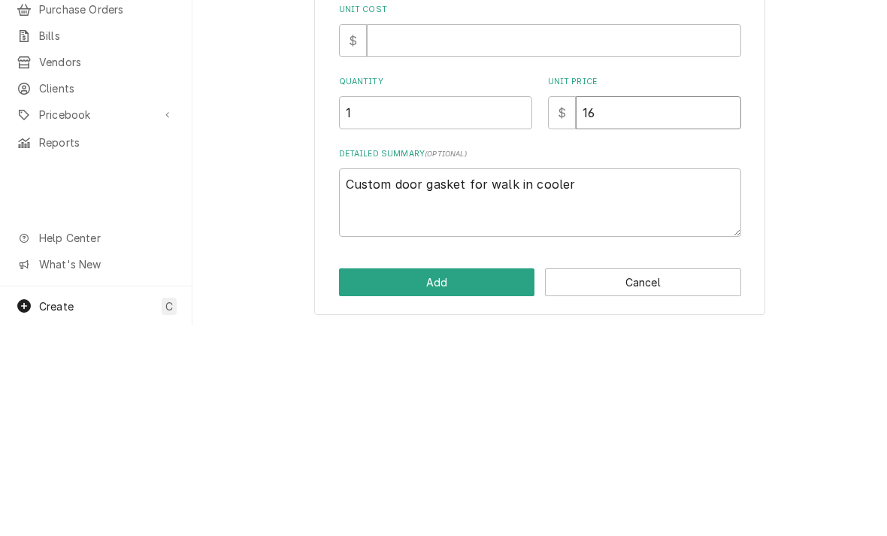
type textarea "x"
type input "162"
type textarea "x"
type input "162.0"
type textarea "x"
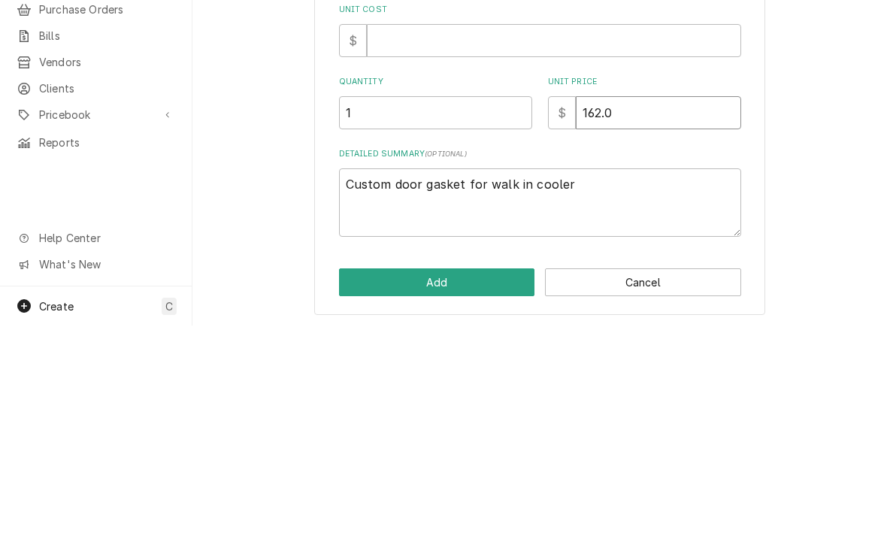
type input "162.02"
type textarea "x"
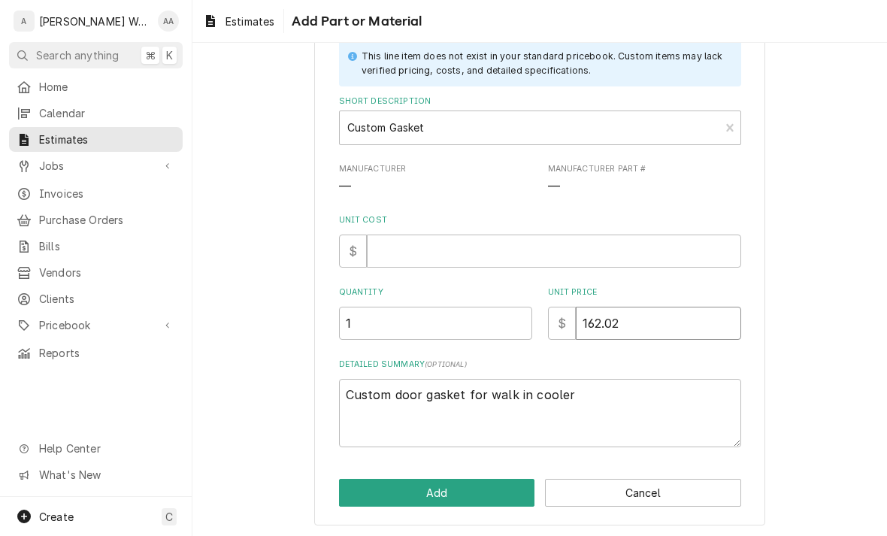
type input "162.02"
click at [358, 485] on button "Add" at bounding box center [437, 493] width 196 height 28
type textarea "x"
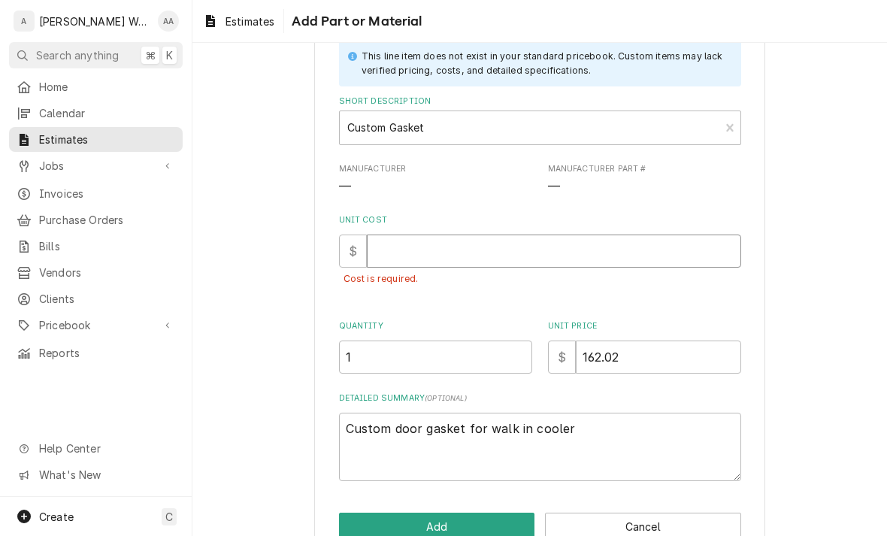
click at [430, 253] on input "Unit Cost" at bounding box center [554, 250] width 374 height 33
click at [419, 252] on input "Unit Cost" at bounding box center [554, 250] width 374 height 33
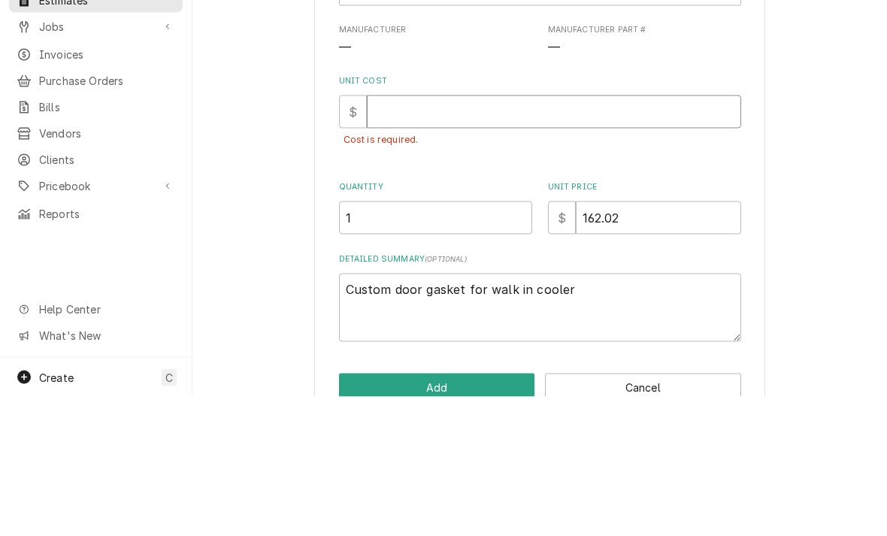
type input "6"
type textarea "x"
type input "66"
type textarea "x"
type input "66.3"
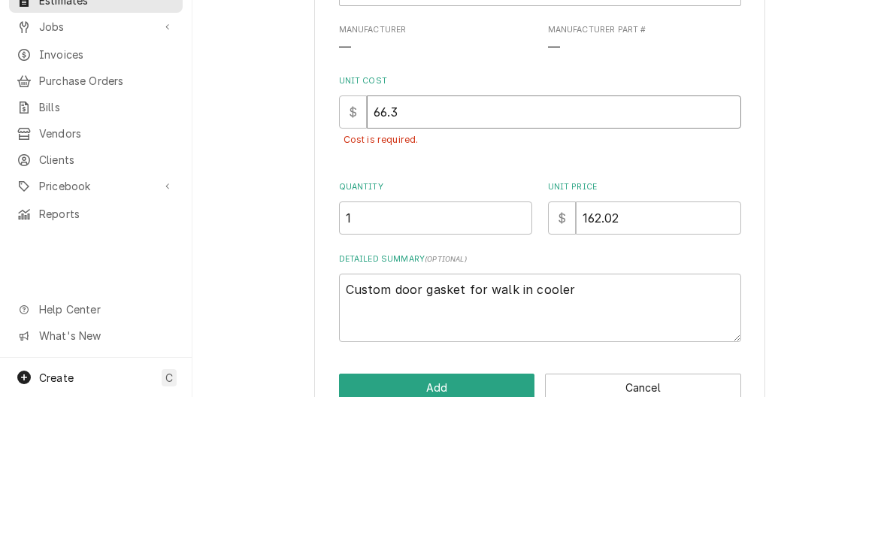
type textarea "x"
type input "66.36"
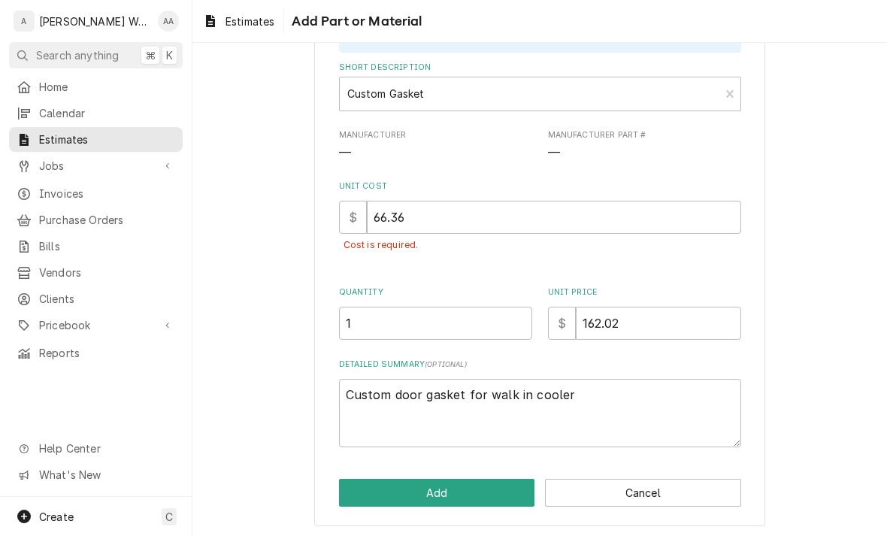
click at [370, 497] on button "Add" at bounding box center [437, 493] width 196 height 28
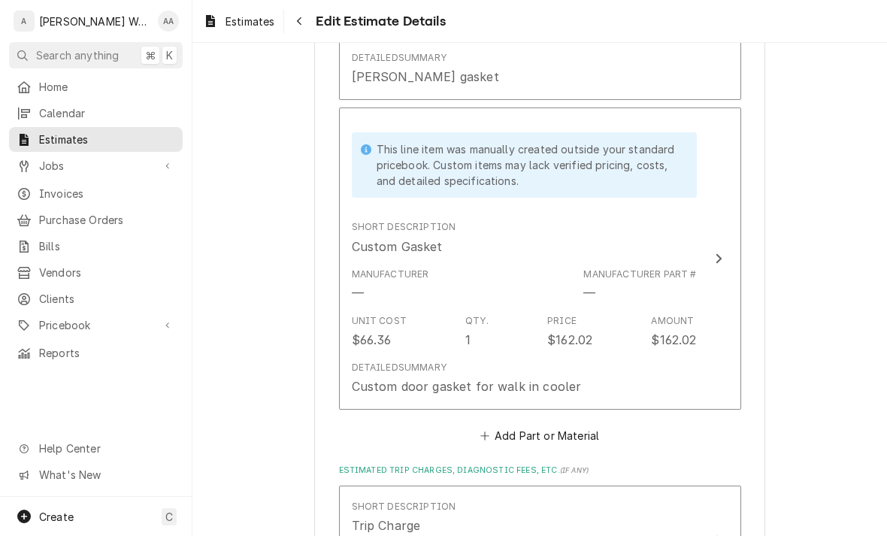
scroll to position [2109, 0]
type textarea "x"
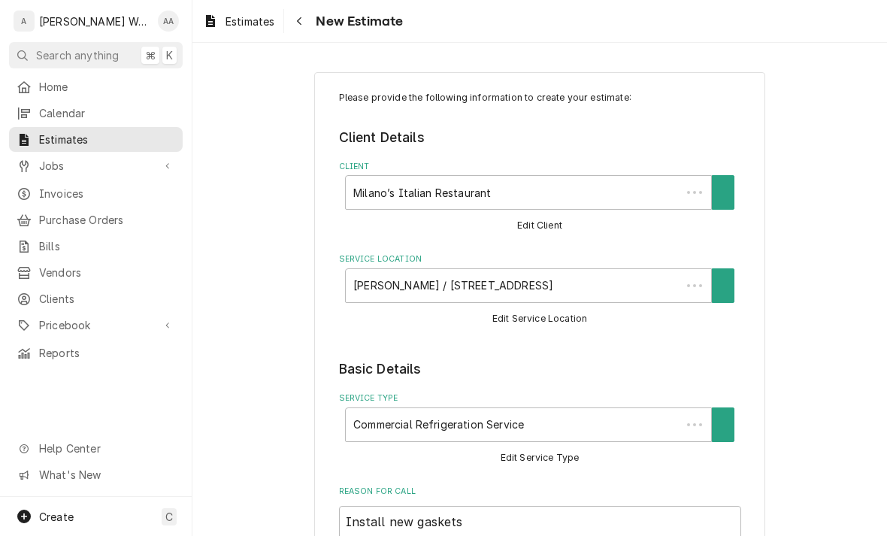
type textarea "x"
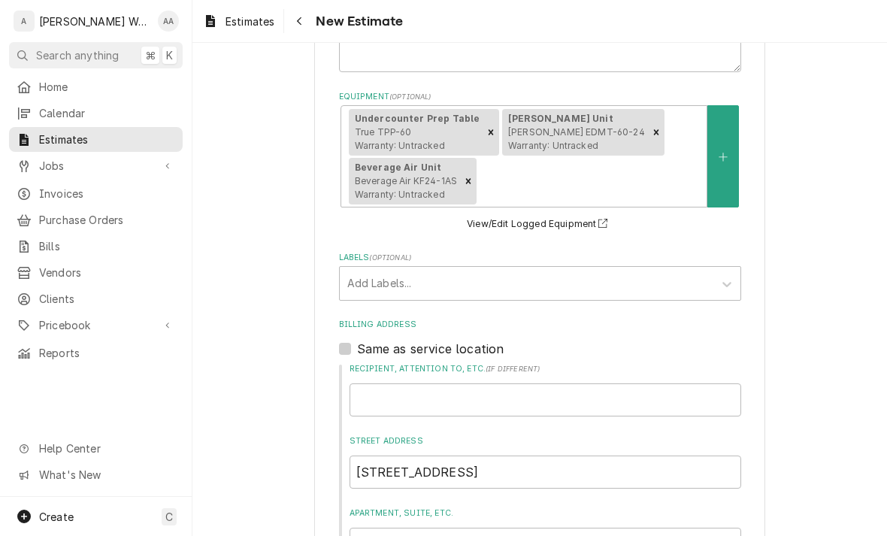
scroll to position [501, 0]
click at [544, 182] on div "Equipment" at bounding box center [588, 182] width 219 height 27
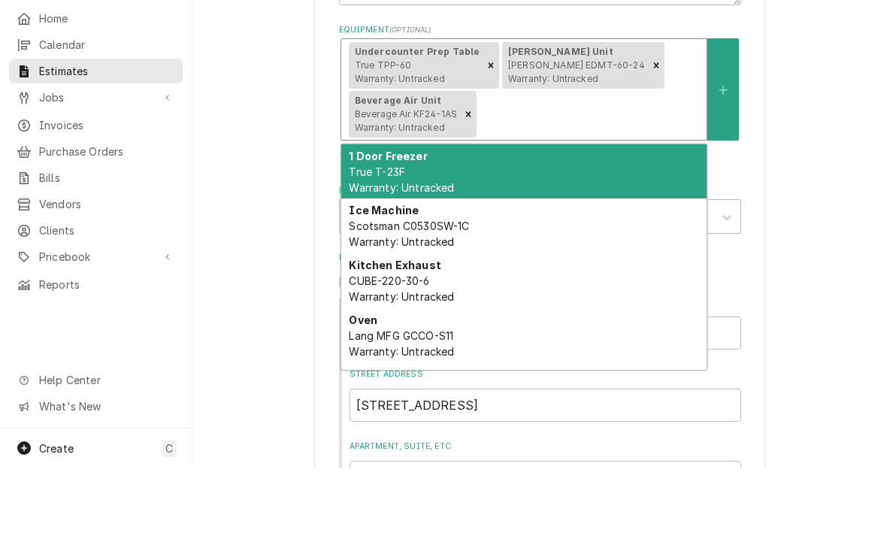
type input "W"
type textarea "x"
type input "Wa"
type textarea "x"
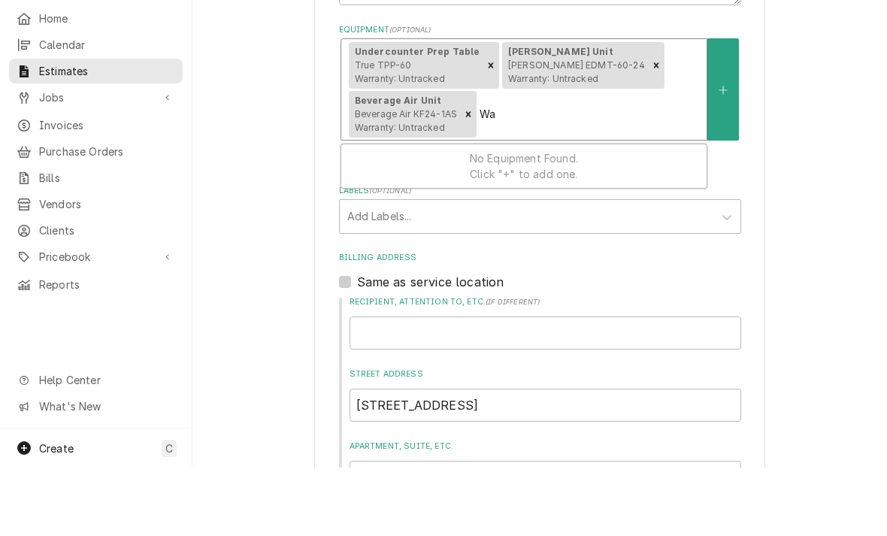
type input "Wal"
type textarea "x"
type input "Walk"
type textarea "x"
type input "Walk"
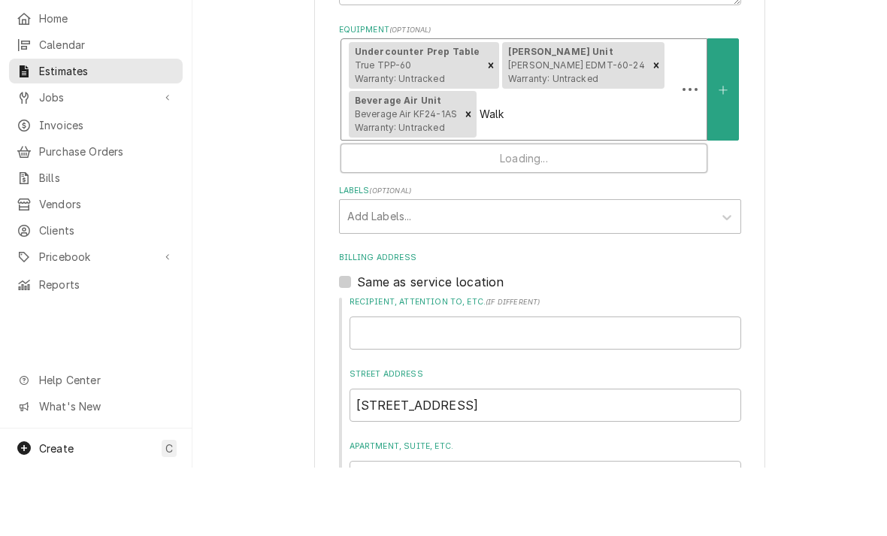
type textarea "x"
click at [730, 107] on button "Equipment" at bounding box center [723, 158] width 32 height 102
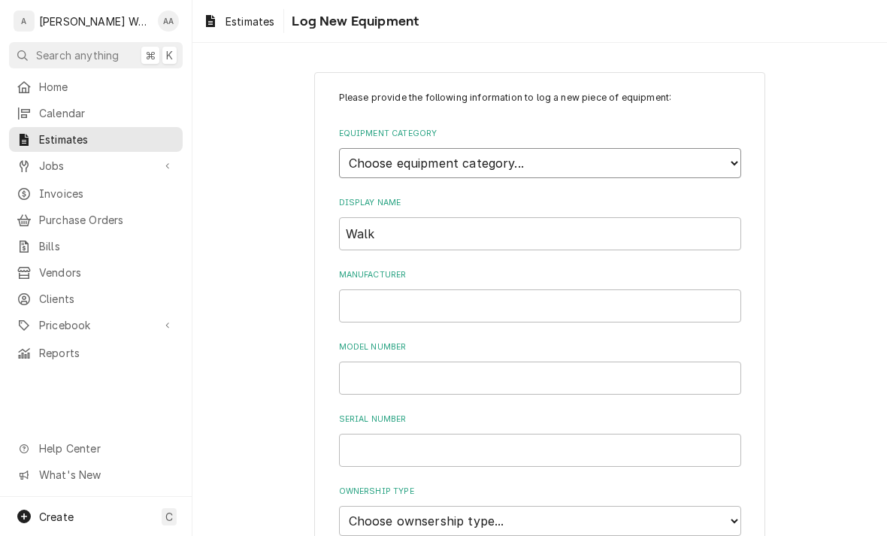
click at [379, 155] on select "Choose equipment category... Ice Machines Refrigeration Beverage Equipment Work…" at bounding box center [540, 163] width 402 height 30
select select "8"
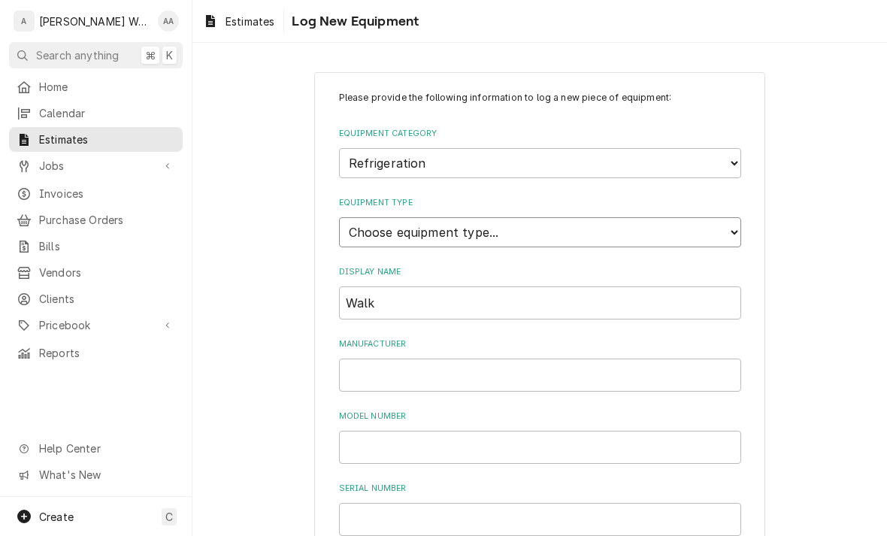
click at [370, 225] on select "Choose equipment type... Bar Refrigeration Blast Chiller Chef Base Freezer Chef…" at bounding box center [540, 232] width 402 height 30
click at [348, 217] on select "Choose equipment type... Bar Refrigeration Blast Chiller Chef Base Freezer Chef…" at bounding box center [540, 232] width 402 height 30
select select "75"
click at [419, 286] on input "Walk" at bounding box center [540, 302] width 402 height 33
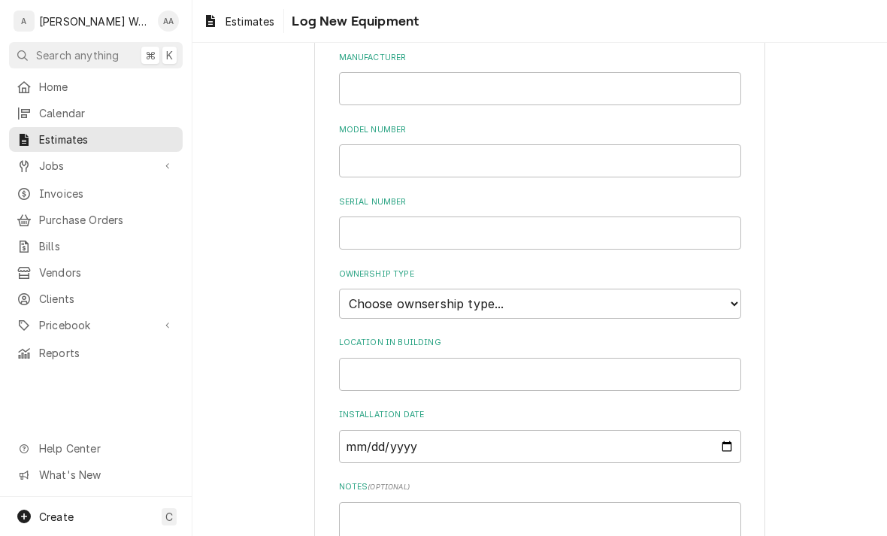
scroll to position [335, 0]
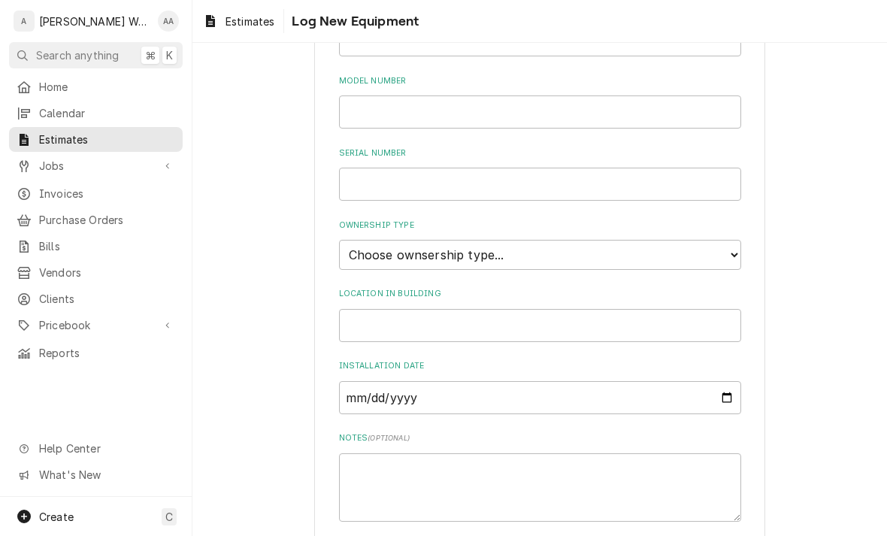
type input "Walk-In Cooler"
click at [355, 240] on select "Choose ownsership type... Unknown Owned Leased Rented" at bounding box center [540, 255] width 402 height 30
select select "1"
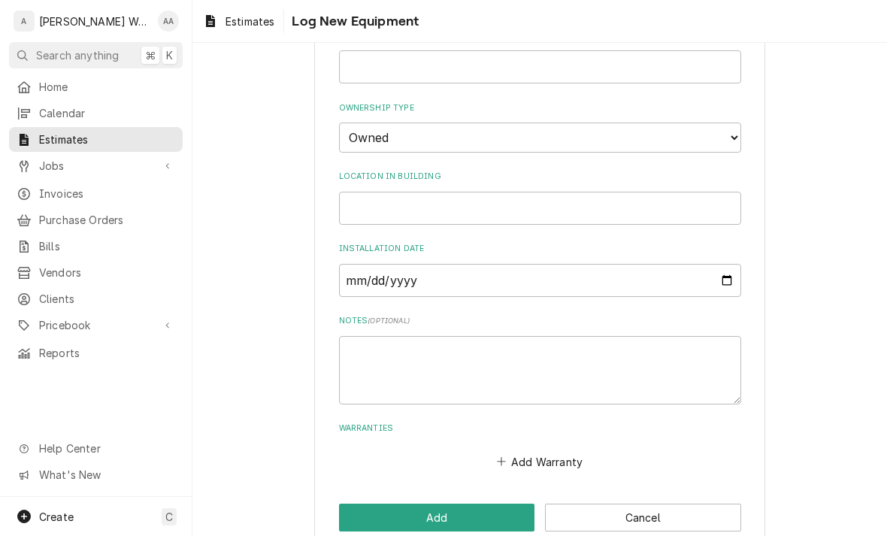
click at [343, 504] on button "Add" at bounding box center [437, 518] width 196 height 28
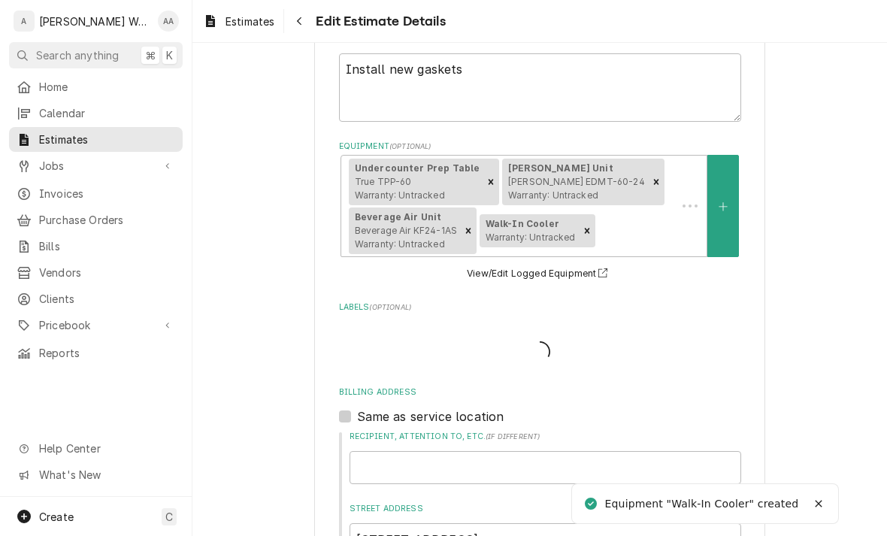
scroll to position [501, 0]
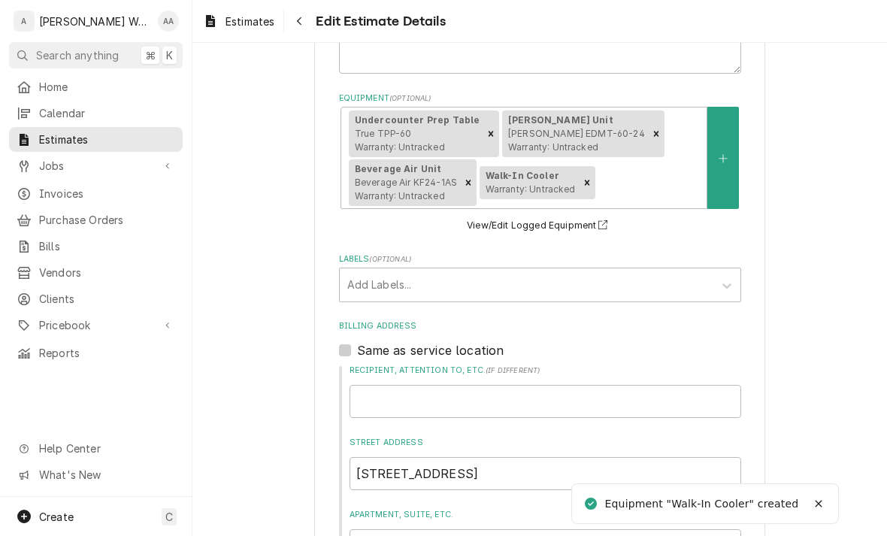
type textarea "x"
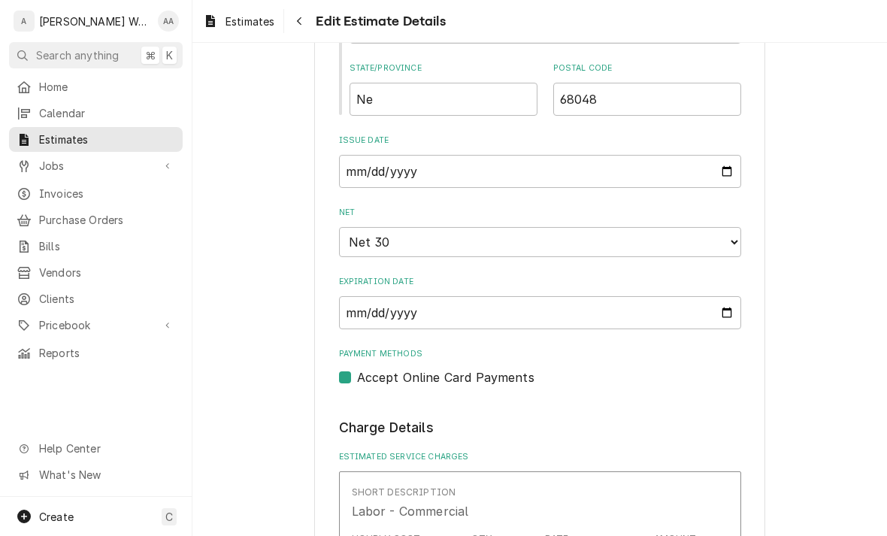
scroll to position [1032, 0]
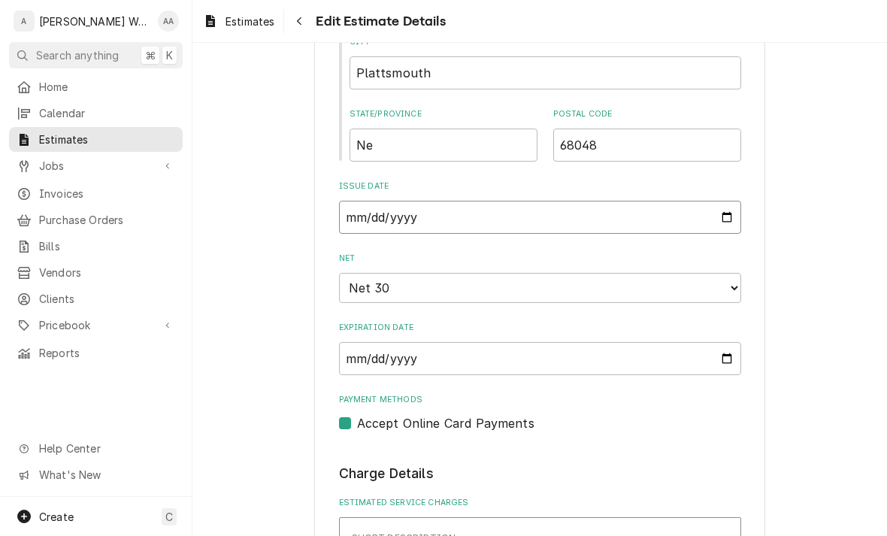
click at [395, 201] on input "2025-09-09" at bounding box center [540, 217] width 402 height 33
type input "2025-09-17"
click at [363, 284] on select "Choose payment terms... Same Day Net 7 Net 14 Net 21 Net 22 Net 30 Net 45 Net 6…" at bounding box center [540, 288] width 402 height 30
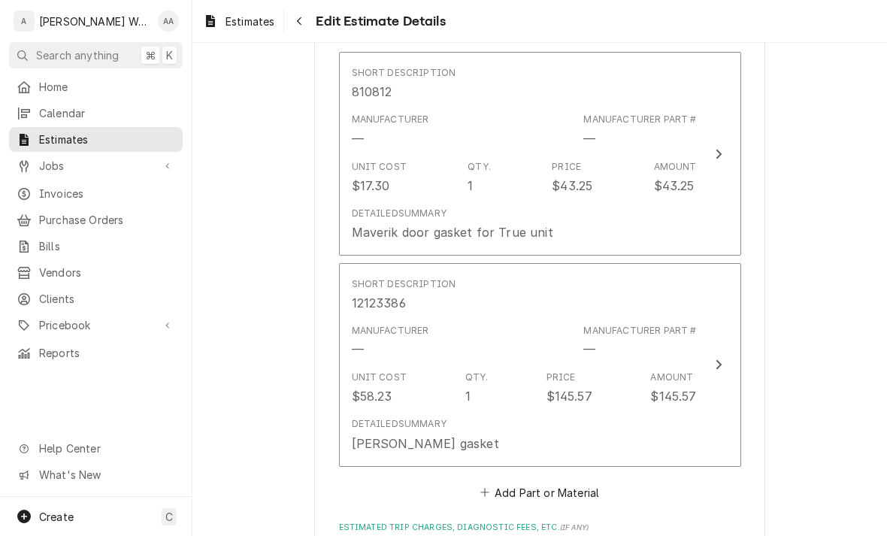
scroll to position [1725, 0]
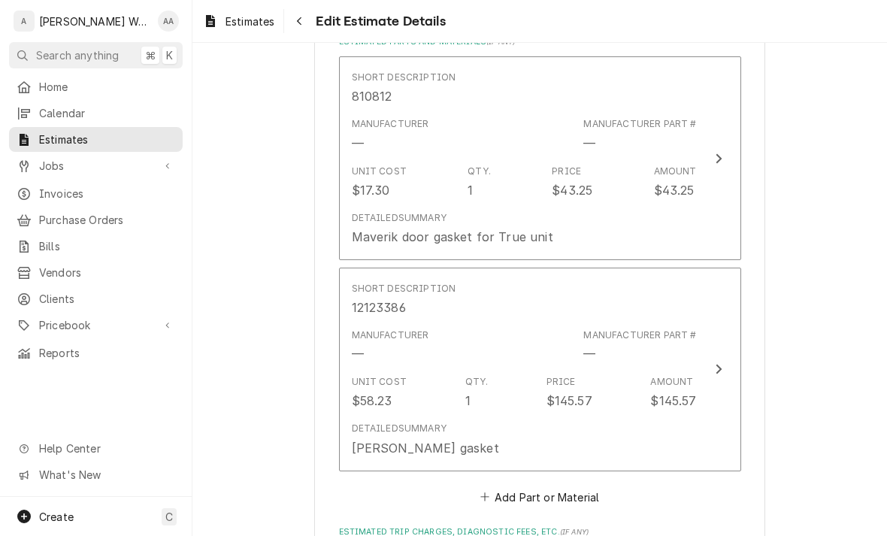
click at [372, 228] on div "Maverik door gasket for True unit" at bounding box center [452, 237] width 201 height 18
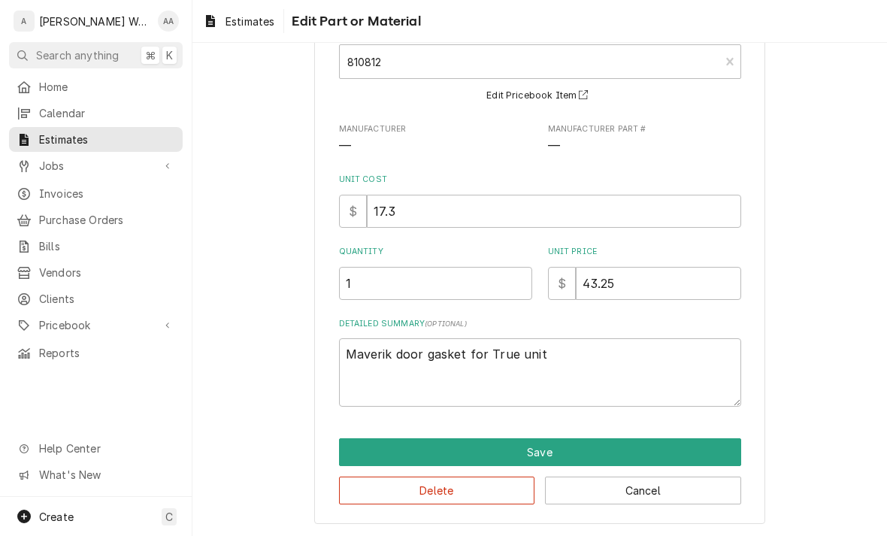
scroll to position [97, 0]
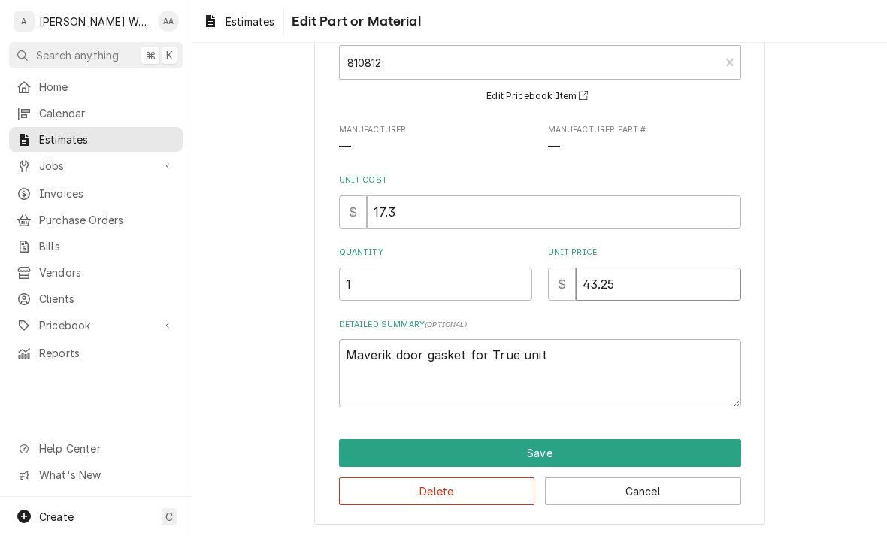
click at [592, 277] on input "43.25" at bounding box center [658, 284] width 165 height 33
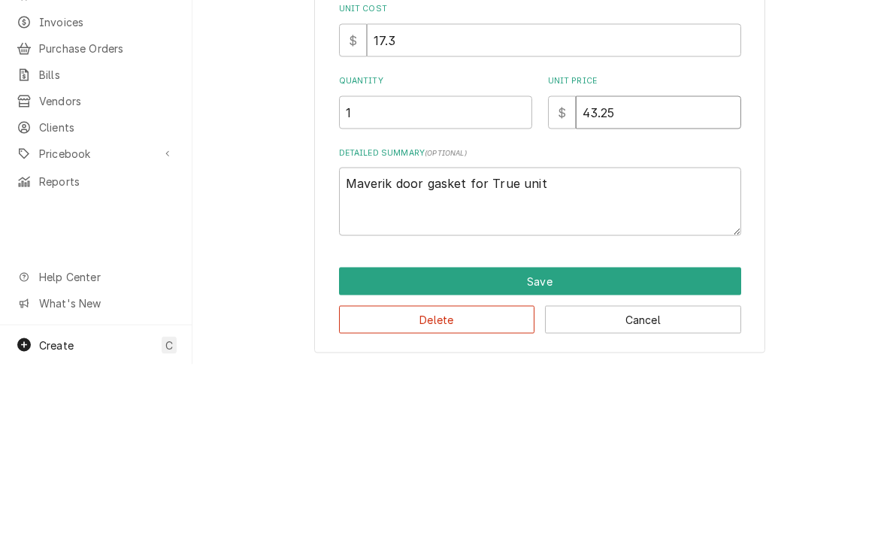
type textarea "x"
type input "4325"
type textarea "x"
type input "425"
type textarea "x"
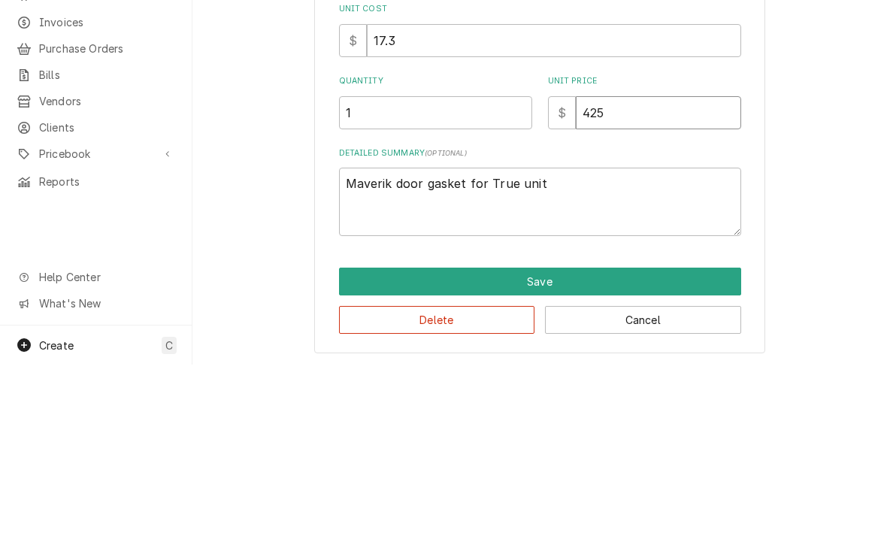
type input "25"
type textarea "x"
type input "625"
type textarea "x"
type input "6325"
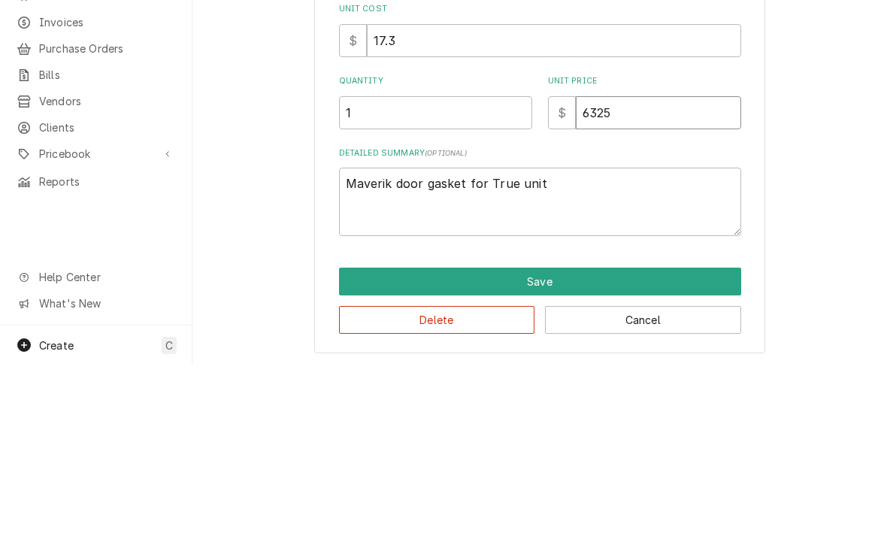
type textarea "x"
type input "63.25"
type textarea "x"
type input "63.25"
click at [458, 339] on textarea "Maverik door gasket for True unit" at bounding box center [540, 373] width 402 height 68
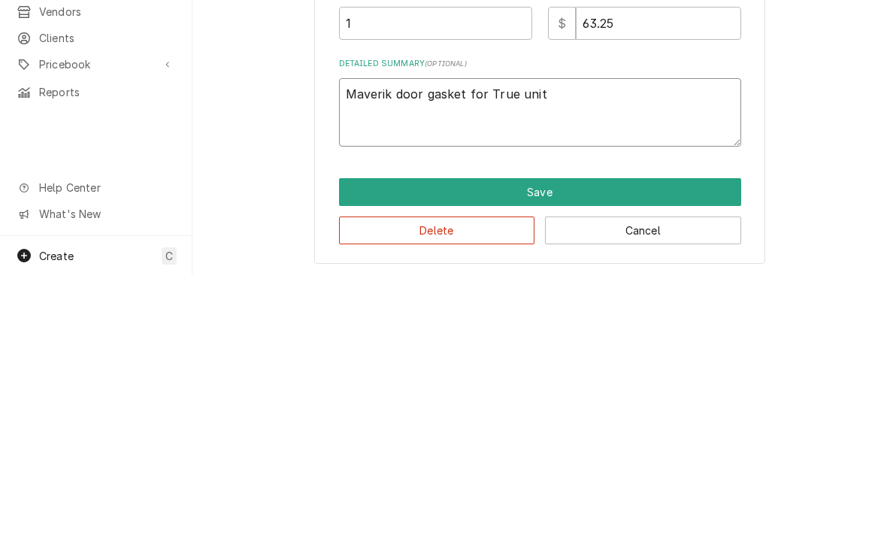
click at [504, 339] on textarea "Maverik door gasket for True unit" at bounding box center [540, 373] width 402 height 68
type textarea "x"
type textarea "Tr"
type textarea "x"
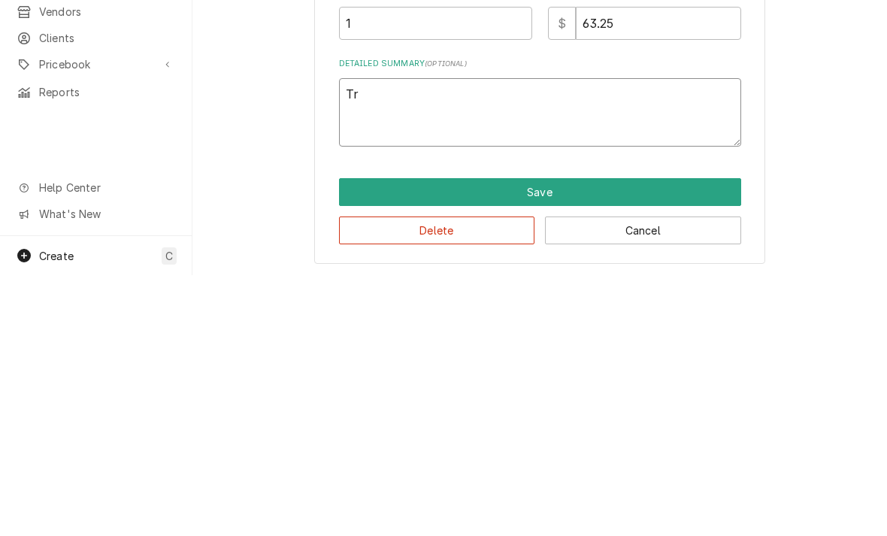
type textarea "Tru"
type textarea "x"
type textarea "True"
type textarea "x"
type textarea "True"
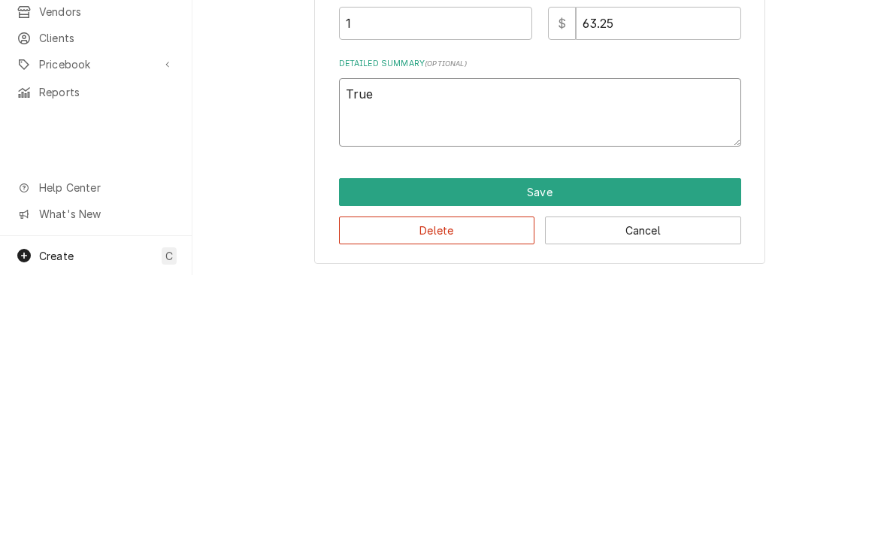
type textarea "x"
type textarea "True d"
type textarea "x"
type textarea "True do"
type textarea "x"
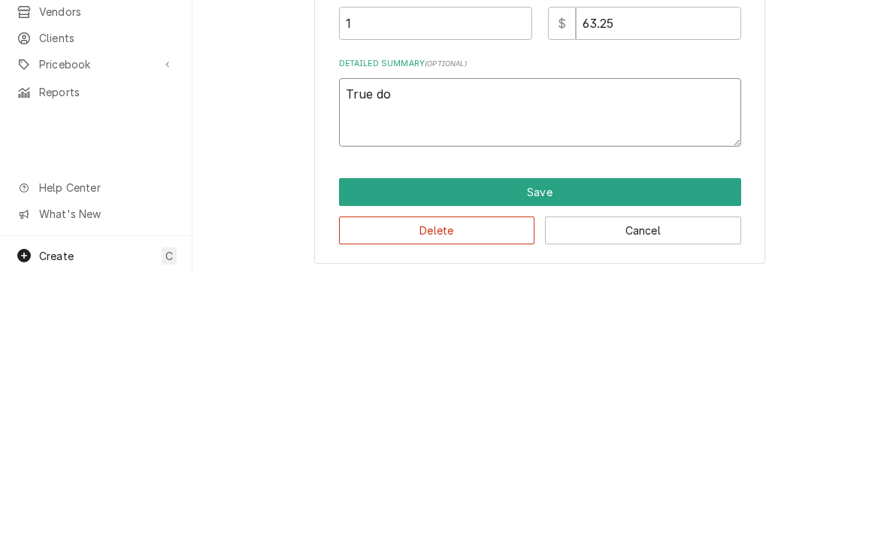
type textarea "True doo"
type textarea "x"
type textarea "True door"
type textarea "x"
type textarea "True door"
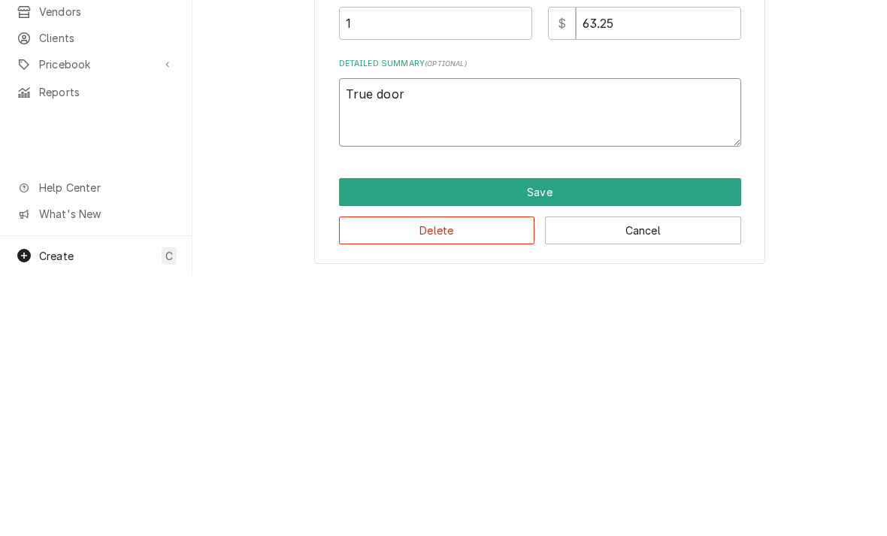
type textarea "x"
type textarea "True door g"
type textarea "x"
type textarea "True door ga"
type textarea "x"
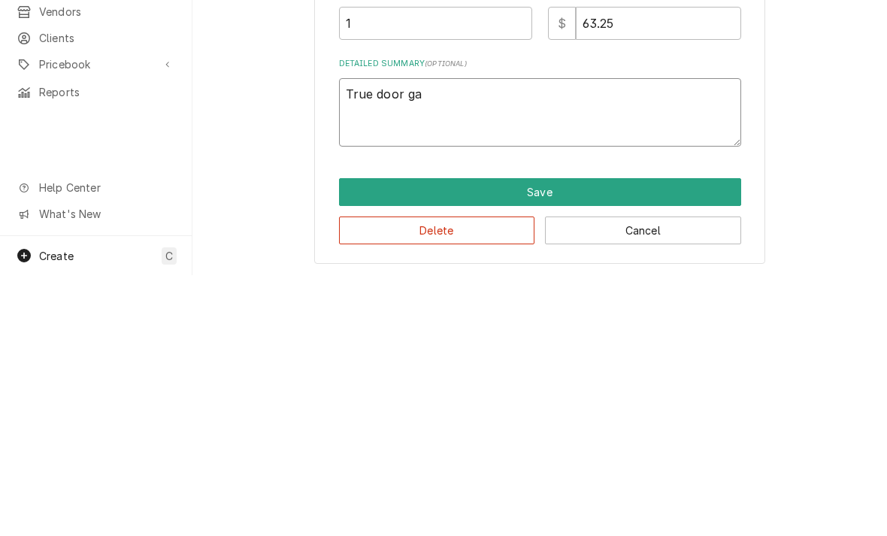
type textarea "True door gas"
type textarea "x"
type textarea "True door gask"
type textarea "x"
type textarea "True door gaske"
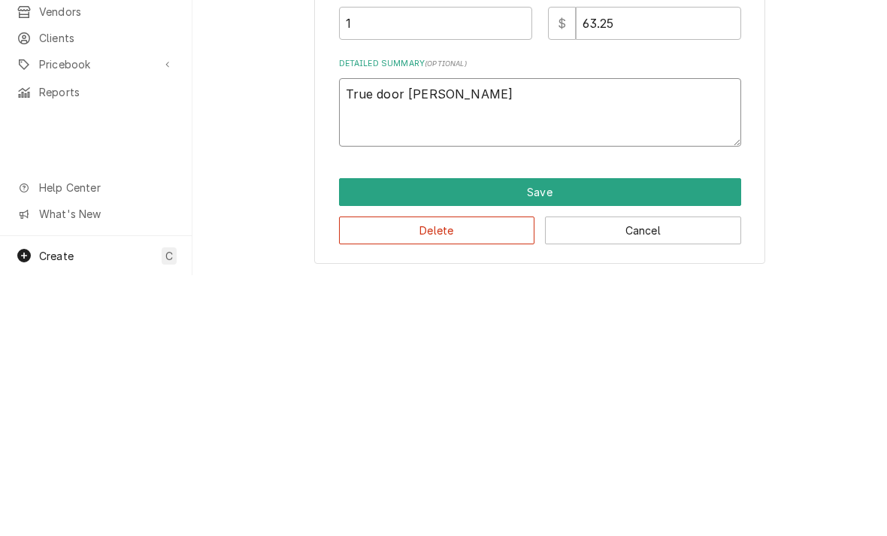
type textarea "x"
type textarea "True door gasker"
click at [384, 439] on button "Save" at bounding box center [540, 453] width 402 height 28
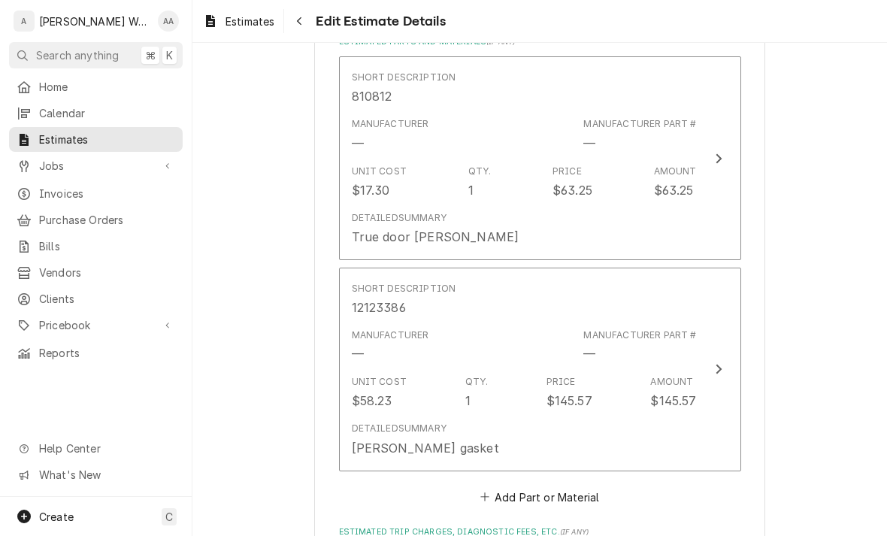
click at [388, 165] on div "Unit Cost" at bounding box center [379, 172] width 55 height 14
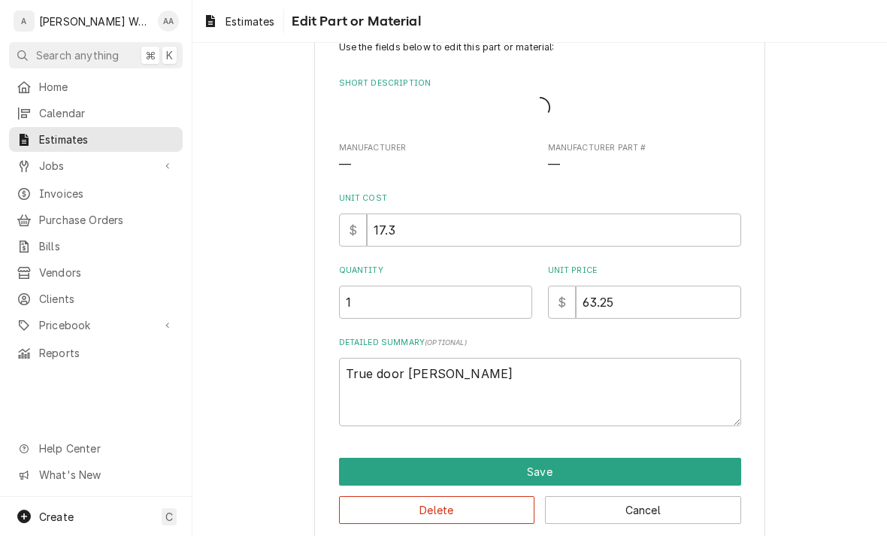
type textarea "x"
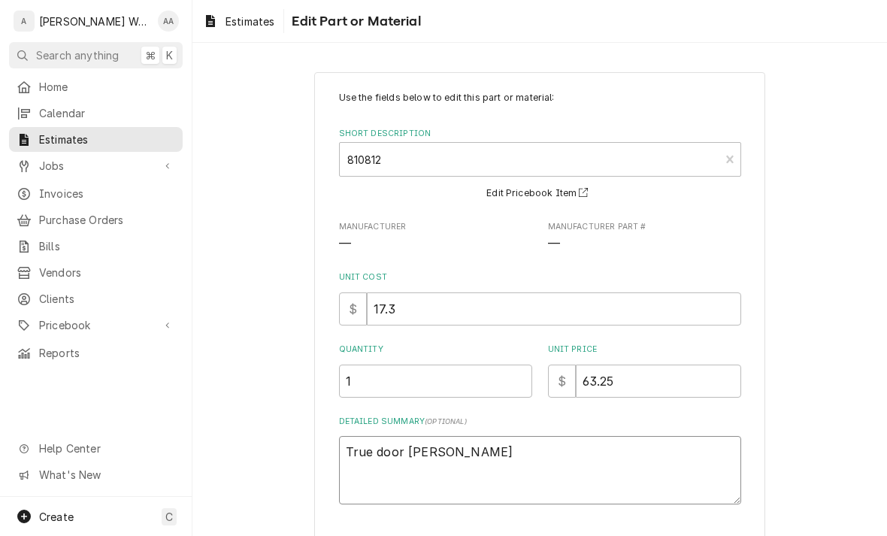
click at [470, 449] on textarea "True door gasker" at bounding box center [540, 470] width 402 height 68
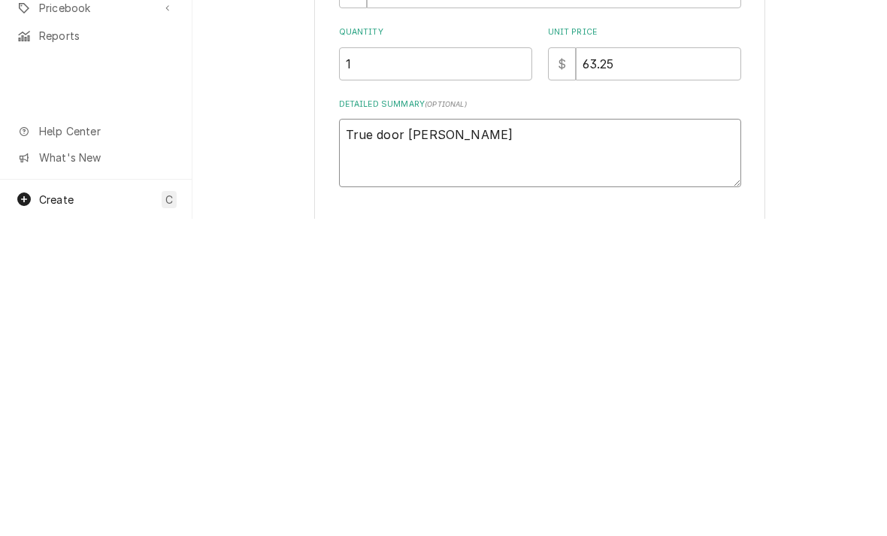
type textarea "True door gaske"
type textarea "x"
type textarea "True door gasket"
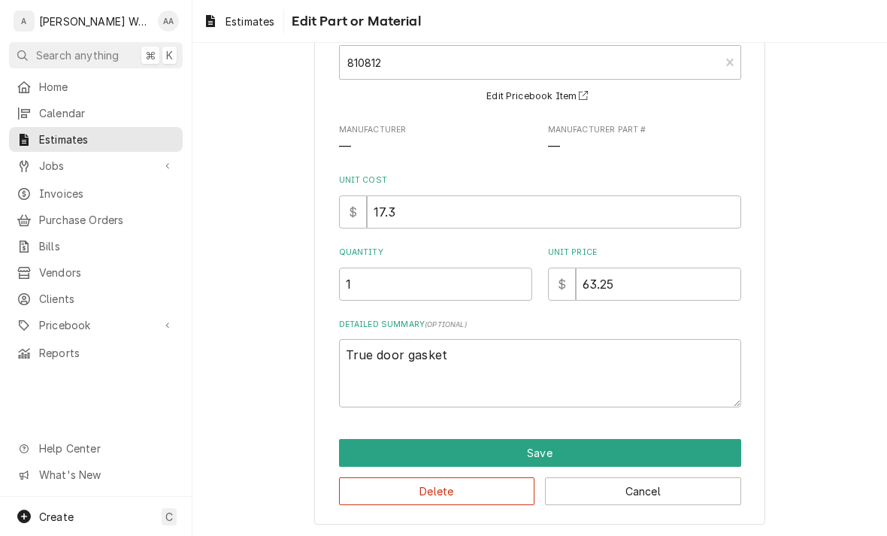
click at [353, 450] on button "Save" at bounding box center [540, 453] width 402 height 28
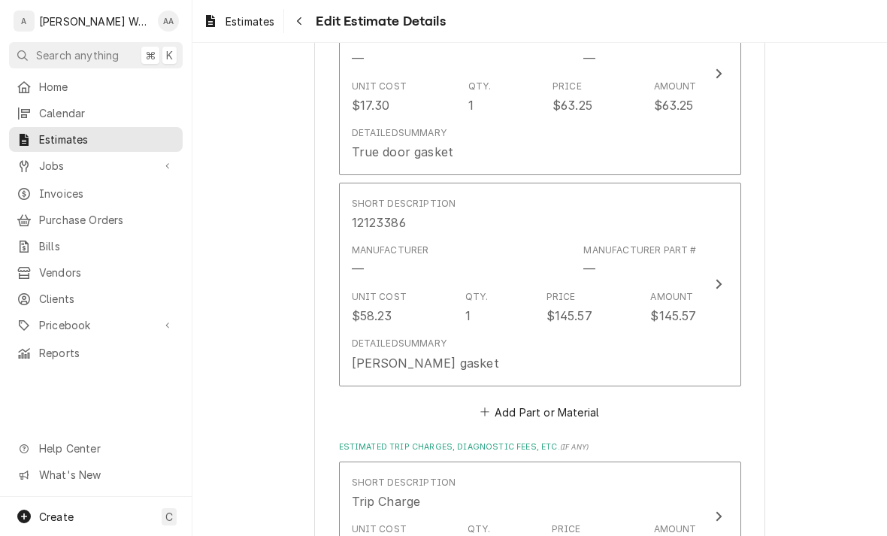
click at [378, 354] on div "Berg gasket" at bounding box center [425, 363] width 147 height 18
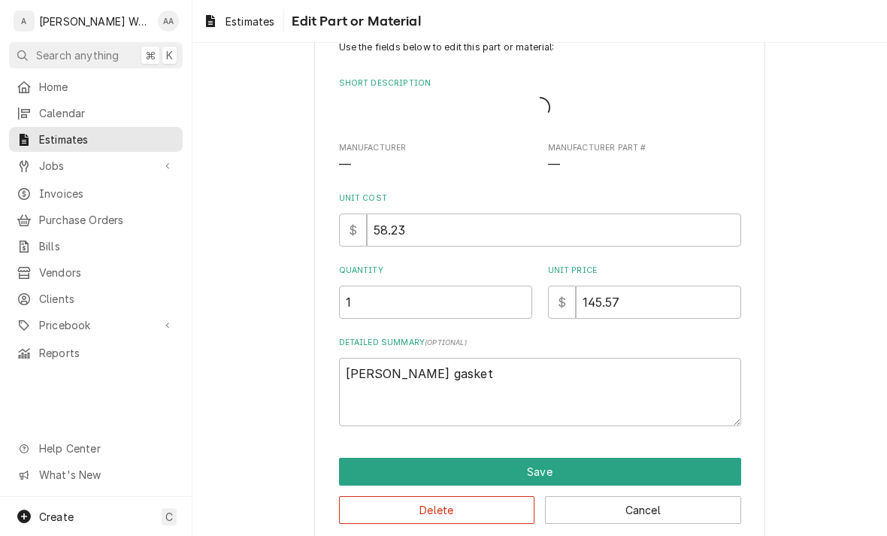
type textarea "x"
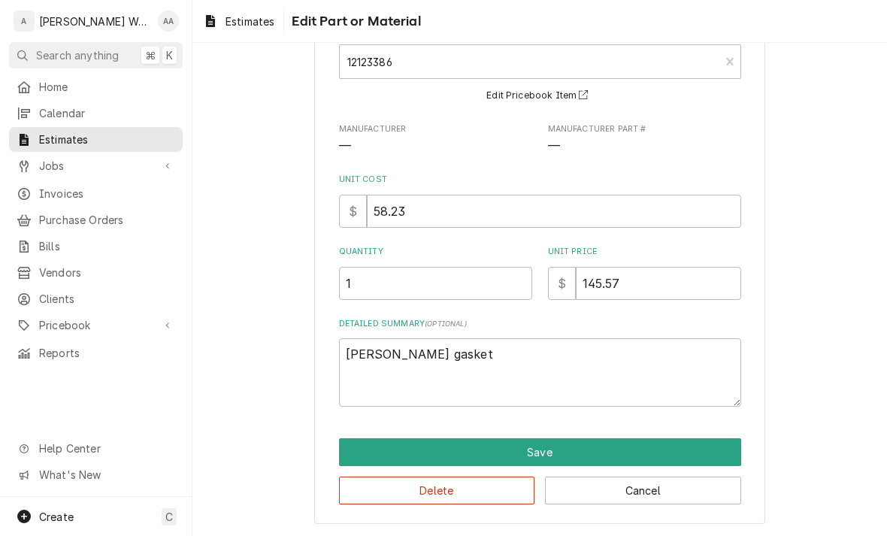
scroll to position [97, 0]
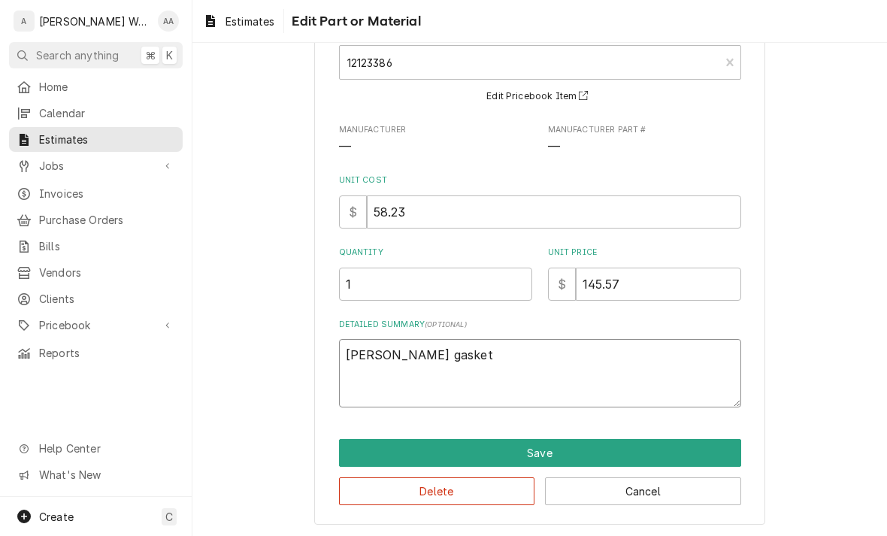
click at [377, 354] on textarea "Berg gasket" at bounding box center [540, 373] width 402 height 68
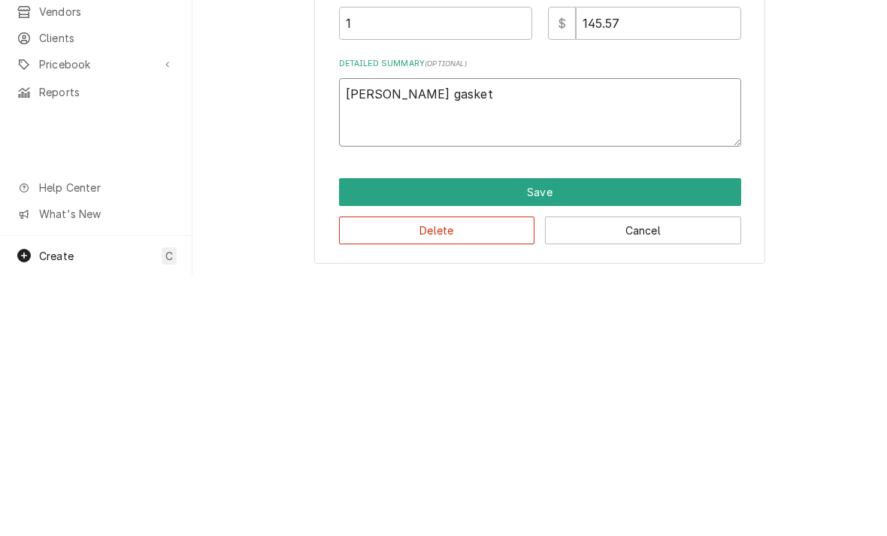
type textarea "Berg gasket"
type textarea "x"
type textarea "Berg dgasket"
type textarea "x"
type textarea "Berg doogasket"
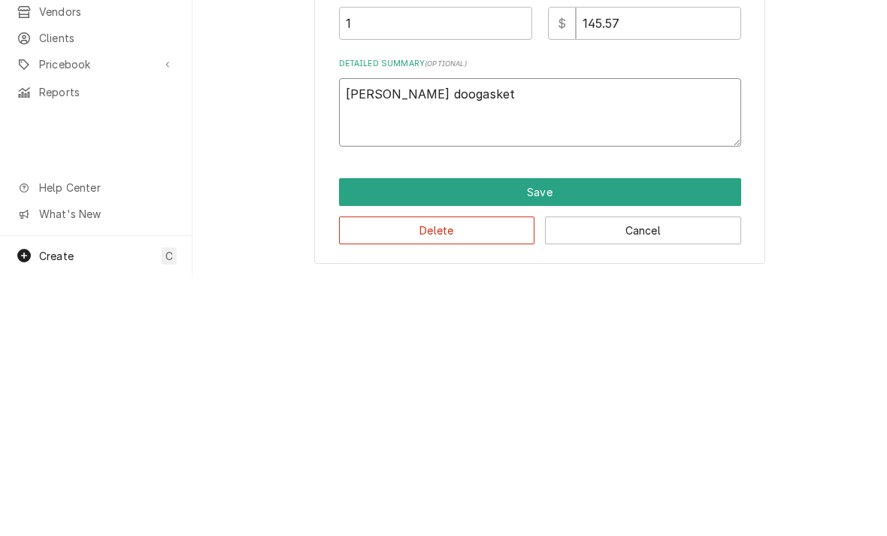
type textarea "x"
type textarea "Berg doorgasket"
type textarea "x"
type textarea "Berg door gasket"
click at [377, 439] on button "Save" at bounding box center [540, 453] width 402 height 28
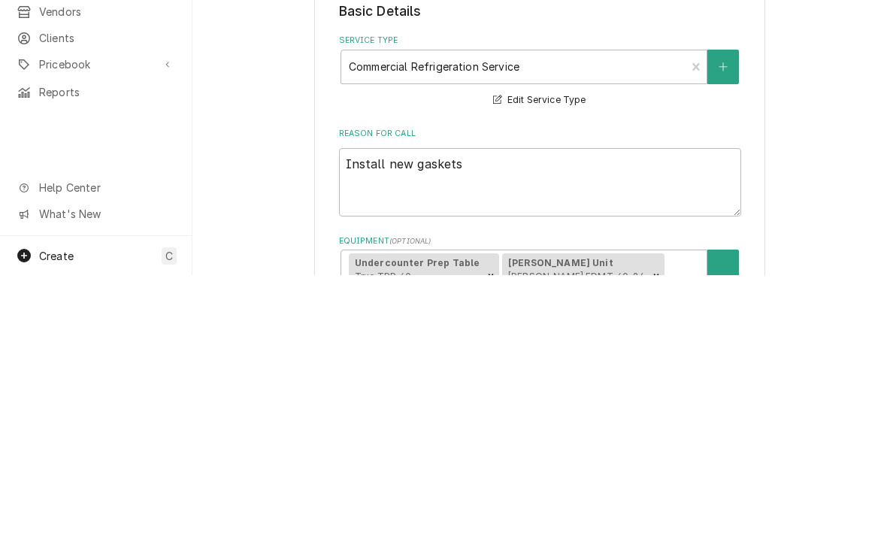
scroll to position [1810, 0]
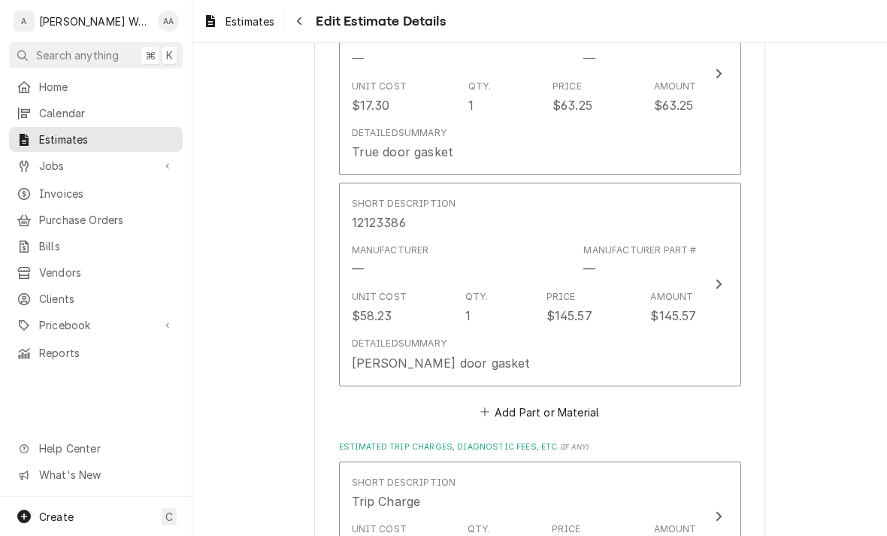
click at [383, 307] on div "$58.23" at bounding box center [372, 316] width 41 height 18
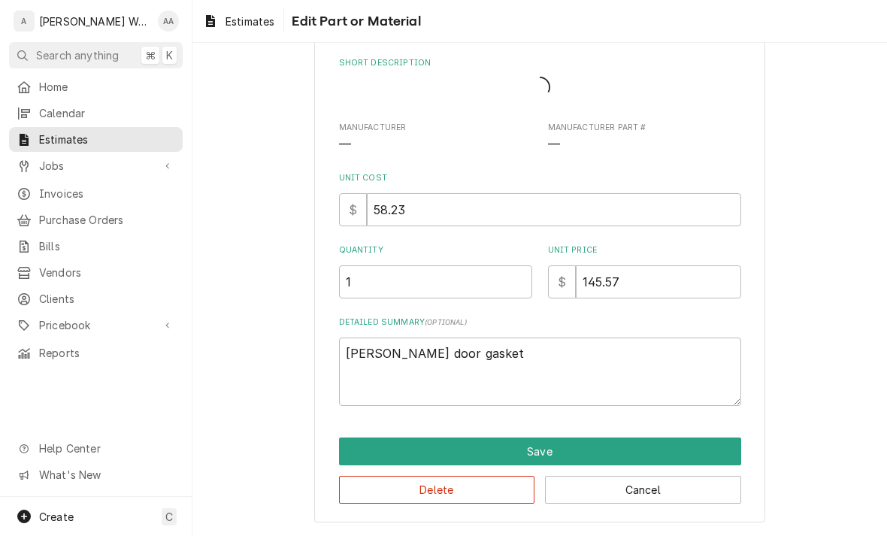
scroll to position [50, 0]
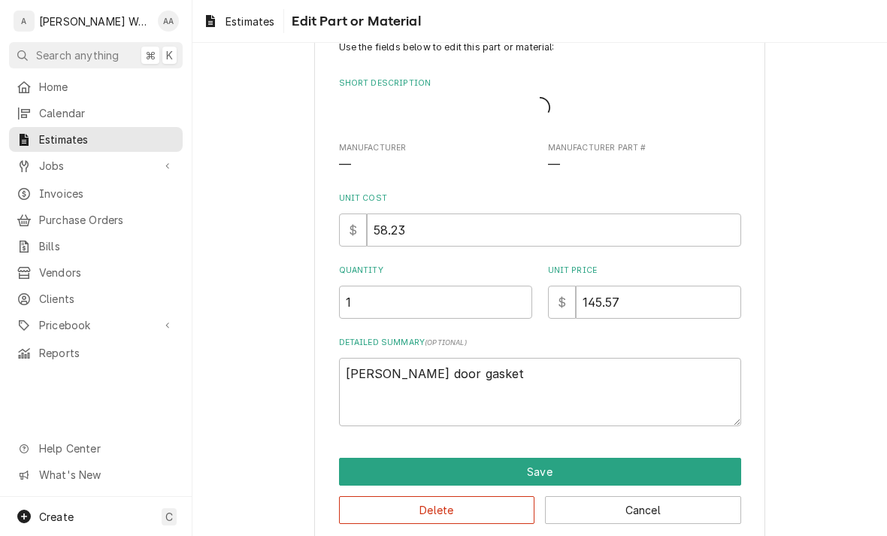
type textarea "x"
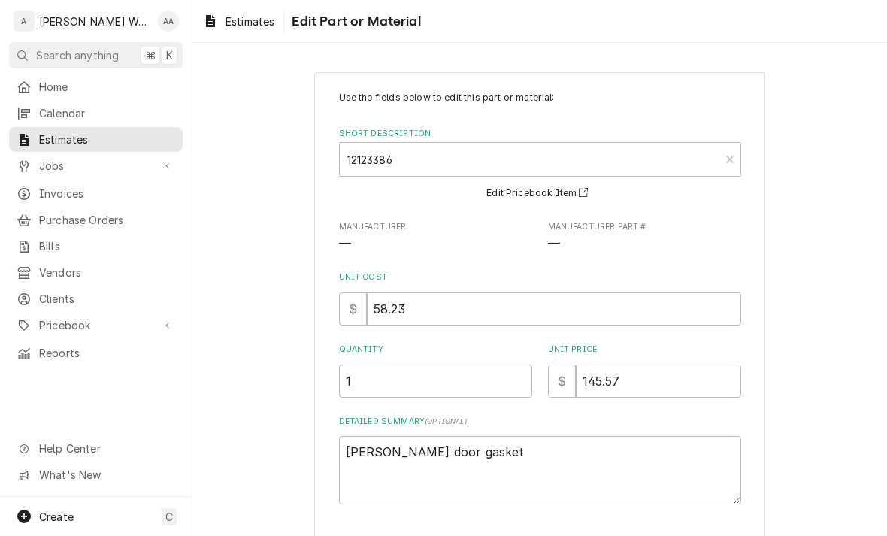
scroll to position [38, 0]
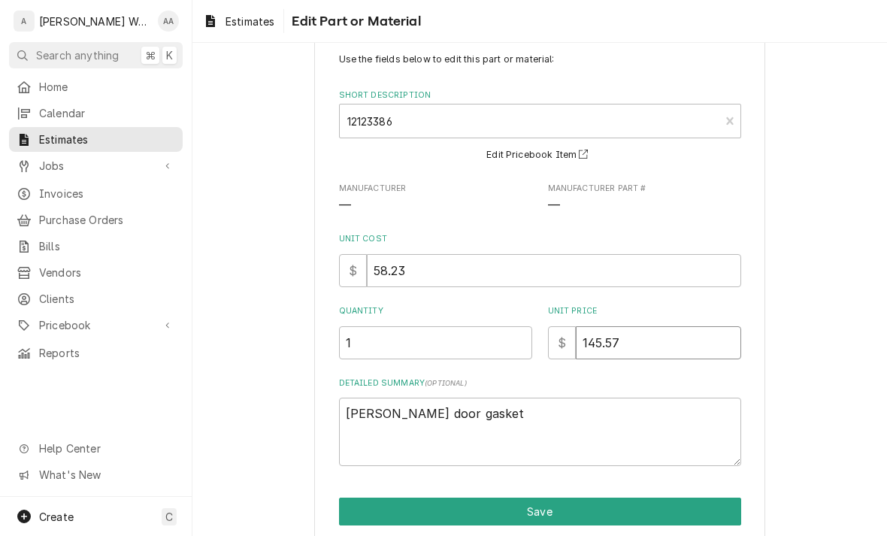
click at [588, 331] on input "145.57" at bounding box center [658, 342] width 165 height 33
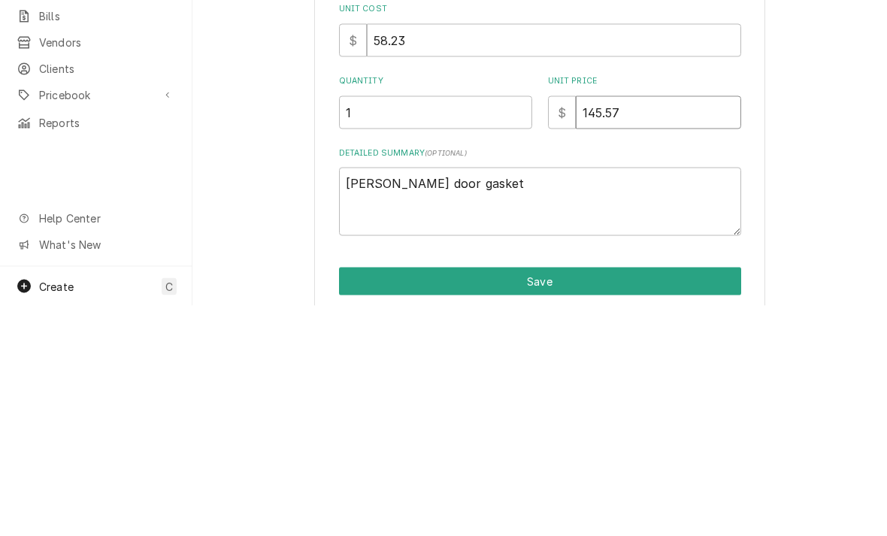
click at [701, 326] on input "145.57" at bounding box center [658, 342] width 165 height 33
type input "145.5"
type textarea "x"
type input "145"
type textarea "x"
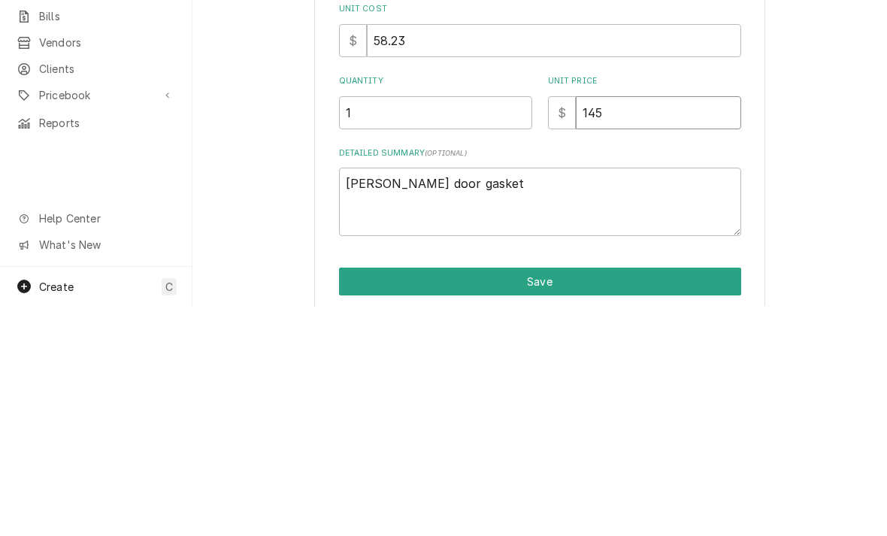
type input "14"
type textarea "x"
type input "1"
type textarea "x"
type input "10"
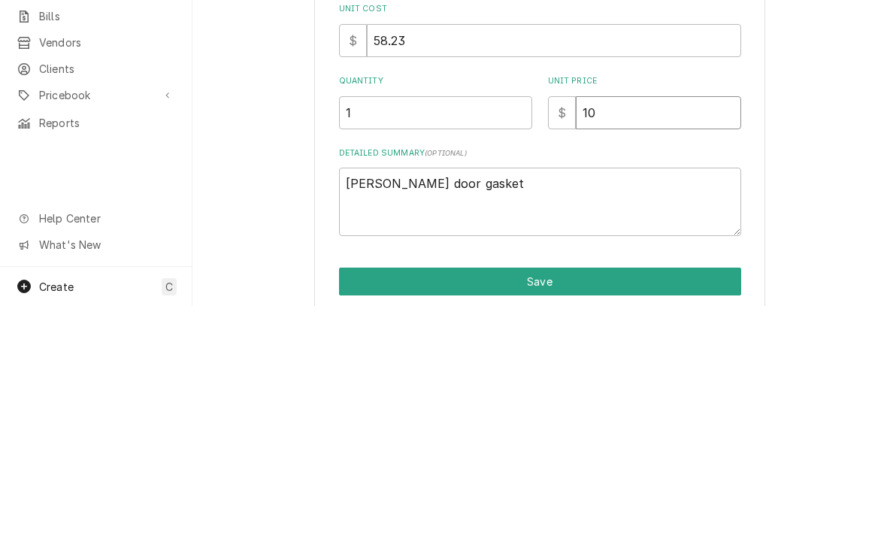
type textarea "x"
type input "101"
type textarea "x"
type input "101.9"
type textarea "x"
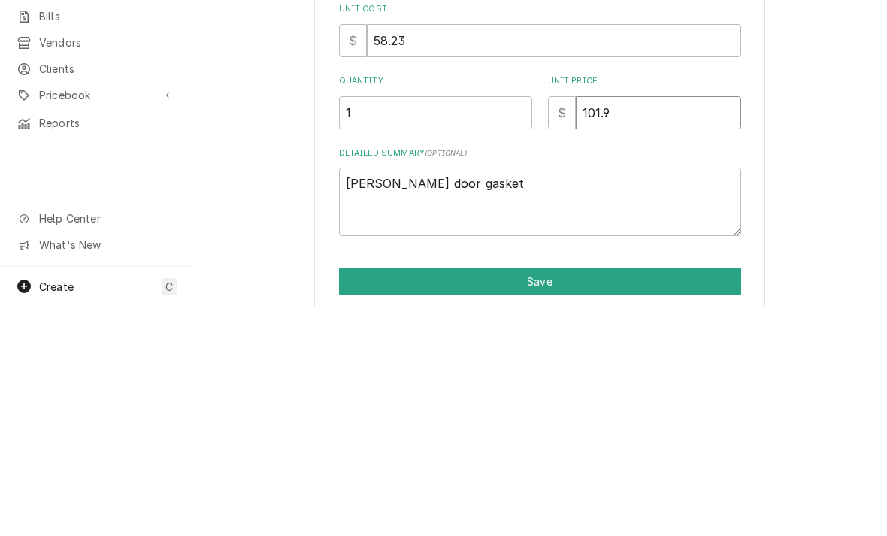
type input "101.90"
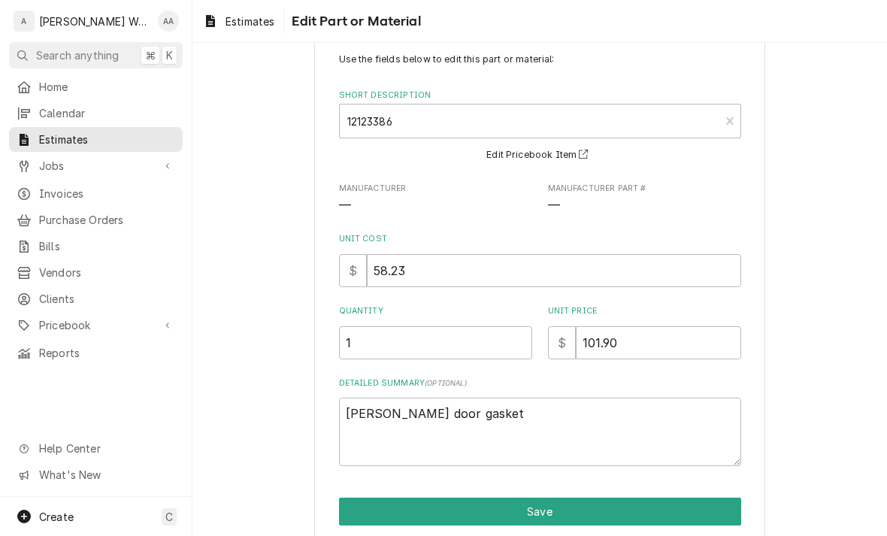
click at [356, 503] on button "Save" at bounding box center [540, 511] width 402 height 28
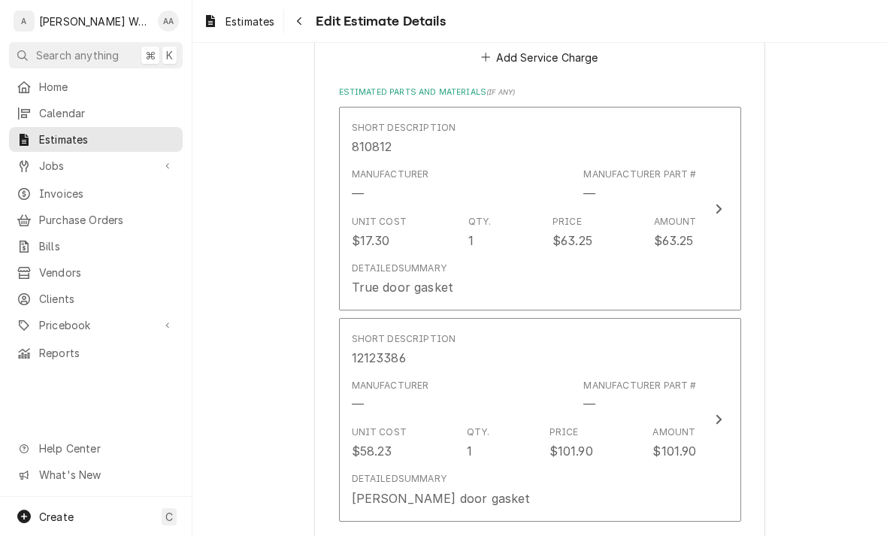
click at [390, 262] on div "Detailed Summary True door gasket" at bounding box center [403, 279] width 102 height 35
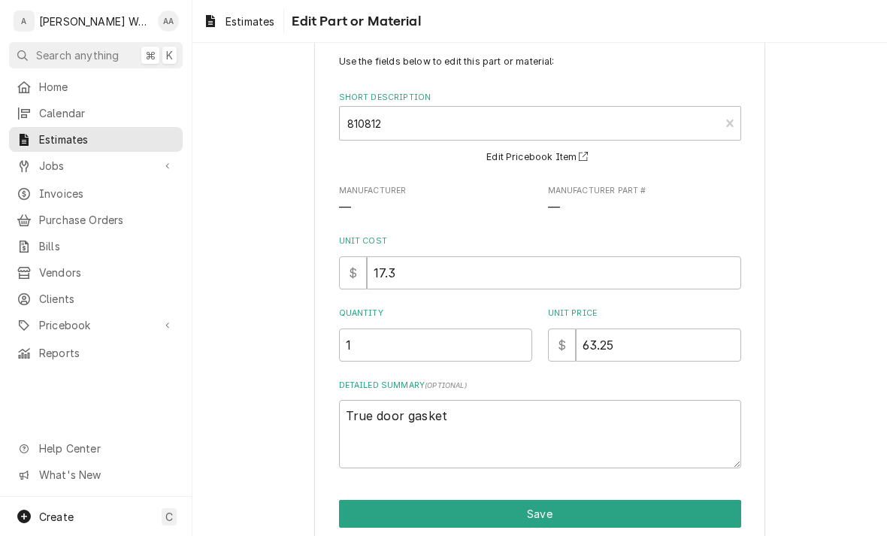
scroll to position [35, 0]
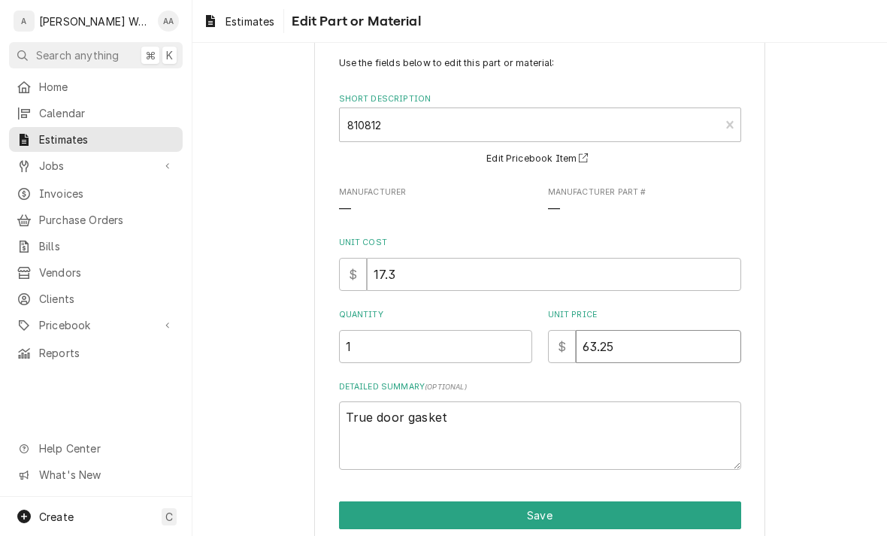
click at [722, 333] on input "63.25" at bounding box center [658, 346] width 165 height 33
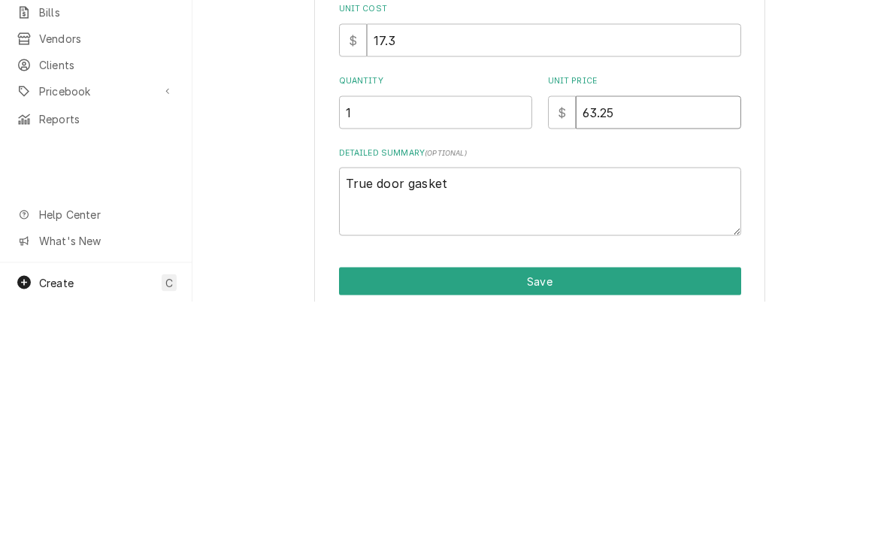
click at [680, 330] on input "63.25" at bounding box center [658, 346] width 165 height 33
click at [679, 330] on input "63.25" at bounding box center [658, 346] width 165 height 33
click at [668, 330] on input "63.25" at bounding box center [658, 346] width 165 height 33
type textarea "x"
type input "6"
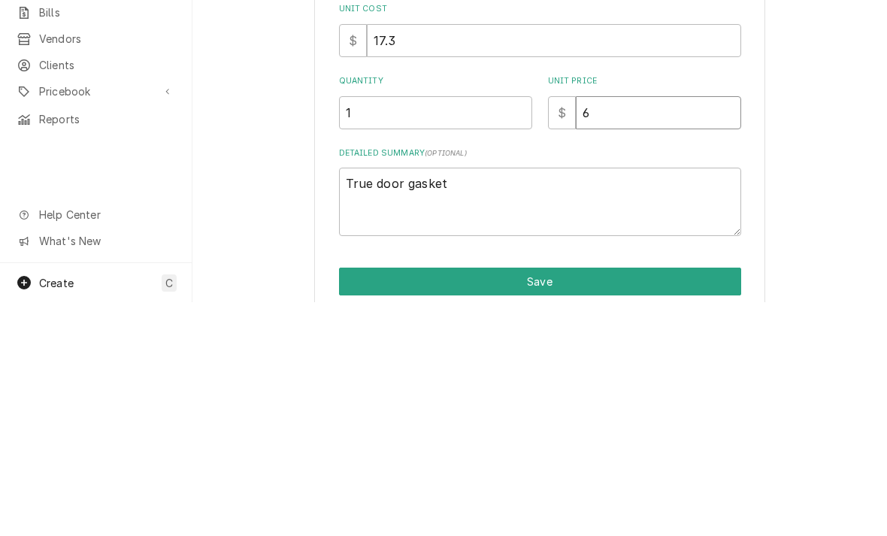
type textarea "x"
type input "8"
type textarea "x"
type input "86"
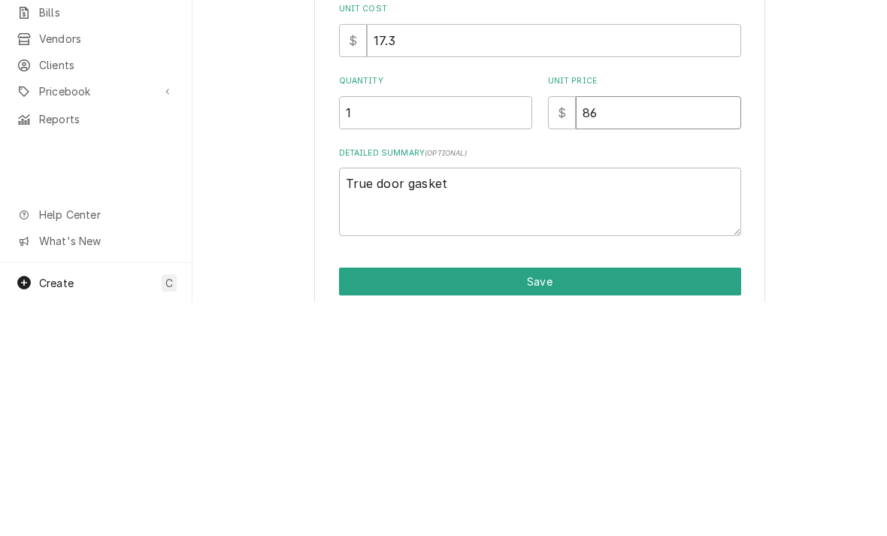
type textarea "x"
type input "86.6"
type textarea "x"
type input "86"
type textarea "x"
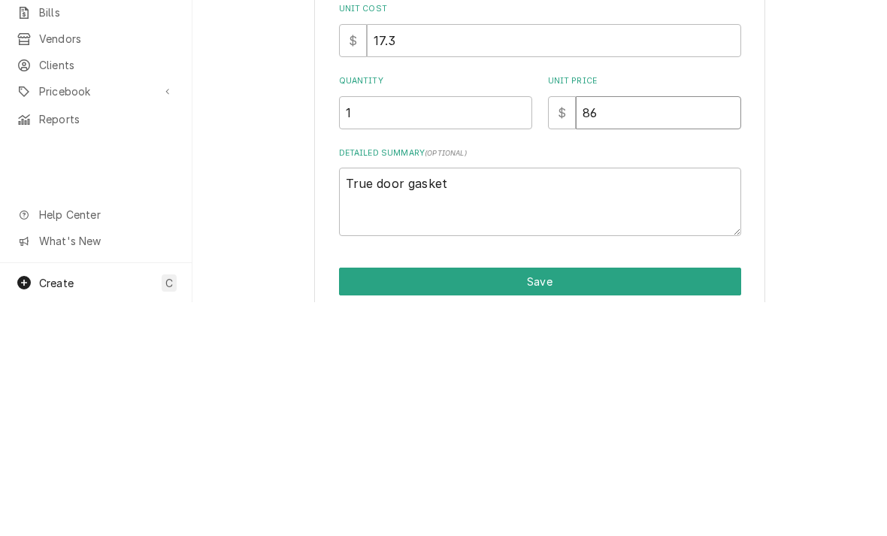
type input "86.5"
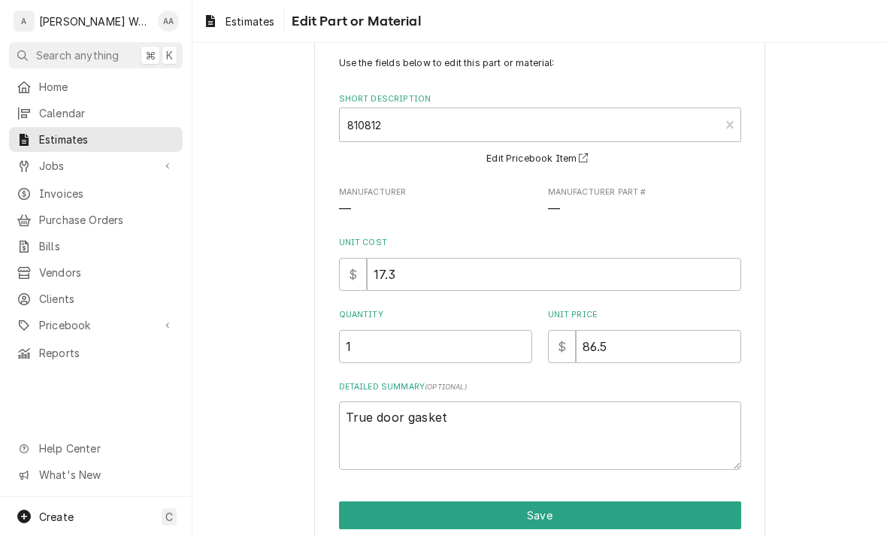
click at [349, 514] on button "Save" at bounding box center [540, 515] width 402 height 28
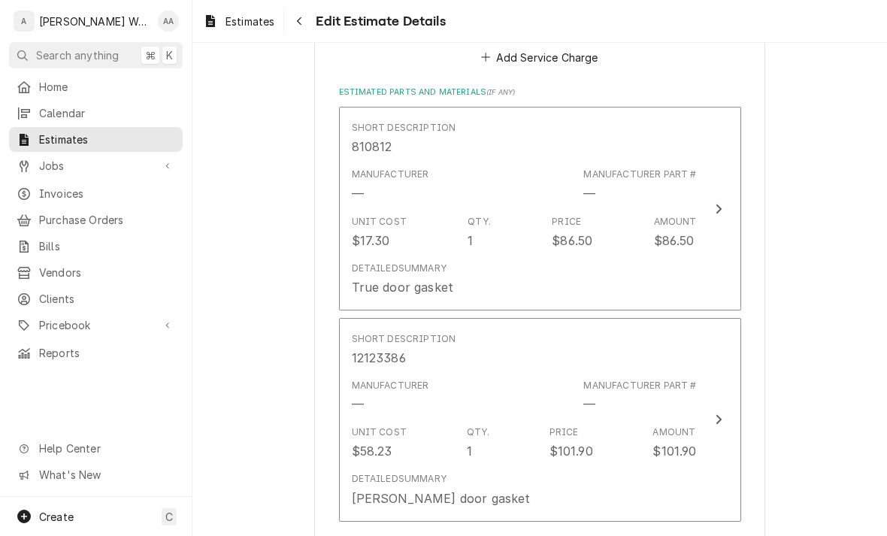
type textarea "x"
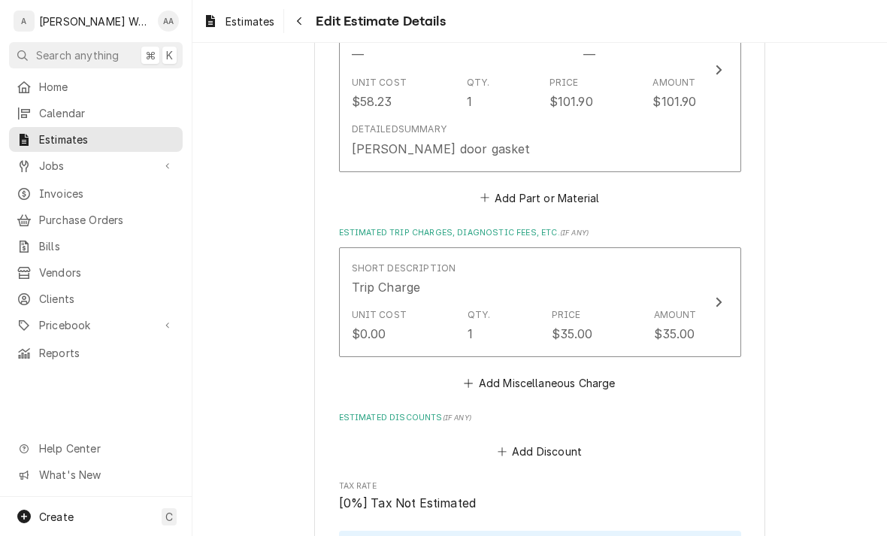
scroll to position [1955, 0]
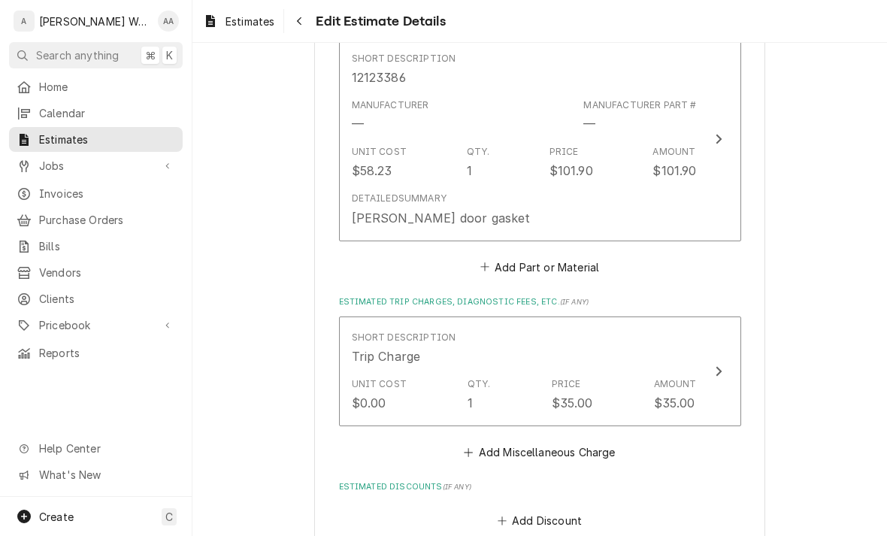
click at [575, 256] on button "Add Part or Material" at bounding box center [539, 266] width 124 height 21
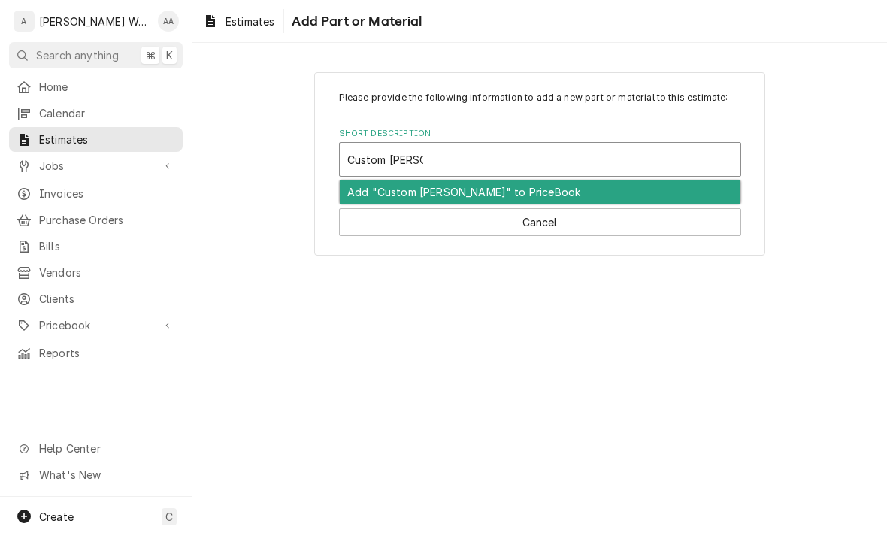
type input "Custom Gasket"
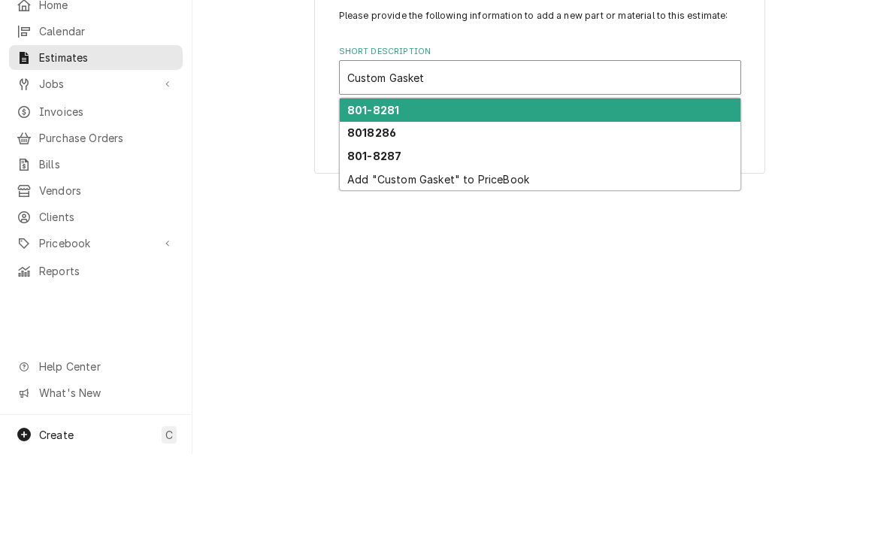
click at [360, 249] on div "Add "Custom Gasket" to PriceBook" at bounding box center [540, 260] width 401 height 23
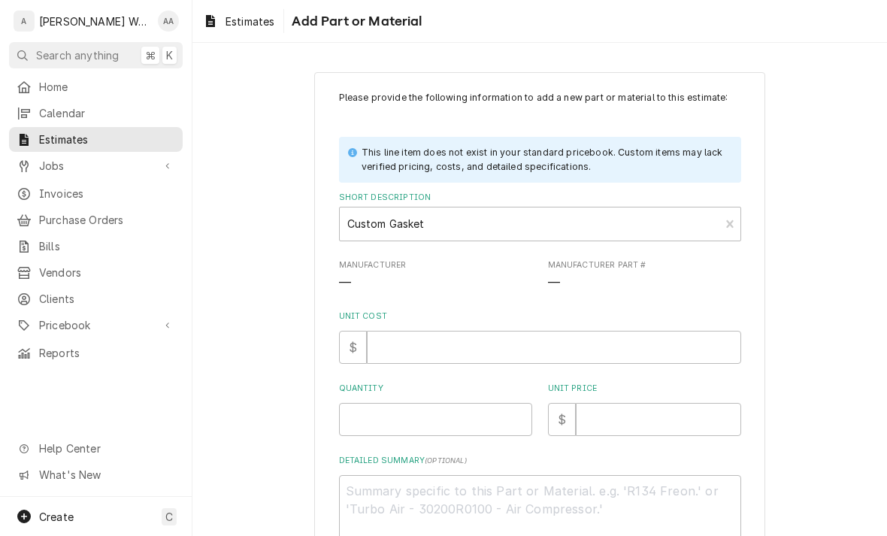
type textarea "x"
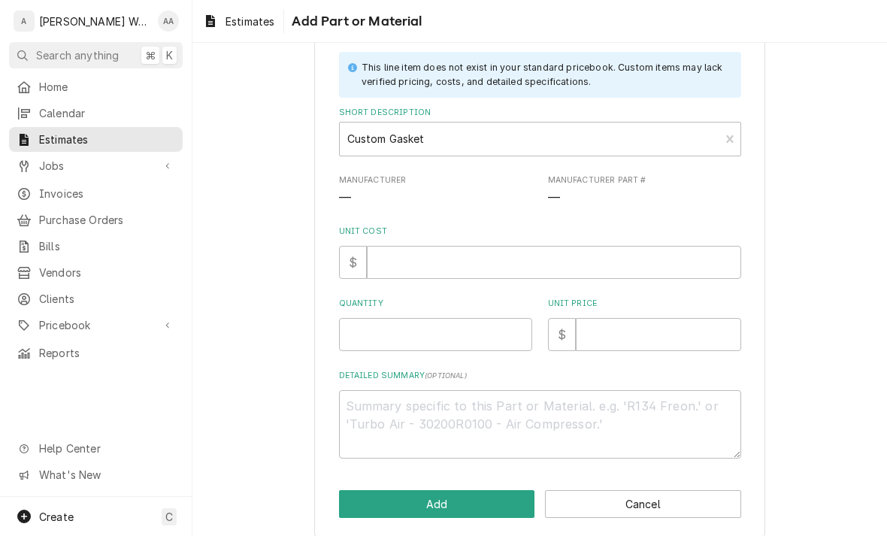
scroll to position [84, 0]
click at [395, 270] on input "Unit Cost" at bounding box center [554, 262] width 374 height 33
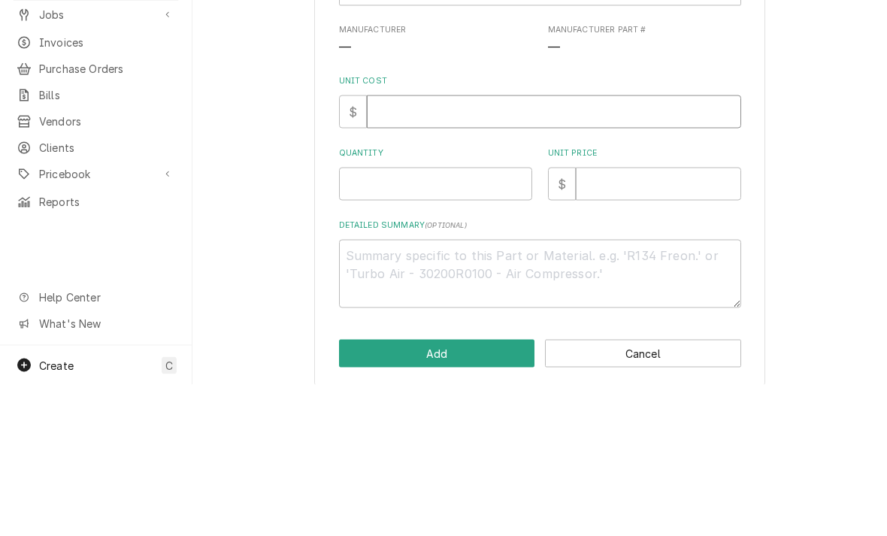
type input "6"
type textarea "x"
type input "62"
type textarea "x"
type input "62.0"
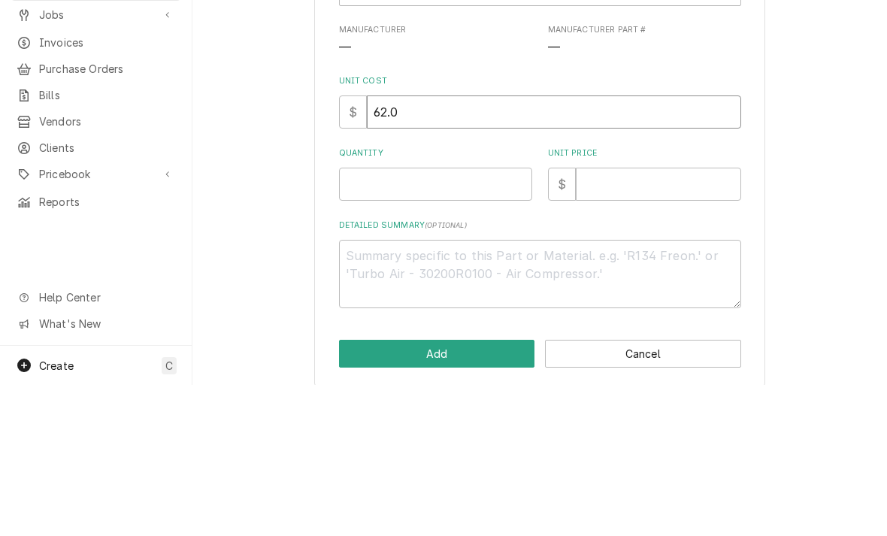
type textarea "x"
type input "62.02"
type textarea "x"
type input "62.02"
click at [386, 319] on input "Quantity" at bounding box center [435, 335] width 193 height 33
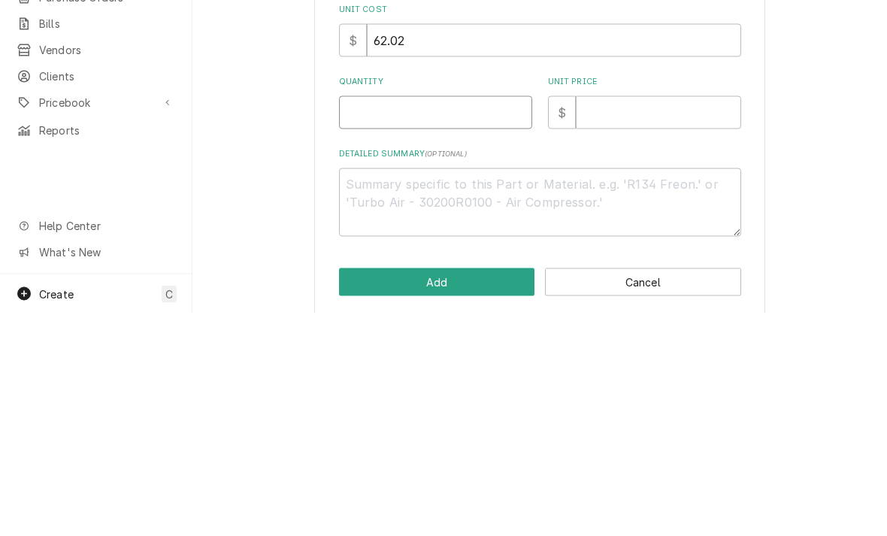
type textarea "x"
type input "1"
type textarea "x"
type input "1"
click at [606, 319] on input "Unit Price" at bounding box center [658, 335] width 165 height 33
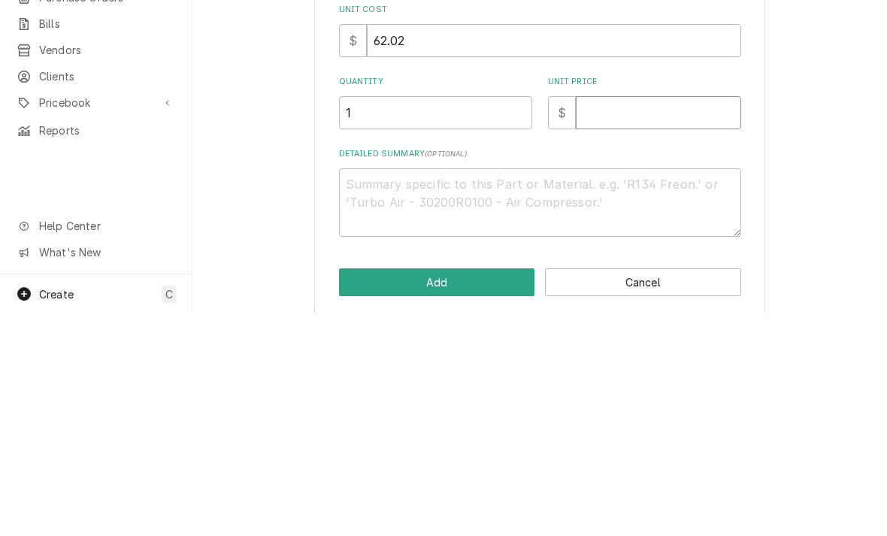
type textarea "x"
type input "1"
type textarea "x"
type input "16"
type textarea "x"
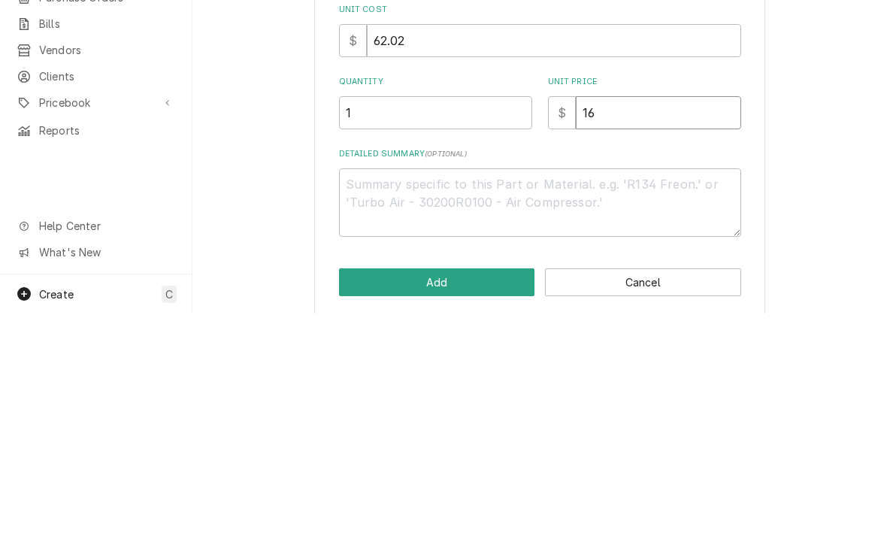
type input "162"
type textarea "x"
type input "162.0"
type textarea "x"
type input "162.02"
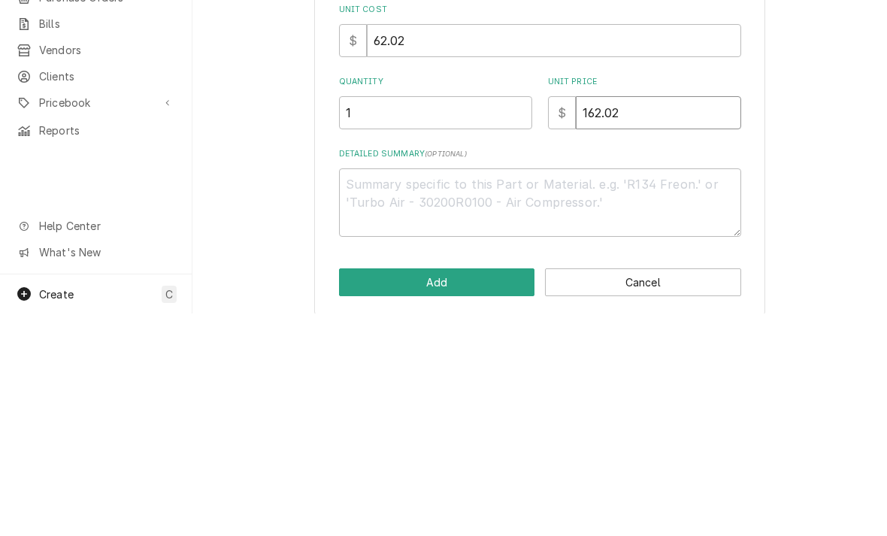
type textarea "x"
type input "162.02"
click at [383, 391] on textarea "Detailed Summary ( optional )" at bounding box center [540, 425] width 402 height 68
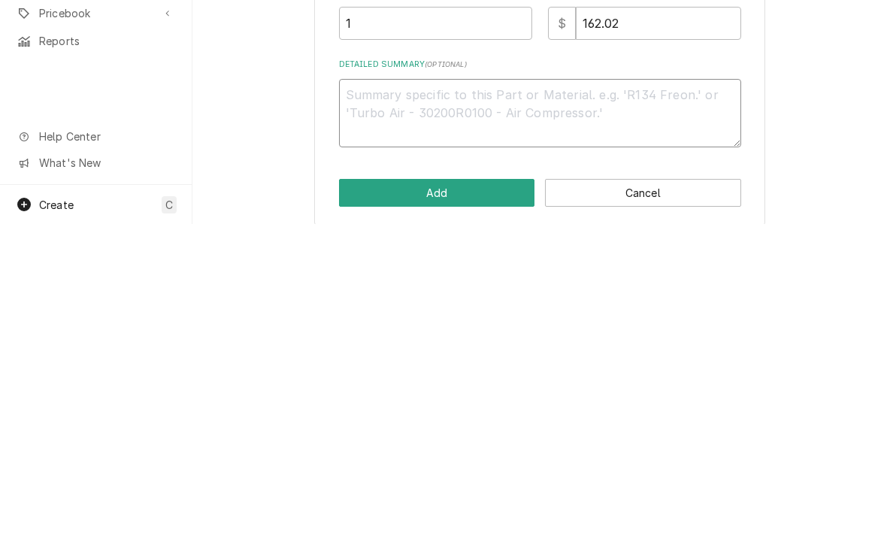
type textarea "x"
type textarea "Cu"
type textarea "x"
type textarea "Cus"
type textarea "x"
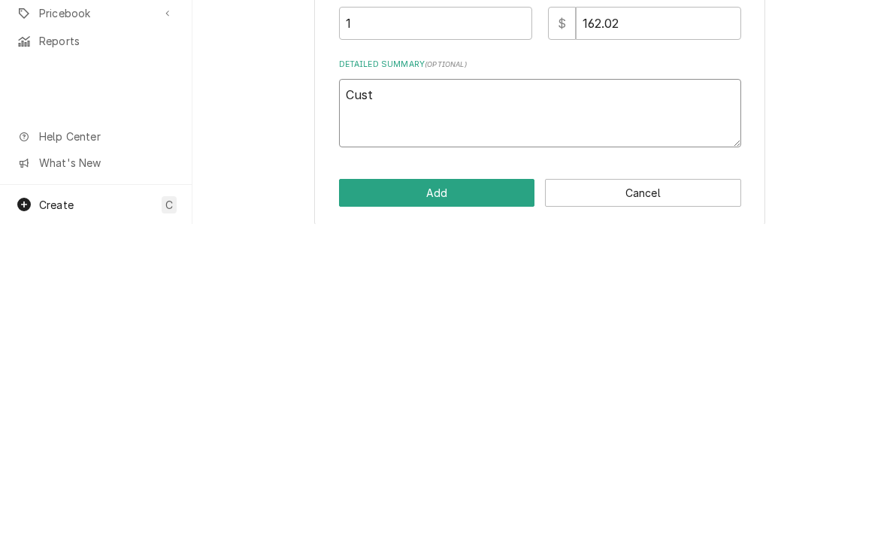
type textarea "Custo"
type textarea "x"
type textarea "Custom"
type textarea "x"
type textarea "Custom"
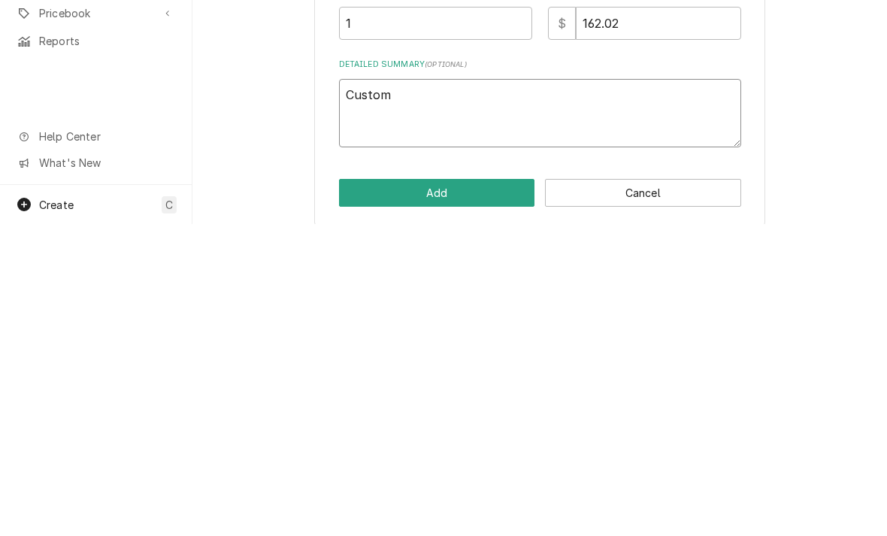
type textarea "x"
type textarea "Custom d"
type textarea "x"
type textarea "Custom doo"
type textarea "x"
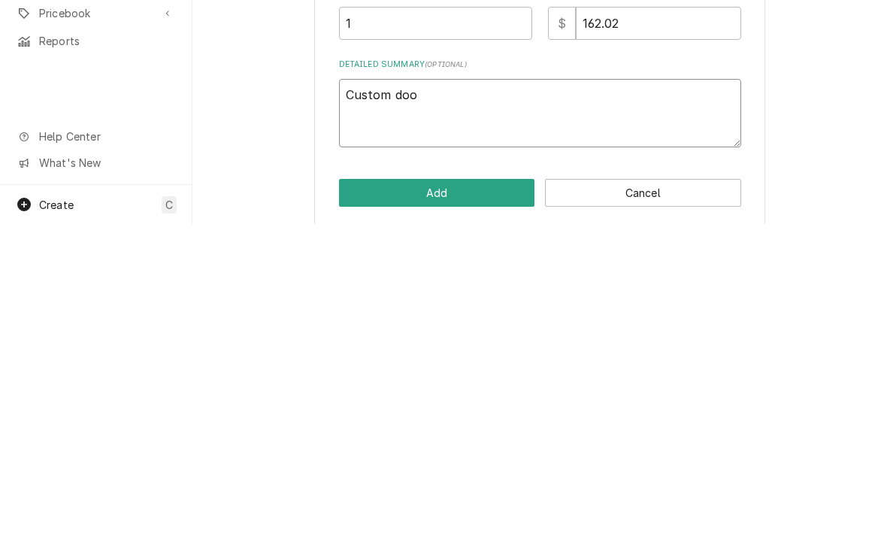
type textarea "Custom door"
type textarea "x"
type textarea "Custom door g"
type textarea "x"
type textarea "Custom door ga"
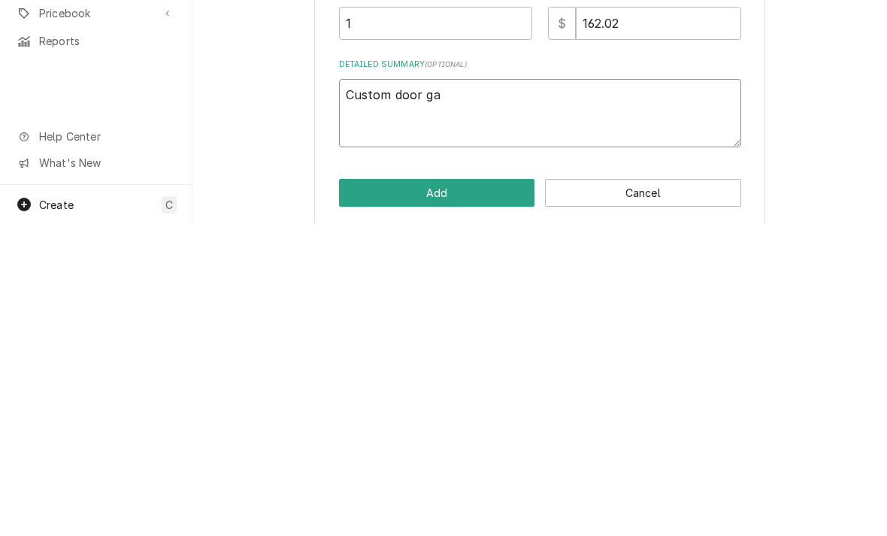
type textarea "x"
type textarea "Custom door gas"
type textarea "x"
type textarea "Custom door gask"
type textarea "x"
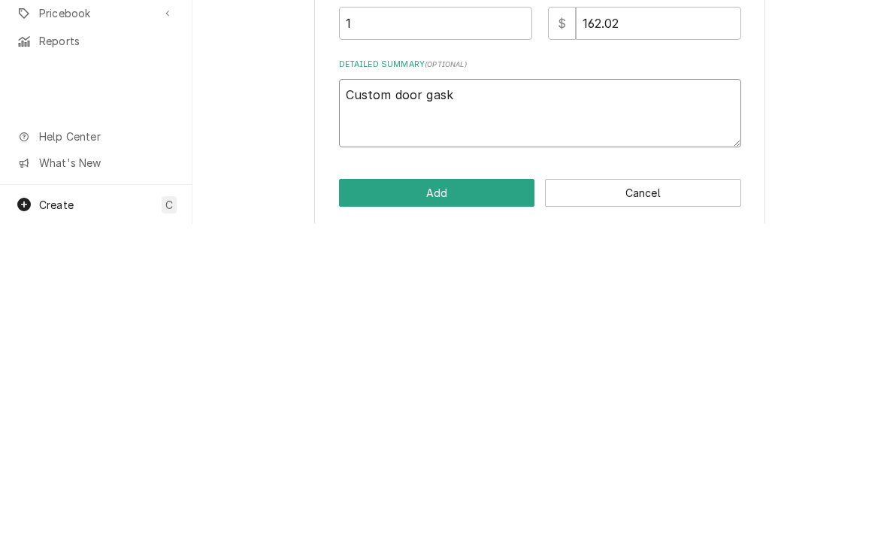
type textarea "Custom door gaske"
type textarea "x"
type textarea "Custom door gasket"
type textarea "x"
type textarea "Custom door gasket"
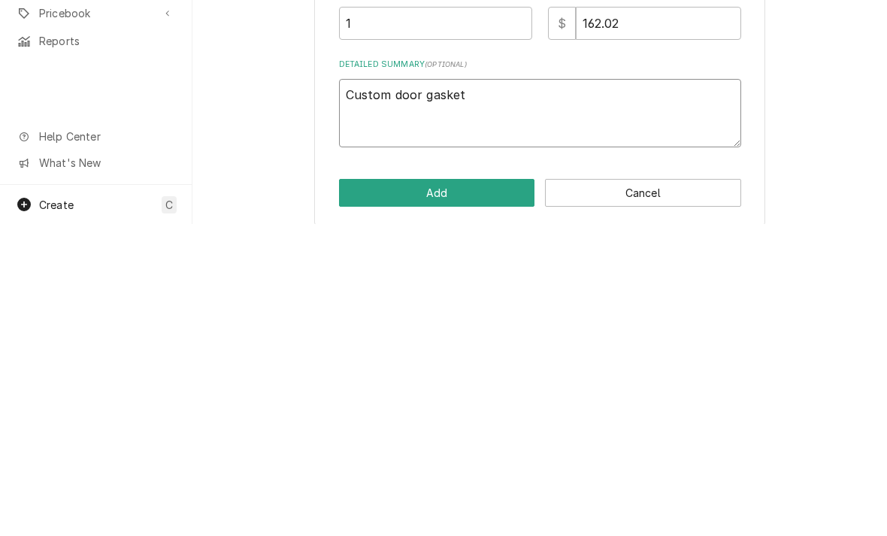
type textarea "x"
type textarea "Custom door gasket d"
type textarea "x"
type textarea "Custom door gasket do"
type textarea "x"
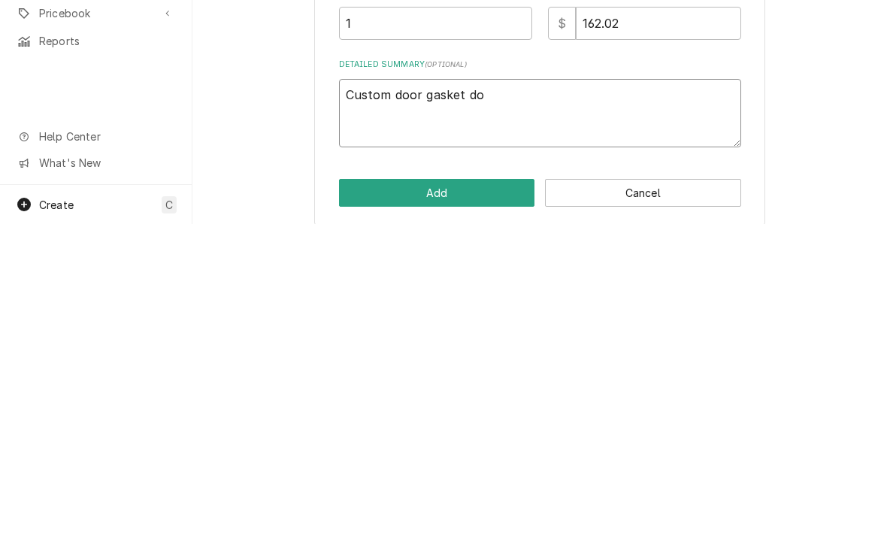
type textarea "Custom door gasket doe"
type textarea "x"
type textarea "Custom door gasket doem"
type textarea "x"
type textarea "Custom door gasket doema"
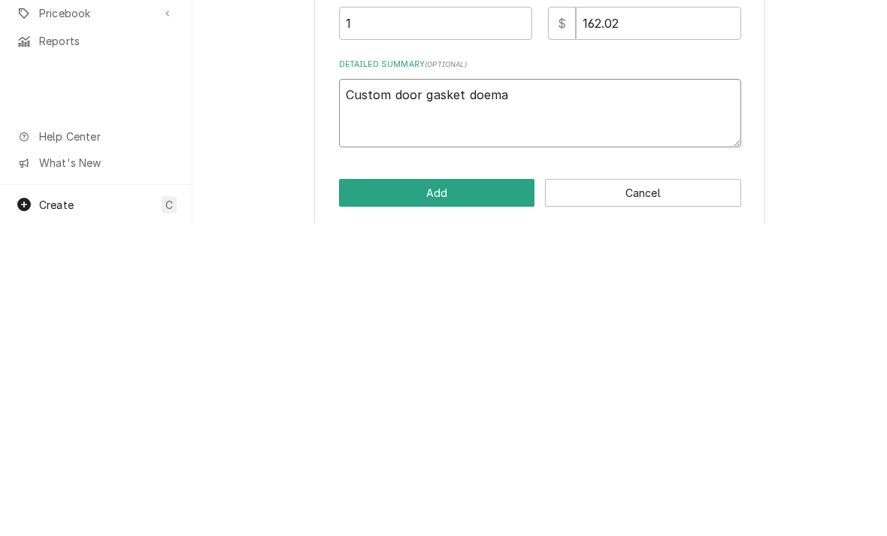
type textarea "x"
type textarea "Custom door gasket doemaa"
type textarea "x"
type textarea "Custom door gasket doemaalk"
type textarea "x"
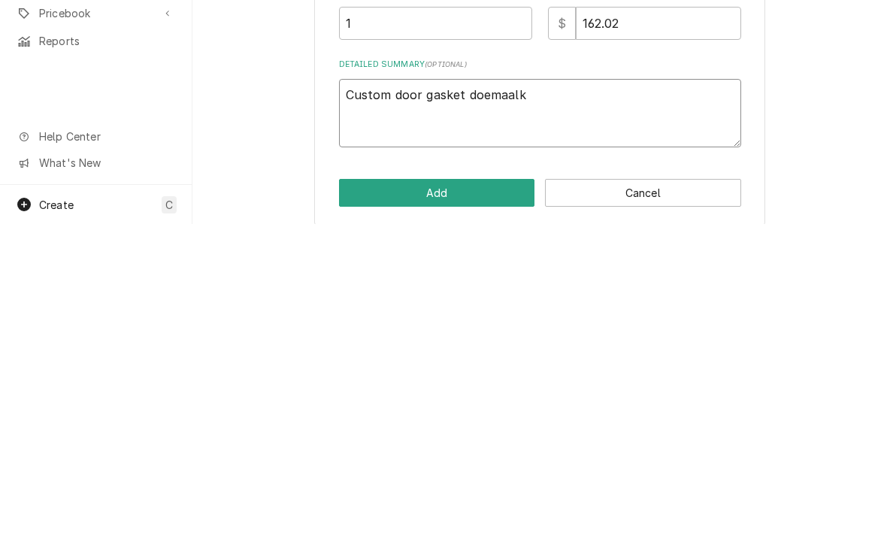
type textarea "Custom door gasket for walk"
type textarea "x"
type textarea "Custom door gasket for walk"
type textarea "x"
type textarea "Custom door gasket for walk i"
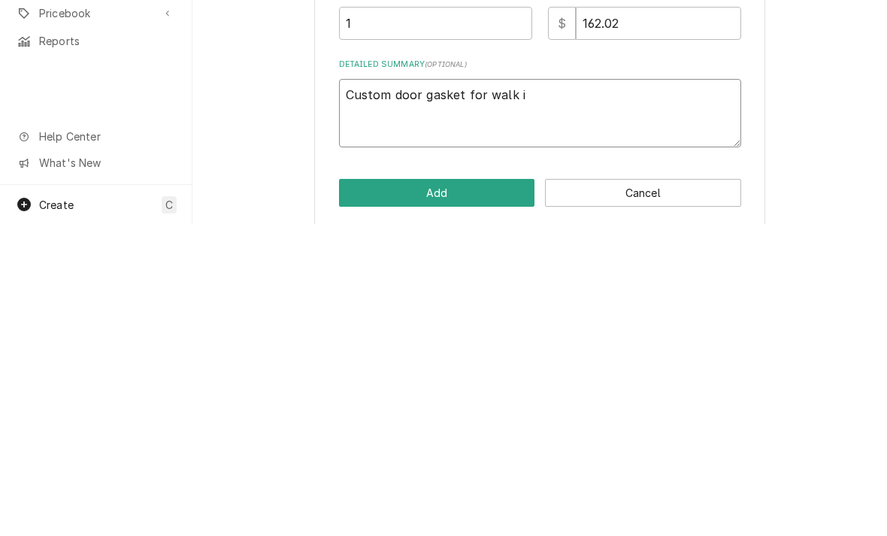
type textarea "x"
type textarea "Custom door gasket for walk in"
type textarea "x"
type textarea "Custom door gasket for walk in"
type textarea "x"
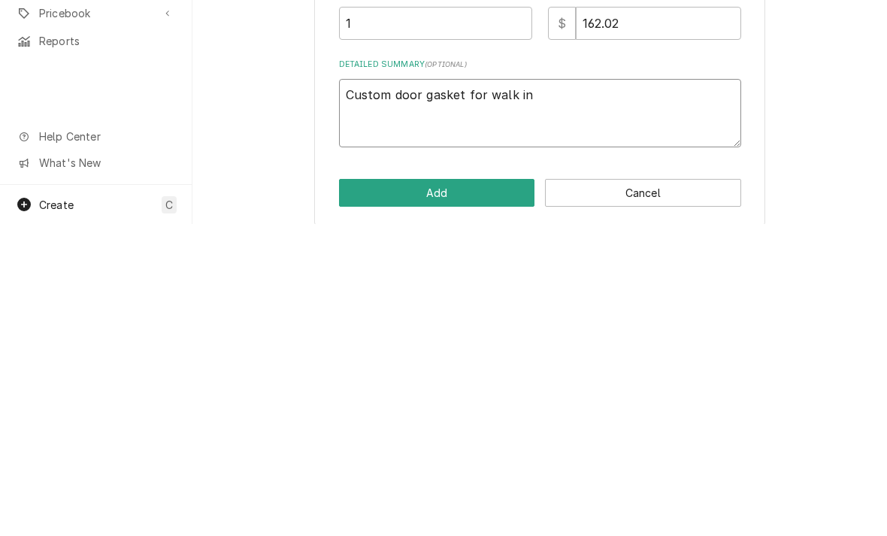
type textarea "Custom door gasket for walk in c"
type textarea "x"
type textarea "Custom door gasket for walk in co"
type textarea "x"
type textarea "Custom door gasket for walk in cool"
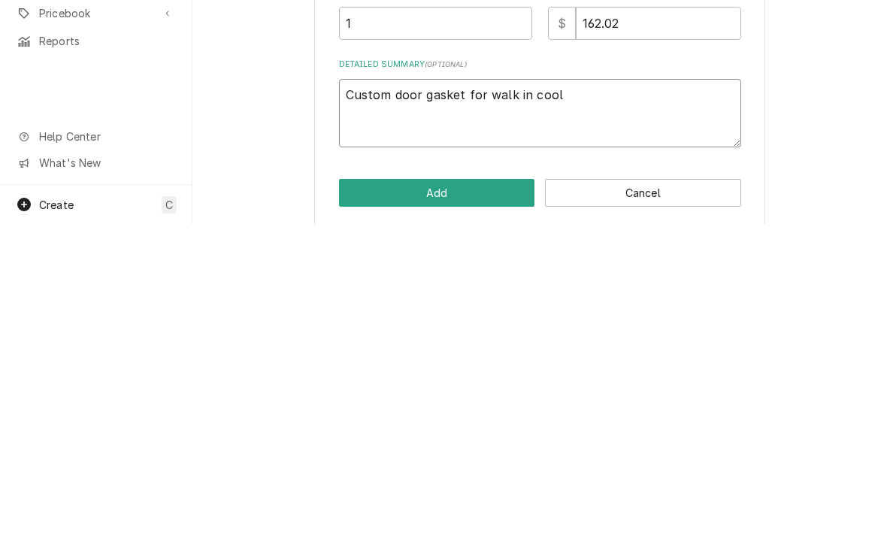
type textarea "x"
type textarea "Custom door gasket for walk in coole"
type textarea "x"
type textarea "Custom door gasket for walk in cooler"
click at [396, 491] on button "Add" at bounding box center [437, 505] width 196 height 28
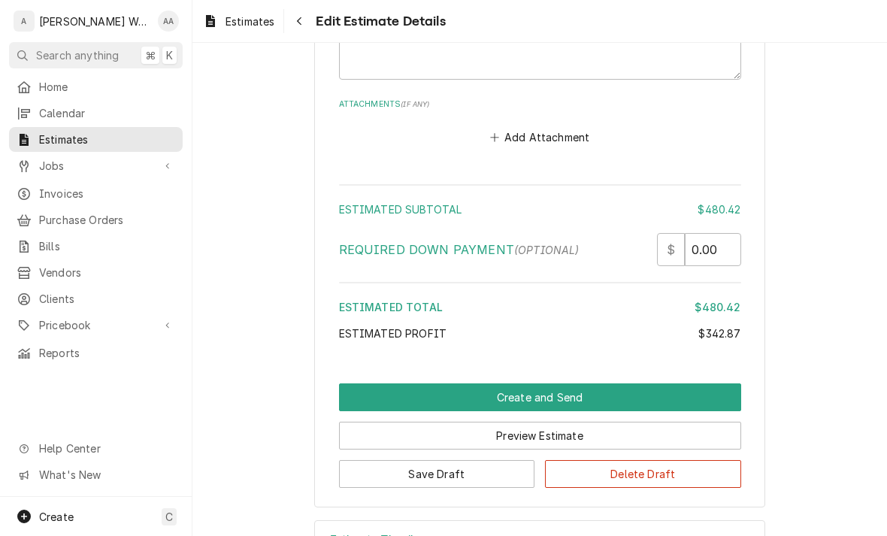
click at [364, 467] on button "Save Draft" at bounding box center [437, 474] width 196 height 28
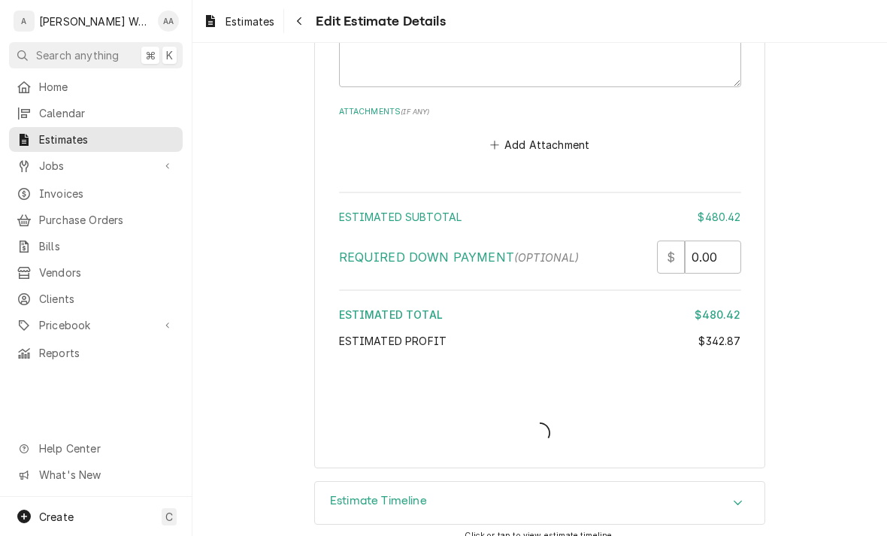
type textarea "x"
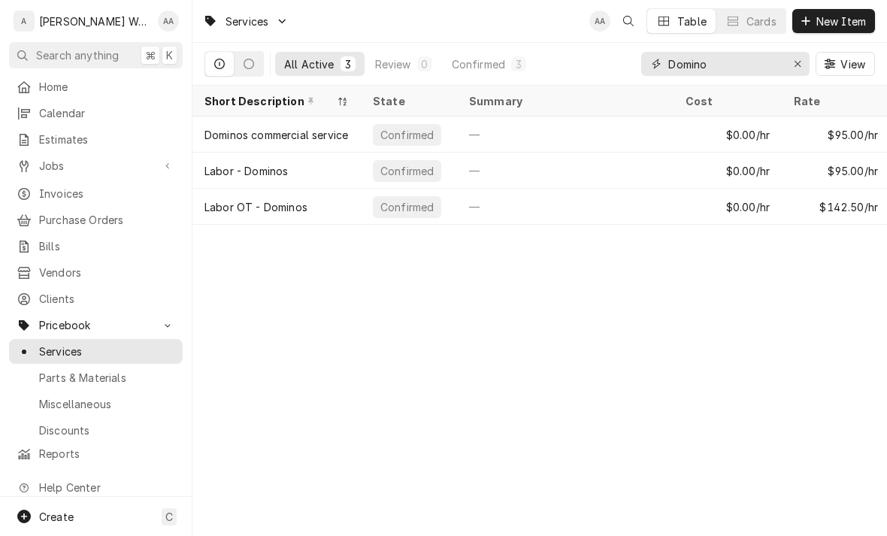
click at [794, 68] on icon "Erase input" at bounding box center [798, 64] width 8 height 11
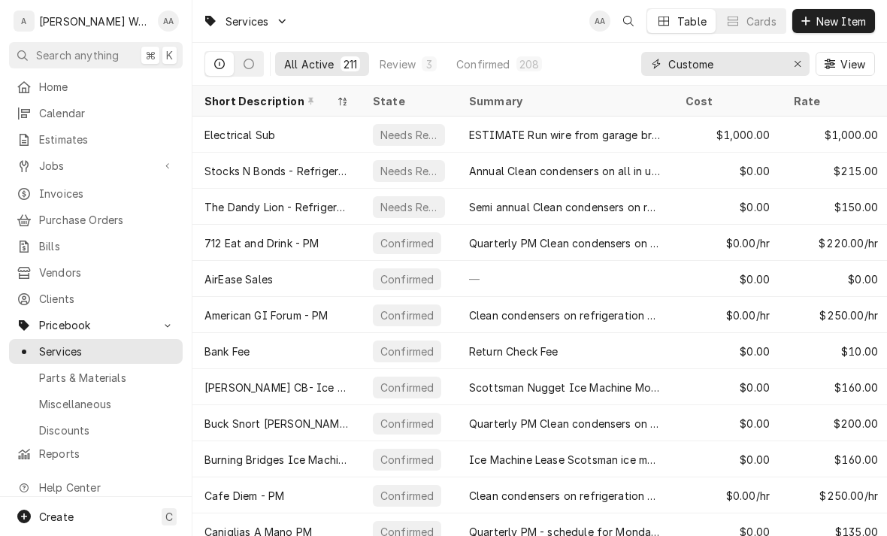
type input "Custom"
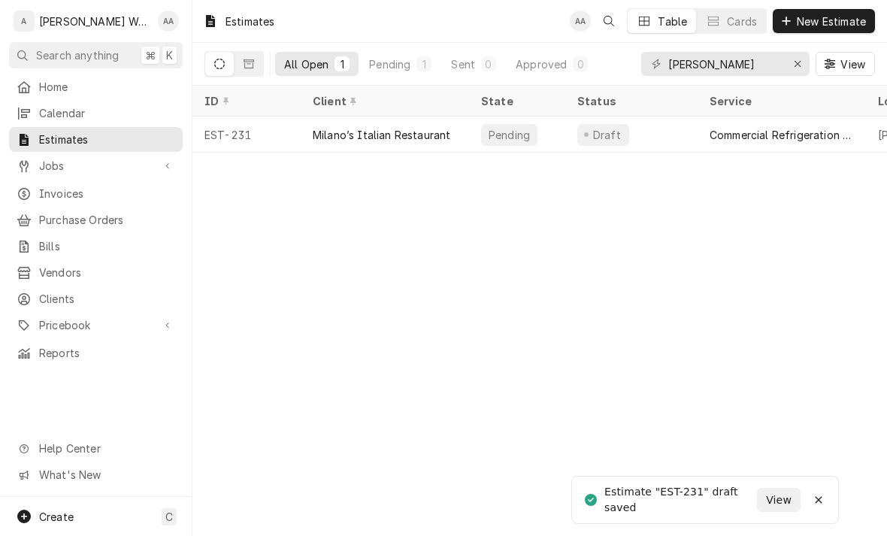
click at [295, 108] on div "ID" at bounding box center [246, 101] width 102 height 25
click at [283, 132] on div "EST-231" at bounding box center [246, 134] width 108 height 36
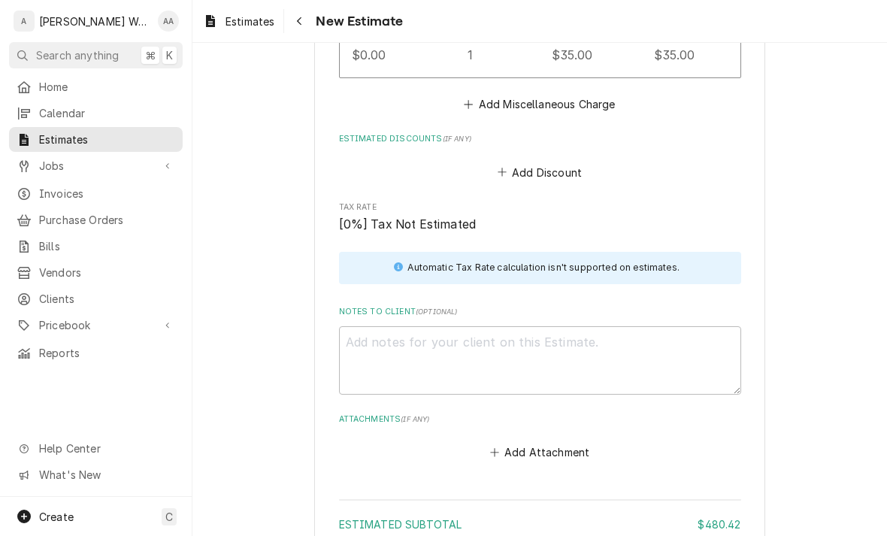
scroll to position [2615, 0]
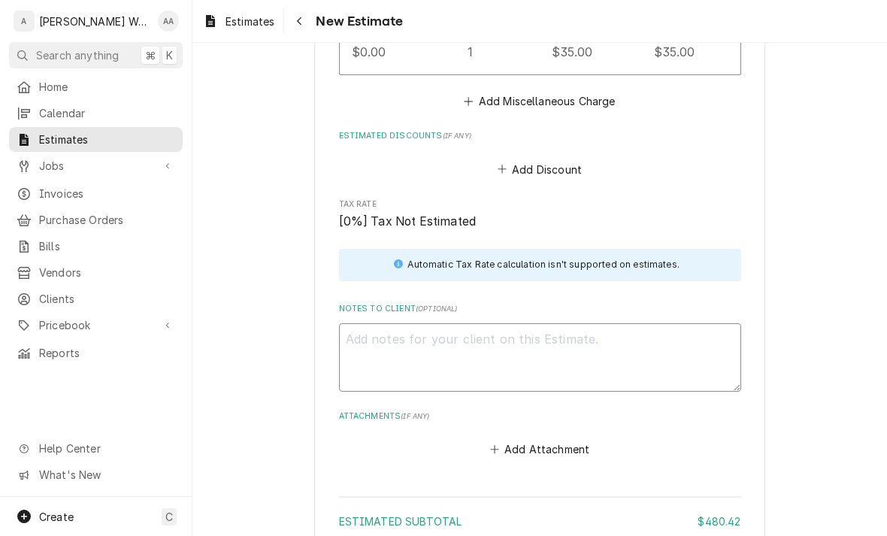
click at [357, 342] on textarea "Notes to Client ( optional )" at bounding box center [540, 357] width 402 height 68
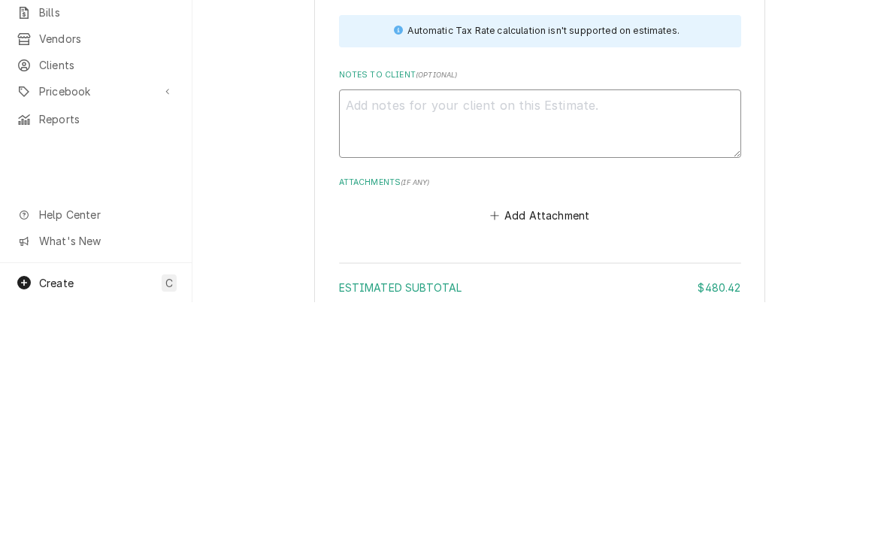
type textarea "x"
type textarea "B"
type textarea "x"
type textarea "Be"
type textarea "x"
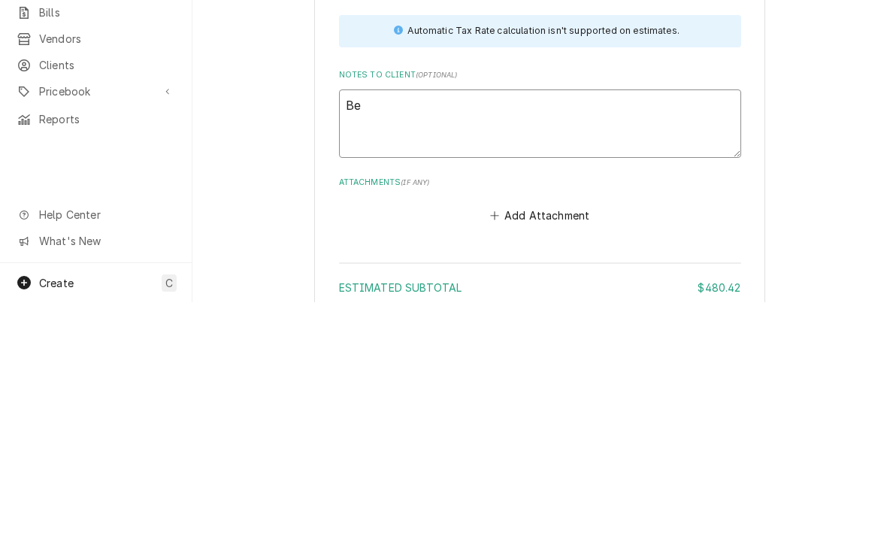
type textarea "Bev"
type textarea "x"
type textarea "Beve"
type textarea "x"
type textarea "Bevera"
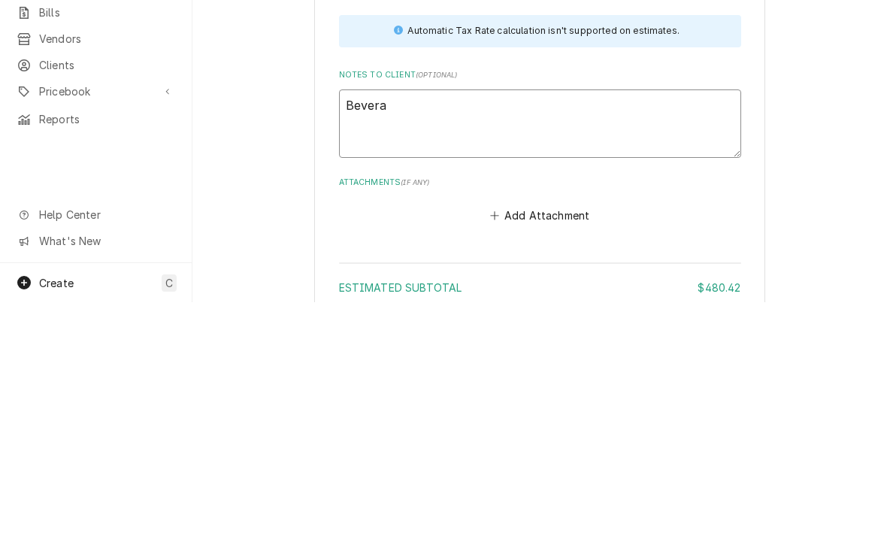
type textarea "x"
type textarea "Beverag"
type textarea "x"
type textarea "Beverage"
type textarea "x"
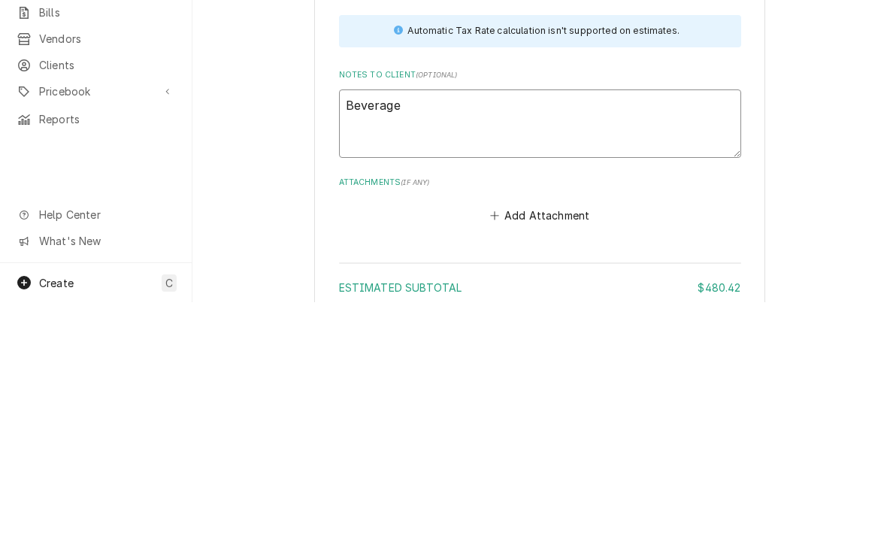
type textarea "Beverage"
type textarea "x"
type textarea "Beverage a"
type textarea "x"
type textarea "Beverage ai"
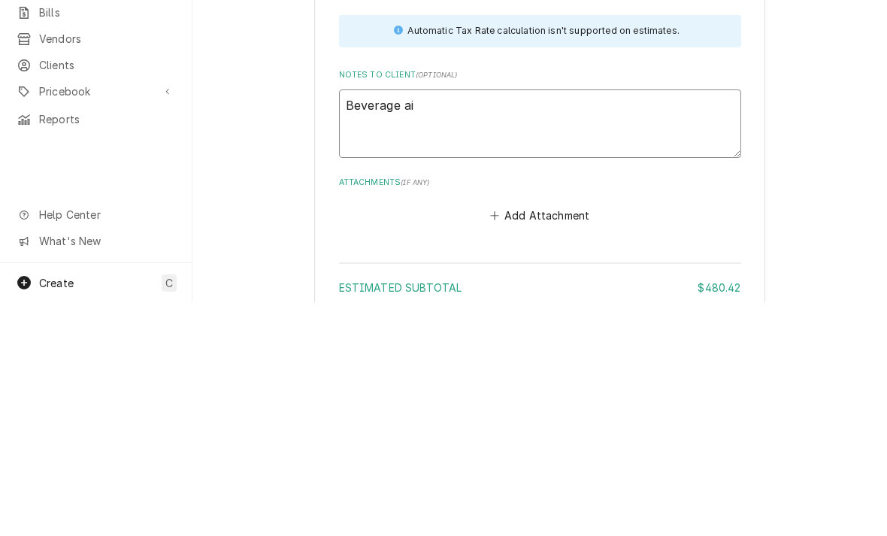
type textarea "x"
type textarea "Beverage air"
type textarea "x"
type textarea "Beverage air"
type textarea "x"
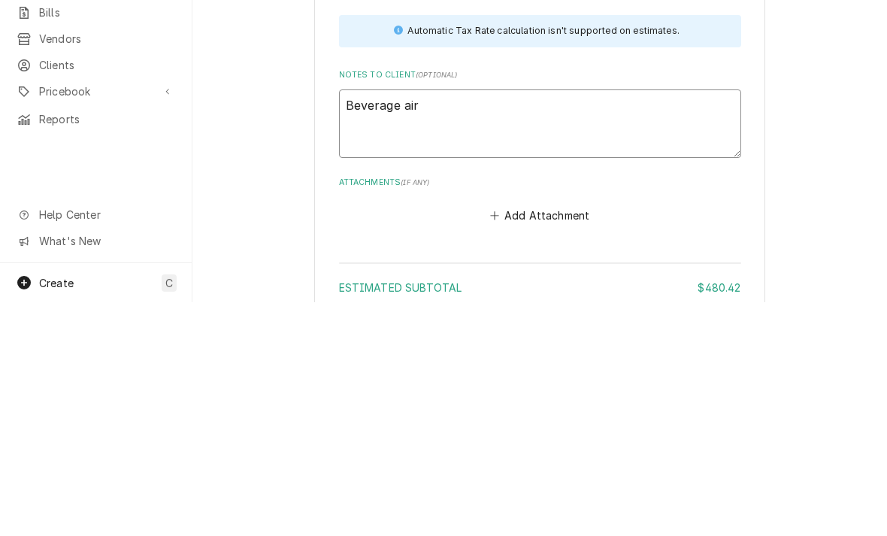
type textarea "Beverage air f"
type textarea "x"
type textarea "Beverage air fr"
type textarea "x"
type textarea "Beverage air fre"
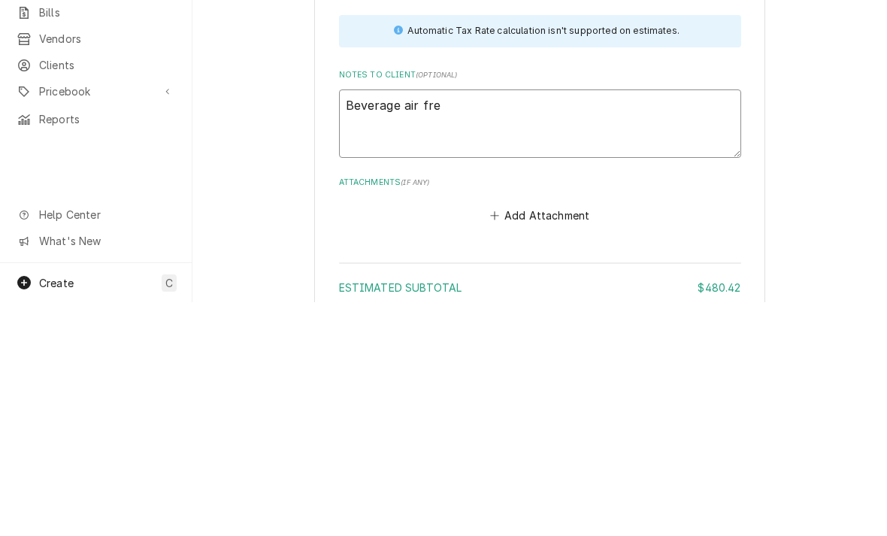
type textarea "x"
type textarea "Beverage air free"
type textarea "x"
type textarea "Beverage air freez"
type textarea "x"
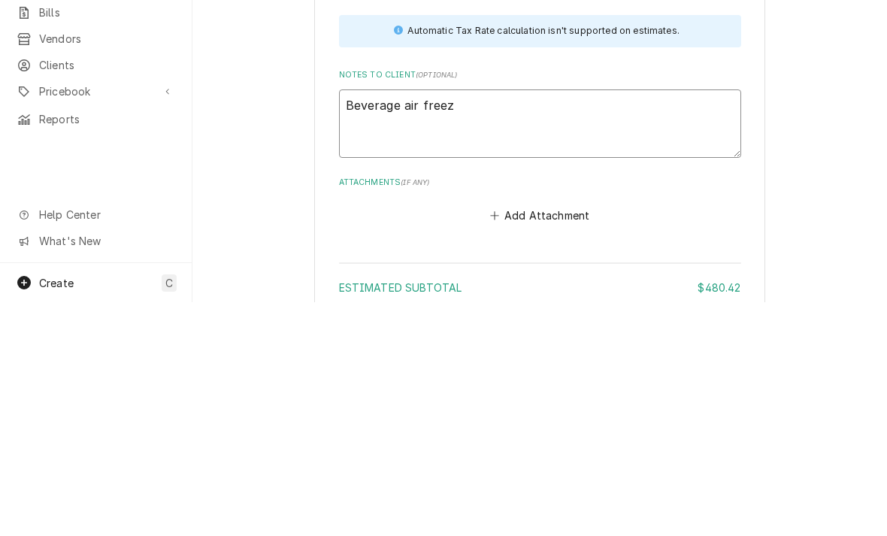
type textarea "Beverage air freeze"
type textarea "x"
type textarea "Beverage air freezer"
type textarea "x"
type textarea "Beverage air freezer"
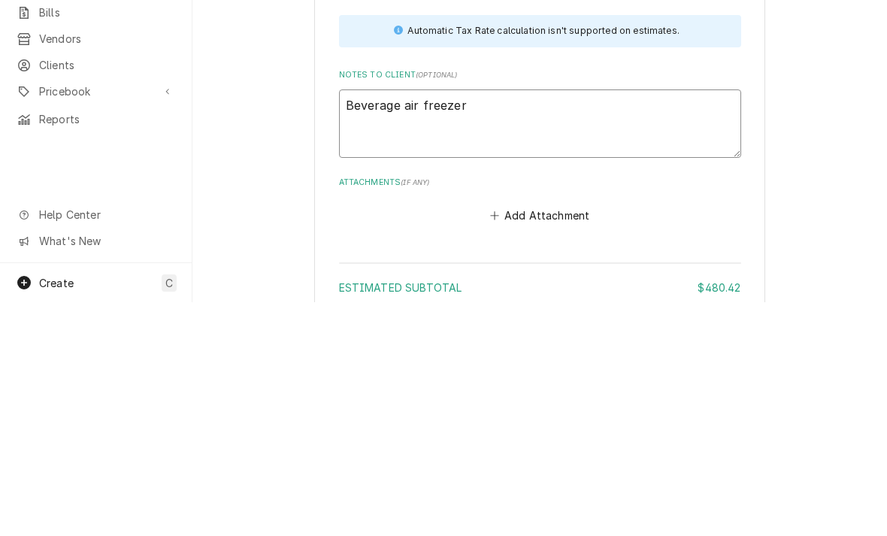
type textarea "x"
type textarea "Beverage air freezer n"
type textarea "x"
type textarea "Beverage air freezer nee"
type textarea "x"
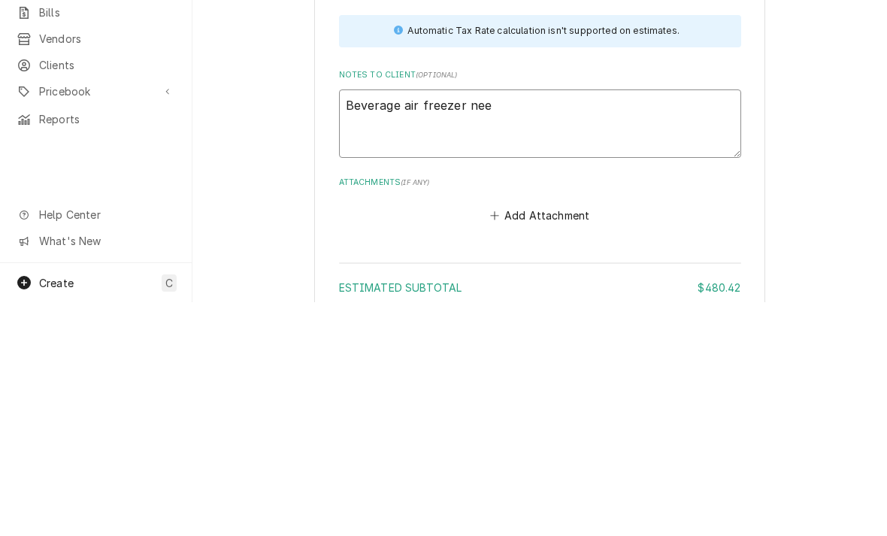
type textarea "Beverage air freezer need"
type textarea "x"
type textarea "Beverage air freezer needs"
type textarea "x"
type textarea "Beverage air freezer needs"
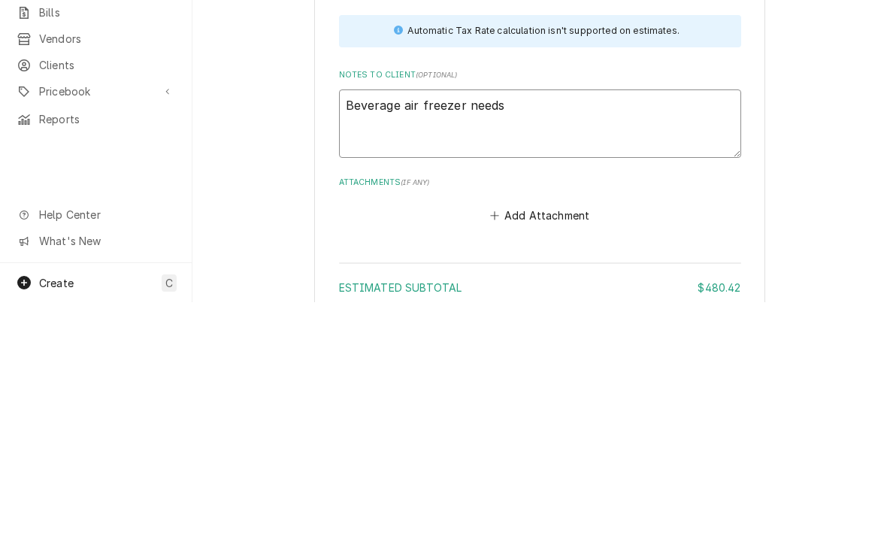
type textarea "x"
type textarea "Beverage air freezer needs a"
type textarea "x"
type textarea "Beverage air freezer needs a g"
type textarea "x"
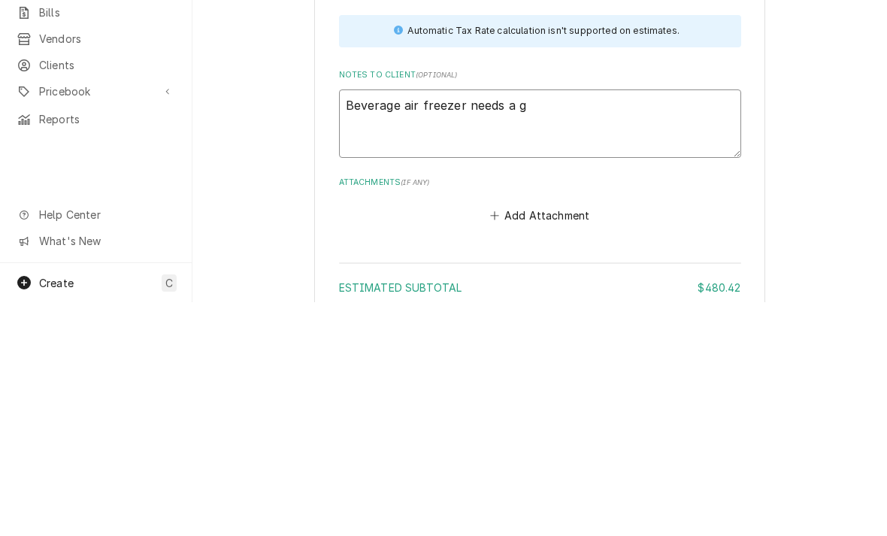
type textarea "Beverage air freezer needs a ga"
type textarea "x"
type textarea "Beverage air freezer needs a gas"
type textarea "x"
type textarea "Beverage air freezer needs a gase"
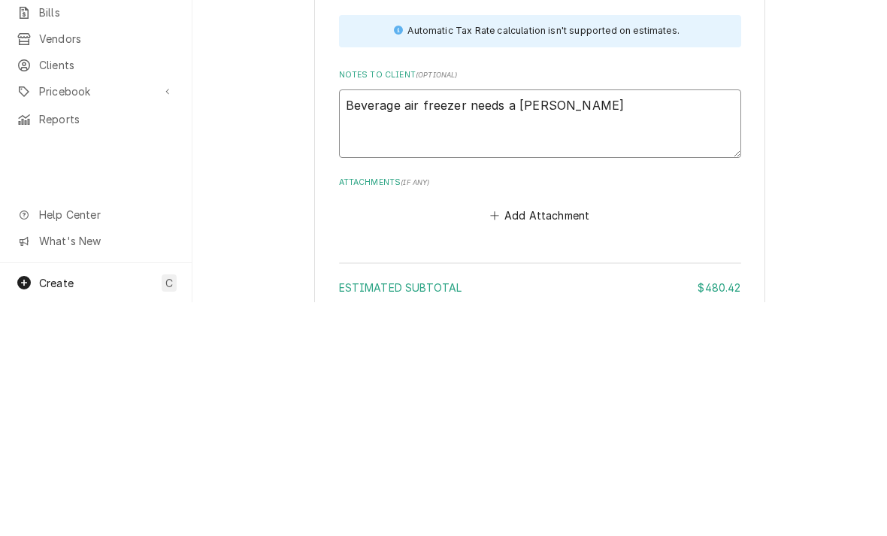
type textarea "x"
type textarea "Beverage air freezer needs a gasekt"
type textarea "x"
type textarea "Beverage air freezer needs a gasket"
type textarea "x"
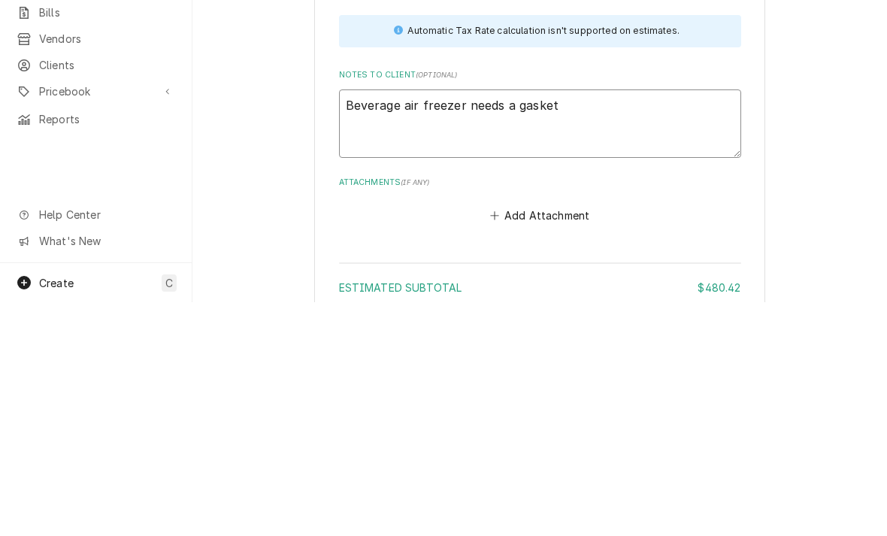
type textarea "Beverage air freezer needs a gasket"
type textarea "x"
type textarea "Beverage air freezer needs a gasket"
type textarea "x"
type textarea "Beverage air freezer needs a gasket a"
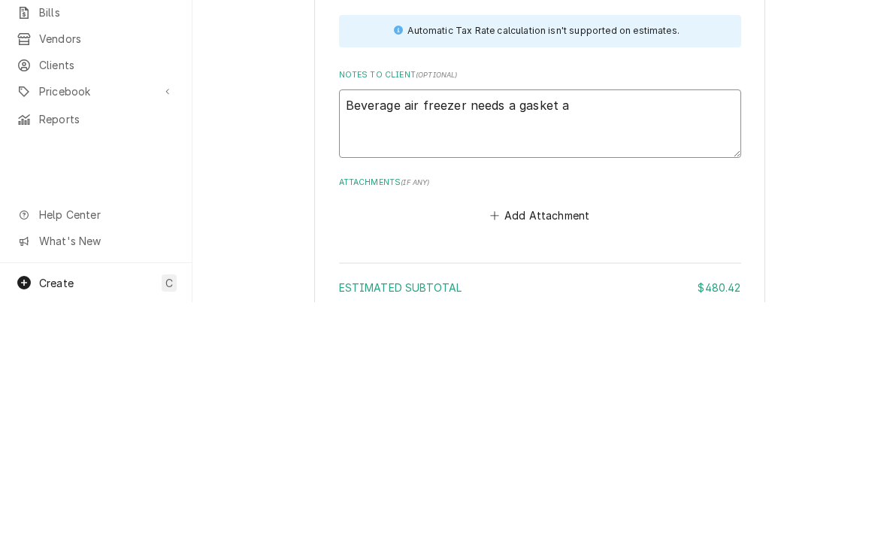
type textarea "x"
type textarea "Beverage air freezer needs a gasket al"
type textarea "x"
type textarea "Beverage air freezer needs a gasket als"
type textarea "x"
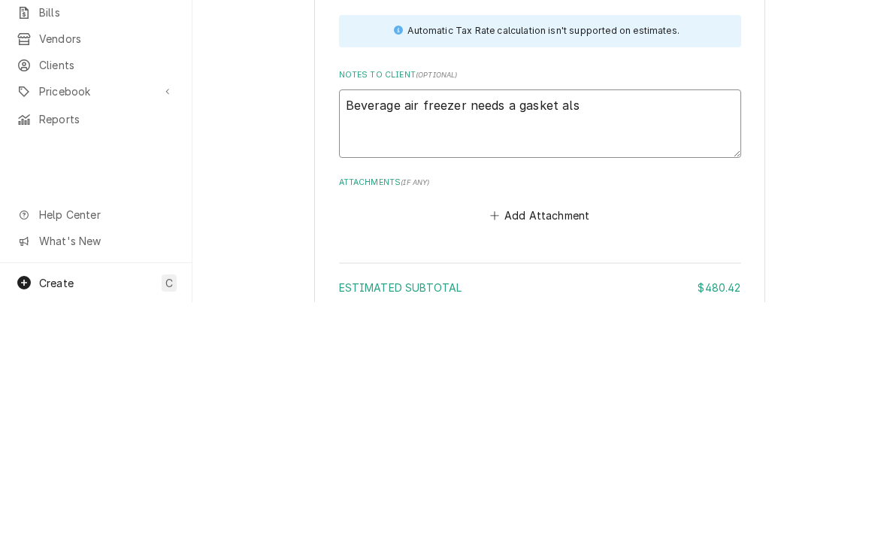
type textarea "Beverage air freezer needs a gasket also"
type textarea "x"
type textarea "Beverage air freezer needs a gasket also"
type textarea "x"
type textarea "Beverage air freezer needs a gasket also -"
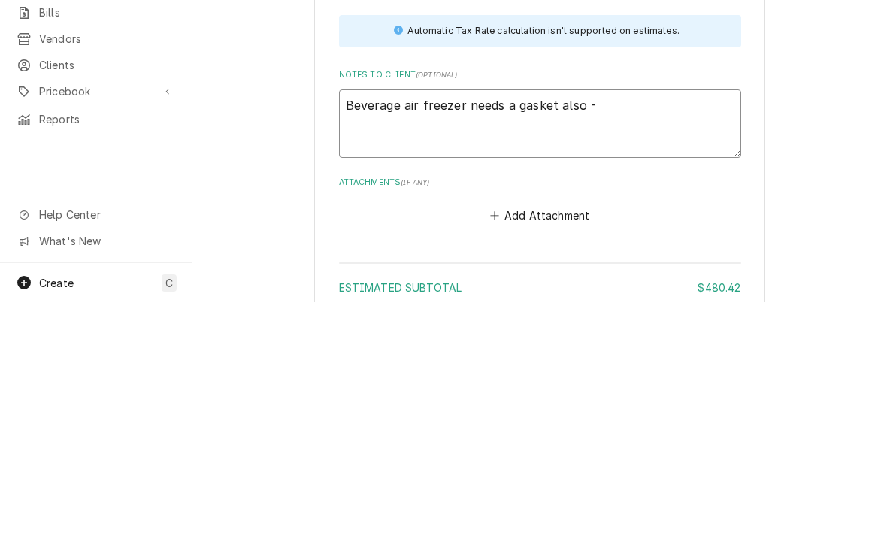
type textarea "x"
type textarea "Beverage air freezer needs a gasket also -"
type textarea "x"
type textarea "Beverage air freezer needs a gasket also - o"
type textarea "x"
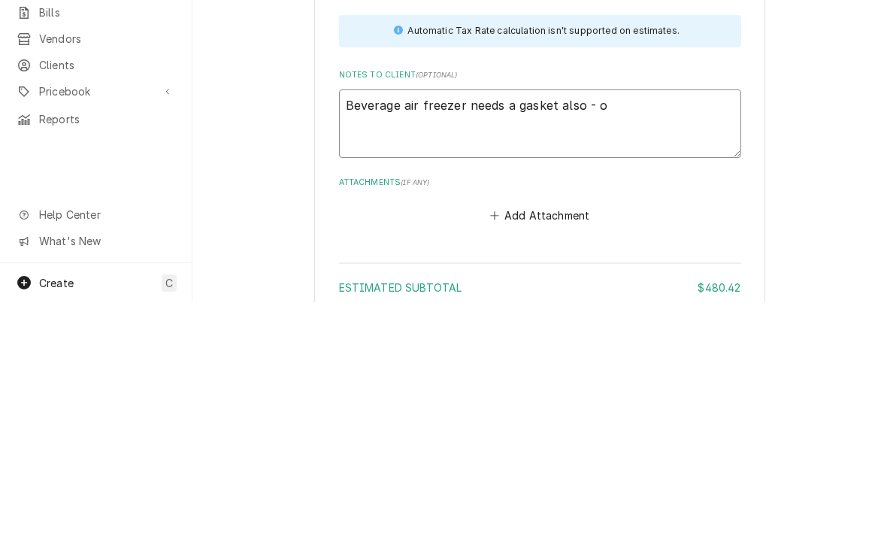
type textarea "Beverage air freezer needs a gasket also - oe"
type textarea "x"
type textarea "Beverage air freezer needs a gasket also - oem"
type textarea "x"
type textarea "Beverage air freezer needs a gasket also - OEM"
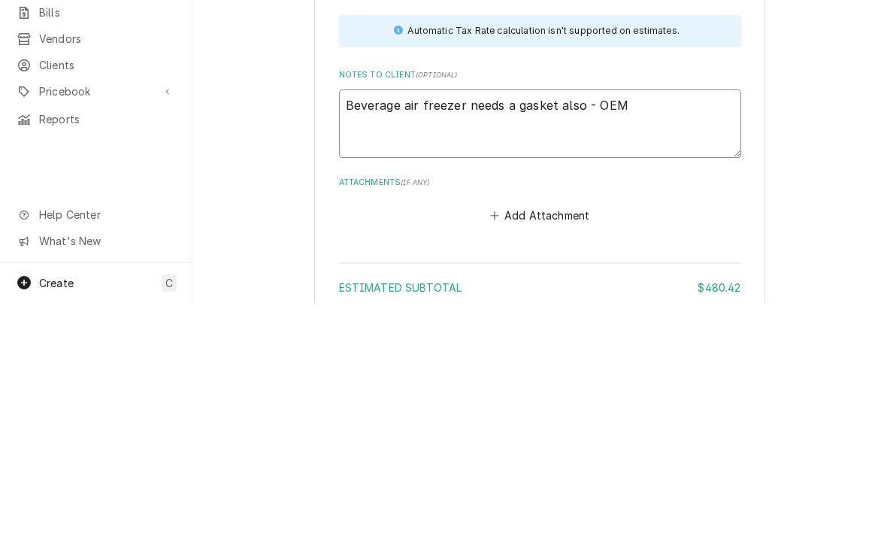
type textarea "x"
type textarea "Beverage air freezer needs a gasket also - OEM g"
type textarea "x"
type textarea "Beverage air freezer needs a gasket also - OEM ga"
type textarea "x"
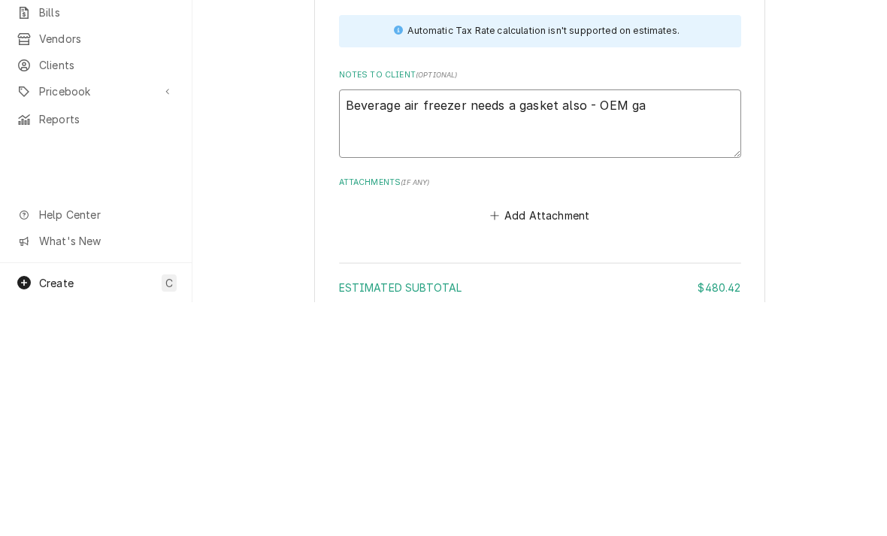
type textarea "Beverage air freezer needs a gasket also - OEM gas"
type textarea "x"
type textarea "Beverage air freezer needs a gasket also - OEM gask"
type textarea "x"
type textarea "Beverage air freezer needs a gasket also - OEM gaske"
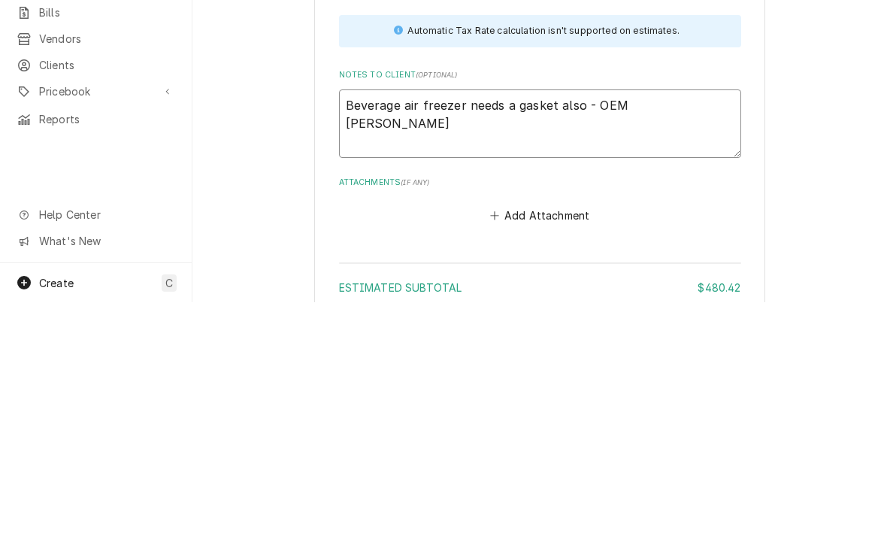
type textarea "x"
type textarea "Beverage air freezer needs a gasket also - OEM gasket"
type textarea "x"
type textarea "Beverage air freezer needs a gasket also - OEM gasket"
type textarea "x"
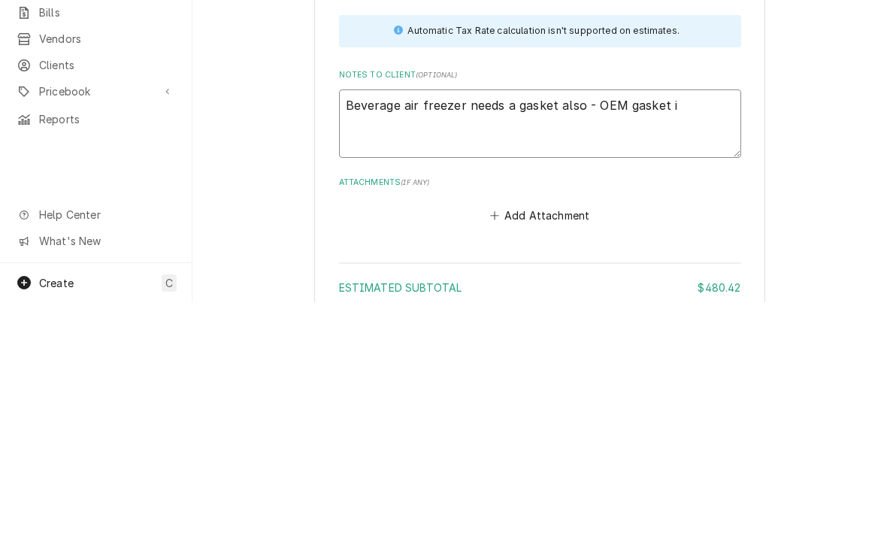
type textarea "Beverage air freezer needs a gasket also - OEM gasket is"
type textarea "x"
type textarea "Beverage air freezer needs a gasket also - OEM gasket is"
type textarea "x"
type textarea "Beverage air freezer needs a gasket also - OEM gasket is n"
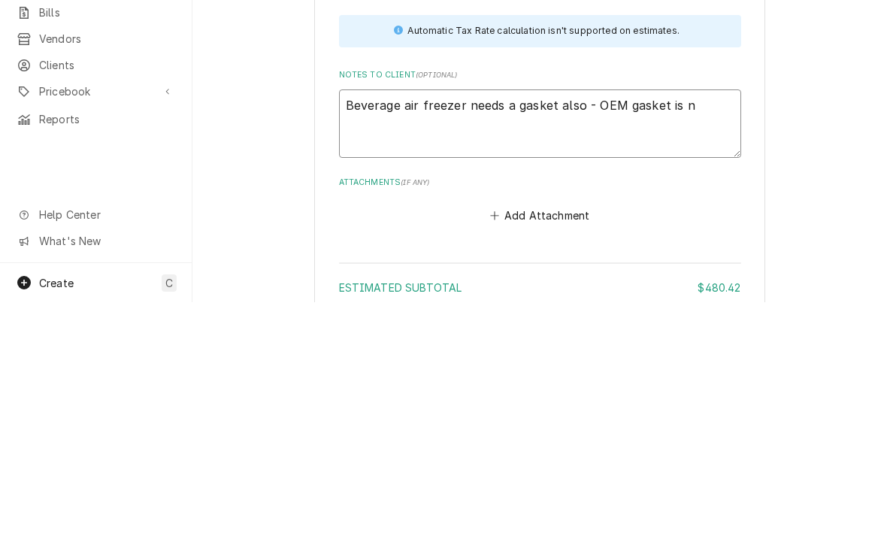
type textarea "x"
type textarea "Beverage air freezer needs a gasket also - OEM gasket is no"
type textarea "x"
type textarea "Beverage air freezer needs a gasket also - OEM gasket is no l"
type textarea "x"
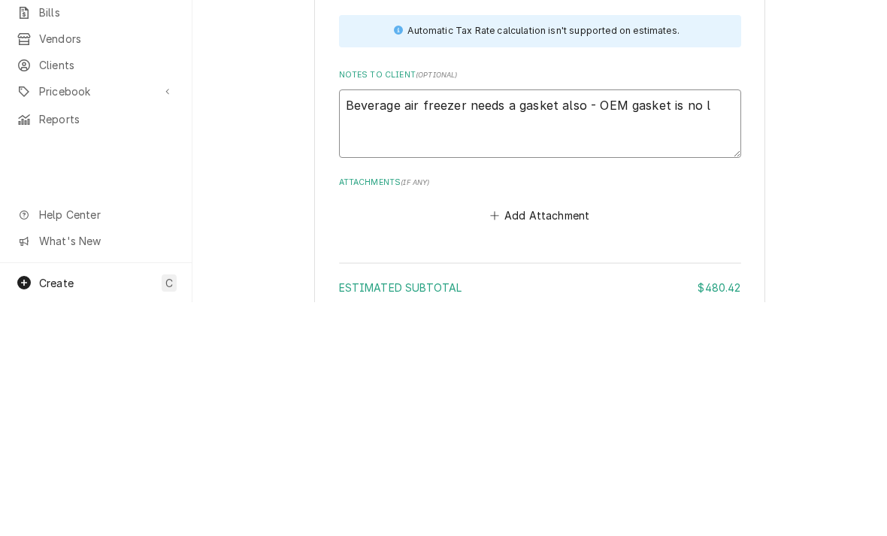
type textarea "Beverage air freezer needs a gasket also - OEM gasket is no lo"
type textarea "x"
type textarea "Beverage air freezer needs a gasket also - OEM gasket is no lon"
type textarea "x"
type textarea "Beverage air freezer needs a gasket also - OEM gasket is no long"
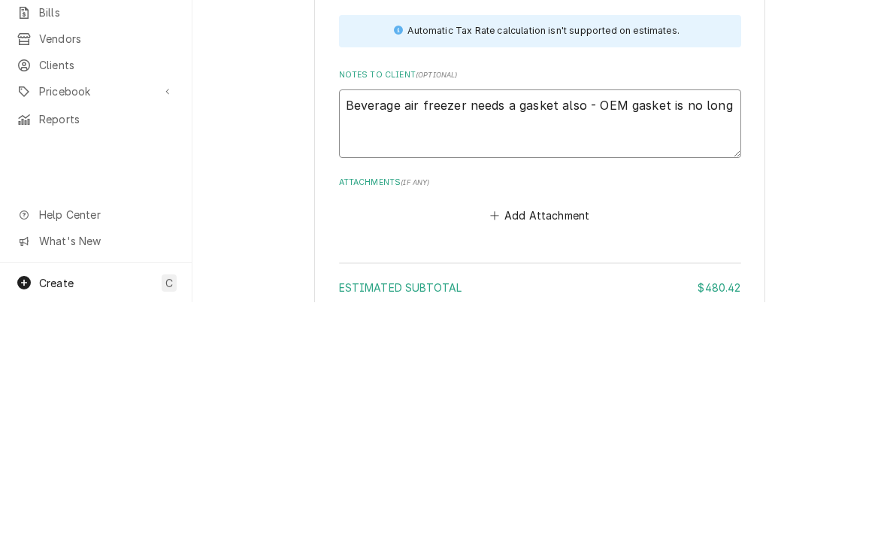
type textarea "x"
type textarea "Beverage air freezer needs a gasket also - OEM gasket is no longe"
type textarea "x"
type textarea "Beverage air freezer needs a gasket also - OEM gasket is no longer"
type textarea "x"
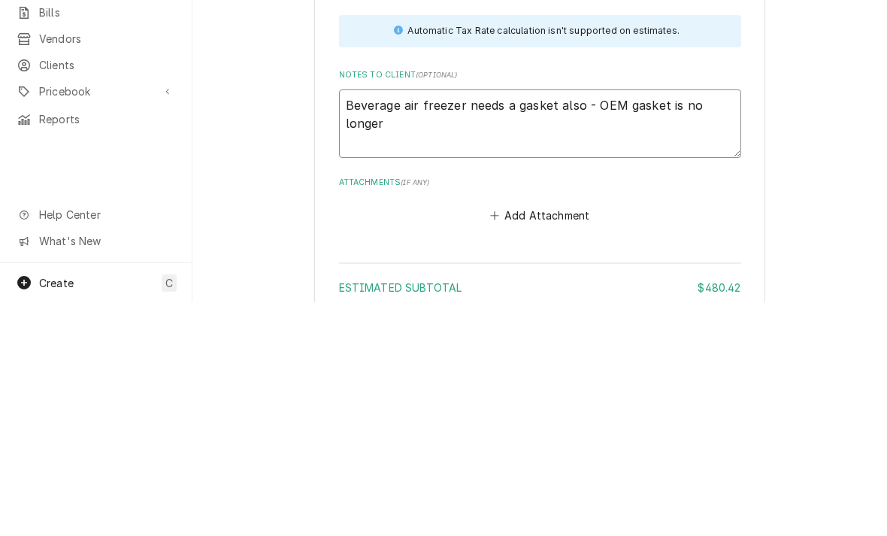
type textarea "Beverage air freezer needs a gasket also - OEM gasket is no longer"
type textarea "x"
type textarea "Beverage air freezer needs a gasket also - OEM gasket is no longer a"
type textarea "x"
type textarea "Beverage air freezer needs a gasket also - OEM gasket is no longer av"
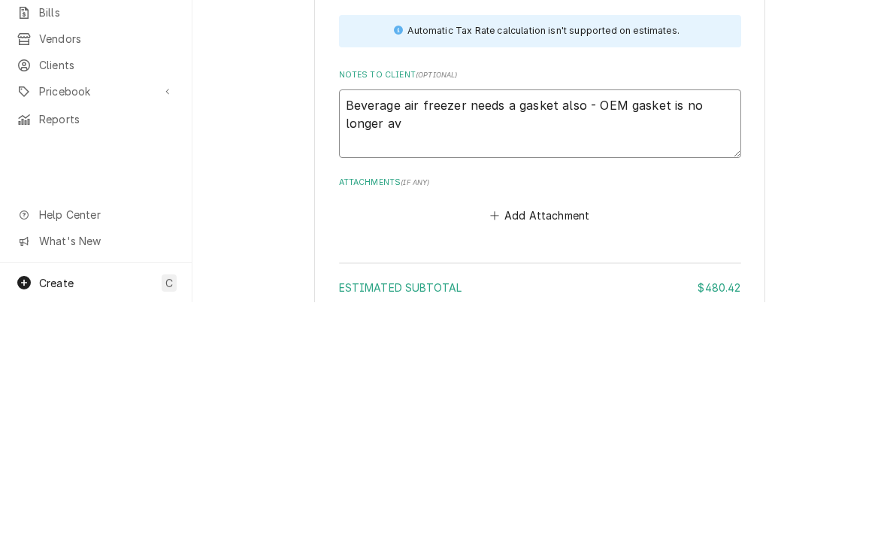
type textarea "x"
type textarea "Beverage air freezer needs a gasket also - OEM gasket is no longer available"
type textarea "x"
type textarea "Beverage air freezer needs a gasket also - OEM gasket is no longer available"
type textarea "x"
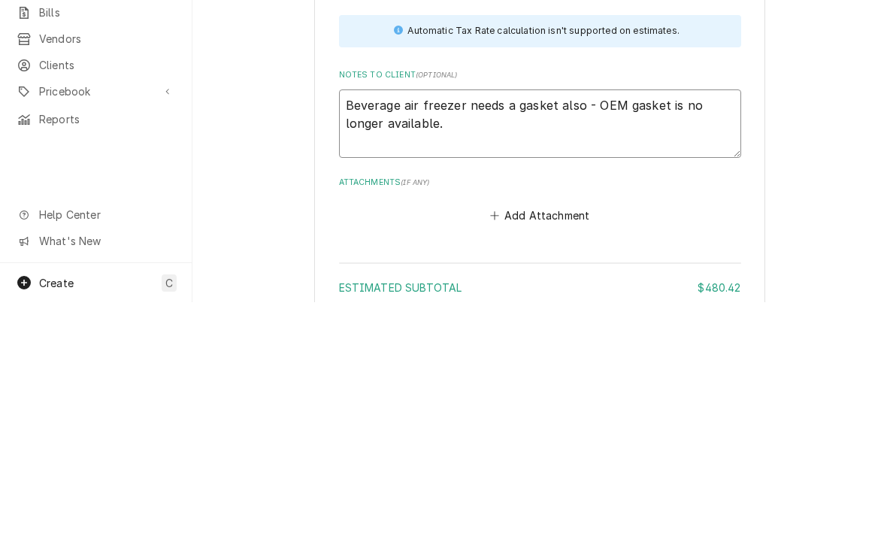
type textarea "Beverage air freezer needs a gasket also - OEM gasket is no longer available."
type textarea "x"
type textarea "Beverage air freezer needs a gasket also - OEM gasket is no longer available. W"
type textarea "x"
type textarea "Beverage air freezer needs a gasket also - OEM gasket is no longer available. We"
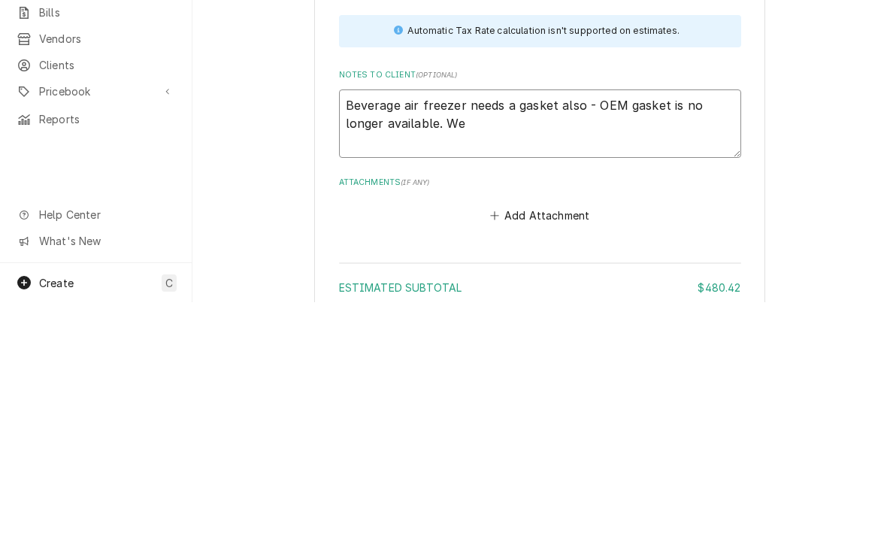
type textarea "x"
type textarea "Beverage air freezer needs a gasket also - OEM gasket is no longer available. We"
type textarea "x"
type textarea "Beverage air freezer needs a gasket also - OEM gasket is no longer available. W…"
type textarea "x"
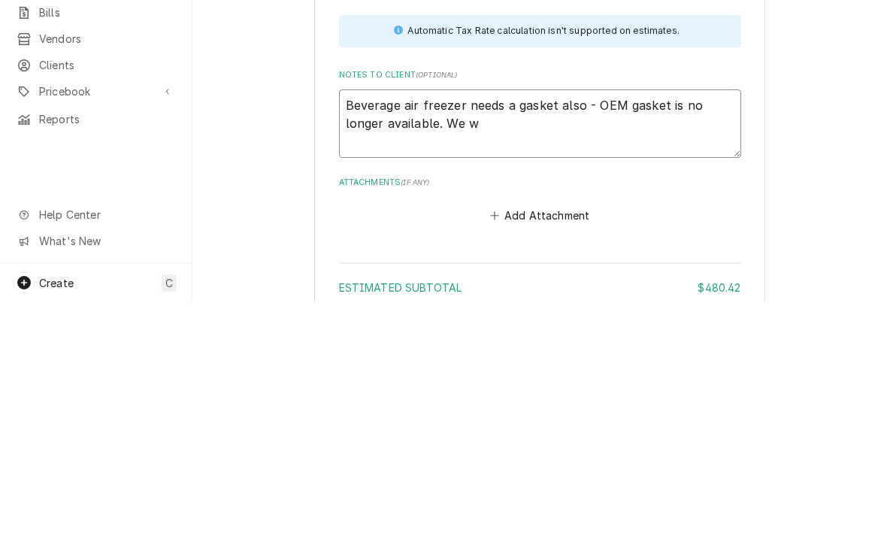
type textarea "Beverage air freezer needs a gasket also - OEM gasket is no longer available. W…"
type textarea "x"
type textarea "Beverage air freezer needs a gasket also - OEM gasket is no longer available. W…"
type textarea "x"
type textarea "Beverage air freezer needs a gasket also - OEM gasket is no longer available. W…"
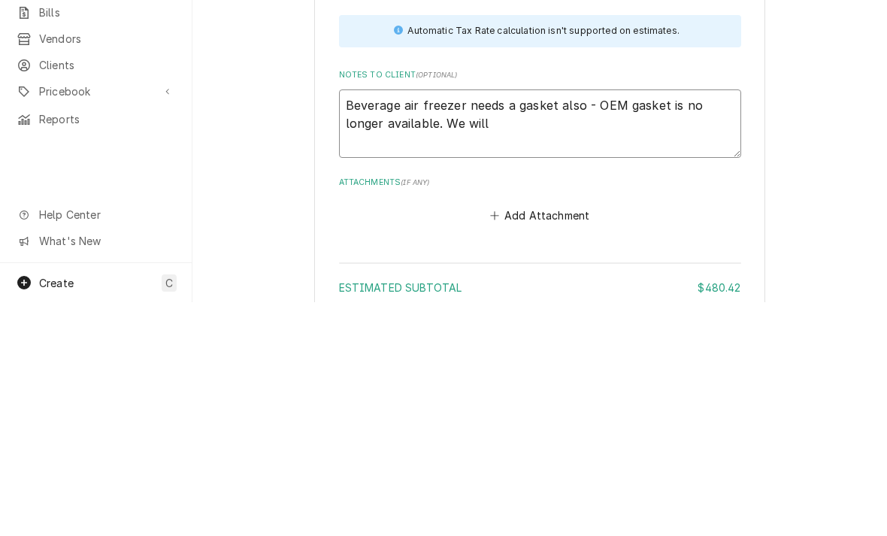
type textarea "x"
type textarea "Beverage air freezer needs a gasket also - OEM gasket is no longer available. W…"
type textarea "x"
type textarea "Beverage air freezer needs a gasket also - OEM gasket is no longer available. W…"
type textarea "x"
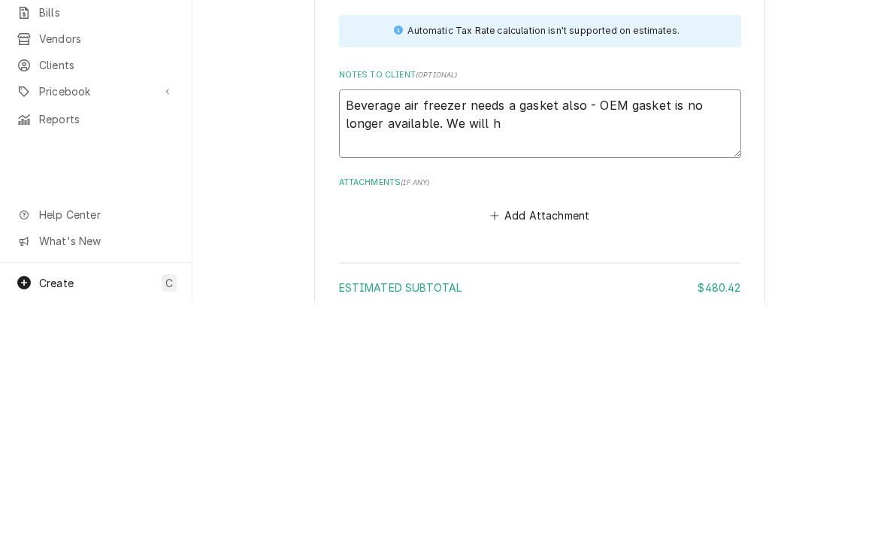
type textarea "Beverage air freezer needs a gasket also - OEM gasket is no longer available. W…"
type textarea "x"
type textarea "Beverage air freezer needs a gasket also - OEM gasket is no longer available. W…"
type textarea "x"
type textarea "Beverage air freezer needs a gasket also - OEM gasket is no longer available. W…"
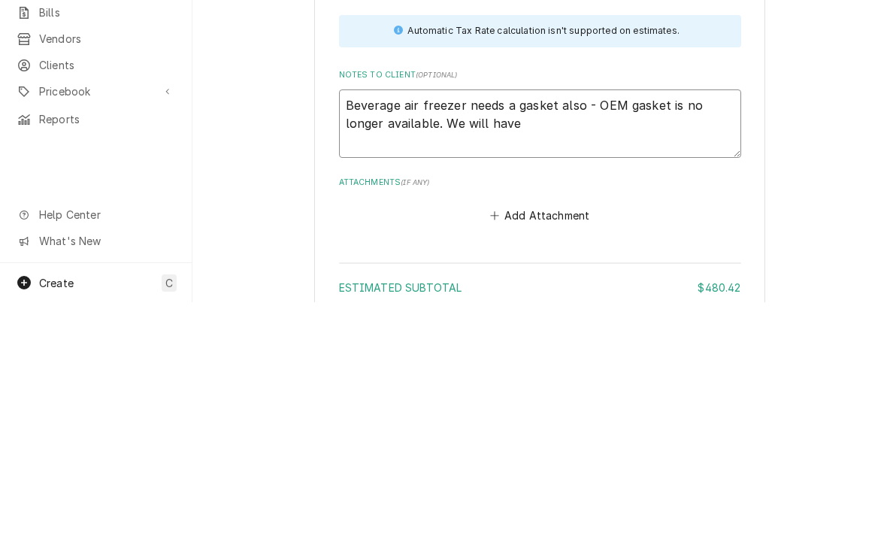
type textarea "x"
type textarea "Beverage air freezer needs a gasket also - OEM gasket is no longer available. W…"
type textarea "x"
type textarea "Beverage air freezer needs a gasket also - OEM gasket is no longer available. W…"
type textarea "x"
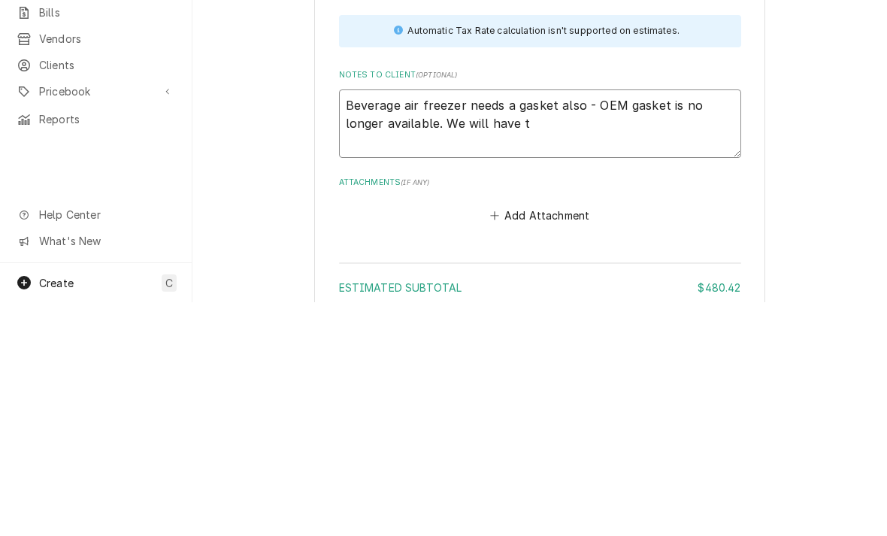
type textarea "Beverage air freezer needs a gasket also - OEM gasket is no longer available. W…"
type textarea "x"
type textarea "Beverage air freezer needs a gasket also - OEM gasket is no longer available. W…"
type textarea "x"
type textarea "Beverage air freezer needs a gasket also - OEM gasket is no longer available. W…"
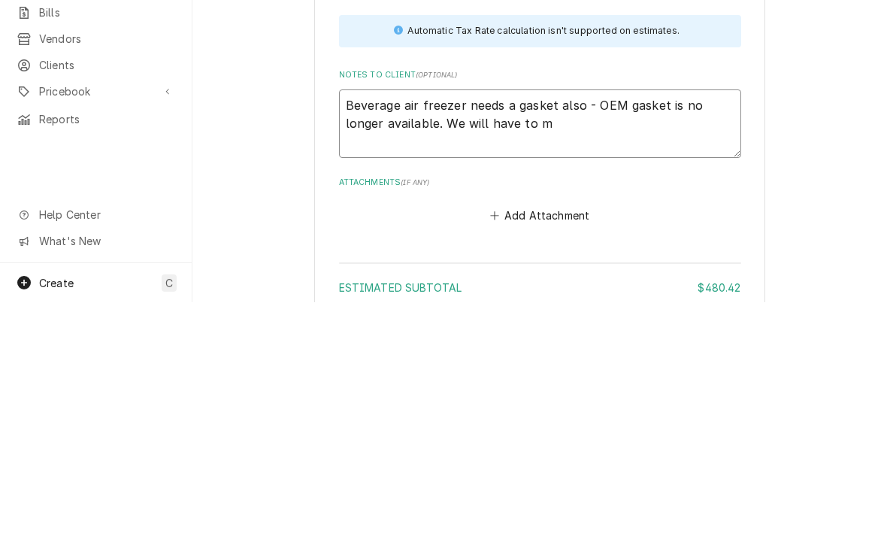
type textarea "x"
type textarea "Beverage air freezer needs a gasket also - OEM gasket is no longer available. W…"
type textarea "x"
type textarea "Beverage air freezer needs a gasket also - OEM gasket is no longer available. W…"
type textarea "x"
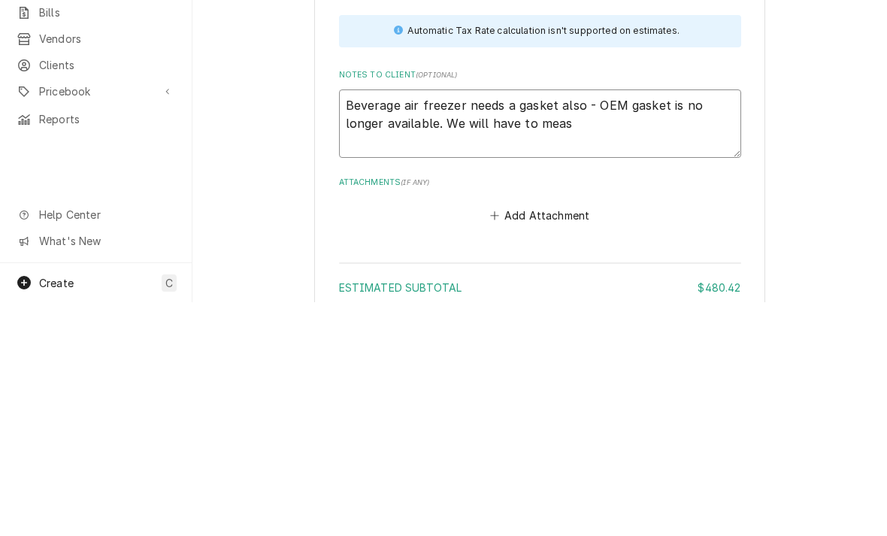
type textarea "Beverage air freezer needs a gasket also - OEM gasket is no longer available. W…"
type textarea "x"
type textarea "Beverage air freezer needs a gasket also - OEM gasket is no longer available. W…"
type textarea "x"
type textarea "Beverage air freezer needs a gasket also - OEM gasket is no longer available. W…"
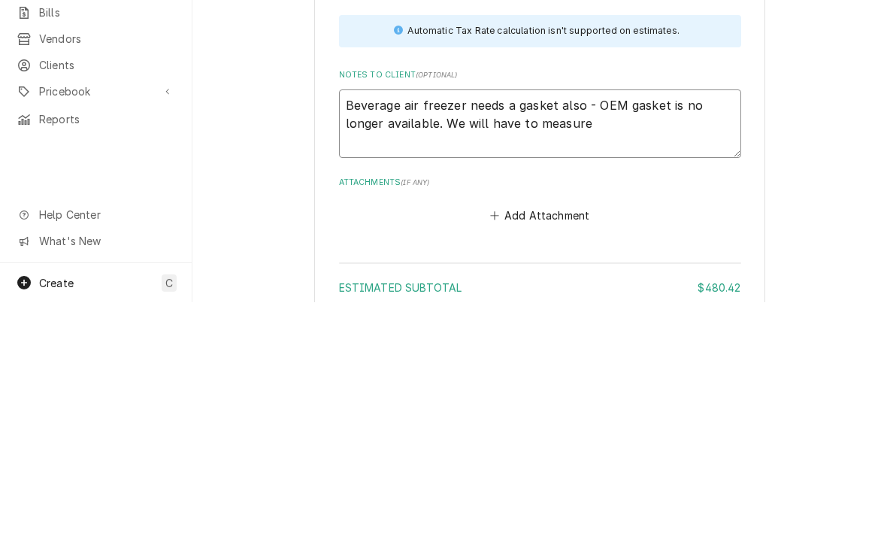
type textarea "x"
type textarea "Beverage air freezer needs a gasket also - OEM gasket is no longer available. W…"
type textarea "x"
type textarea "Beverage air freezer needs a gasket also - OEM gasket is no longer available. W…"
type textarea "x"
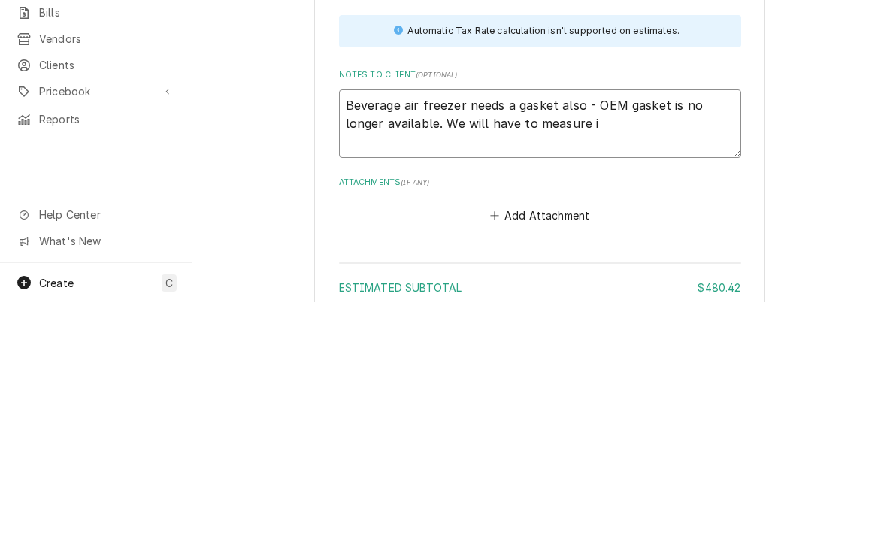
type textarea "Beverage air freezer needs a gasket also - OEM gasket is no longer available. W…"
type textarea "x"
type textarea "Beverage air freezer needs a gasket also - OEM gasket is no longer available. W…"
type textarea "x"
type textarea "Beverage air freezer needs a gasket also - OEM gasket is no longer available. W…"
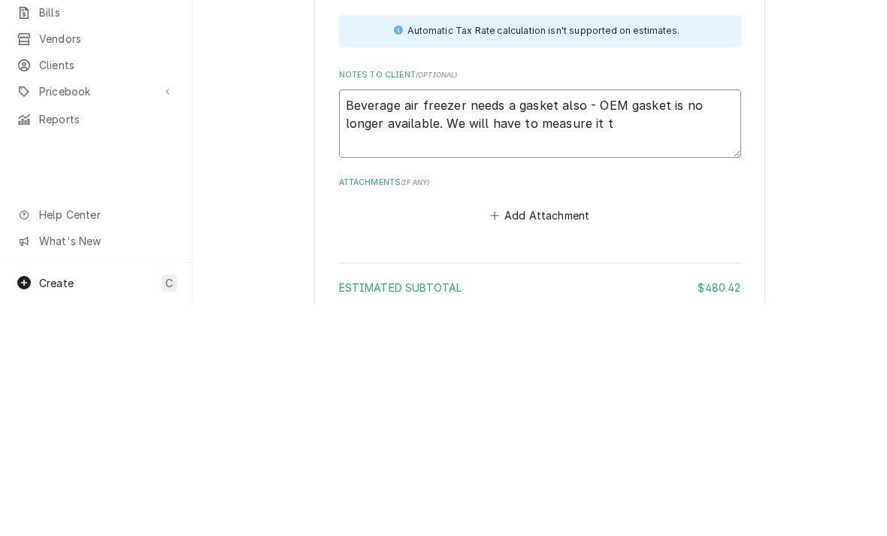
type textarea "x"
type textarea "Beverage air freezer needs a gasket also - OEM gasket is no longer available. W…"
type textarea "x"
type textarea "Beverage air freezer needs a gasket also - OEM gasket is no longer available. W…"
type textarea "x"
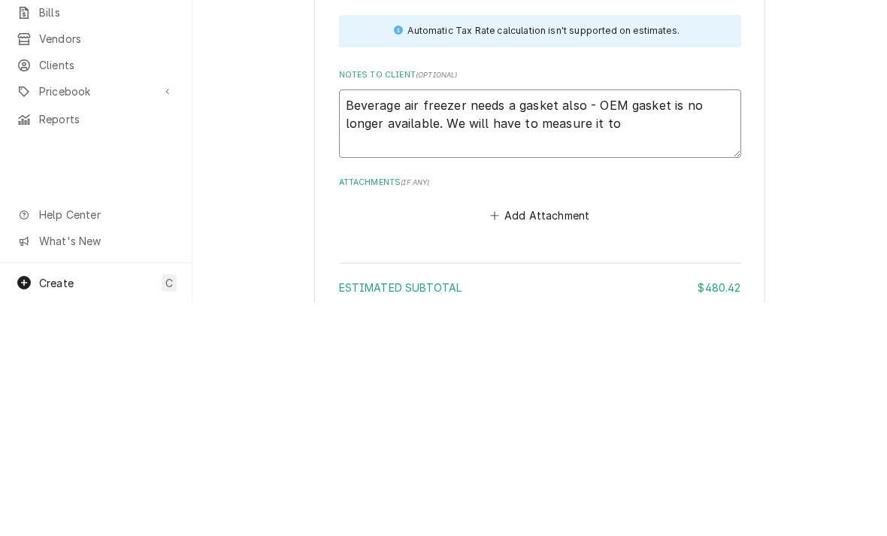
type textarea "Beverage air freezer needs a gasket also - OEM gasket is no longer available. W…"
type textarea "x"
type textarea "Beverage air freezer needs a gasket also - OEM gasket is no longer available. W…"
type textarea "x"
type textarea "Beverage air freezer needs a gasket also - OEM gasket is no longer available. W…"
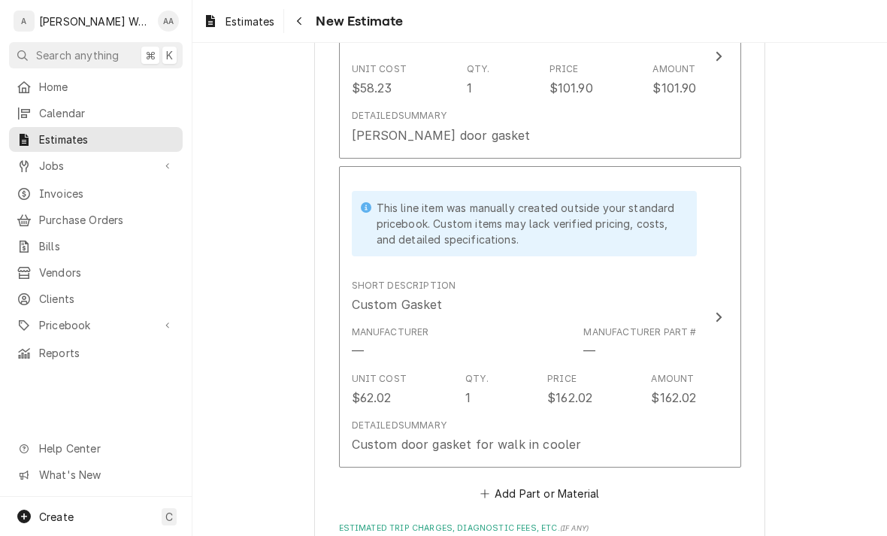
scroll to position [2037, 0]
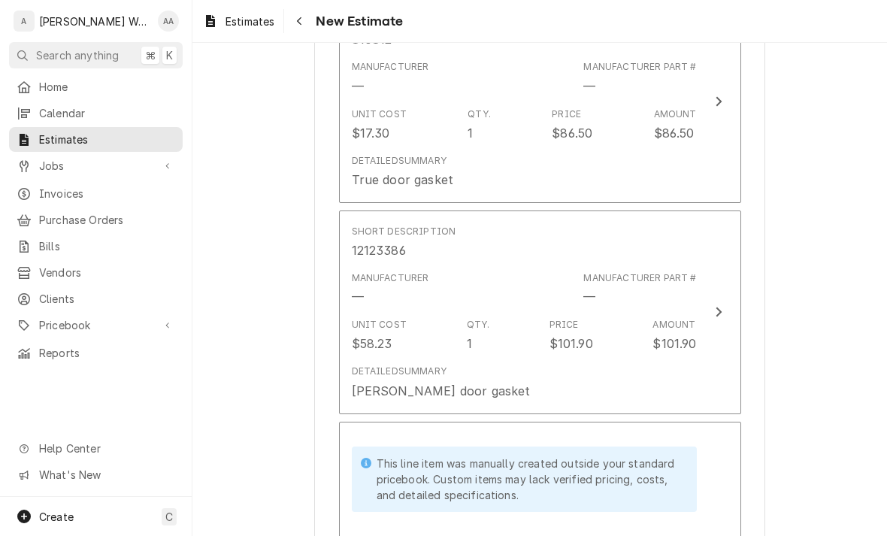
click at [384, 364] on div "Detailed Summary" at bounding box center [399, 371] width 95 height 14
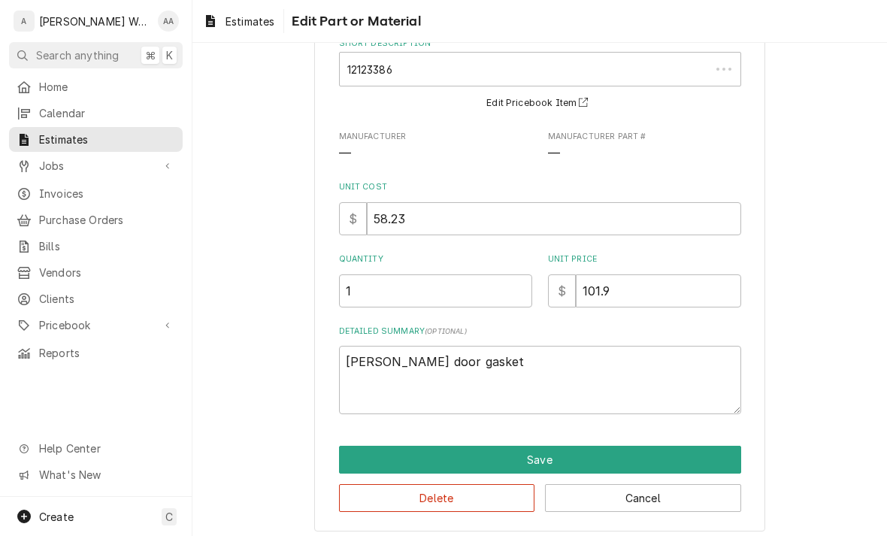
scroll to position [92, 0]
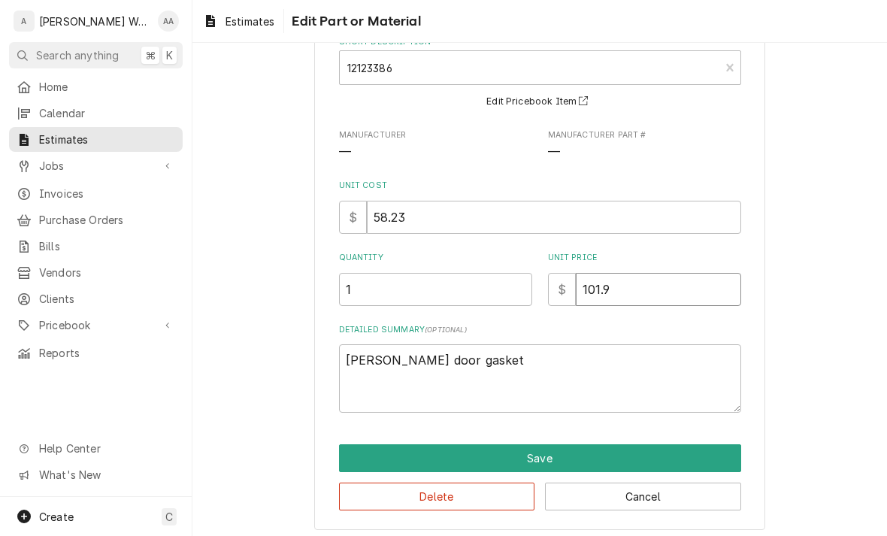
click at [707, 295] on input "101.9" at bounding box center [658, 289] width 165 height 33
click at [370, 468] on button "Save" at bounding box center [540, 458] width 402 height 28
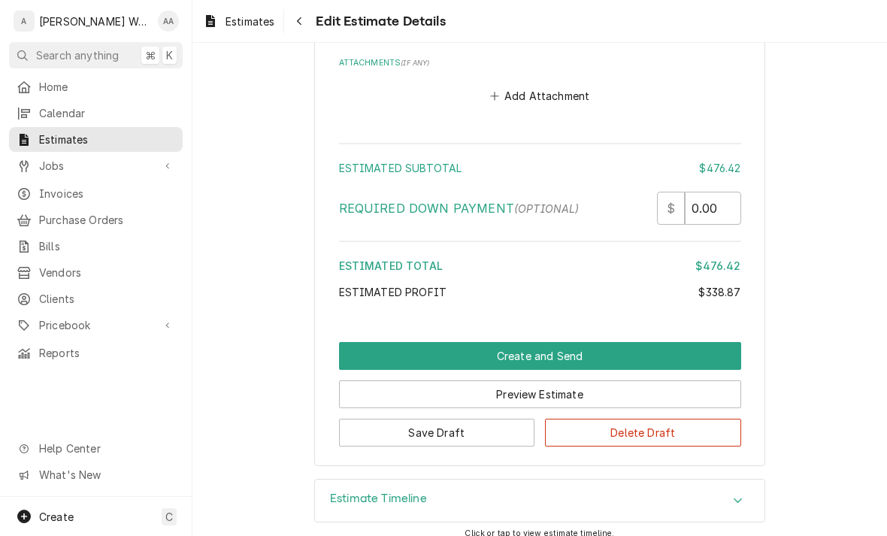
click at [365, 342] on button "Create and Send" at bounding box center [540, 356] width 402 height 28
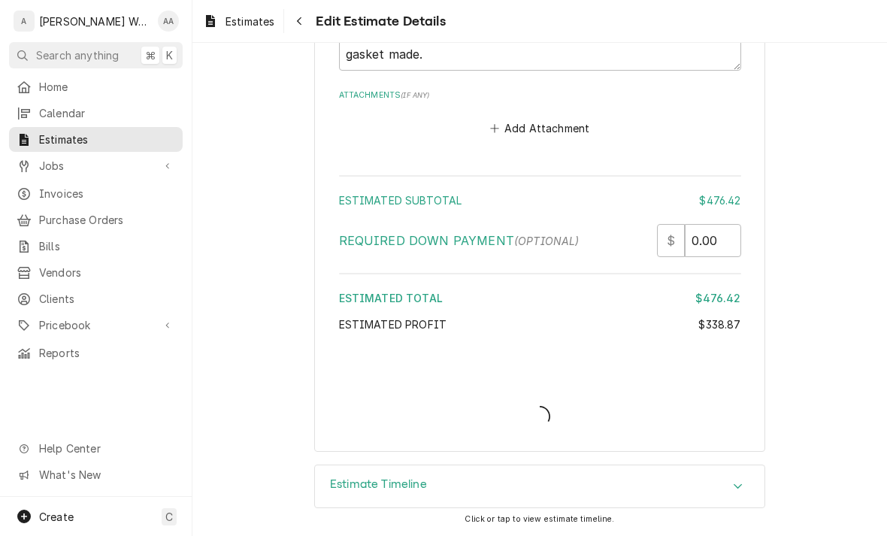
scroll to position [2920, 0]
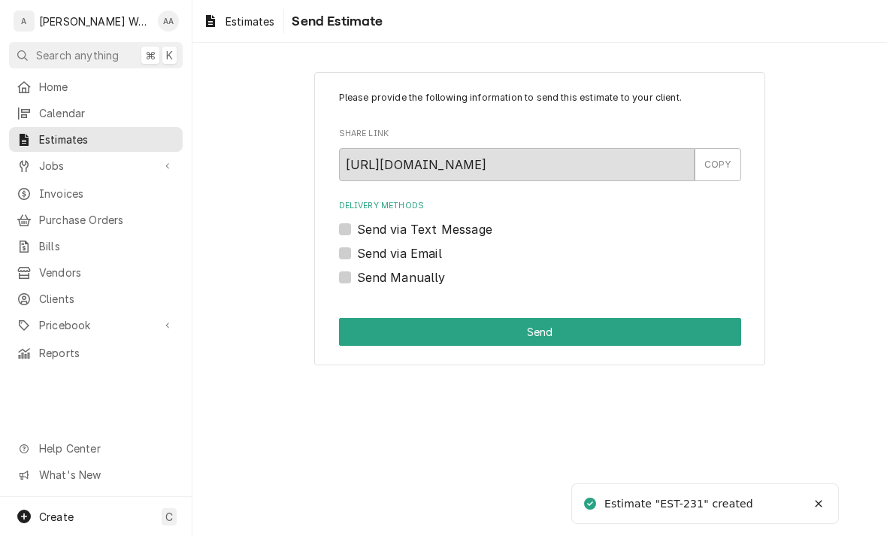
click at [357, 255] on label "Send via Email" at bounding box center [399, 253] width 85 height 18
click at [357, 255] on input "Send via Email" at bounding box center [558, 260] width 402 height 33
checkbox input "true"
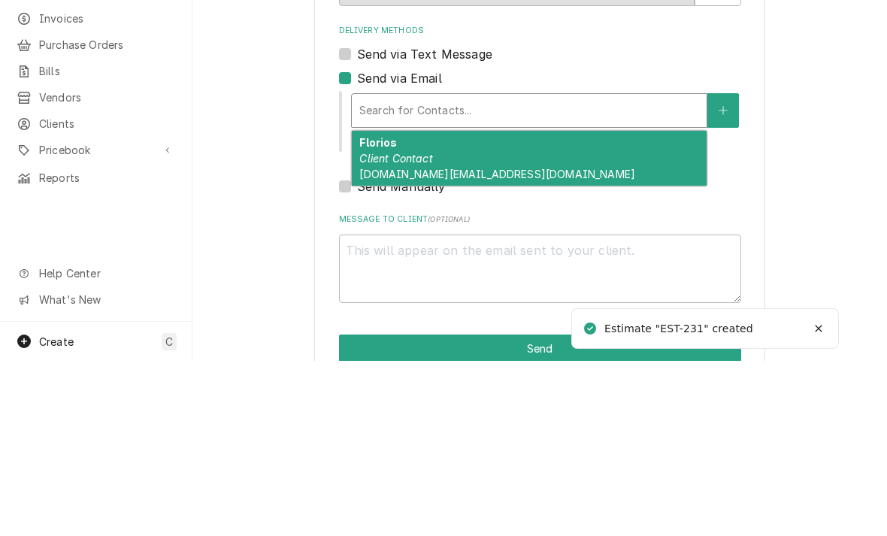
click at [370, 327] on em "Client Contact" at bounding box center [395, 333] width 73 height 13
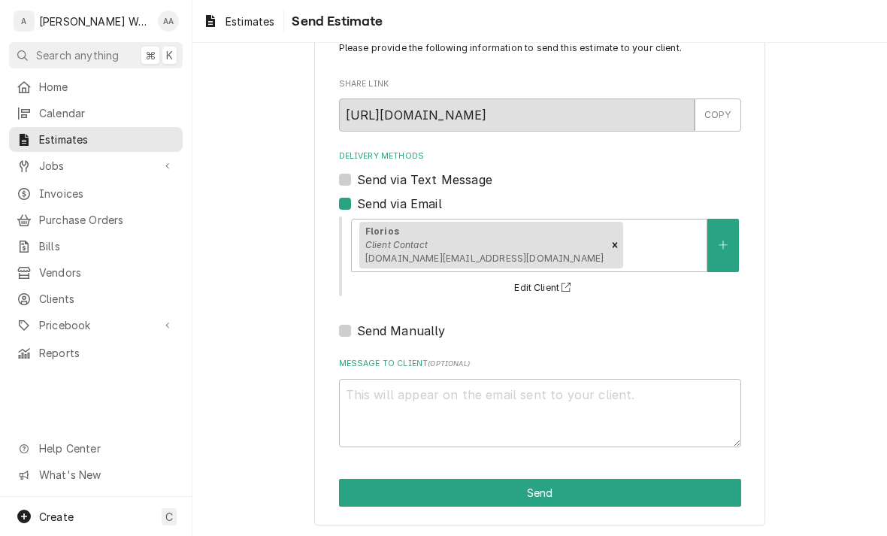
scroll to position [50, 0]
click at [367, 490] on button "Send" at bounding box center [540, 493] width 402 height 28
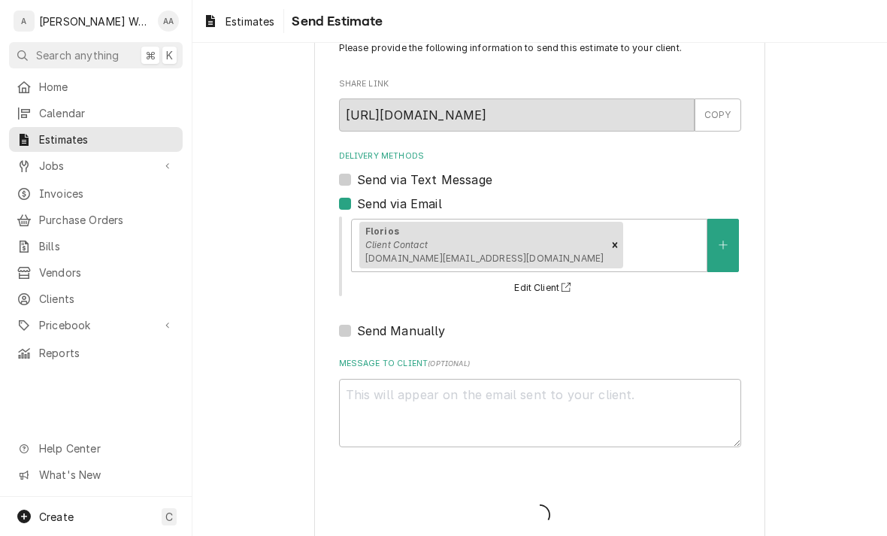
type textarea "x"
